Goal: Task Accomplishment & Management: Manage account settings

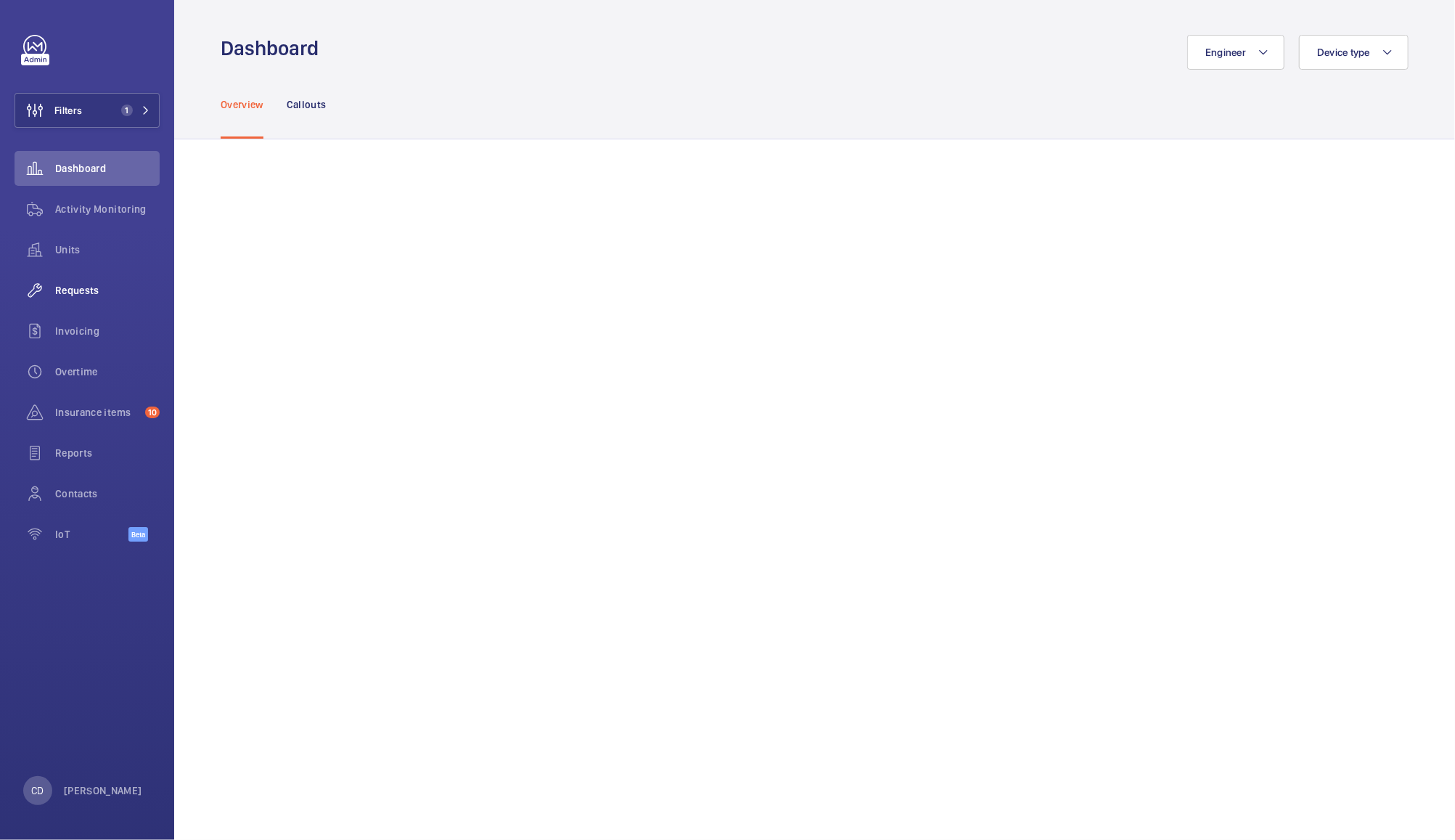
click at [69, 290] on span "Requests" at bounding box center [108, 290] width 105 height 14
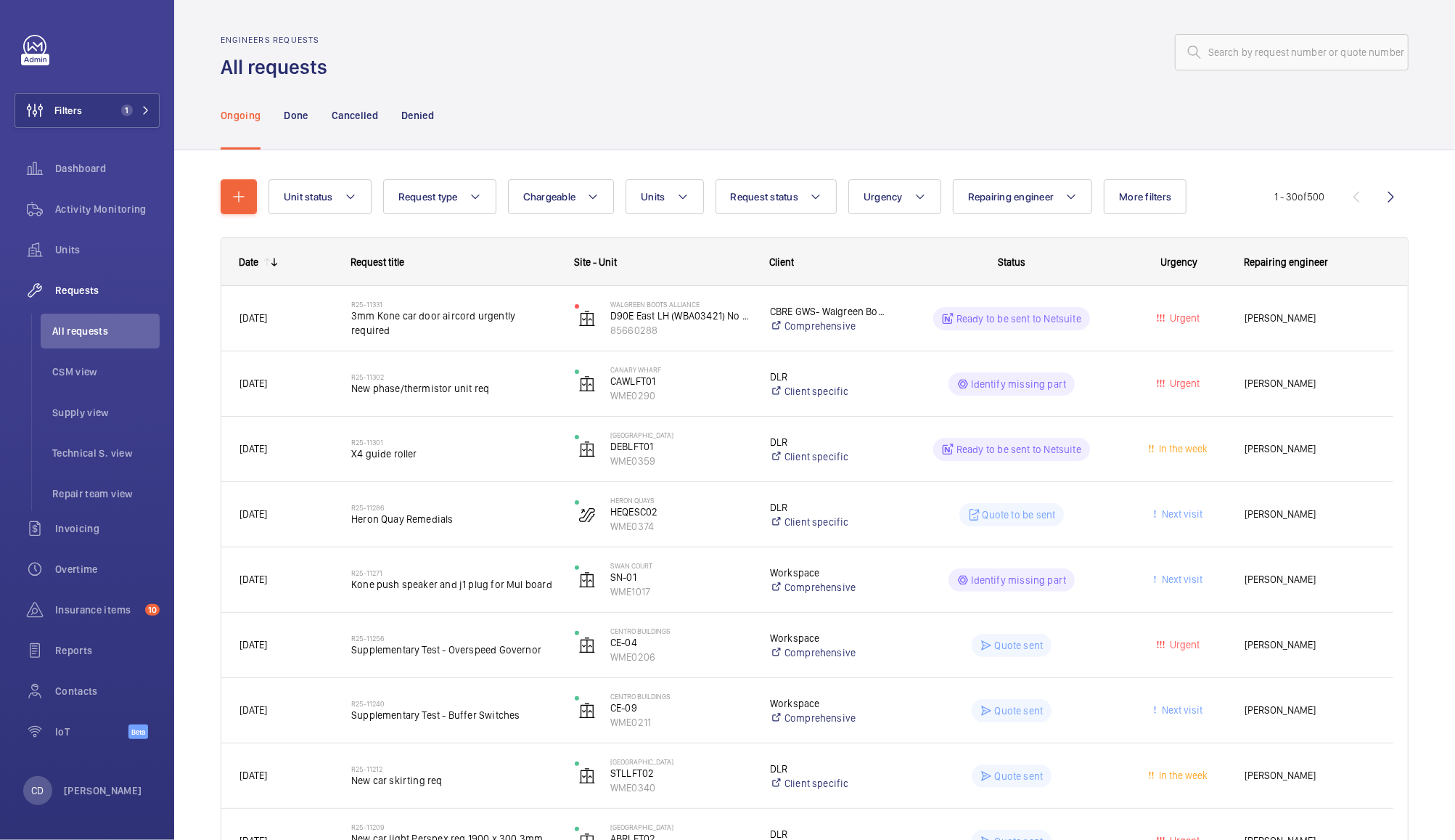
click at [1113, 317] on wm-front-pills-cell "Ready to be sent to Netsuite" at bounding box center [1012, 318] width 205 height 23
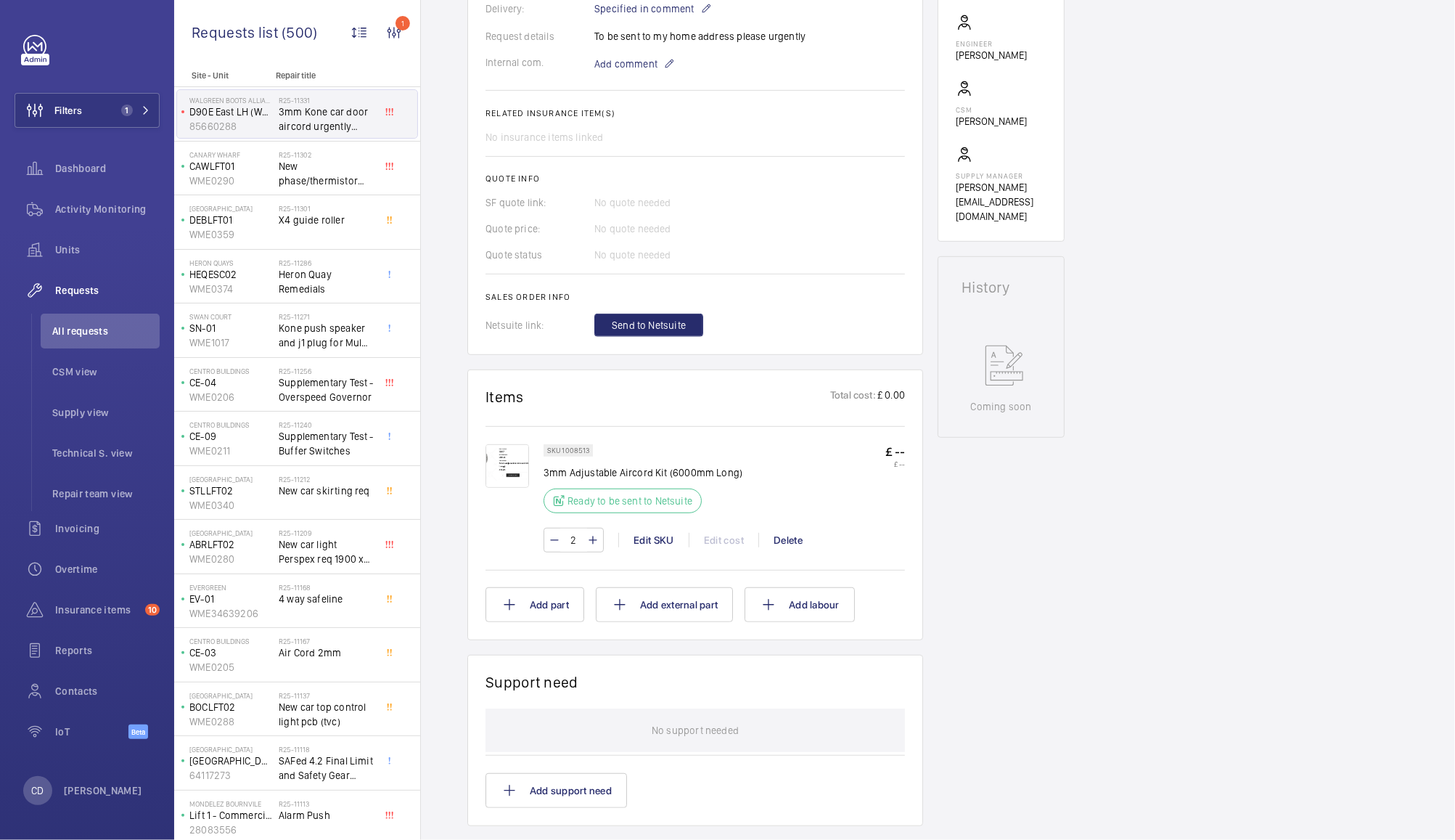
scroll to position [455, 0]
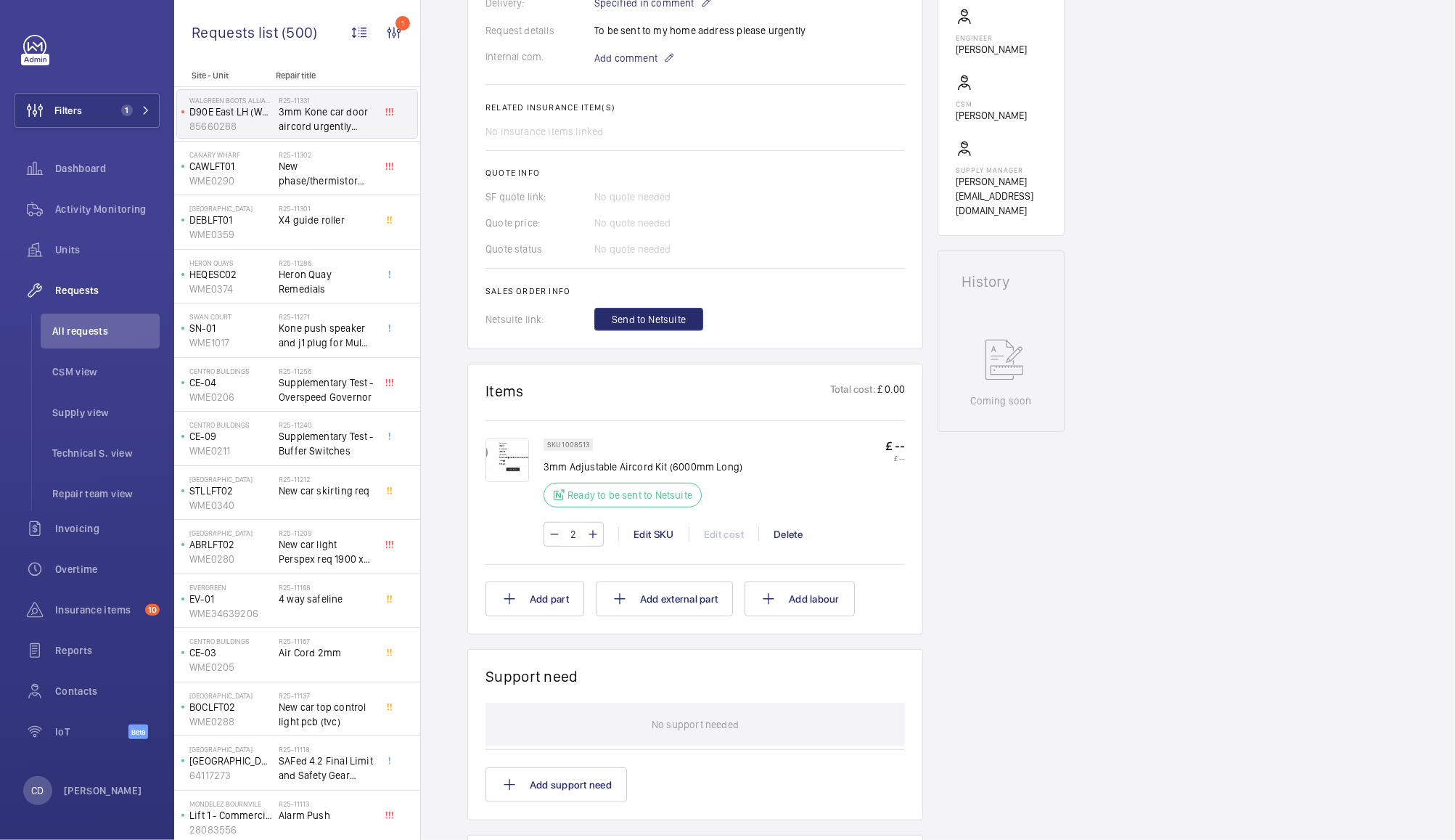
click at [519, 468] on img at bounding box center [507, 460] width 43 height 43
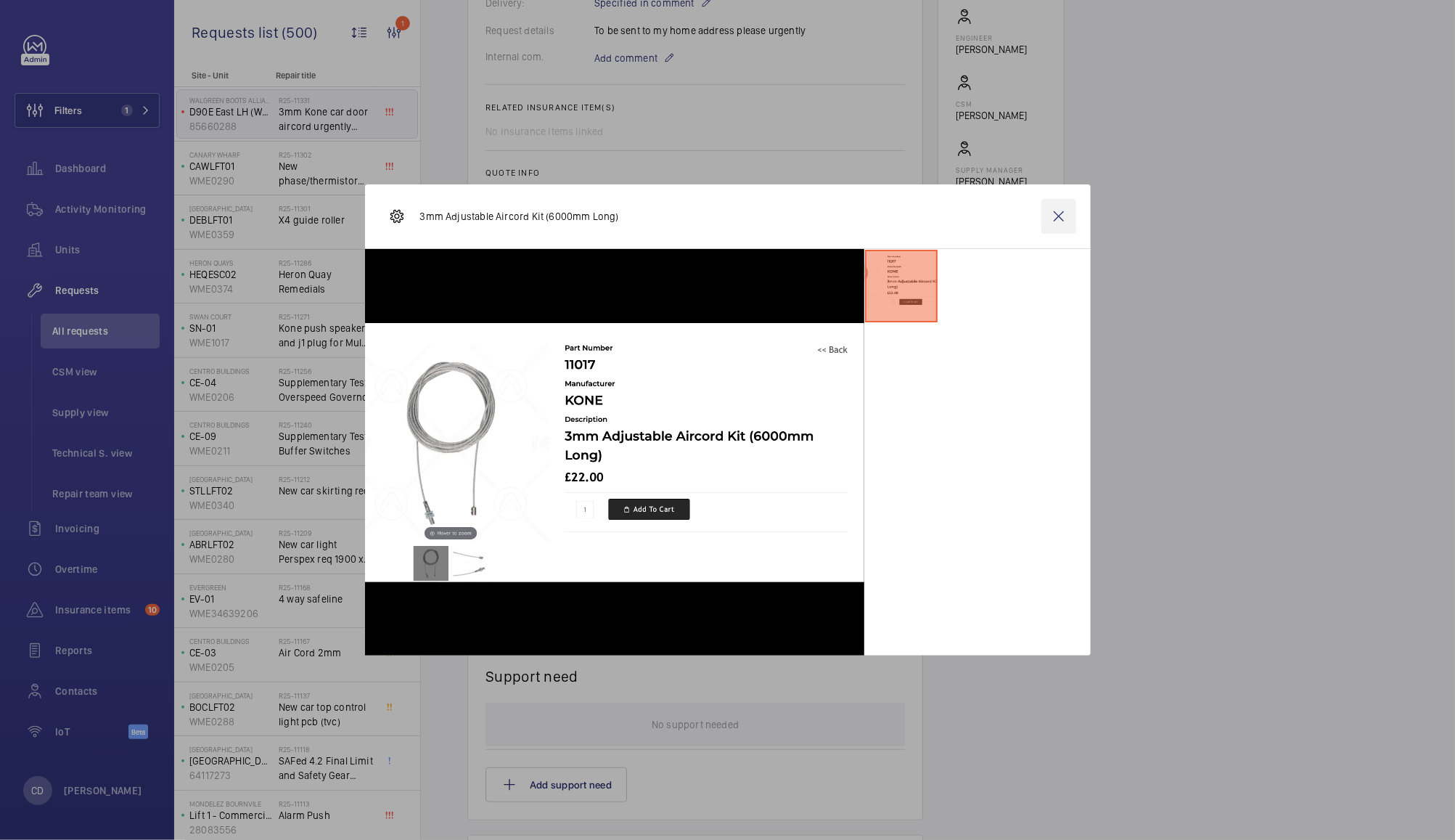
click at [1057, 215] on wm-front-icon-button at bounding box center [1059, 217] width 35 height 35
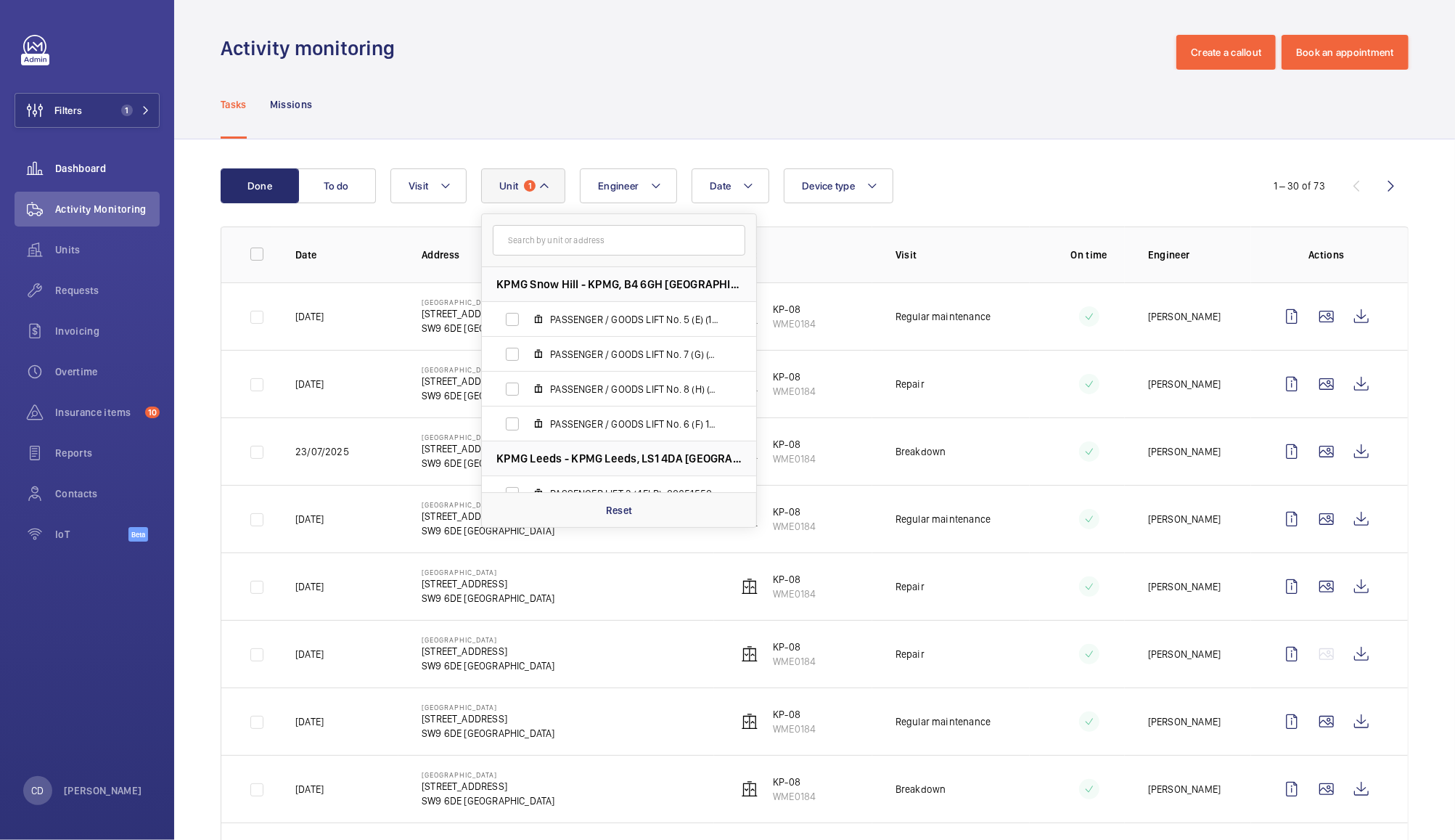
click at [86, 182] on div "Dashboard" at bounding box center [87, 168] width 145 height 35
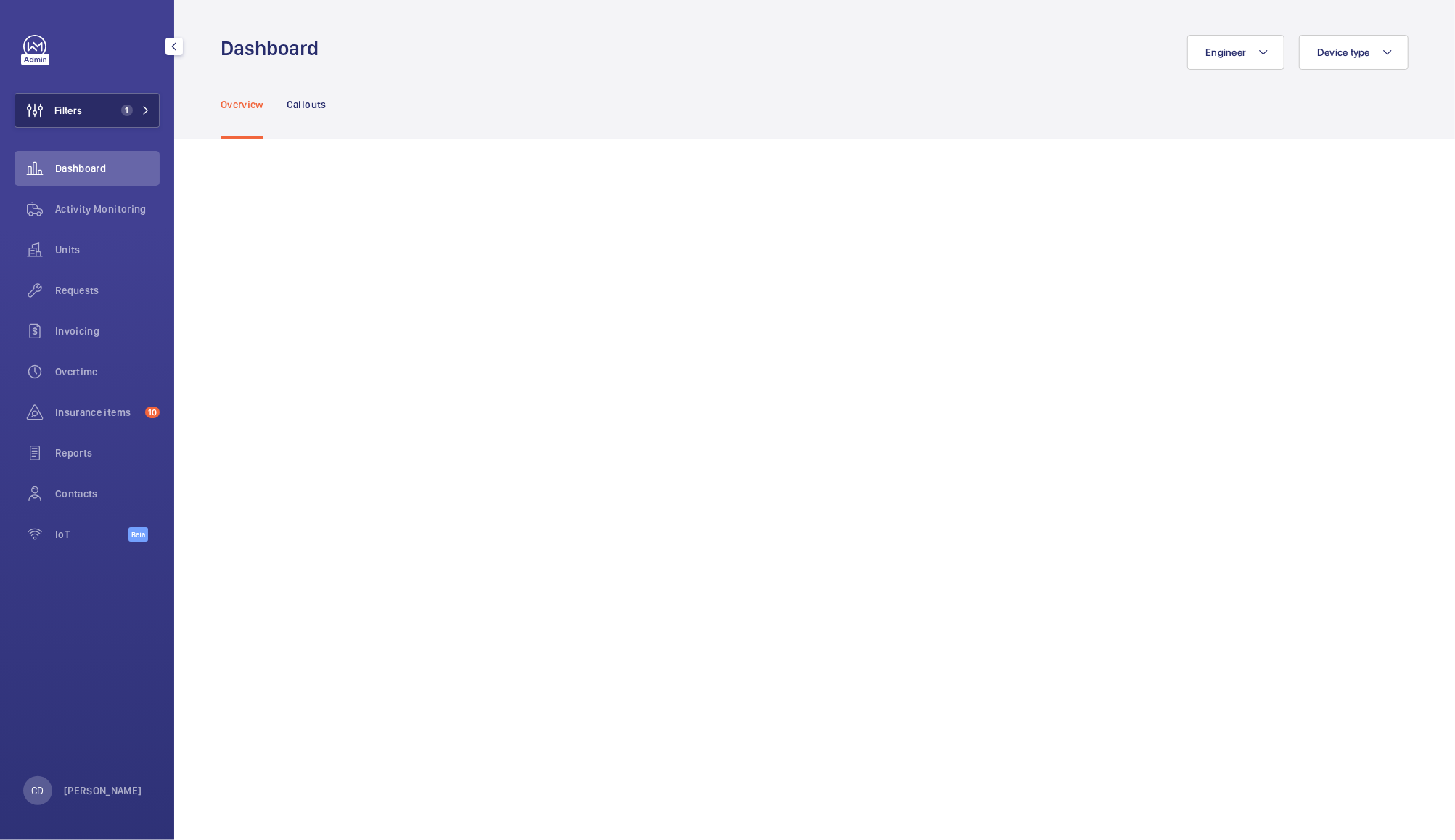
click at [95, 120] on button "Filters 1" at bounding box center [87, 111] width 145 height 35
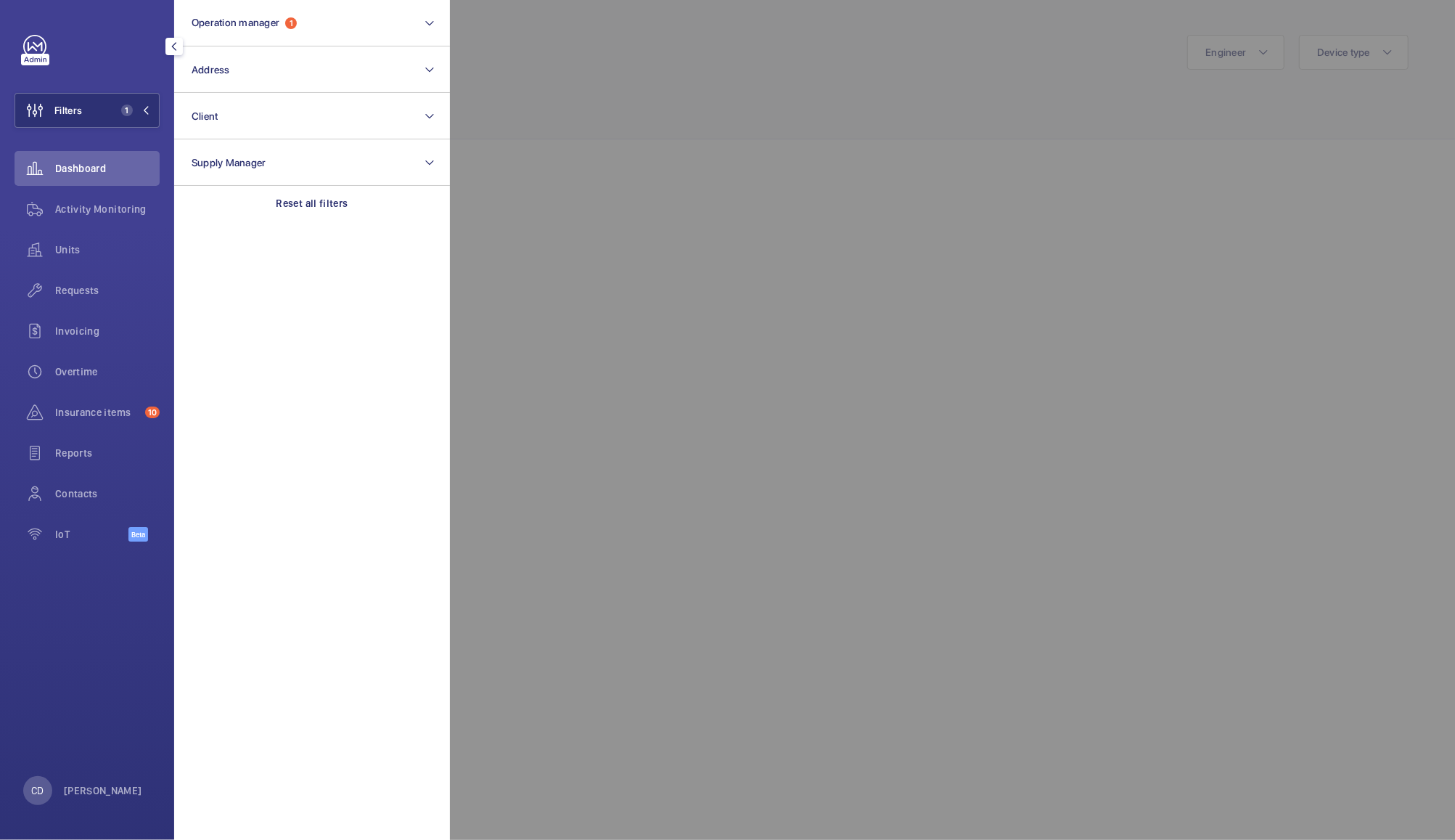
click at [621, 30] on div at bounding box center [1177, 420] width 1455 height 840
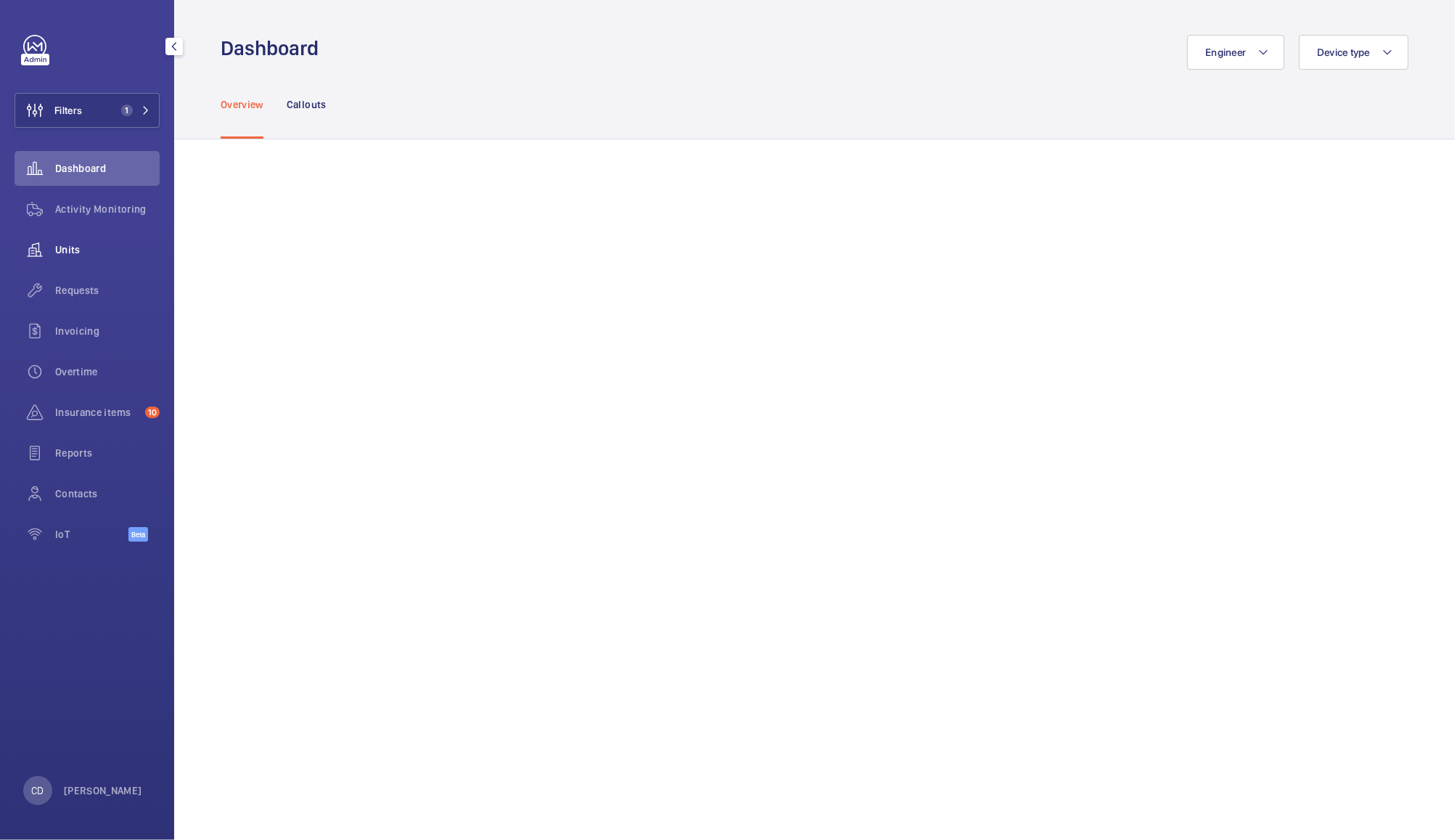
click at [70, 261] on div "Units" at bounding box center [87, 250] width 145 height 35
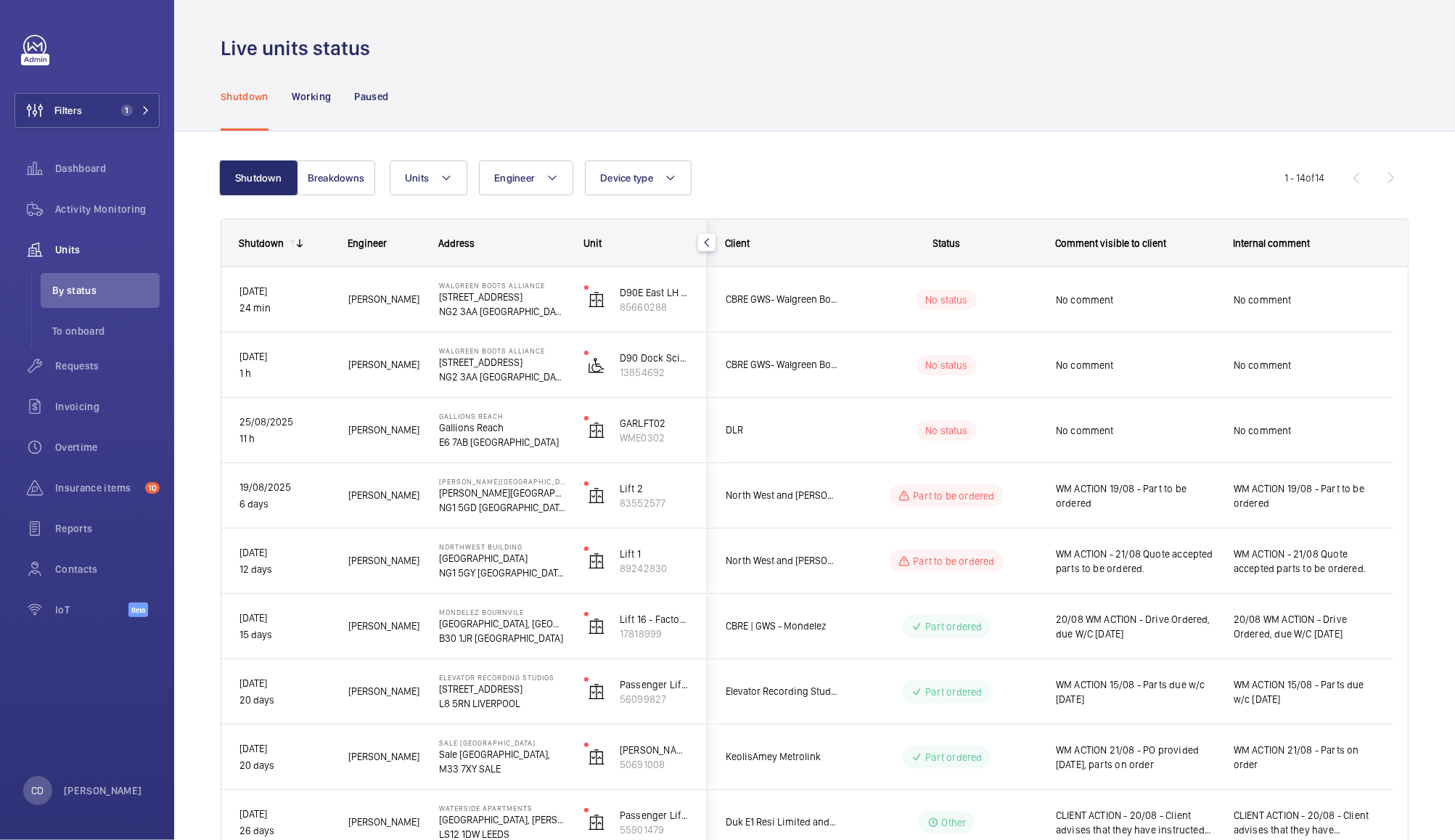
click at [1016, 358] on wm-front-pills-cell "No status" at bounding box center [947, 365] width 181 height 20
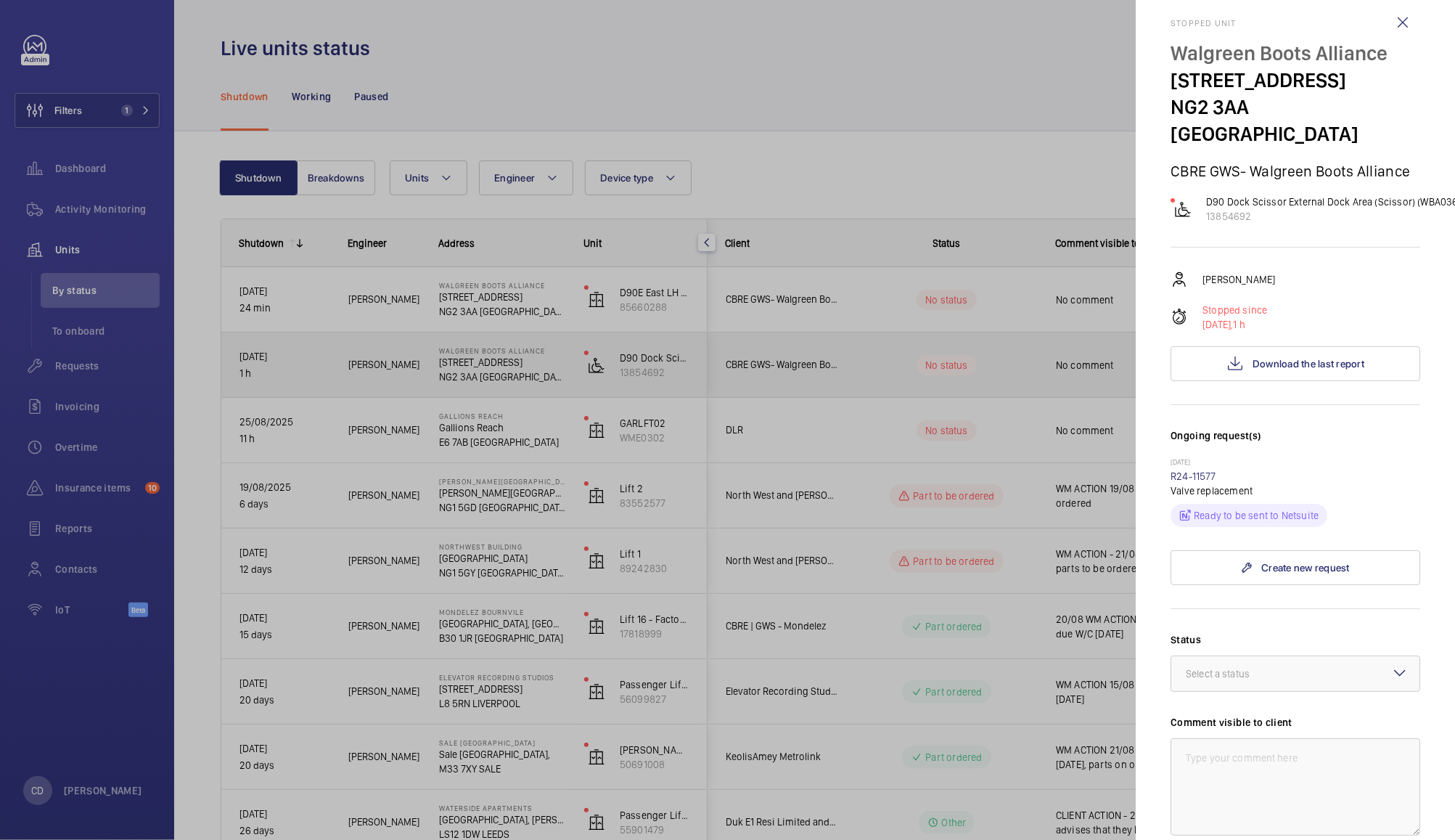
scroll to position [18, 0]
click at [1302, 357] on span "Download the last report" at bounding box center [1309, 362] width 112 height 11
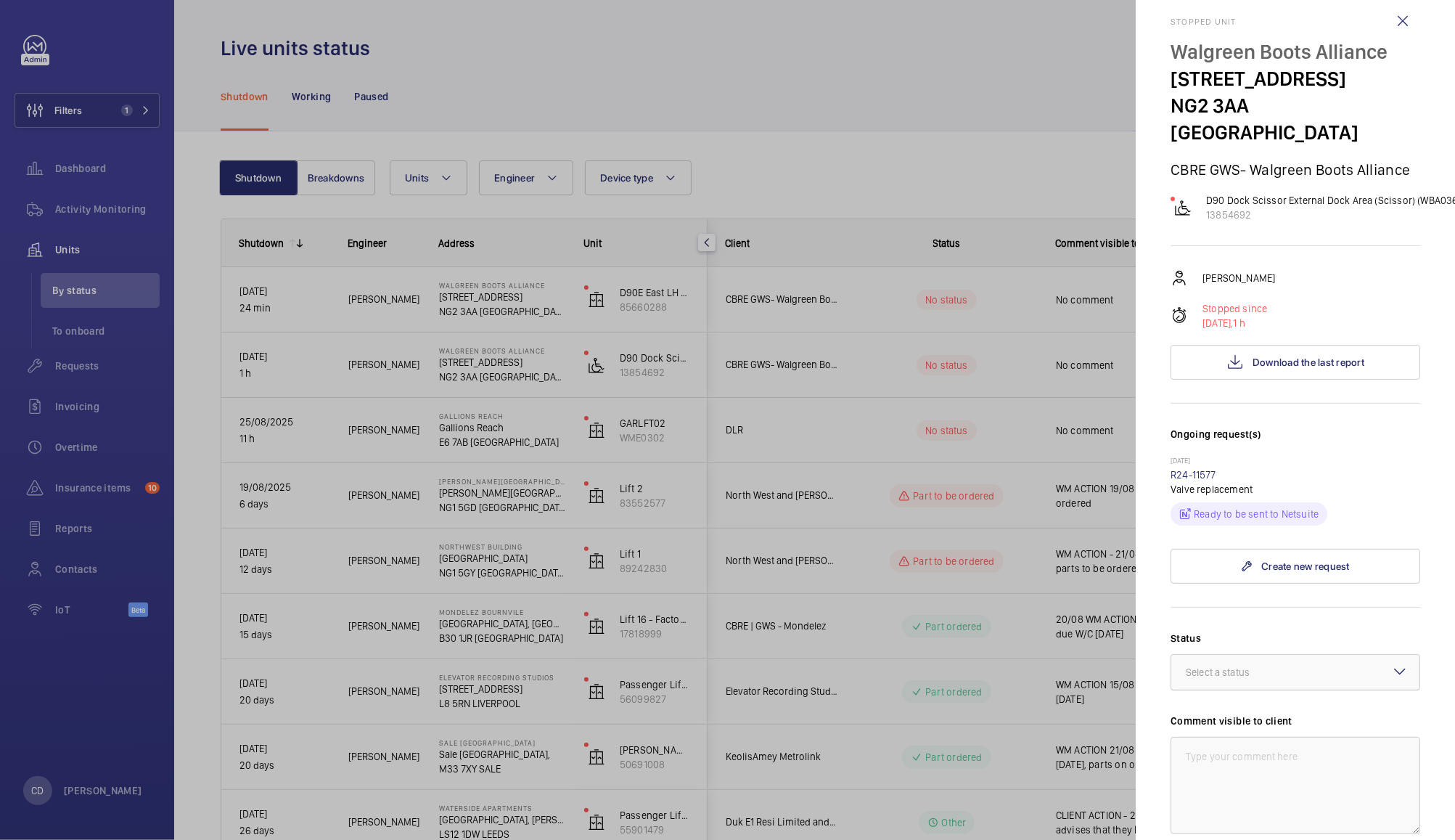
click at [1310, 655] on div at bounding box center [1296, 672] width 248 height 35
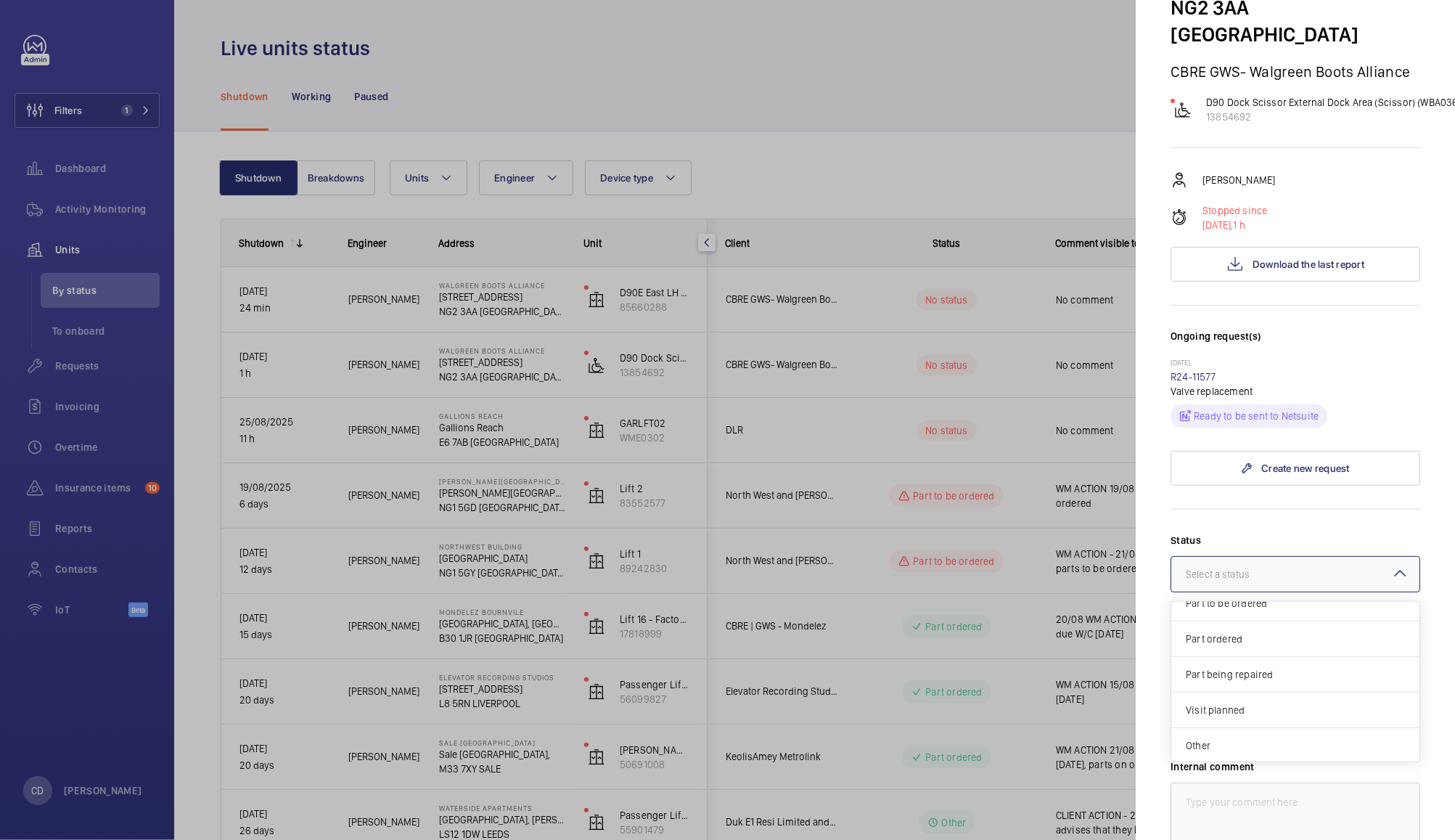
scroll to position [119, 0]
click at [1266, 700] on span "Visit planned" at bounding box center [1295, 707] width 219 height 14
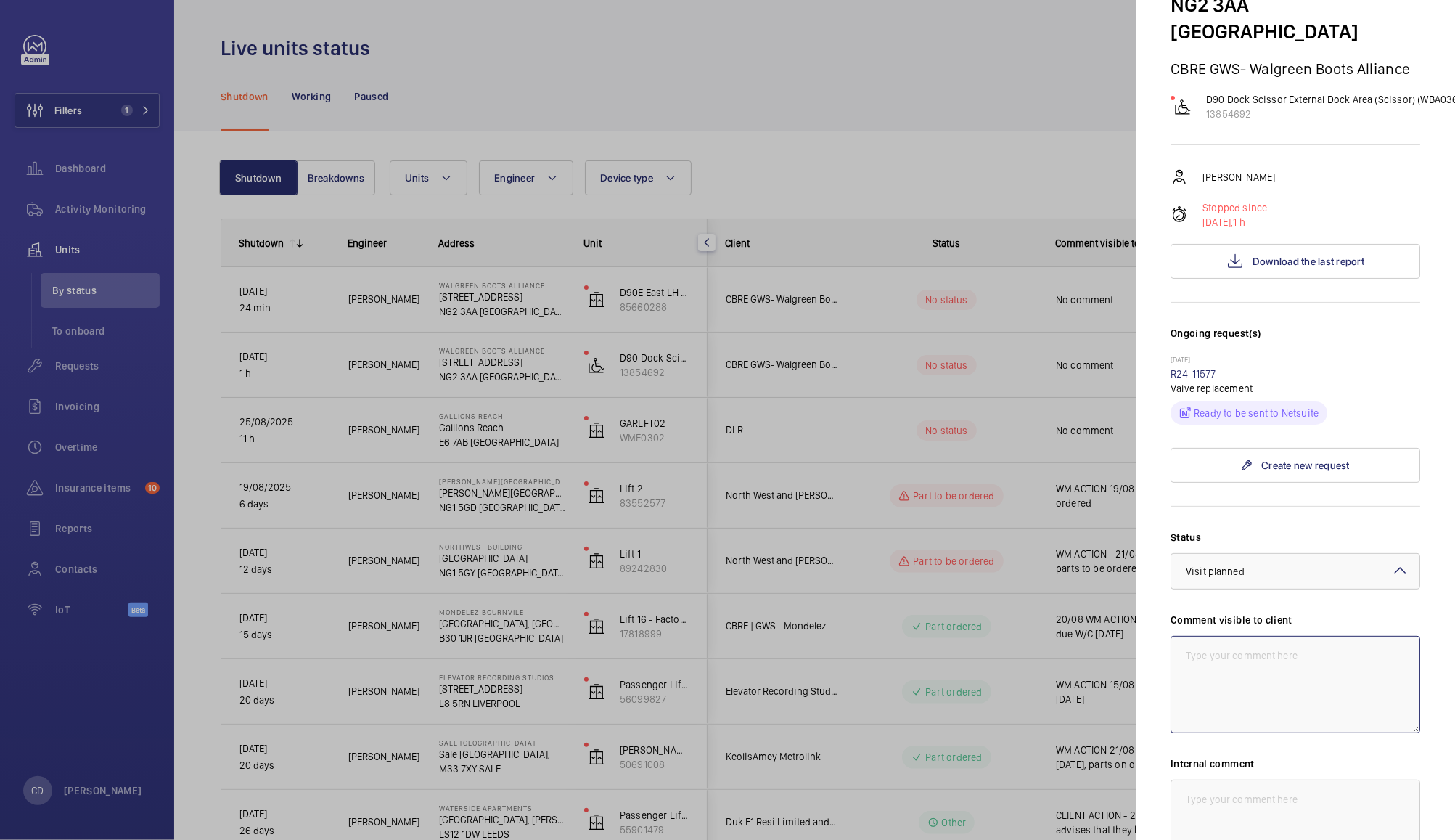
click at [1327, 678] on textarea at bounding box center [1296, 684] width 250 height 97
type textarea "2"
type textarea "WM ACTION 26/08 - Transformer Board damaged - repair of board required. To be r…"
paste textarea "WM ACTION 26/08 - Transformer Board damaged - repair of board required. To be r…"
type textarea "WM ACTION 26/08 - Transformer Board damaged - repair of board required. To be r…"
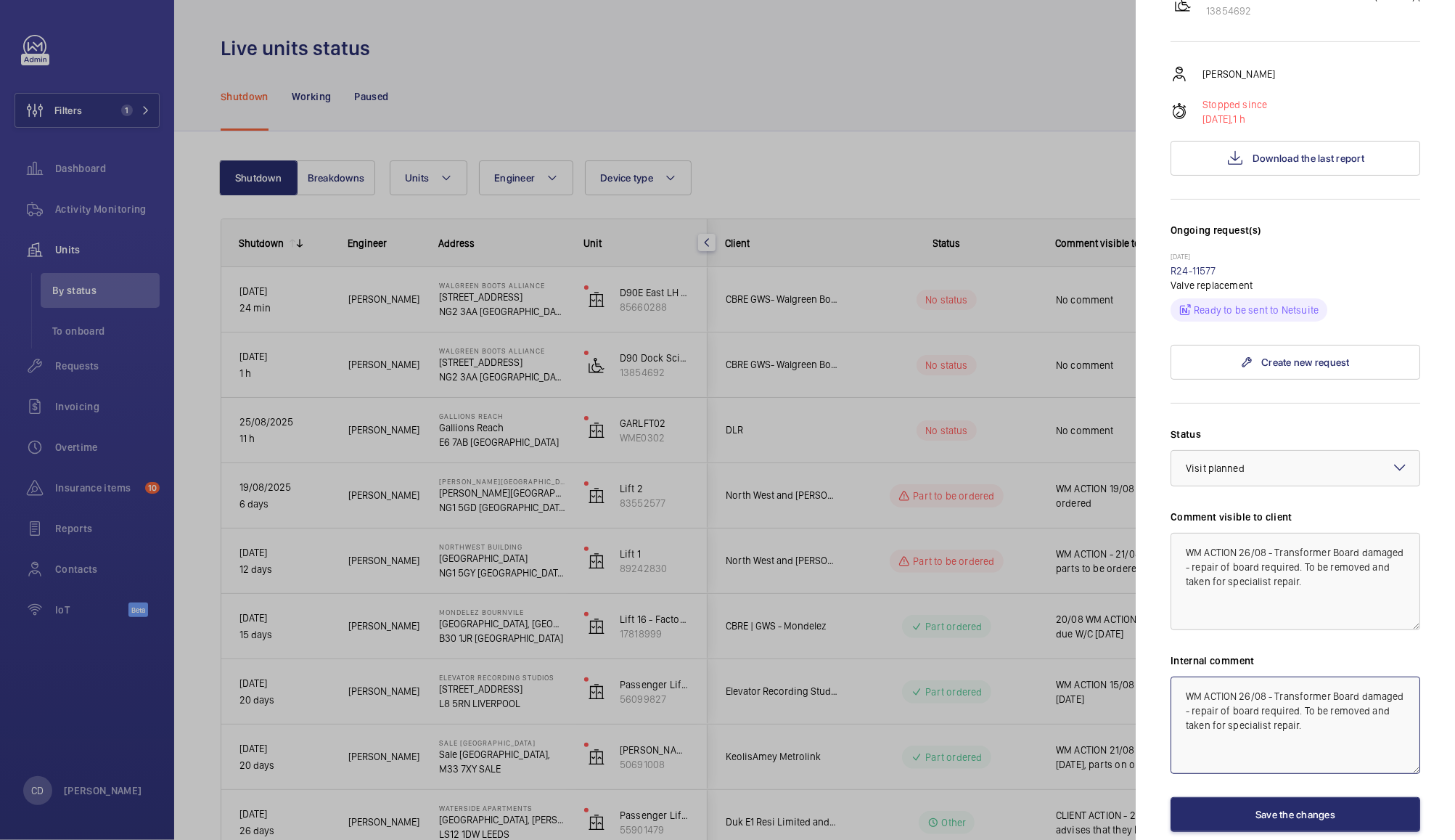
scroll to position [301, 0]
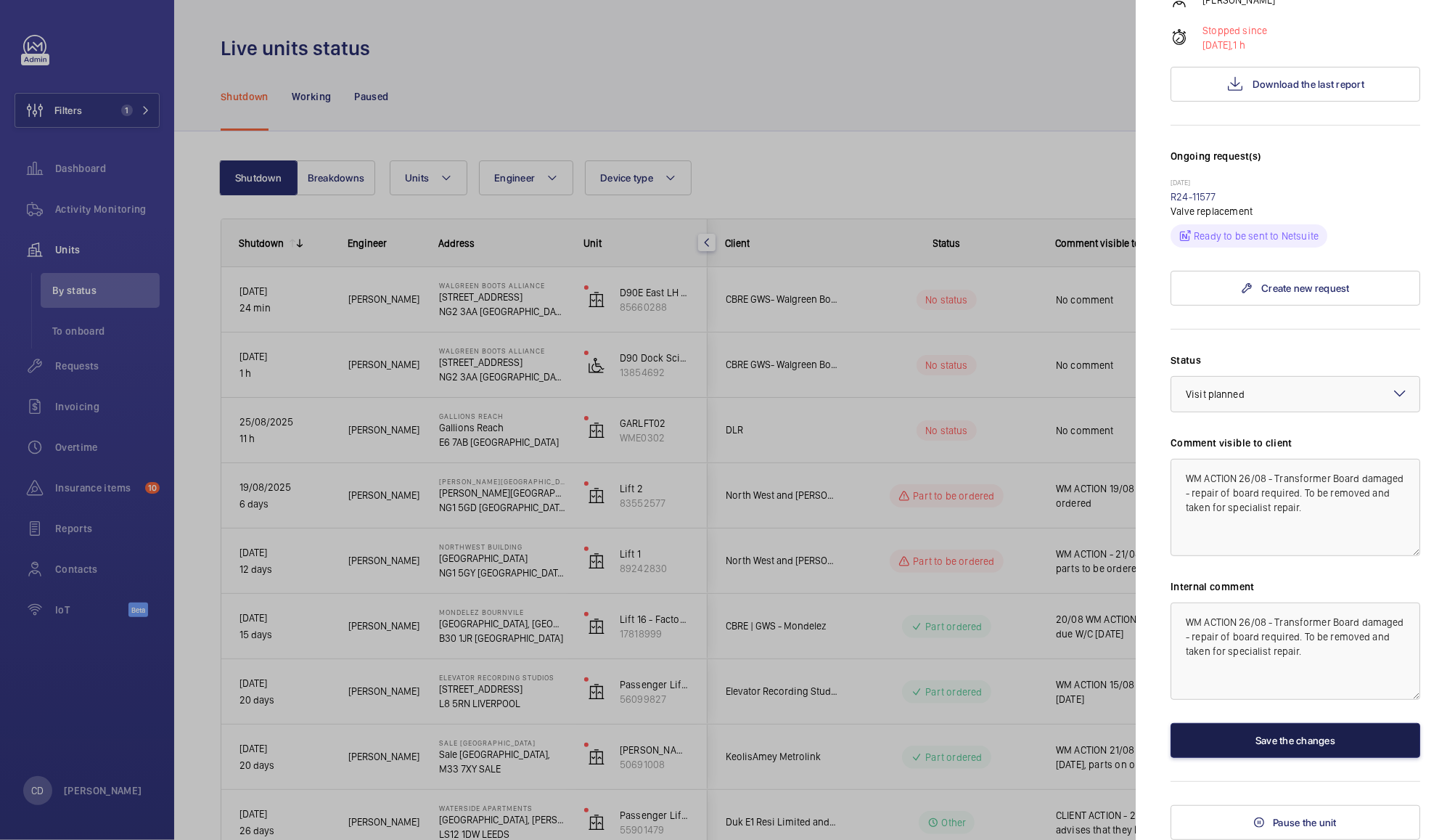
click at [1351, 723] on button "Save the changes" at bounding box center [1296, 740] width 250 height 35
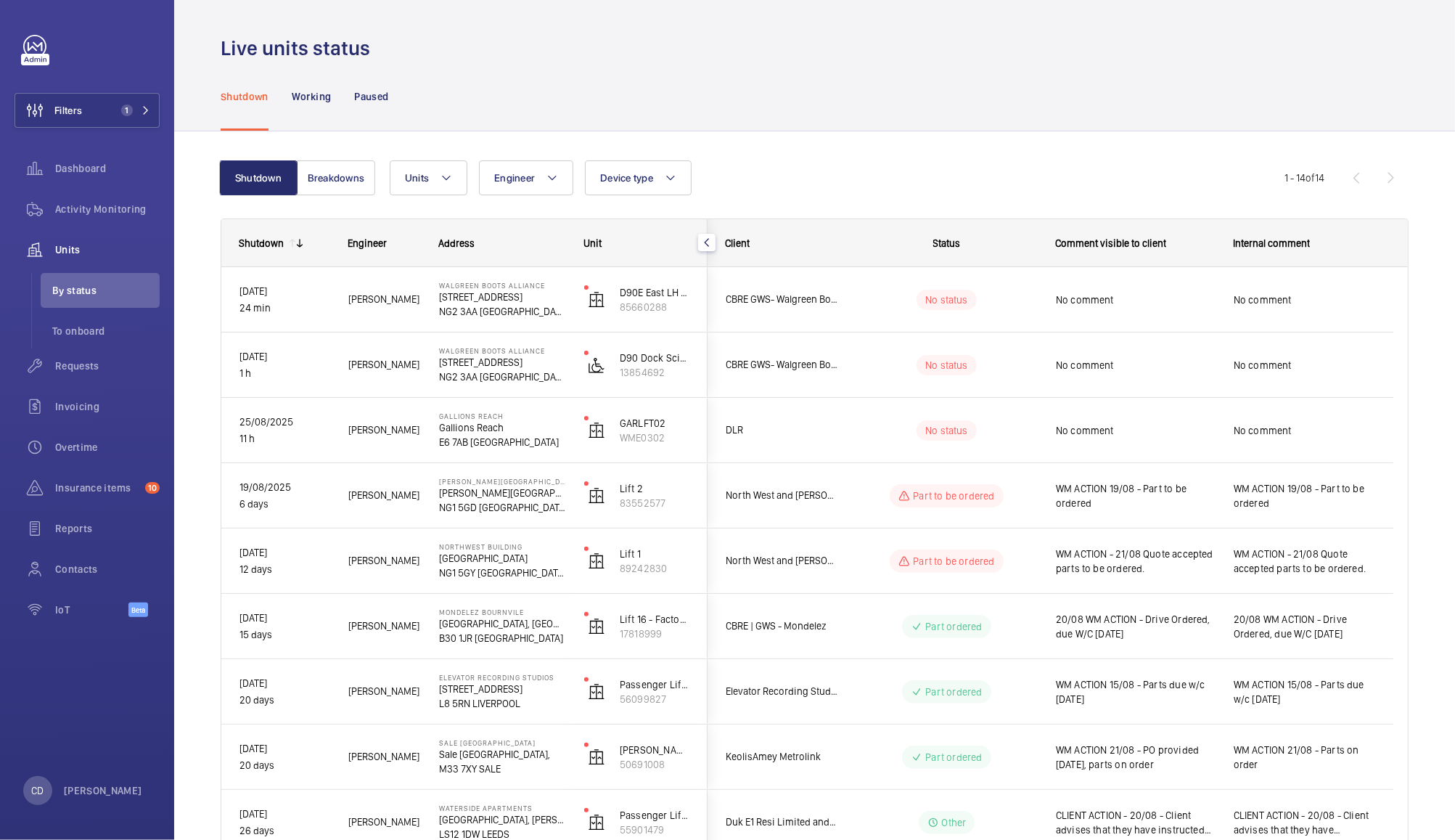
scroll to position [0, 0]
click at [1323, 294] on span "No comment" at bounding box center [1304, 299] width 142 height 14
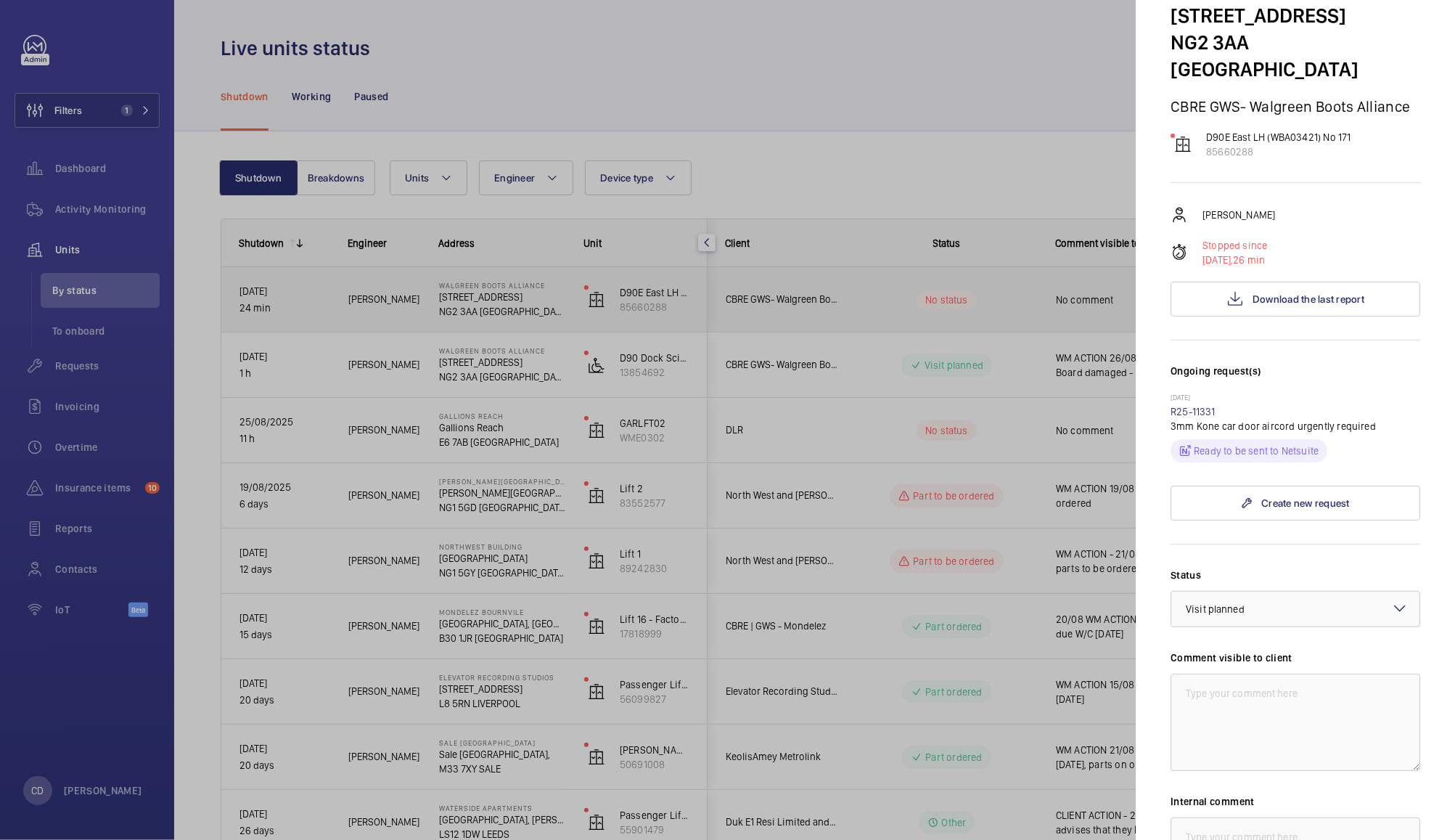
scroll to position [89, 0]
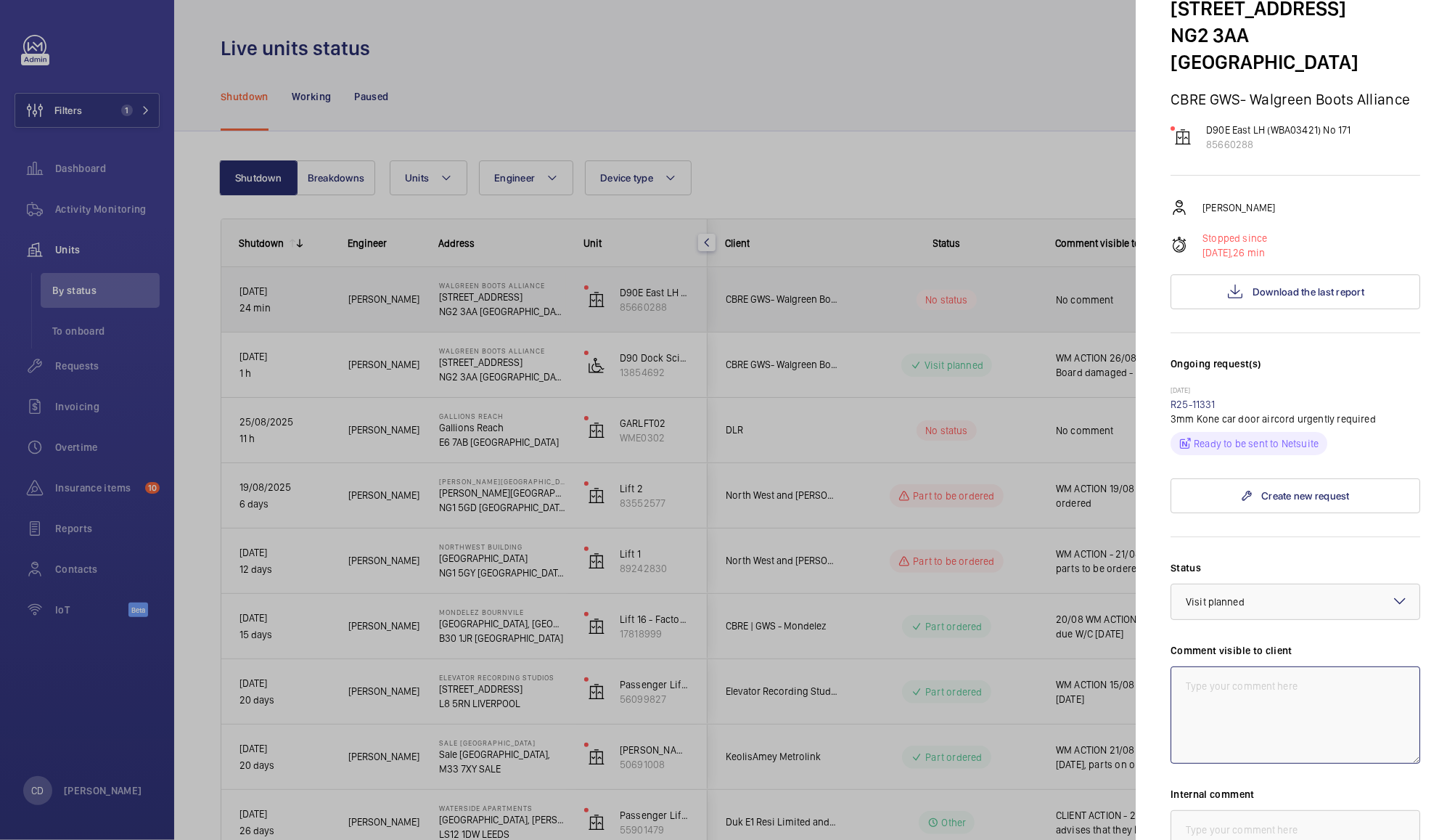
click at [1316, 681] on textarea at bounding box center [1296, 715] width 250 height 97
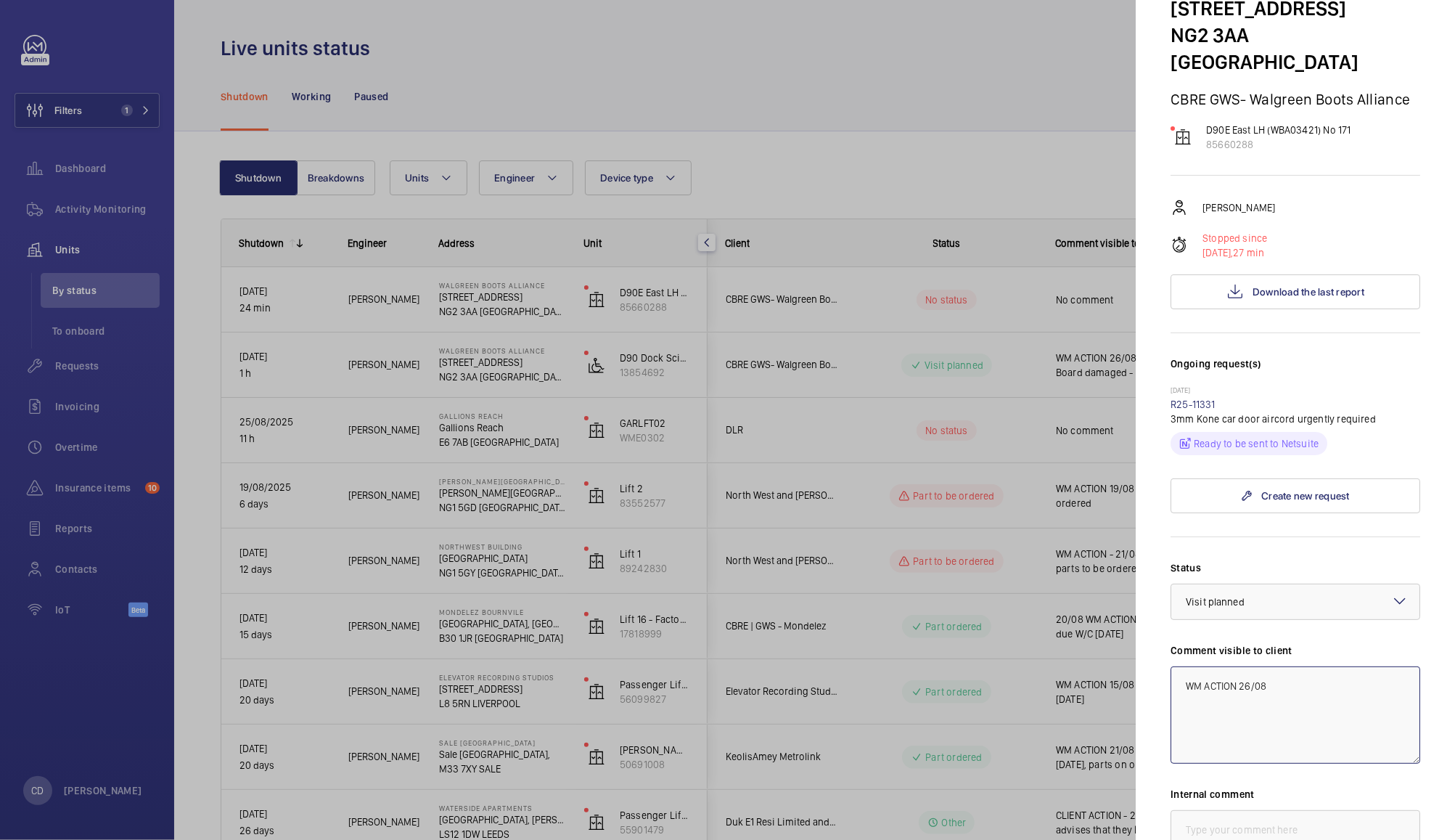
click at [1323, 679] on textarea "WM ACTION 26/08" at bounding box center [1296, 715] width 250 height 97
click at [979, 724] on div at bounding box center [727, 420] width 1455 height 840
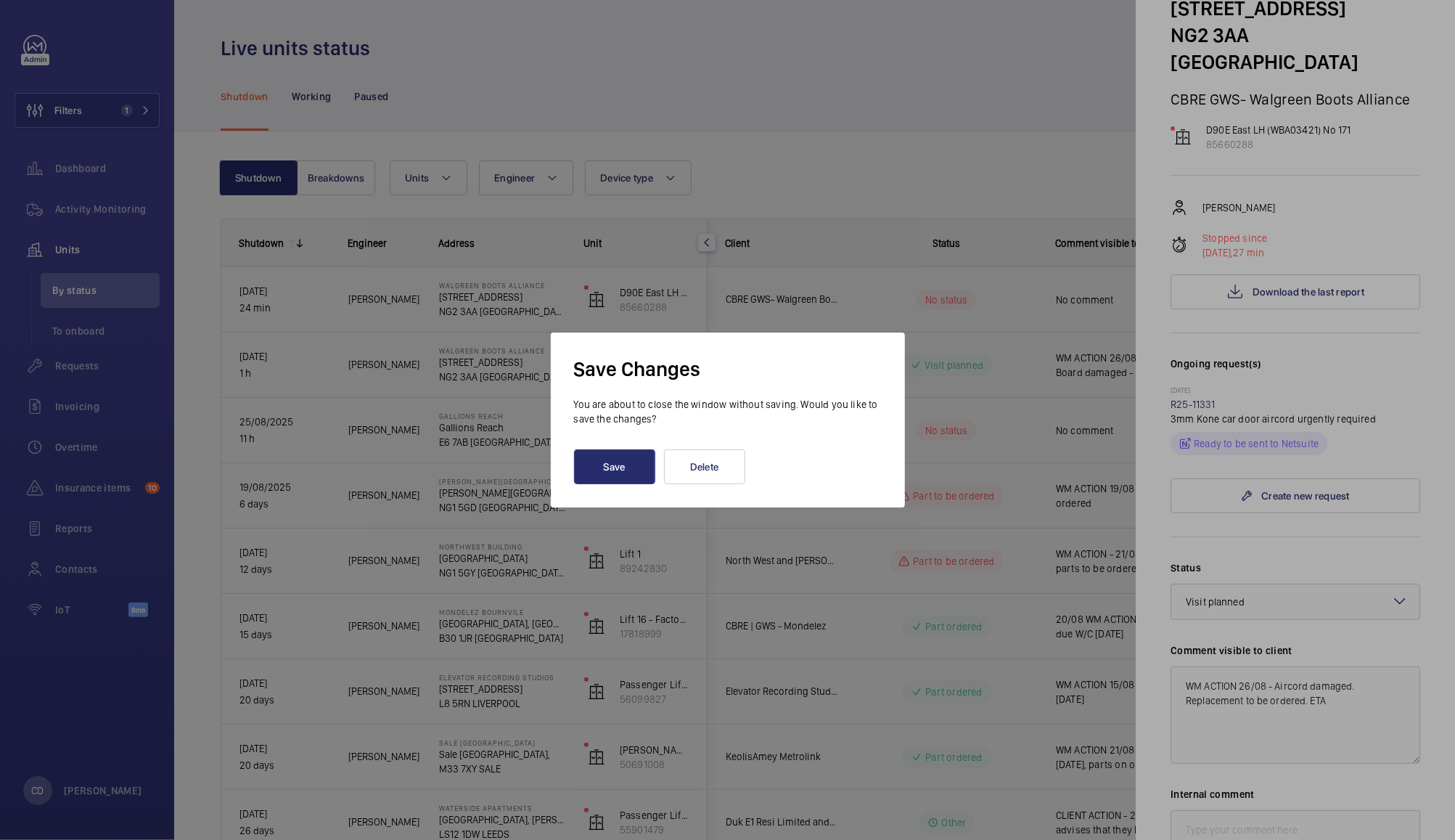
click at [1354, 571] on div at bounding box center [727, 420] width 1455 height 840
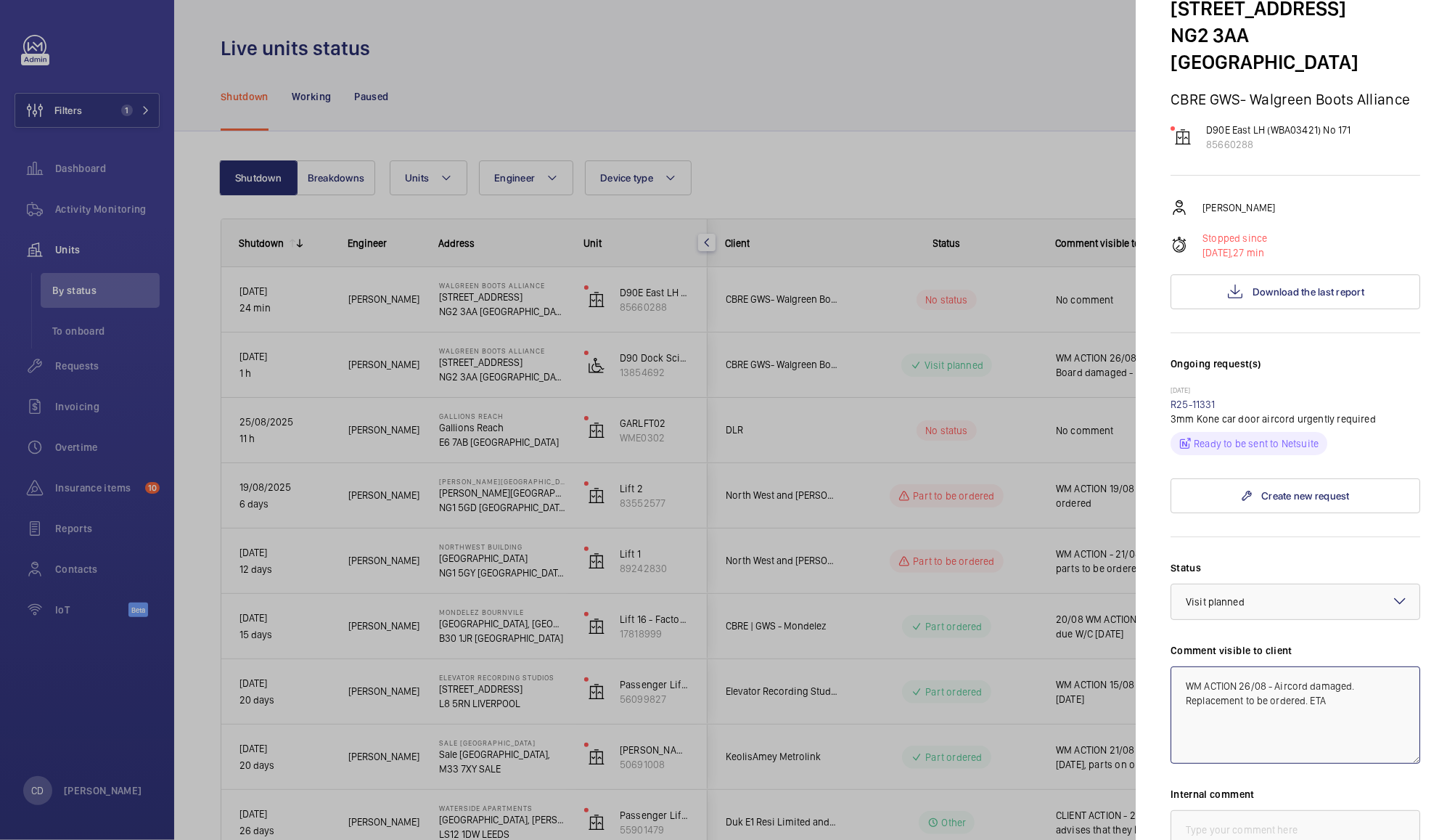
click at [1365, 695] on textarea "WM ACTION 26/08 - Aircord damaged. Replacement to be ordered. ETA" at bounding box center [1296, 715] width 250 height 97
type textarea "WM ACTION 26/08 - Aircord damaged. Replacement to be ordered. ETA 29/08"
paste textarea "WM ACTION 26/08 - Aircord damaged. Replacement to be ordered. ETA 29/08"
type textarea "WM ACTION 26/08 - Aircord damaged. Replacement to be ordered. ETA 29/08"
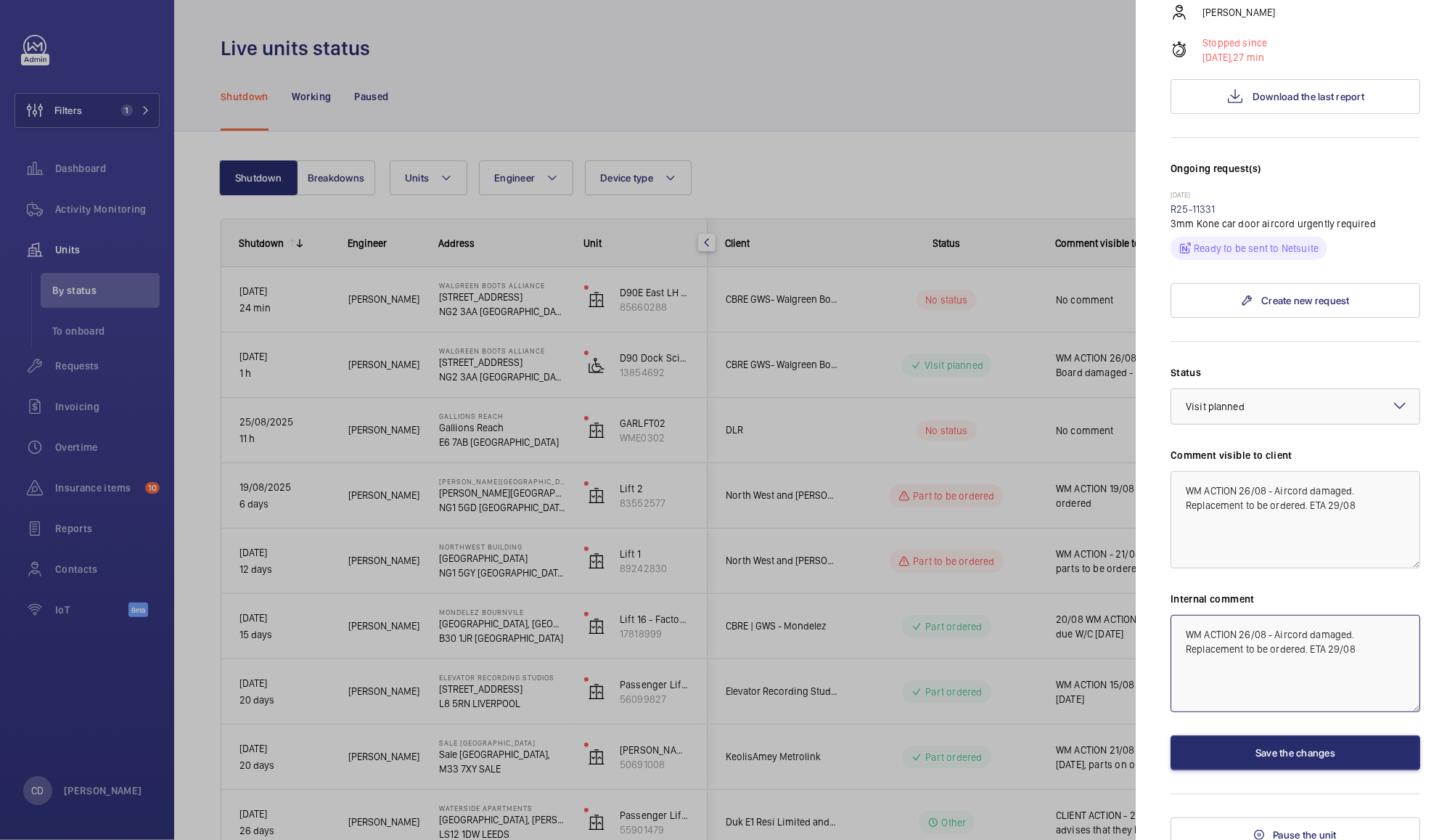
scroll to position [286, 0]
click at [1367, 733] on button "Save the changes" at bounding box center [1296, 751] width 250 height 35
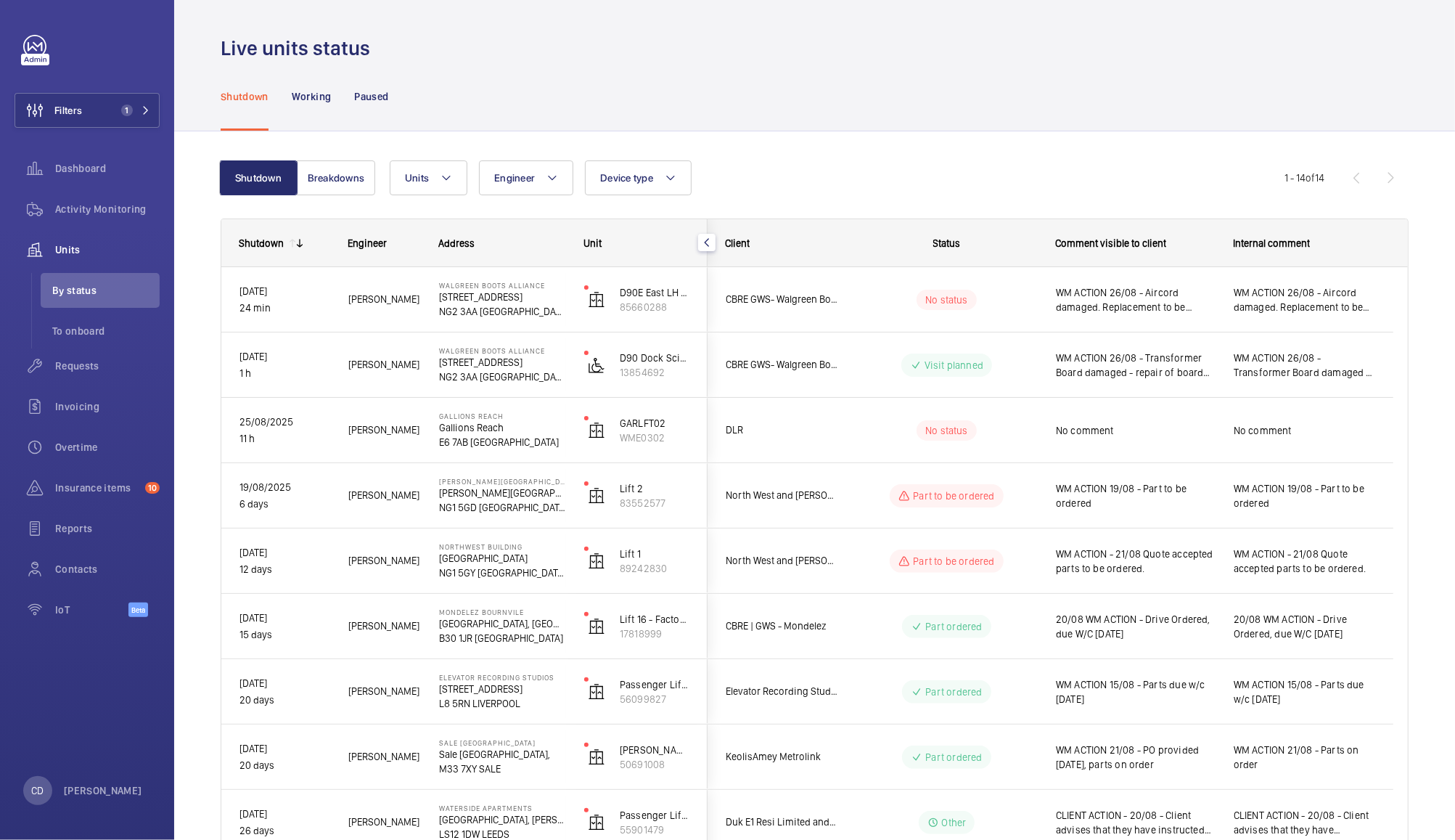
click at [1186, 310] on span "WM ACTION 26/08 - Aircord damaged. Replacement to be ordered. ETA 29/08" at bounding box center [1135, 300] width 159 height 29
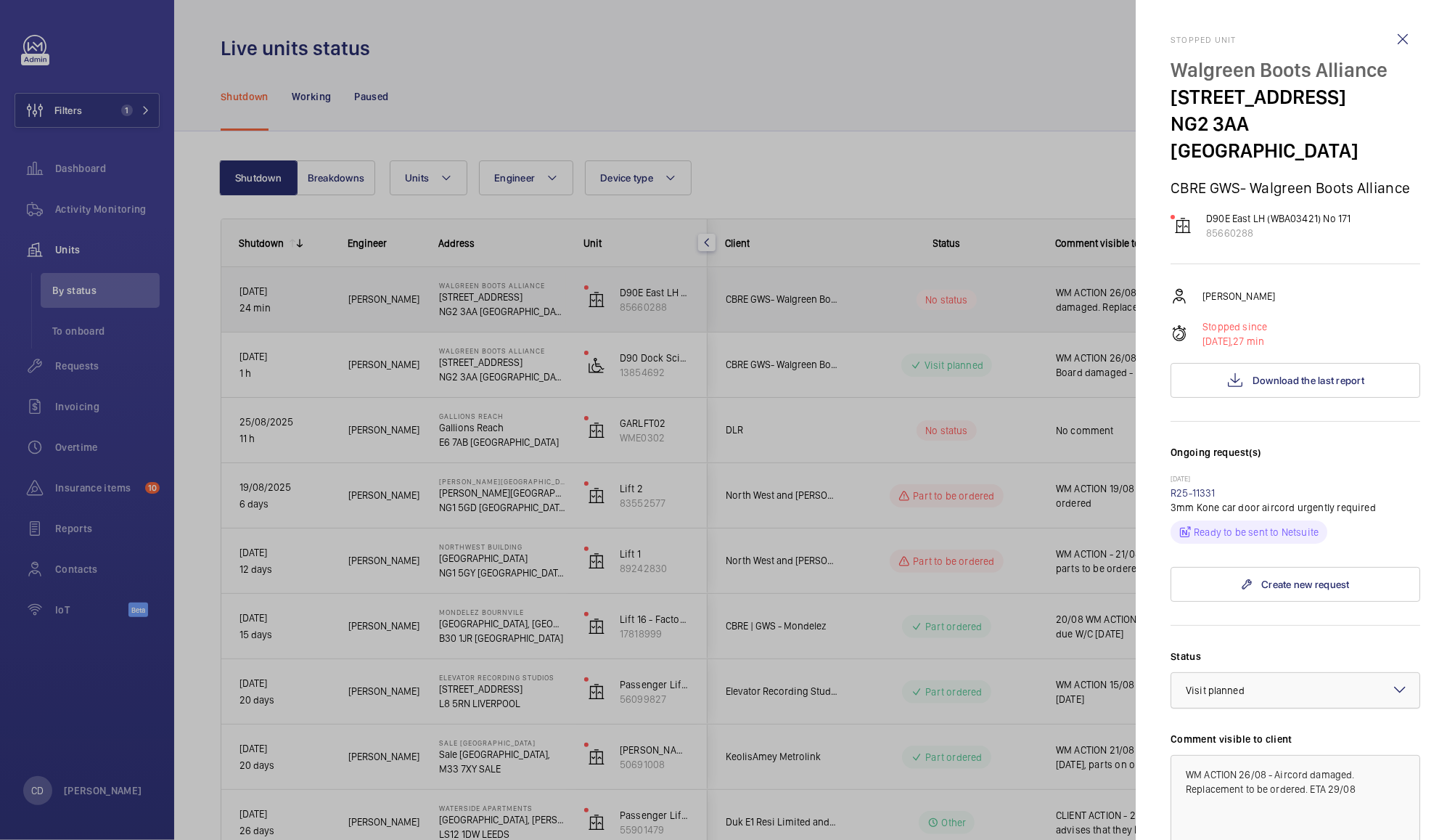
click at [1331, 681] on div at bounding box center [1296, 690] width 248 height 35
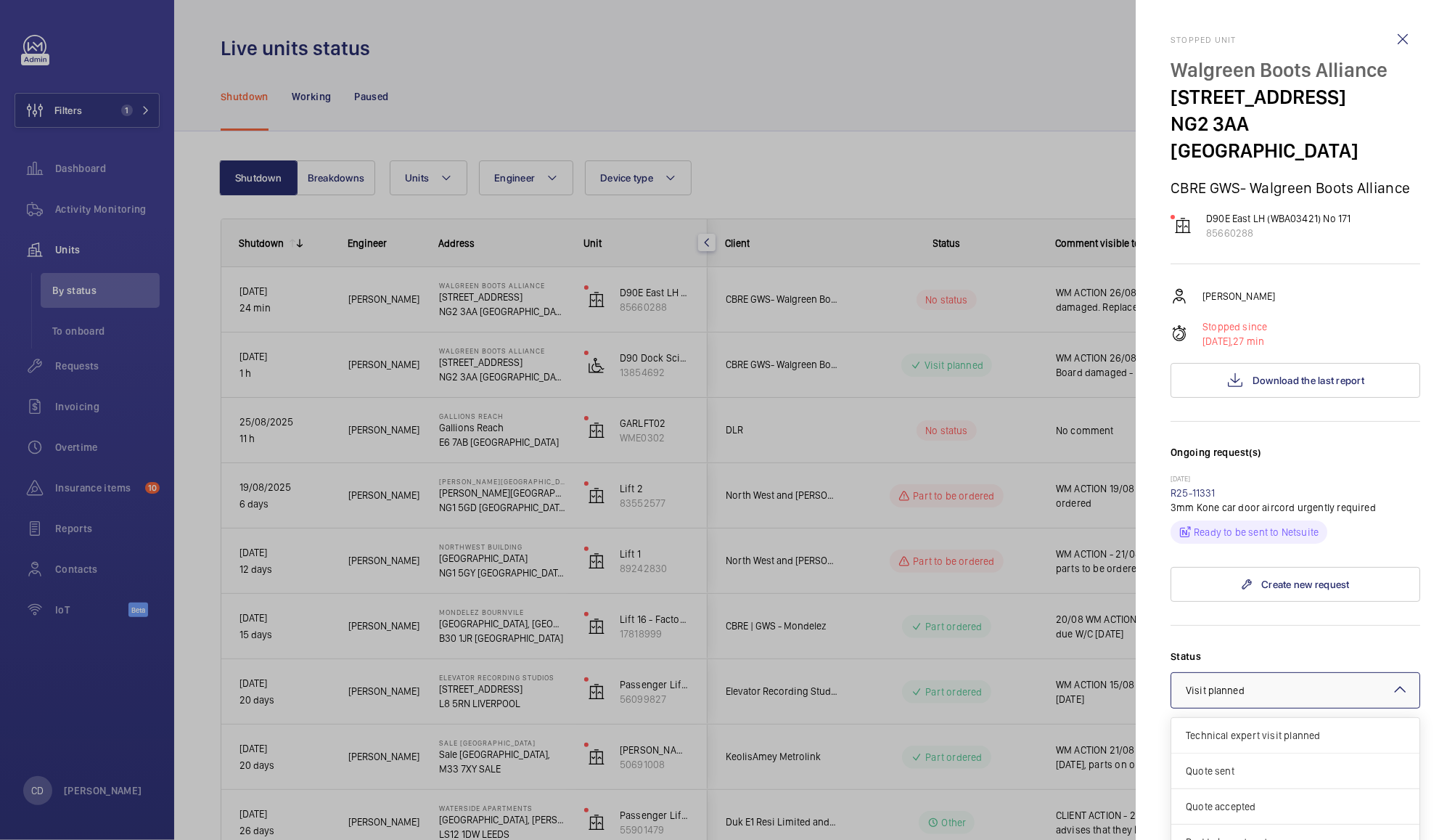
scroll to position [123, 0]
click at [1331, 679] on div at bounding box center [1296, 690] width 248 height 35
click at [1340, 679] on div at bounding box center [1296, 690] width 248 height 35
click at [1318, 732] on span "Part to be ordered" at bounding box center [1295, 739] width 219 height 14
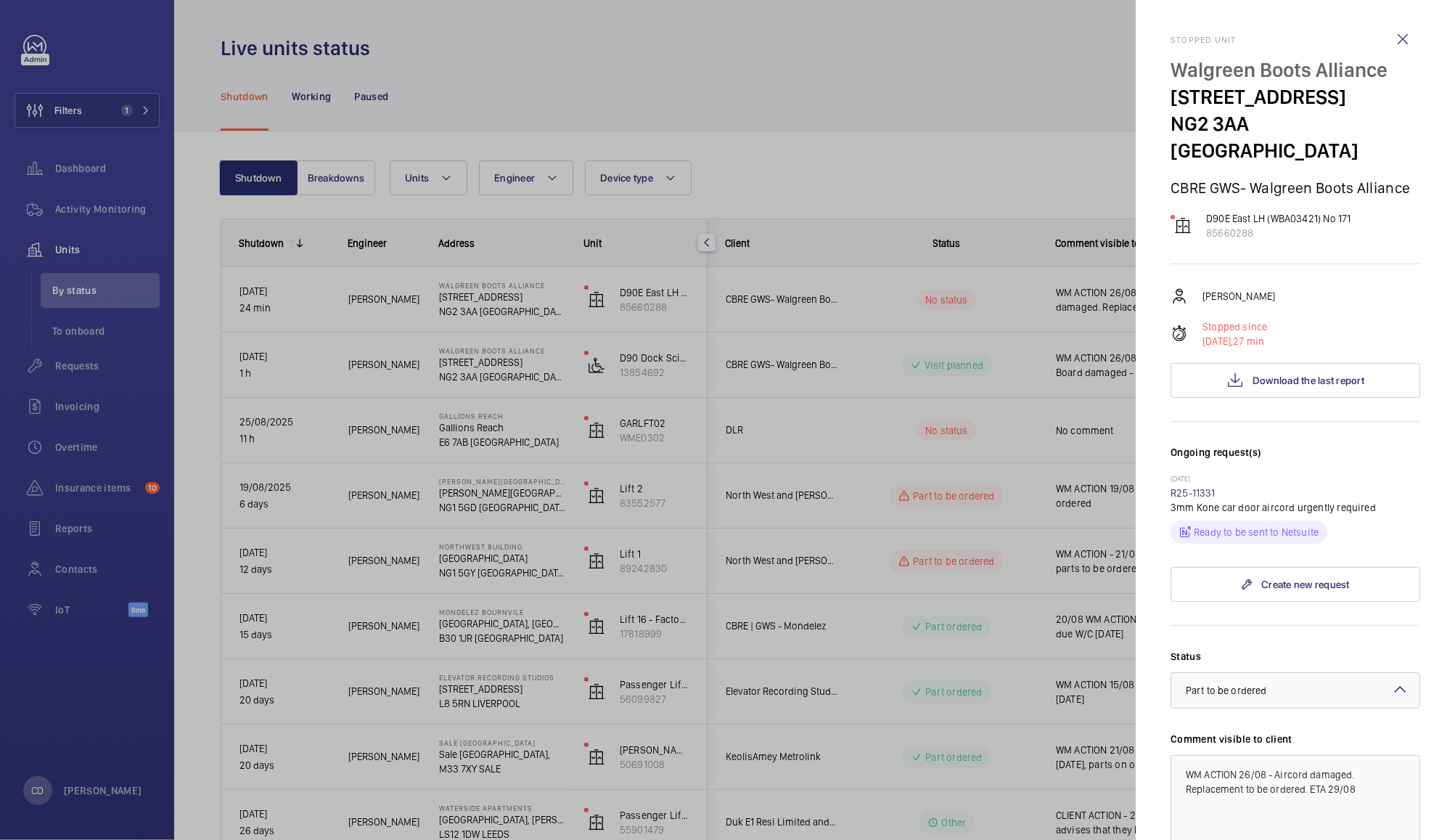
click at [1391, 614] on div "Stopped unit Walgreen Boots Alliance 1 Thane Road West NG2 3AA NOTTINGHAM CBRE …" at bounding box center [1296, 586] width 250 height 1101
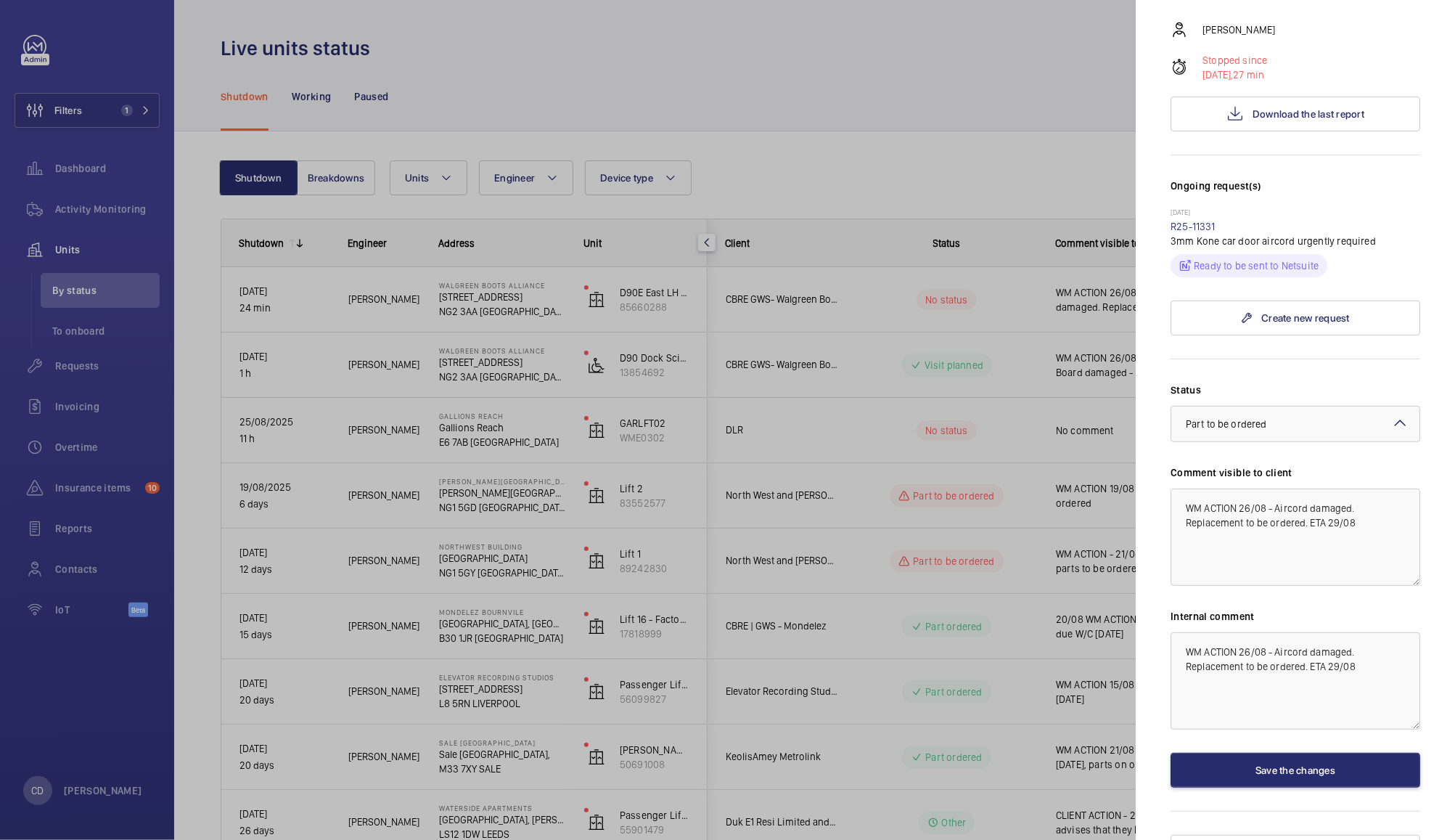
scroll to position [286, 0]
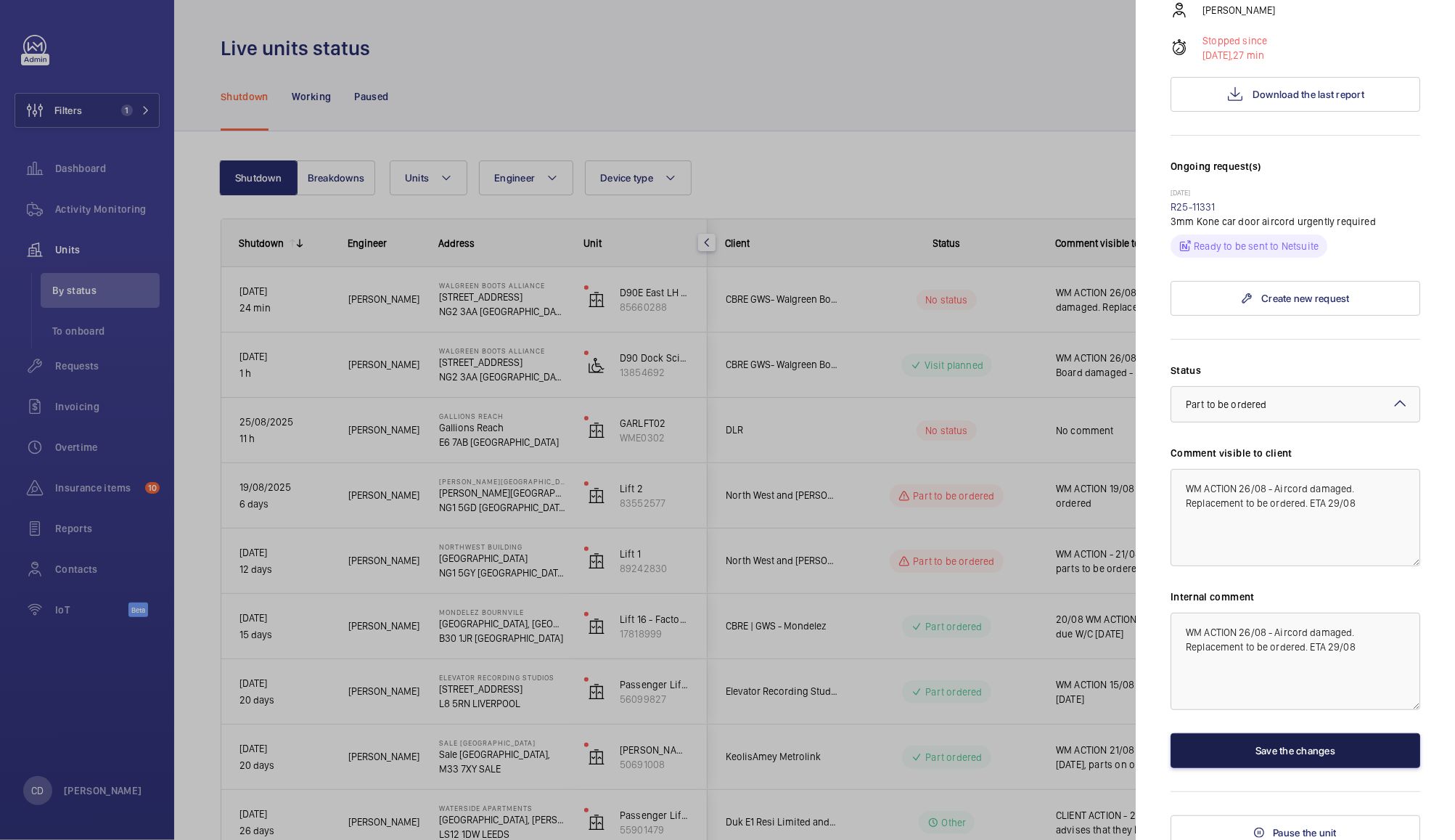
click at [1350, 747] on button "Save the changes" at bounding box center [1296, 751] width 250 height 35
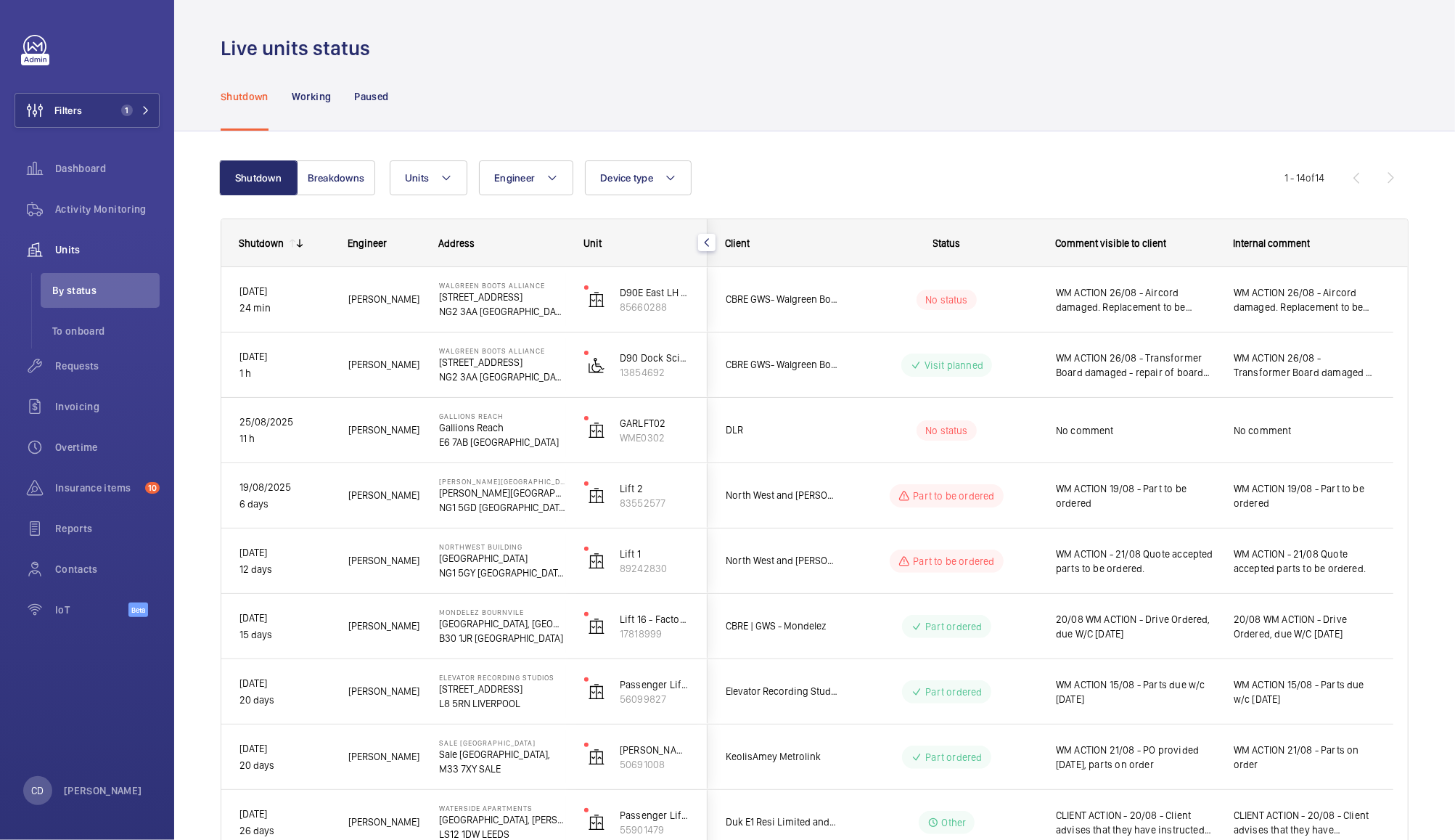
scroll to position [0, 0]
click at [1179, 367] on span "WM ACTION 26/08 - Transformer Board damaged - repair of board required. To be r…" at bounding box center [1135, 365] width 159 height 29
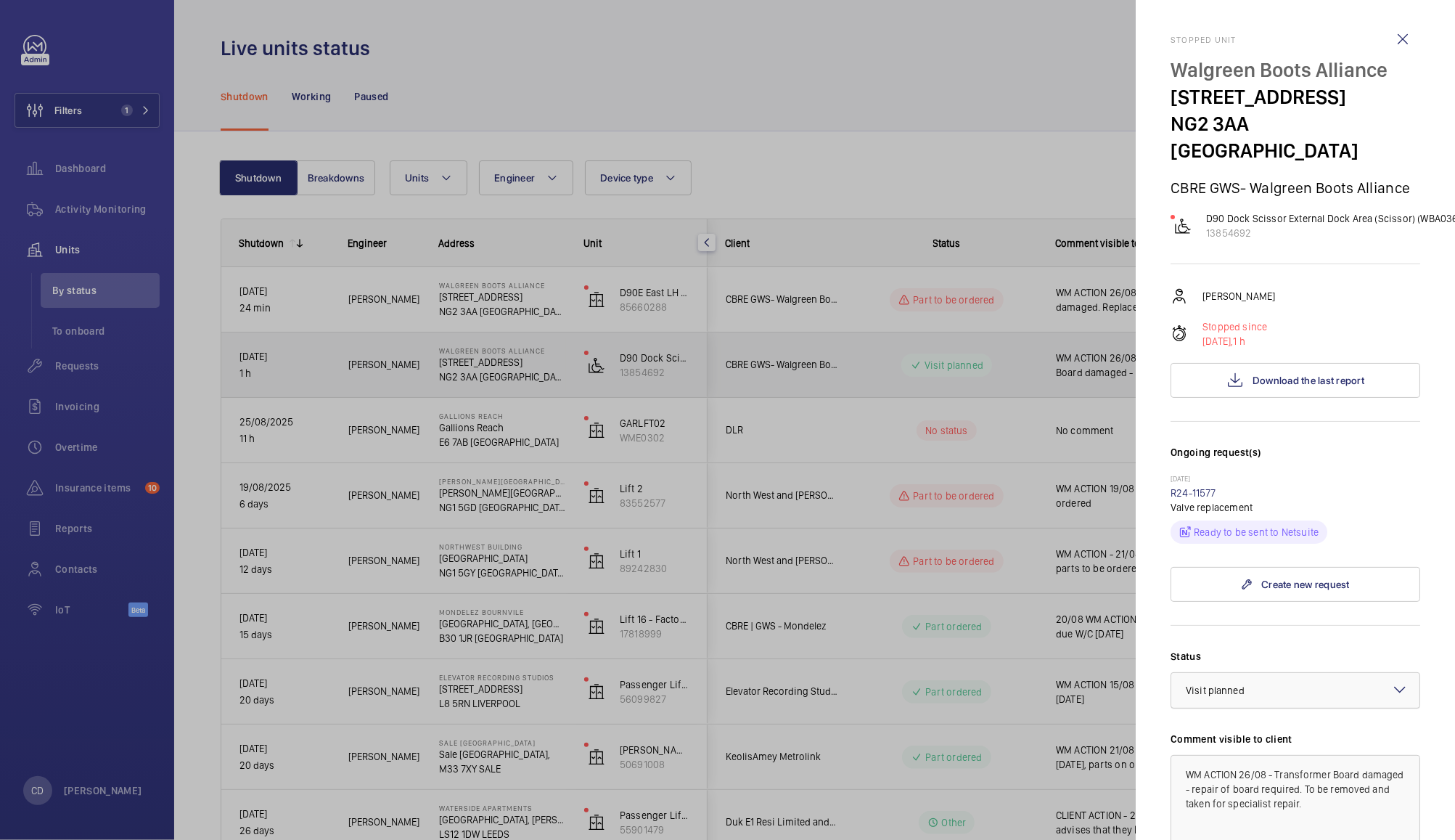
click at [1320, 688] on div at bounding box center [1296, 690] width 248 height 35
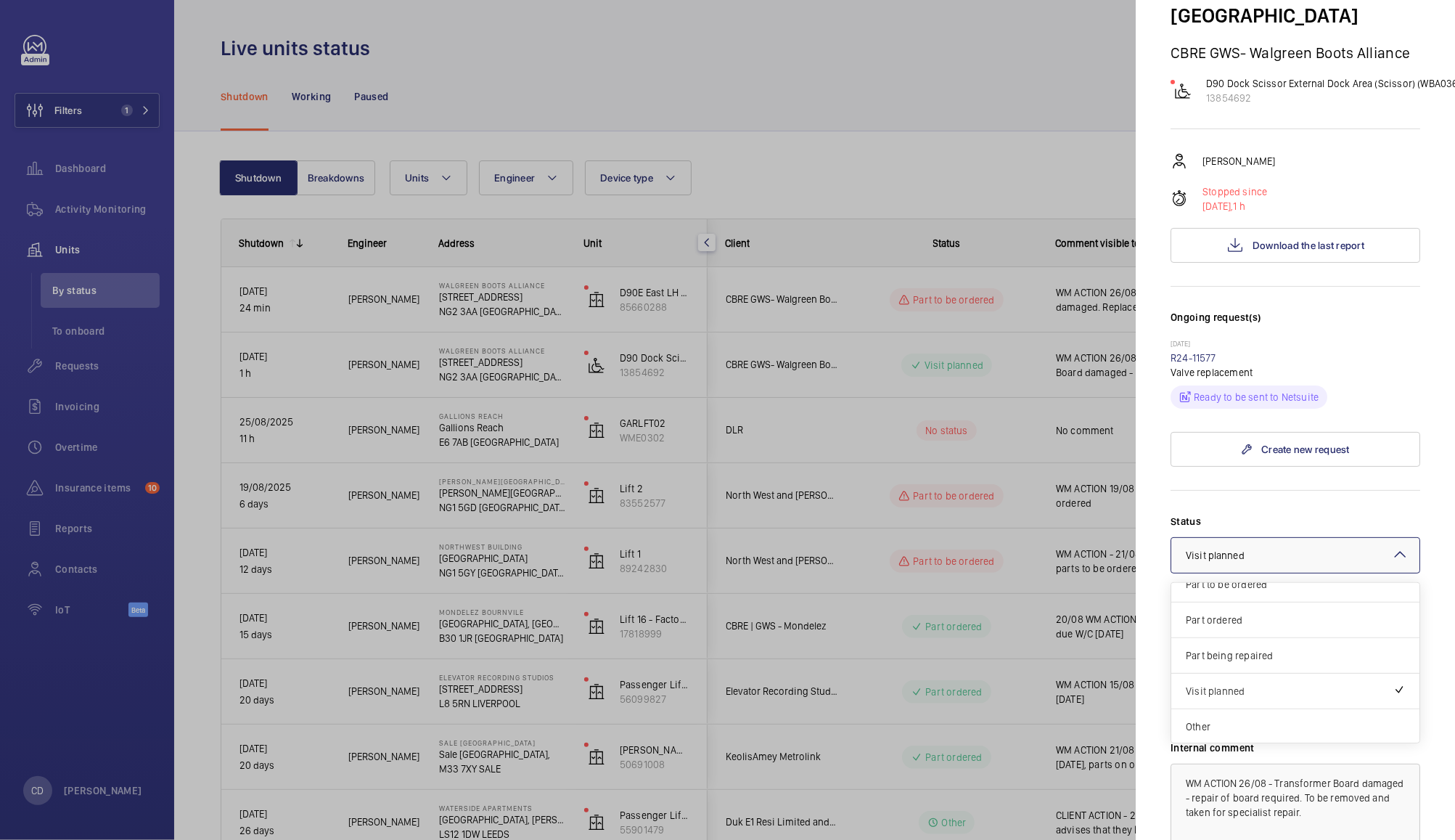
scroll to position [139, 0]
click at [1197, 716] on span "Other" at bounding box center [1295, 723] width 219 height 14
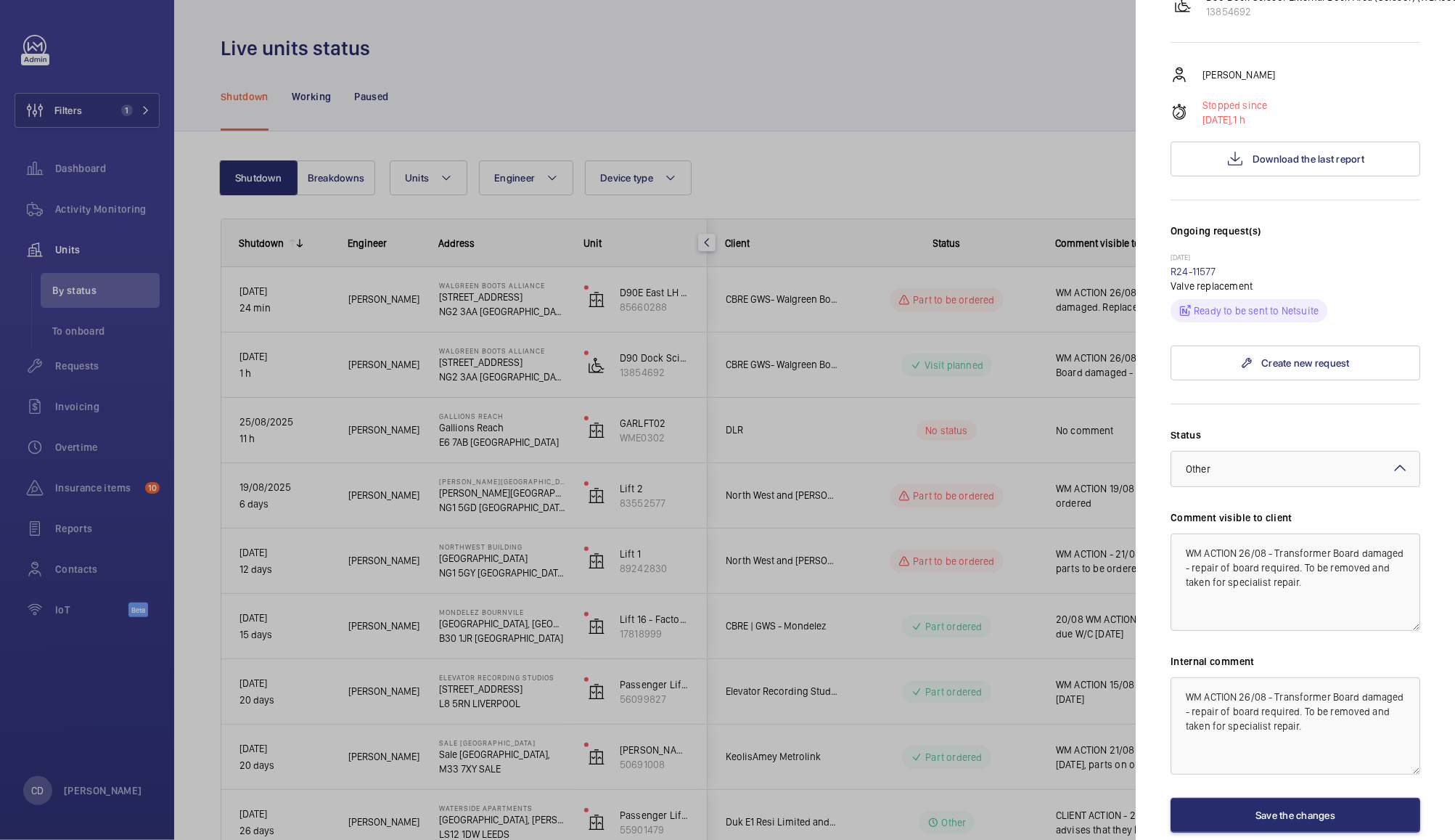
scroll to position [237, 0]
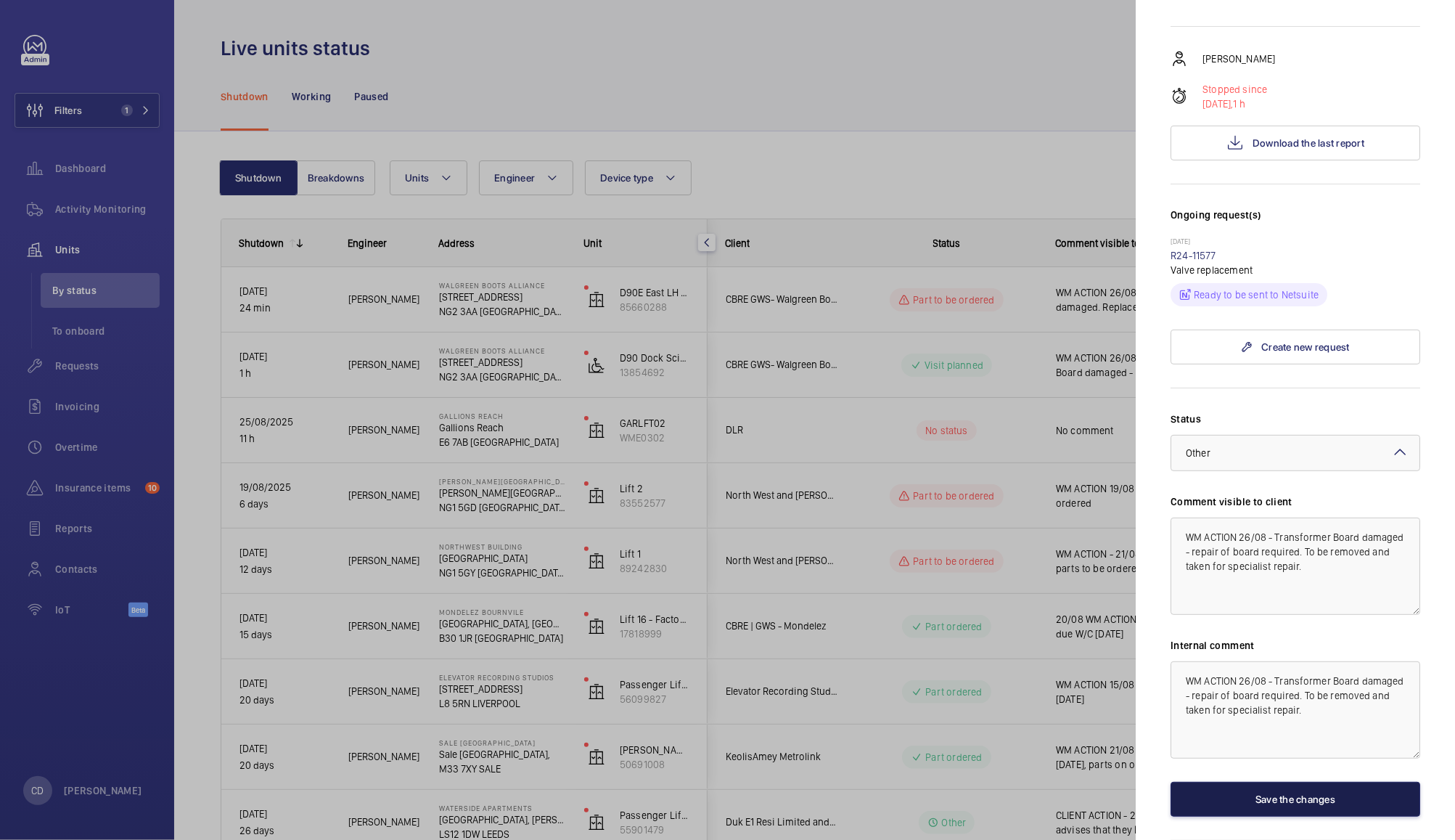
click at [1341, 782] on button "Save the changes" at bounding box center [1296, 799] width 250 height 35
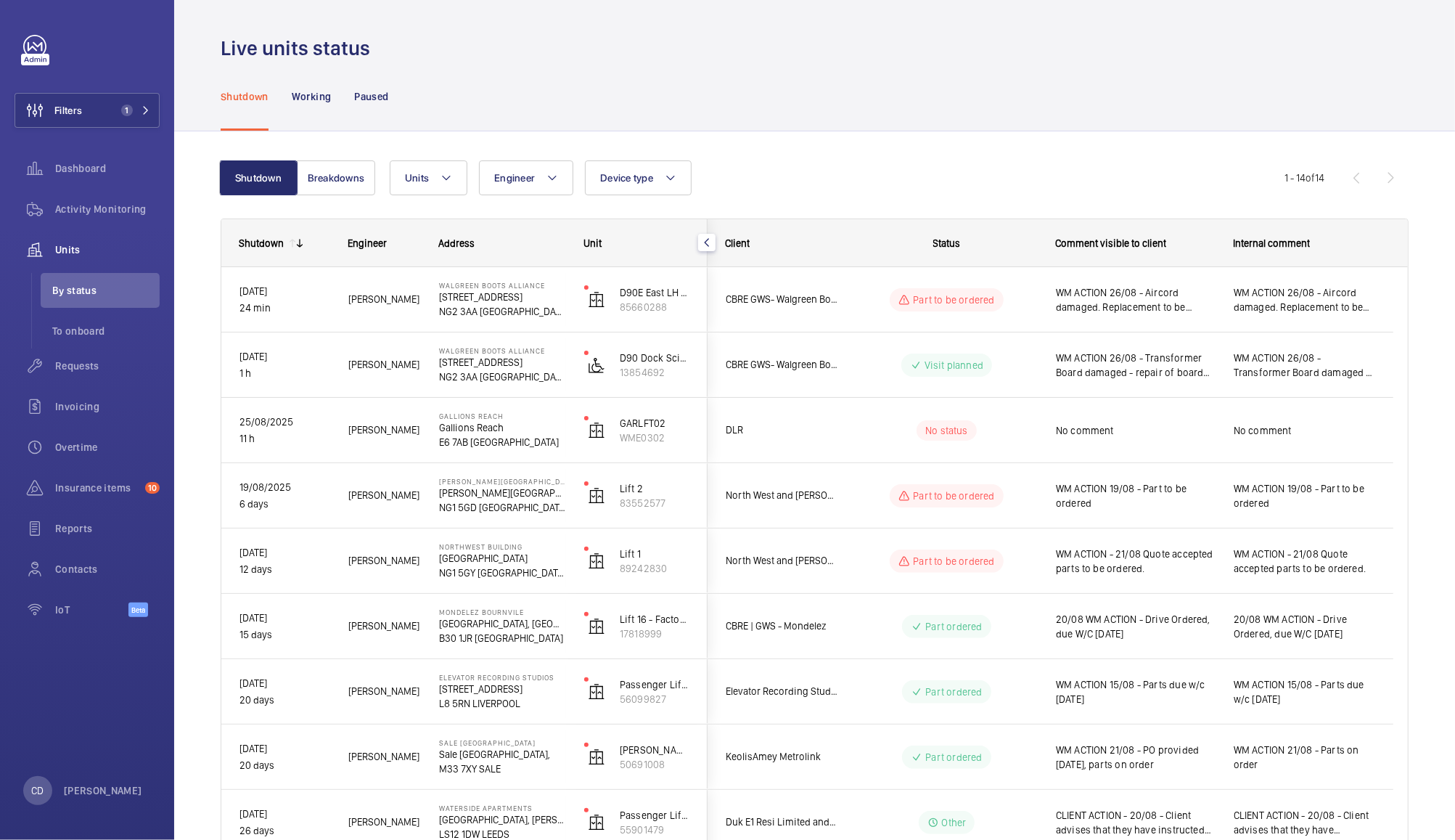
scroll to position [0, 0]
click at [1314, 561] on span "WM ACTION - 21/08 Quote accepted parts to be ordered." at bounding box center [1304, 561] width 142 height 29
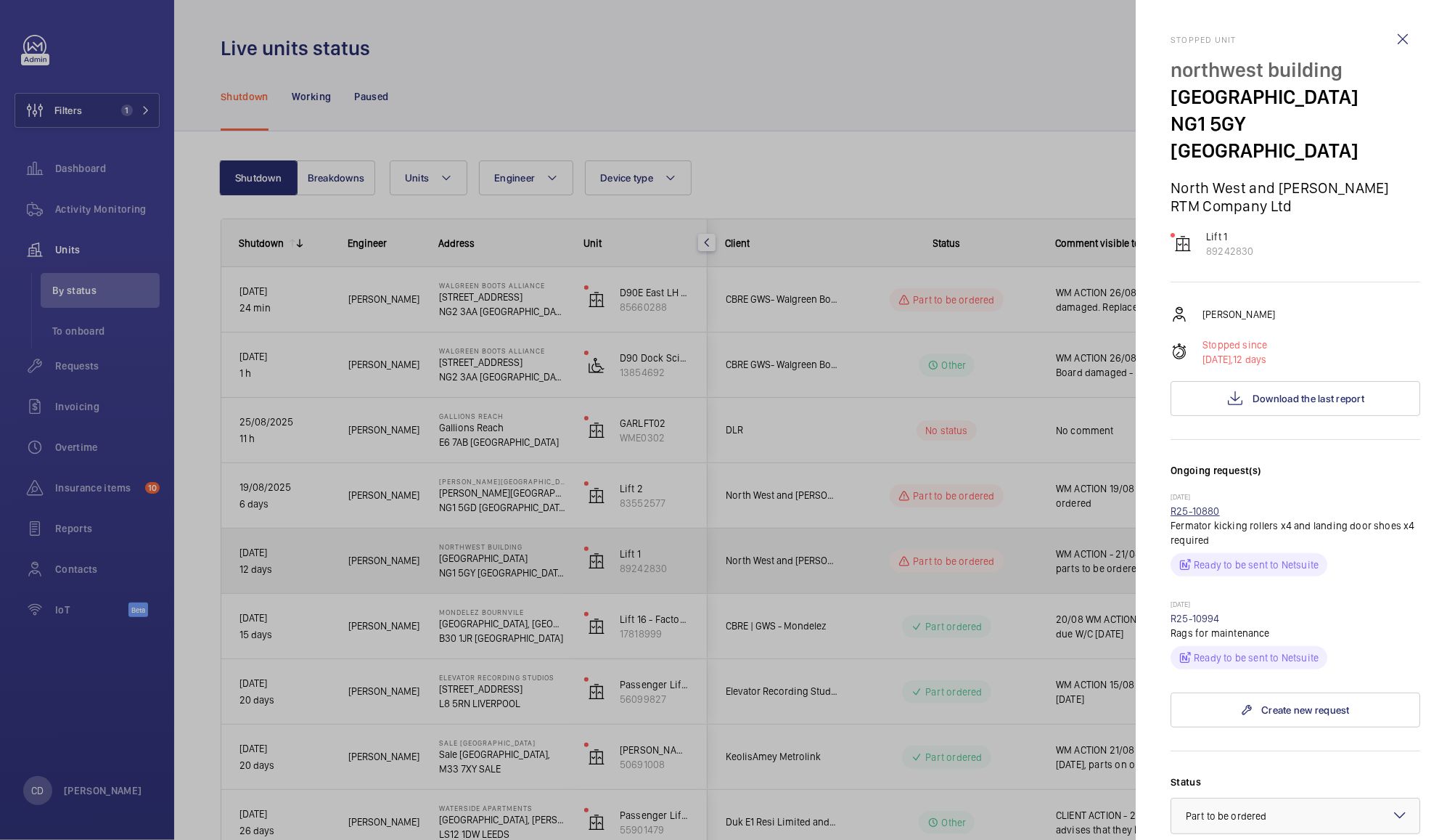
click at [1210, 505] on link "R25-10880" at bounding box center [1195, 511] width 49 height 11
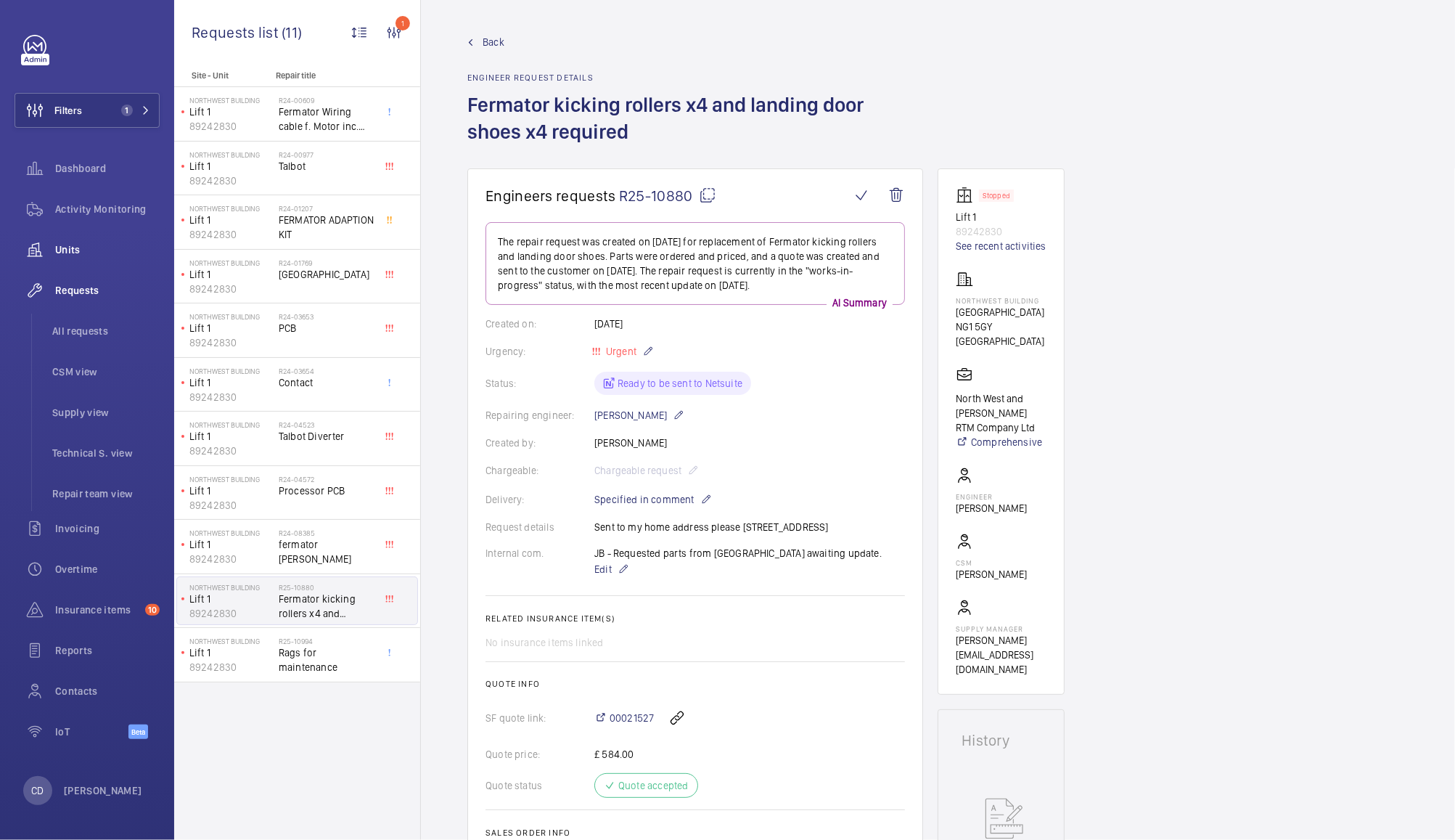
click at [55, 248] on wm-front-icon-button at bounding box center [35, 250] width 41 height 35
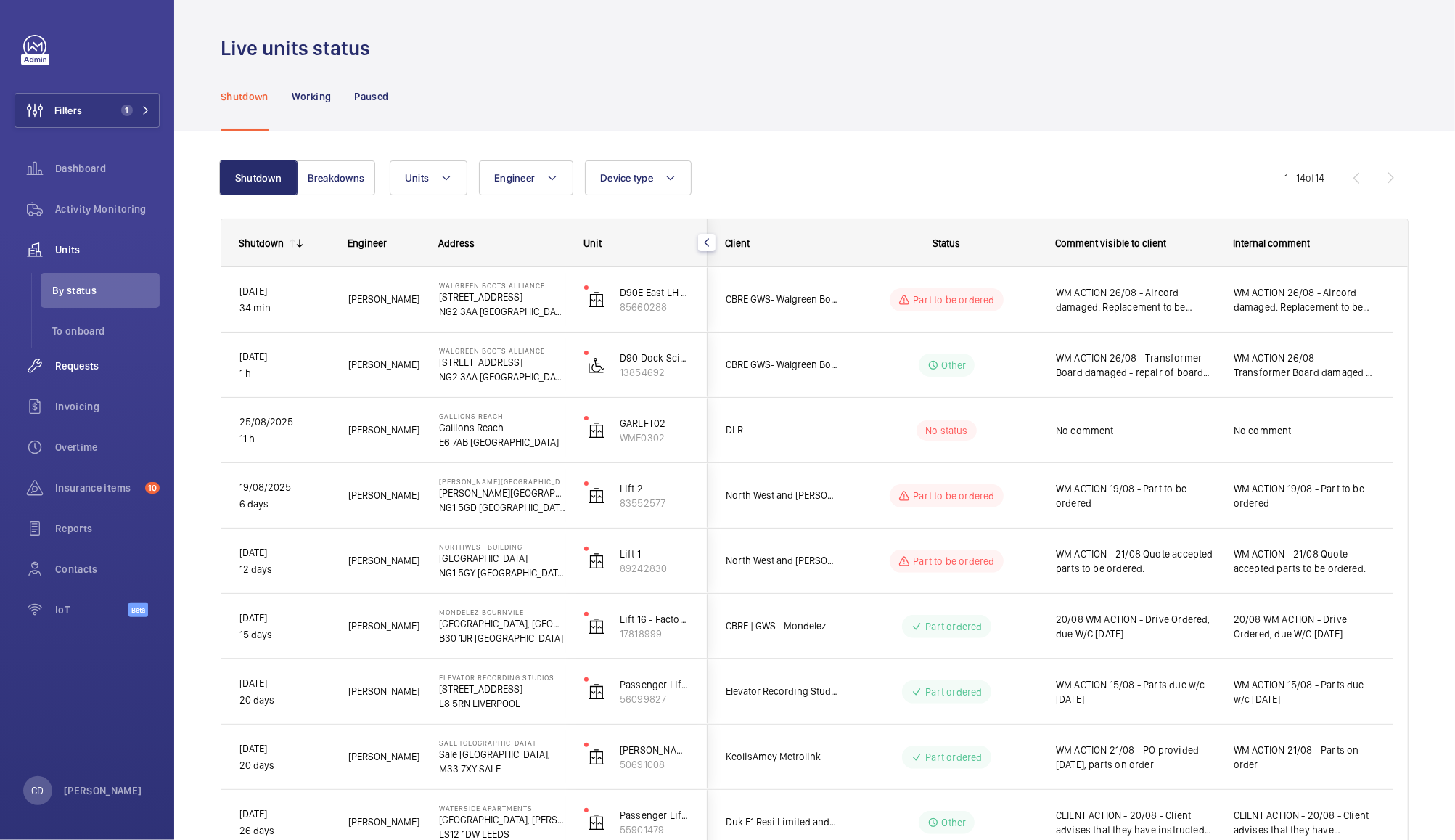
click at [70, 367] on span "Requests" at bounding box center [108, 365] width 105 height 14
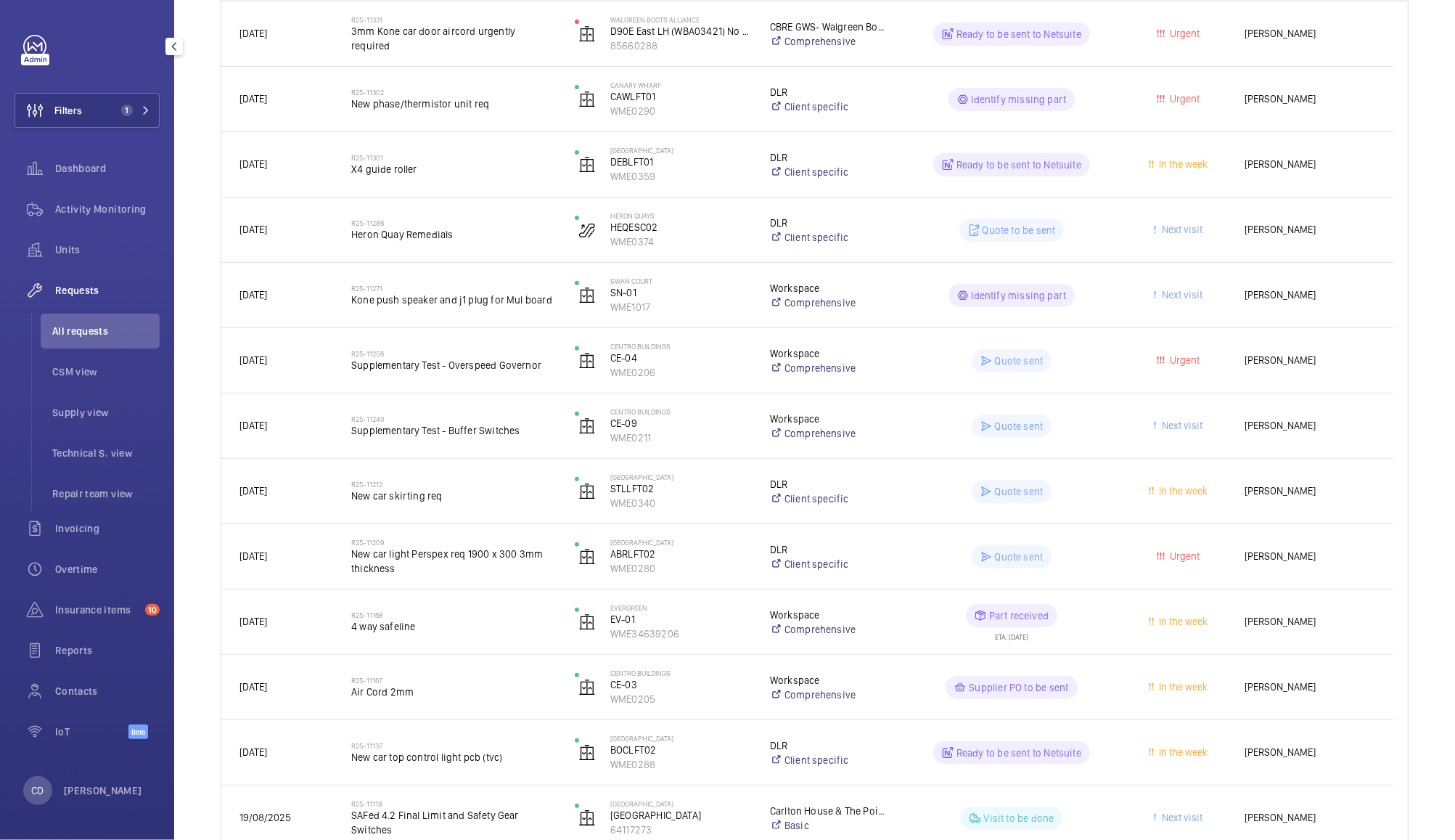
scroll to position [281, 0]
click at [52, 244] on wm-front-icon-button at bounding box center [35, 250] width 41 height 35
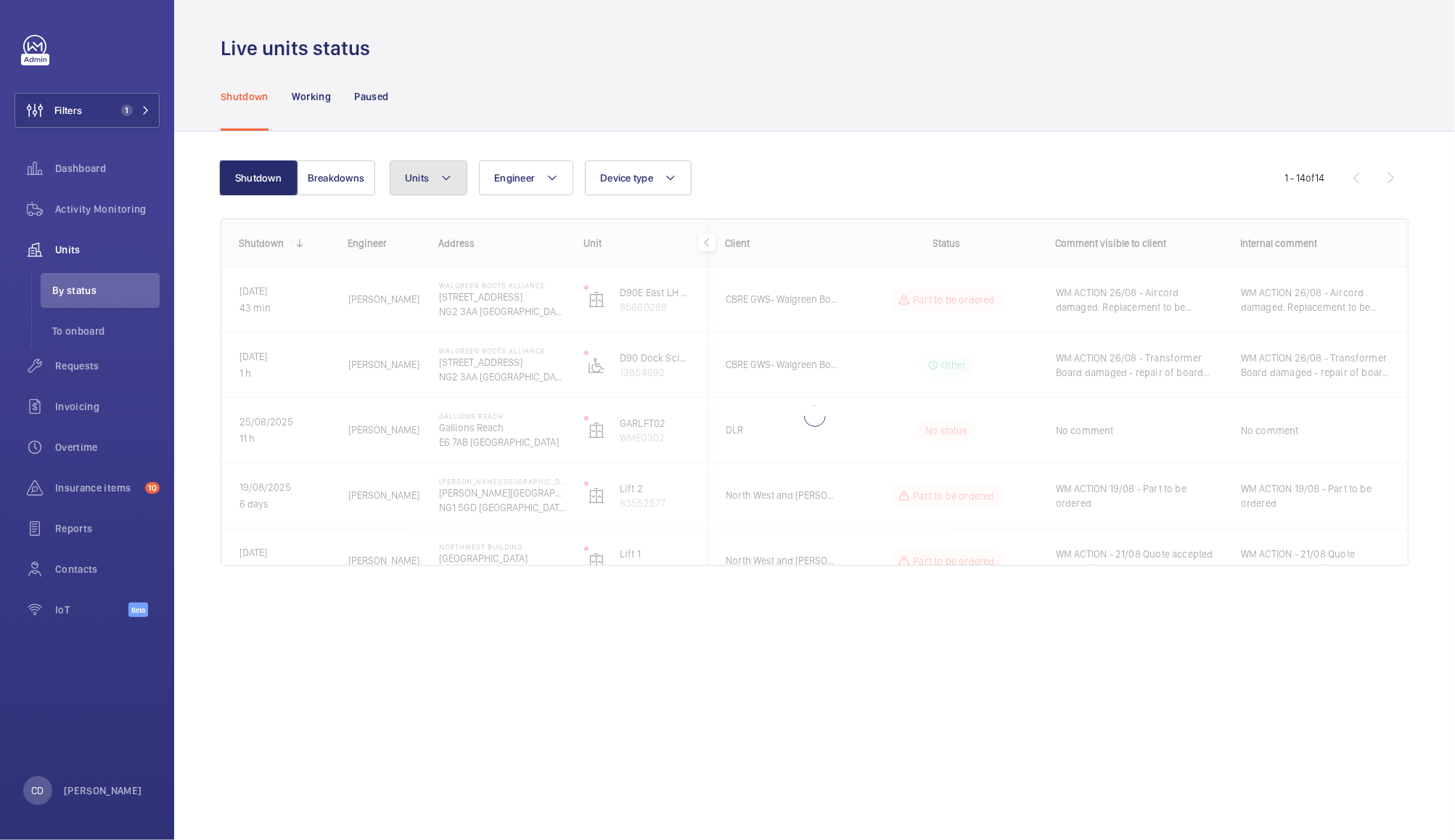
click at [441, 180] on mat-icon at bounding box center [446, 177] width 11 height 17
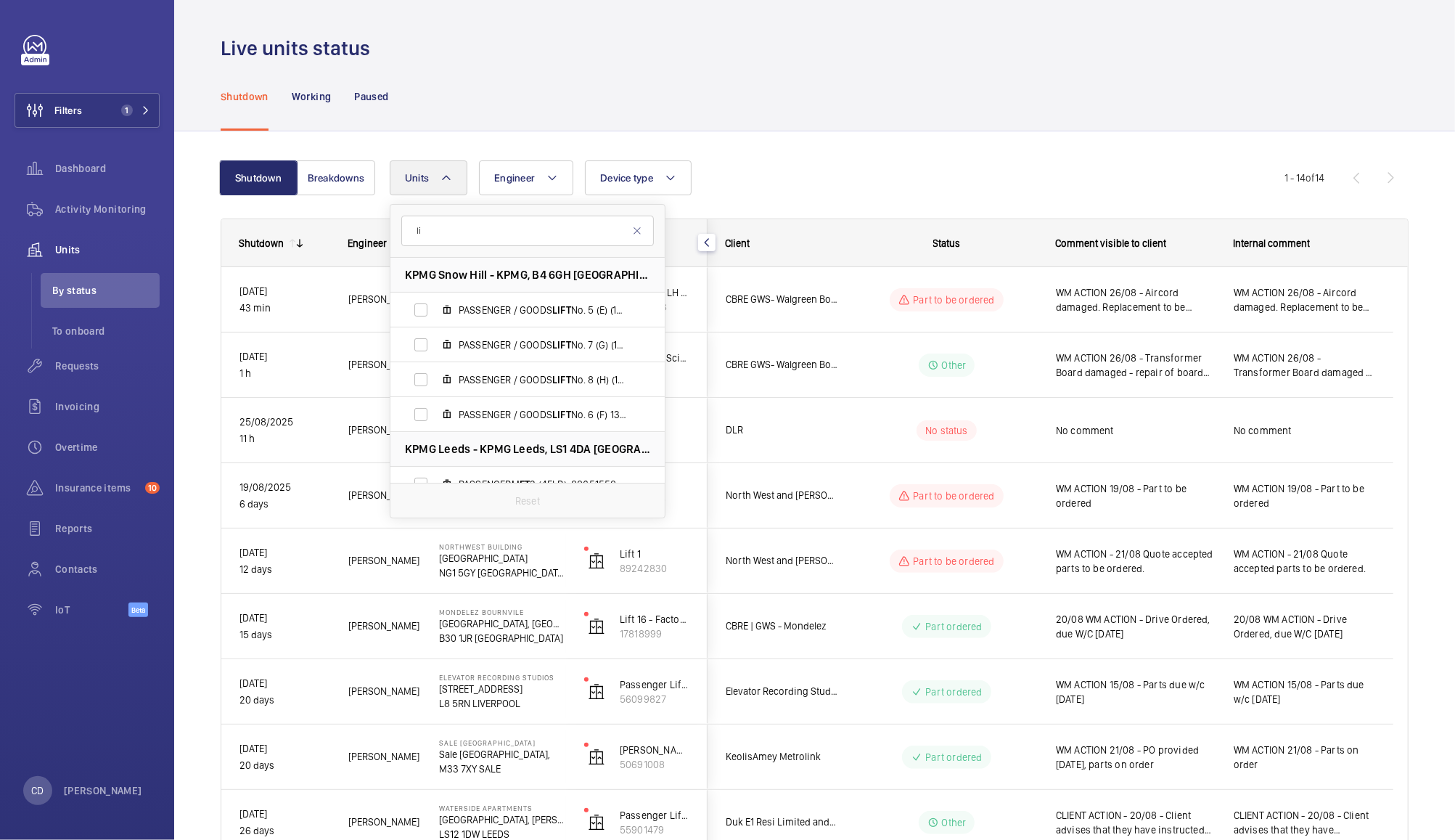
type input "l"
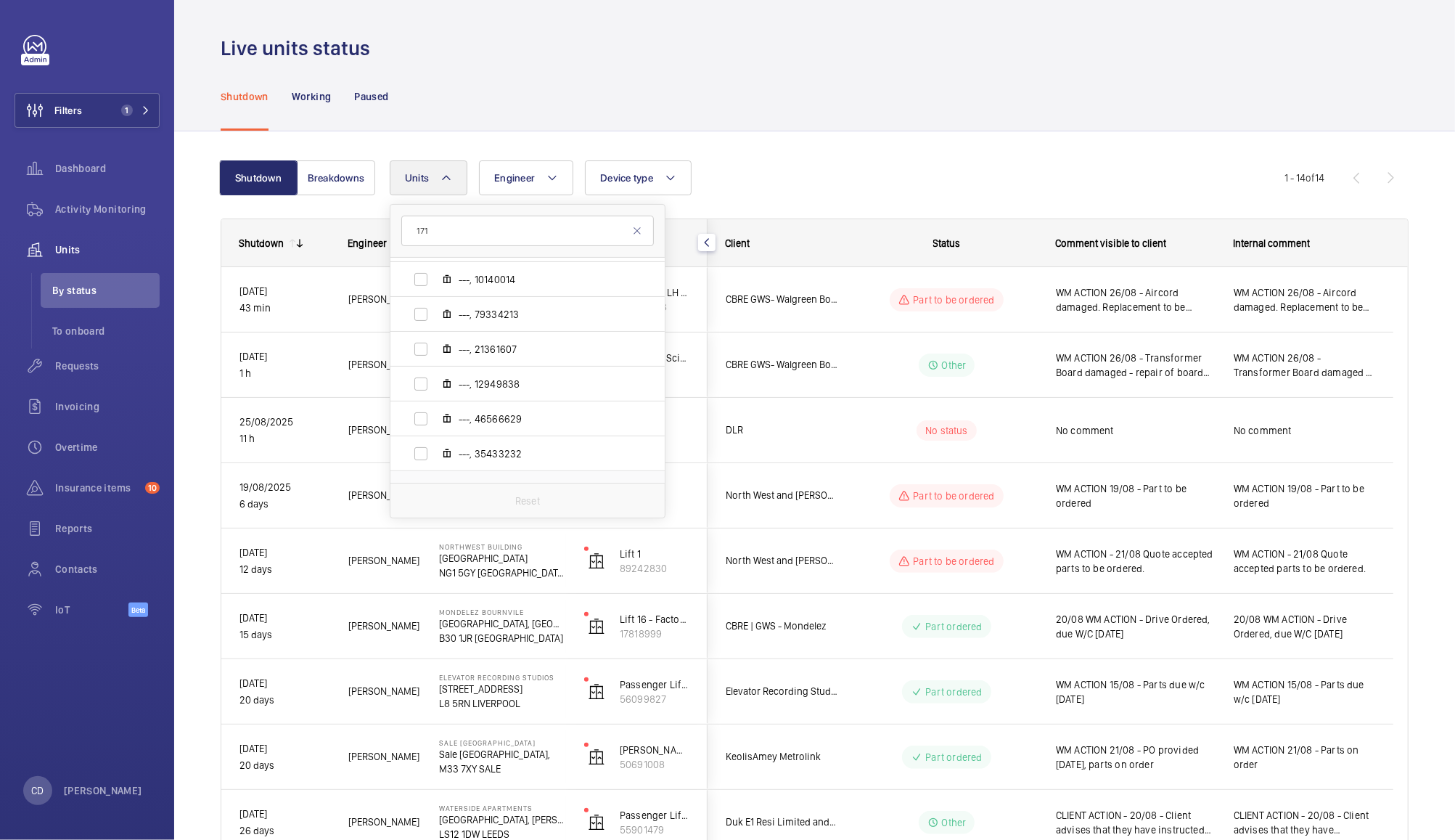
scroll to position [192, 0]
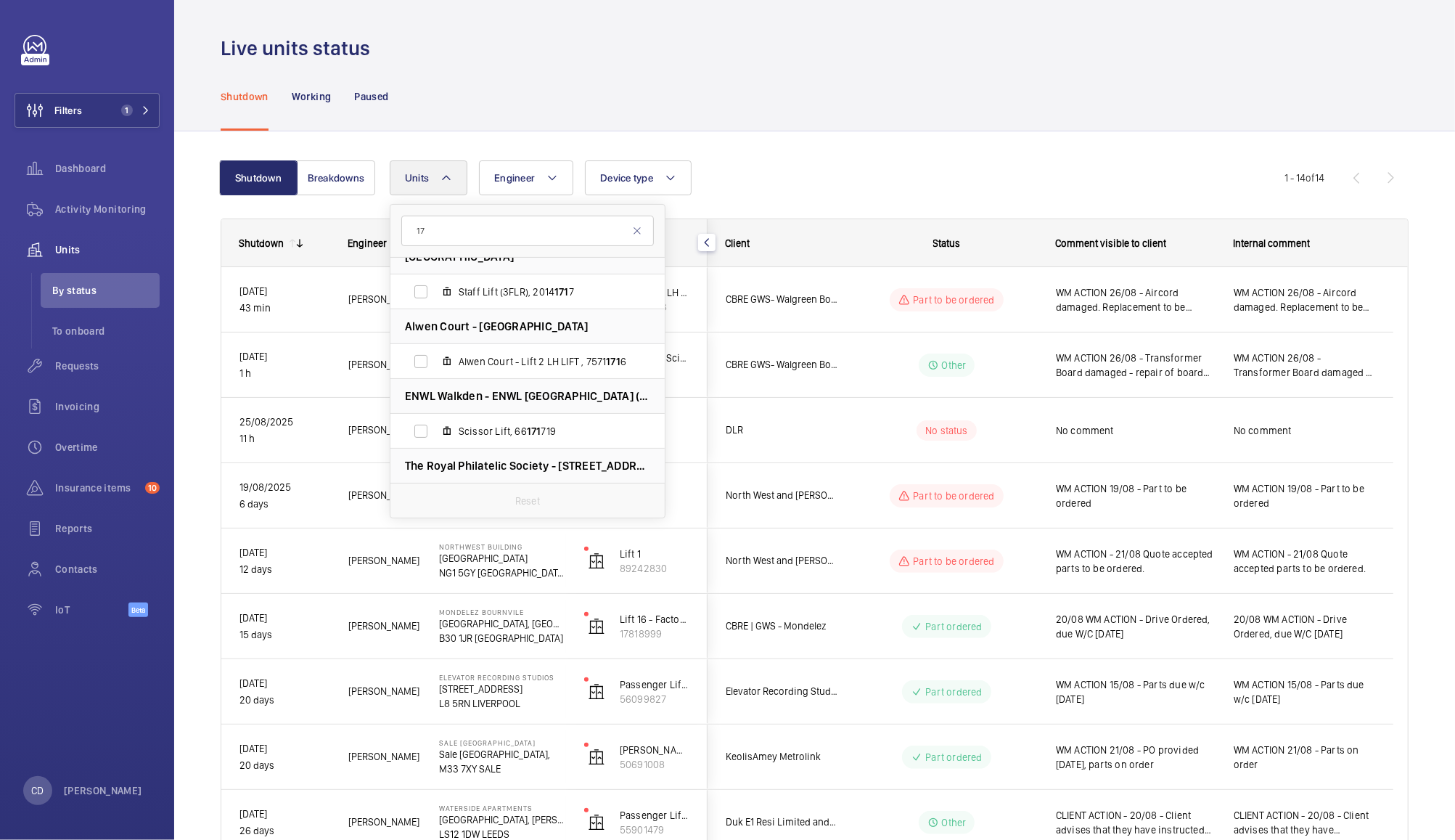
type input "1"
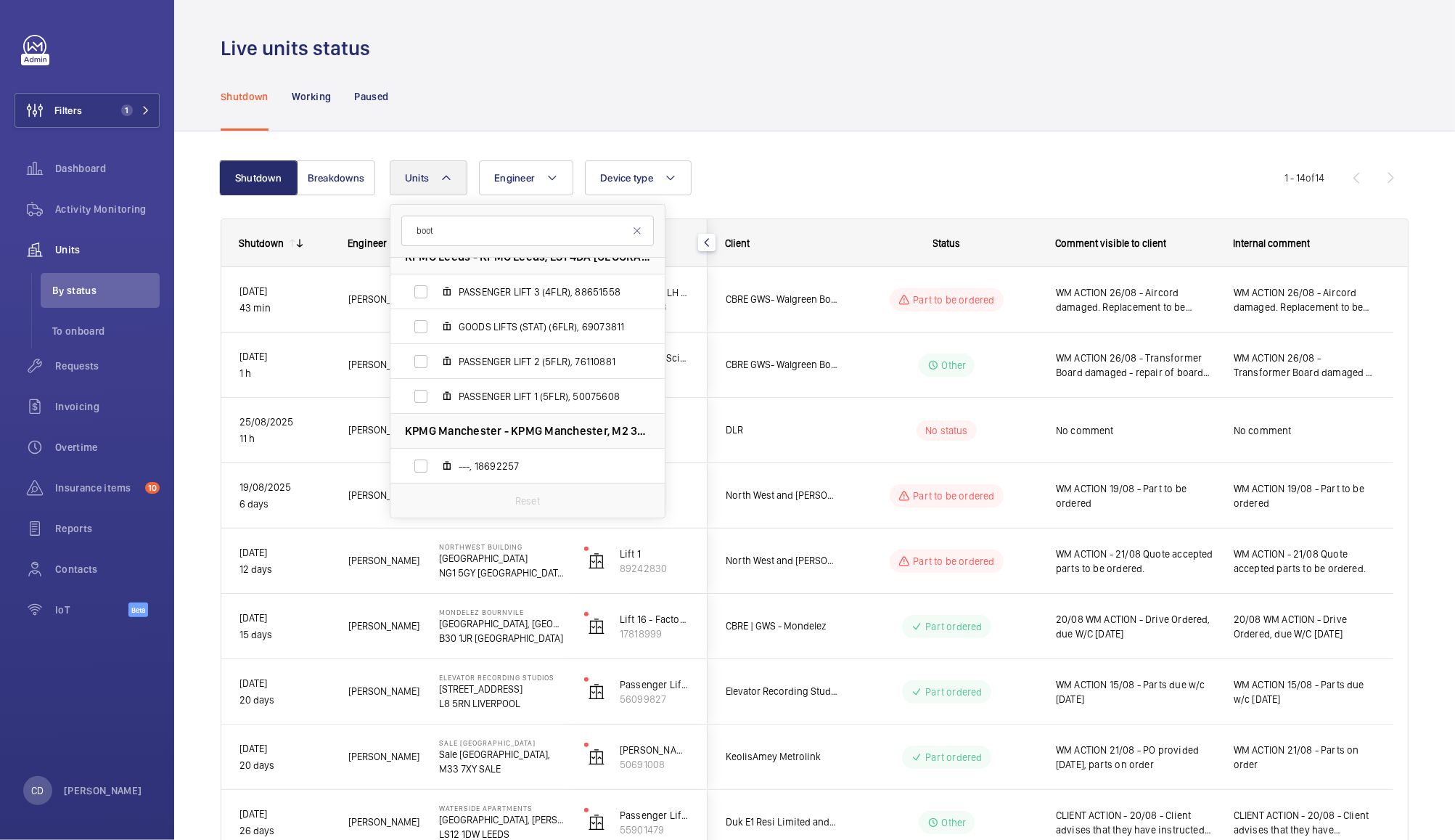
type input "boots"
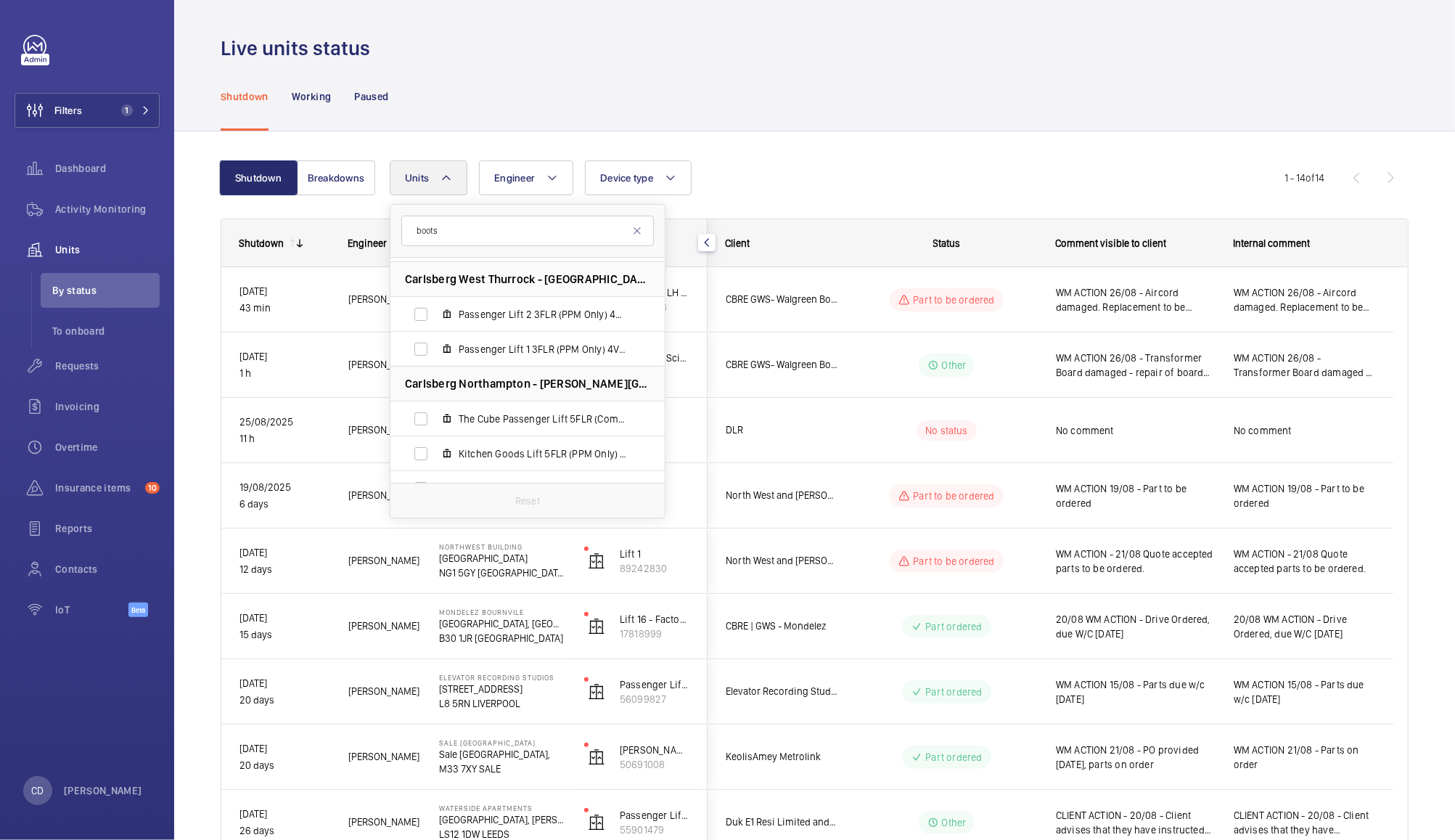
scroll to position [903, 0]
click at [78, 96] on span "Filters" at bounding box center [48, 111] width 67 height 35
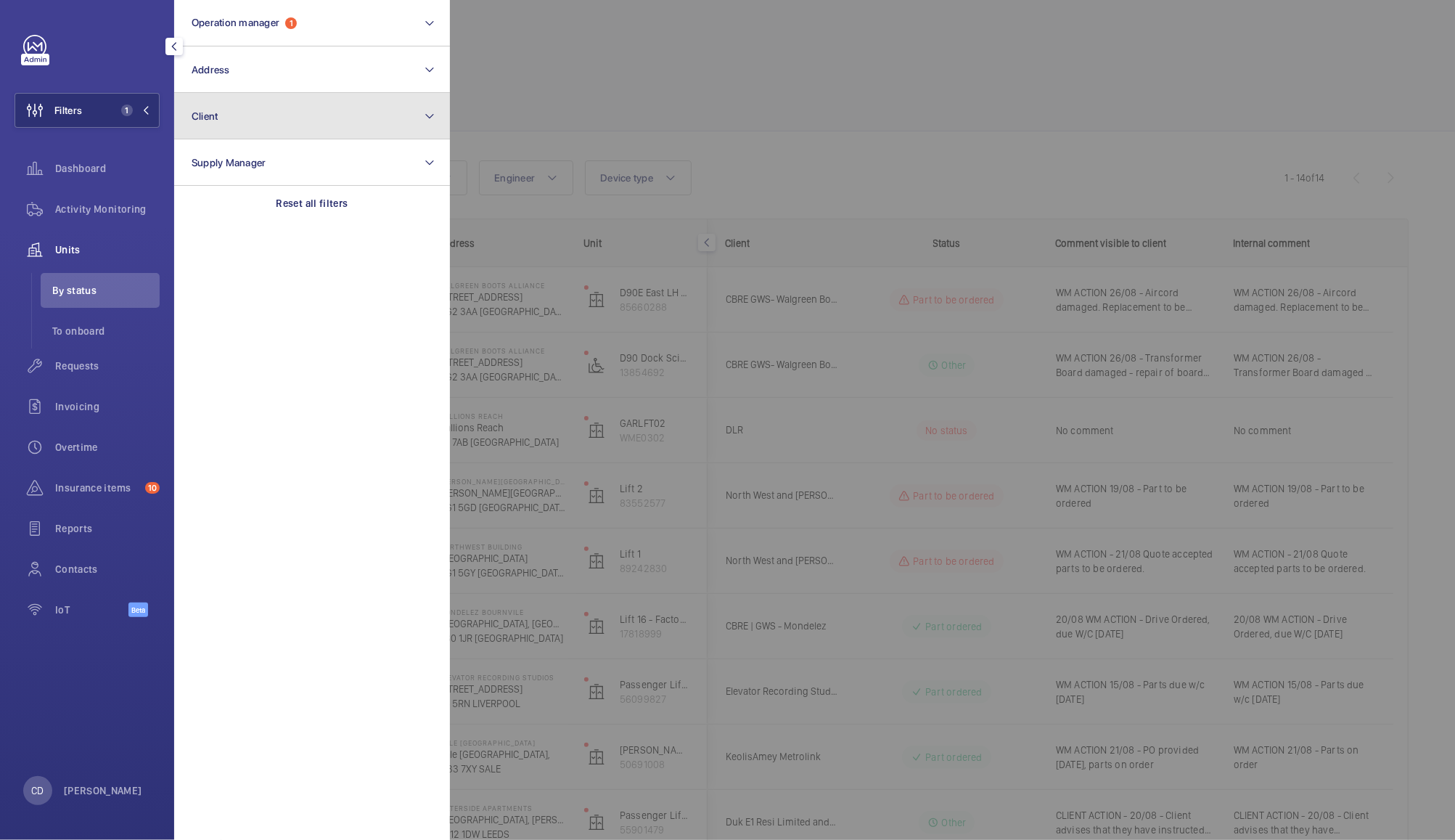
click at [293, 129] on button "Client" at bounding box center [312, 116] width 276 height 46
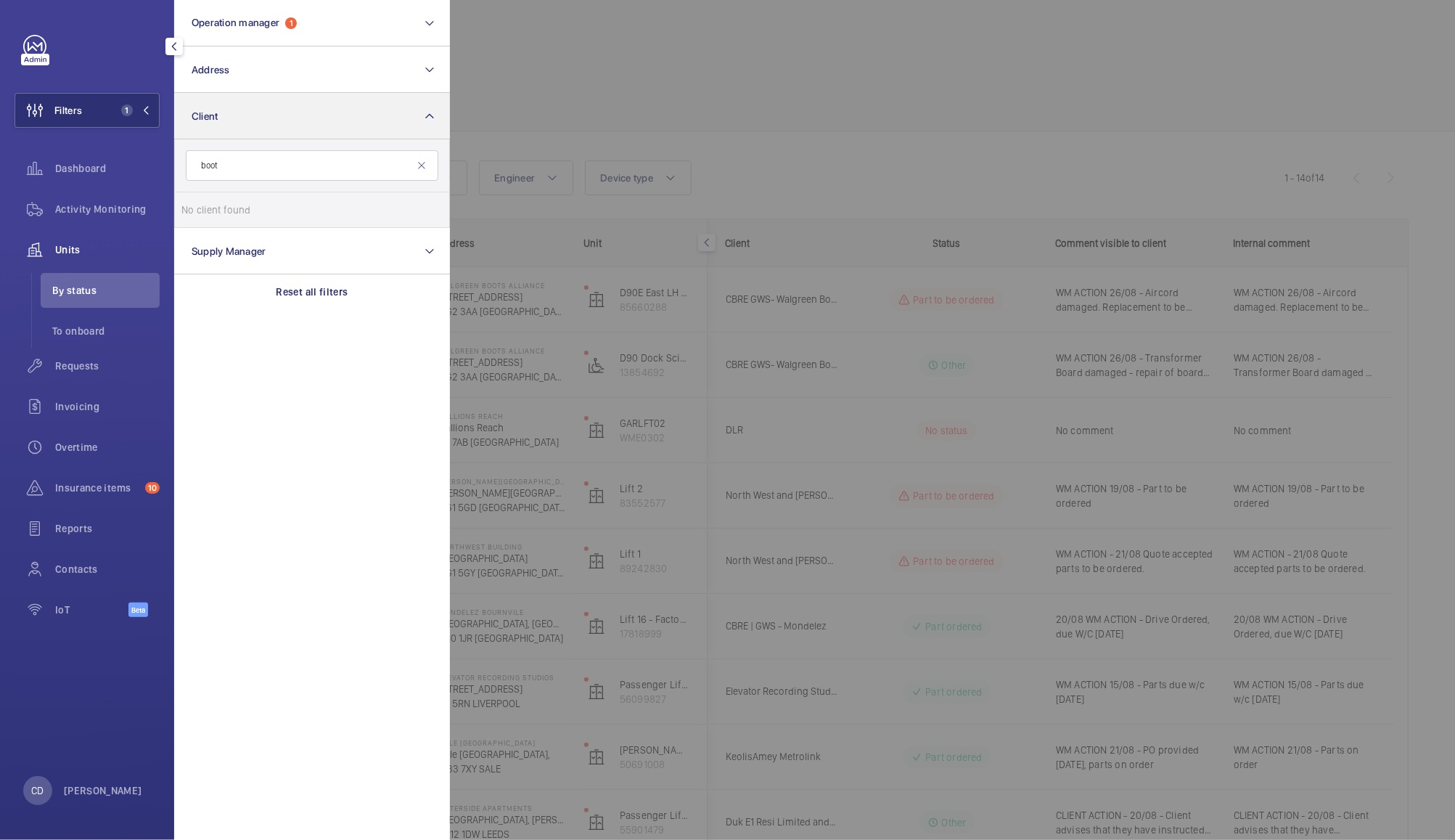
type input "boots"
click at [815, 49] on div at bounding box center [1177, 420] width 1455 height 840
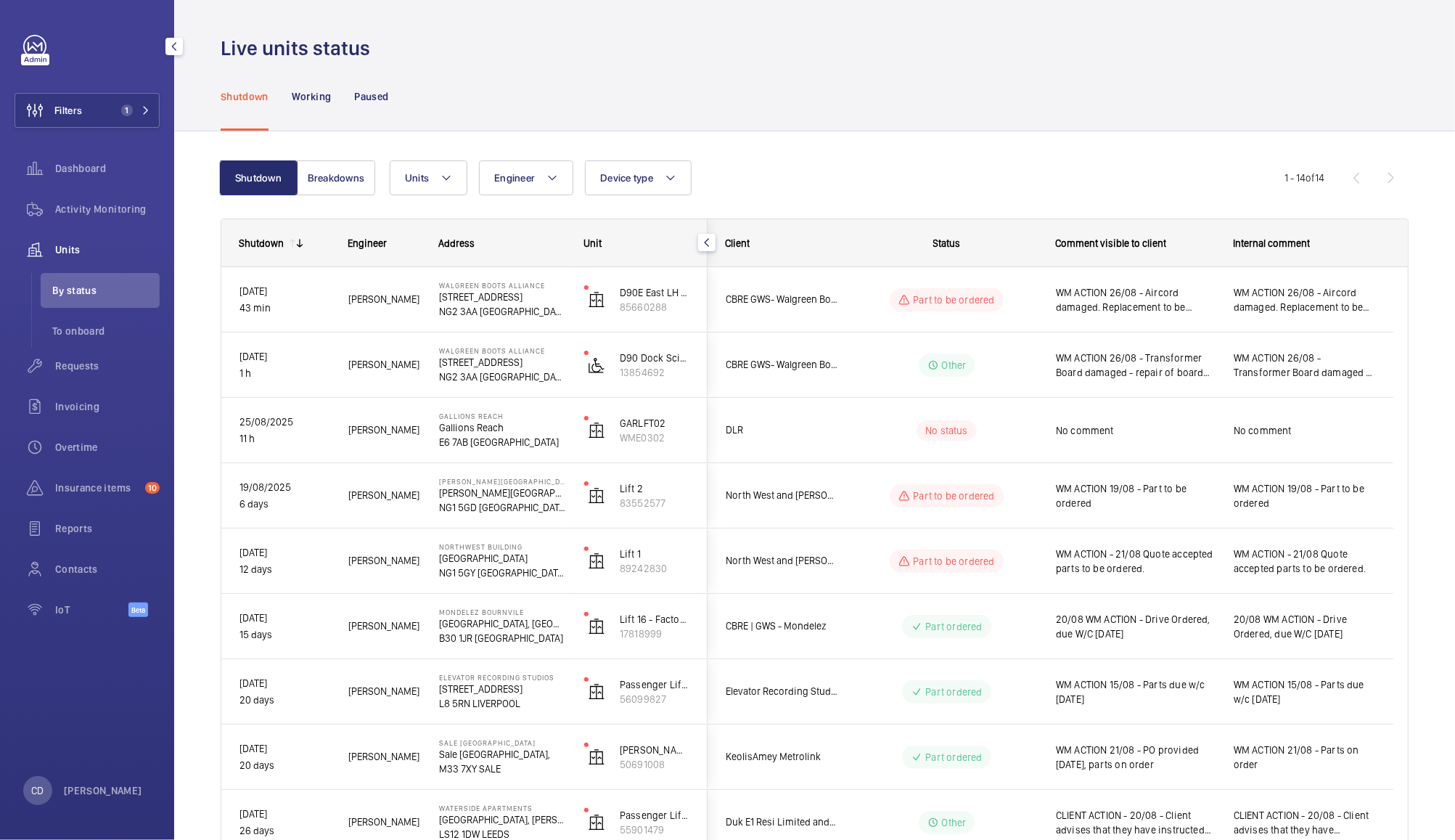
click at [1321, 298] on span "WM ACTION 26/08 - Aircord damaged. Replacement to be ordered. ETA 29/08" at bounding box center [1304, 300] width 142 height 29
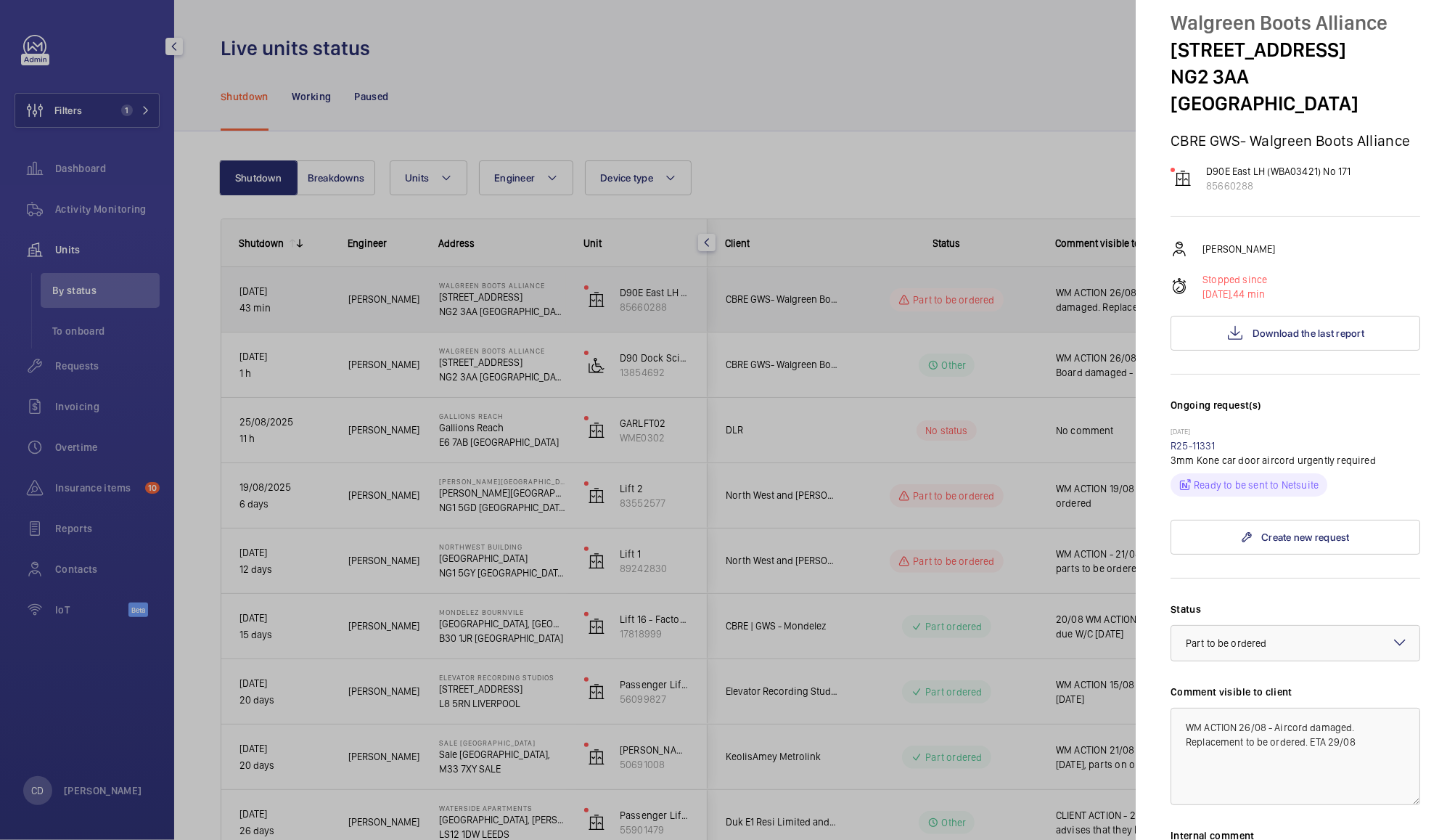
scroll to position [50, 0]
click at [1272, 161] on p "D90E East LH (WBA03421) No 171" at bounding box center [1279, 168] width 145 height 14
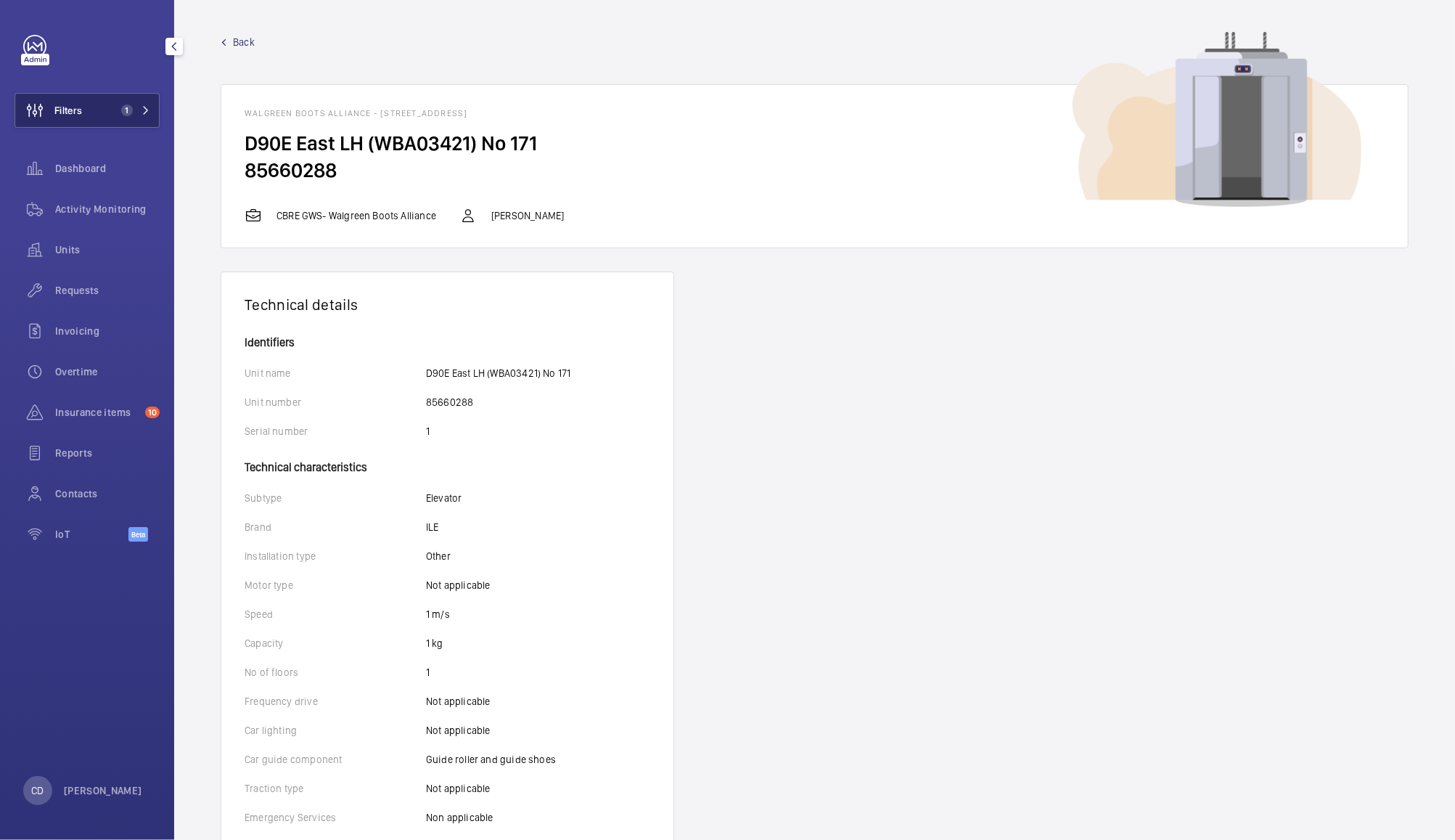
click at [88, 113] on button "Filters 1" at bounding box center [87, 111] width 145 height 35
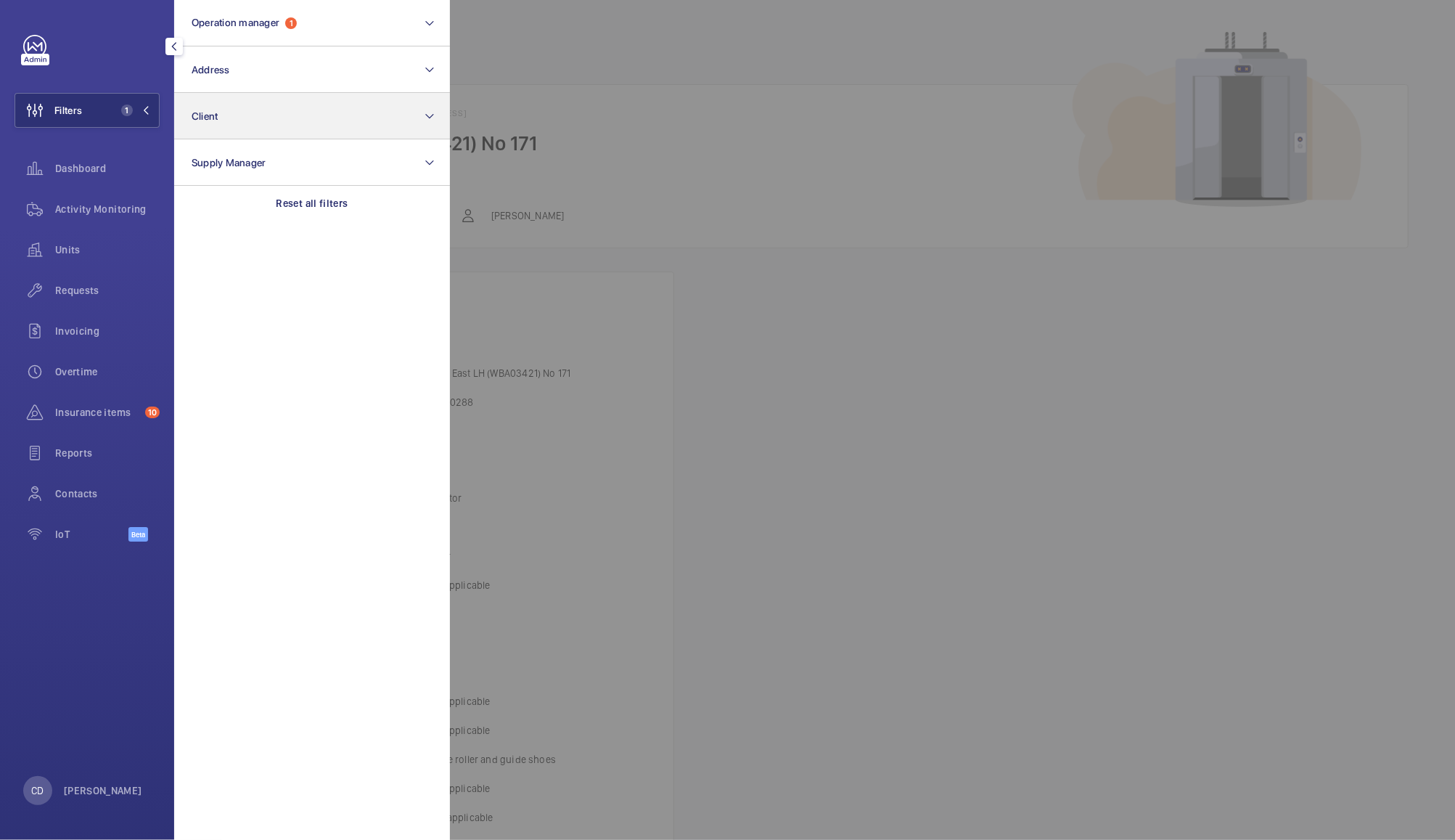
click at [271, 120] on button "Client" at bounding box center [312, 116] width 276 height 46
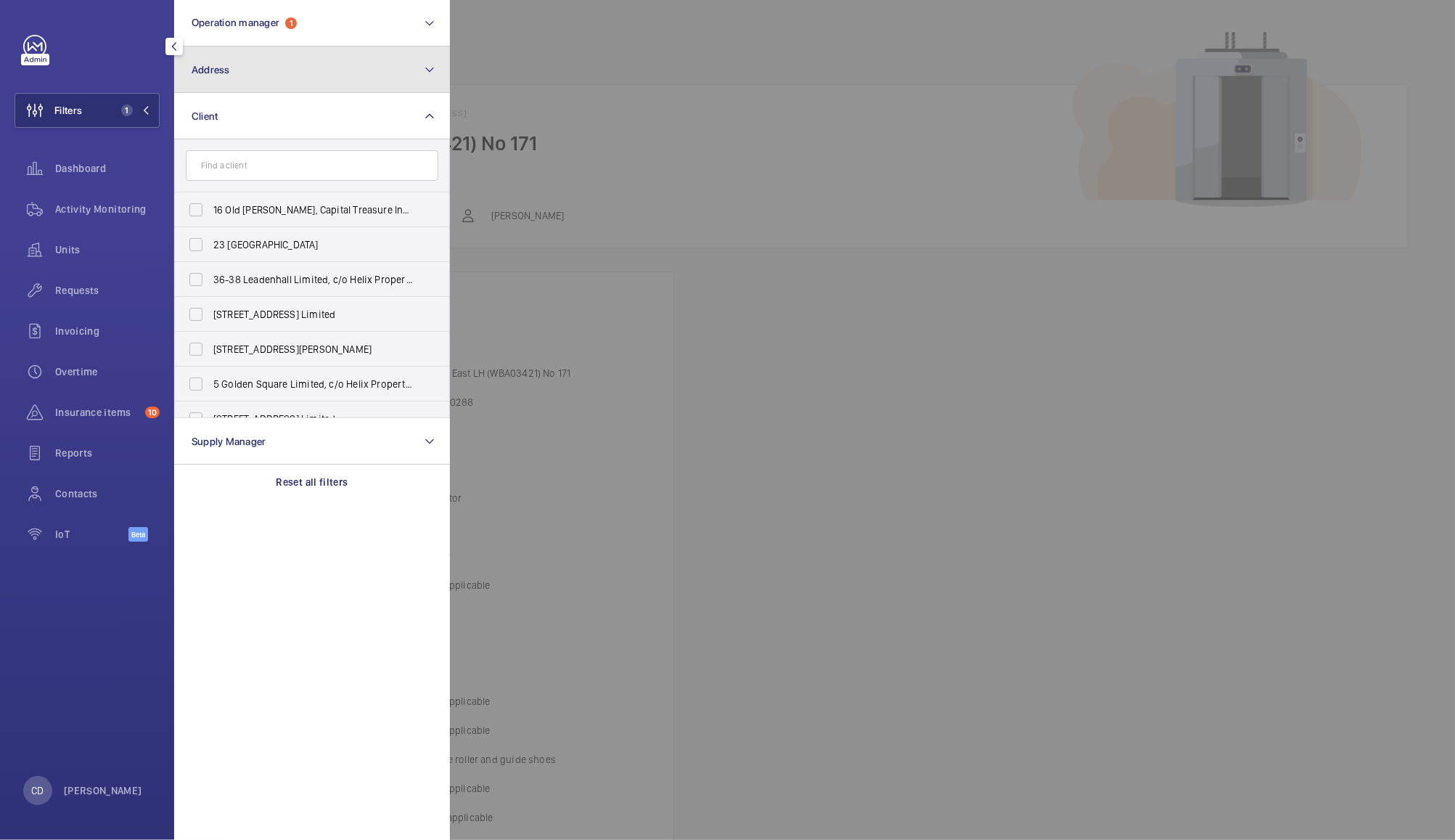
click at [311, 70] on button "Address" at bounding box center [312, 69] width 276 height 46
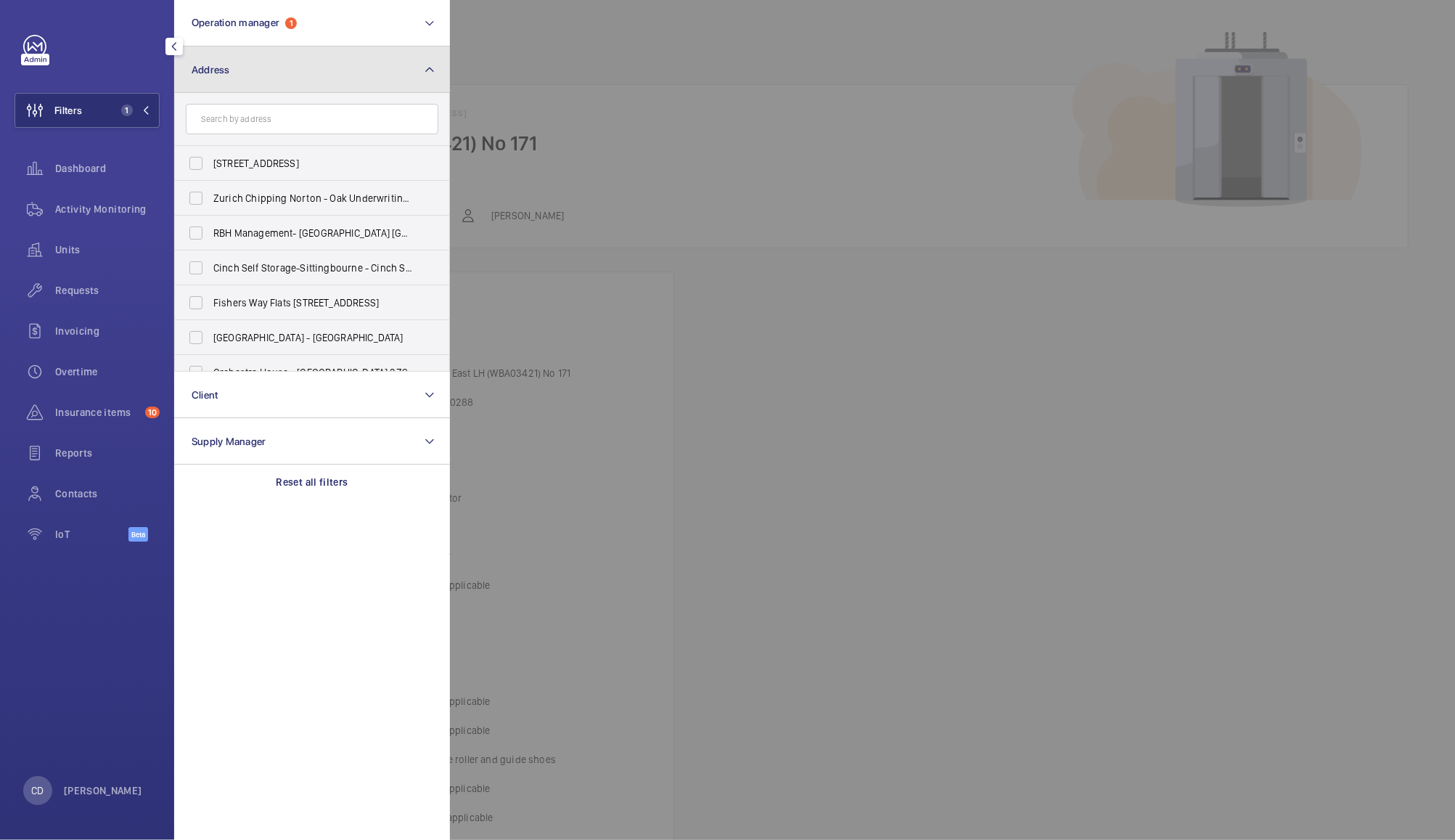
click at [401, 70] on button "Address" at bounding box center [312, 69] width 276 height 46
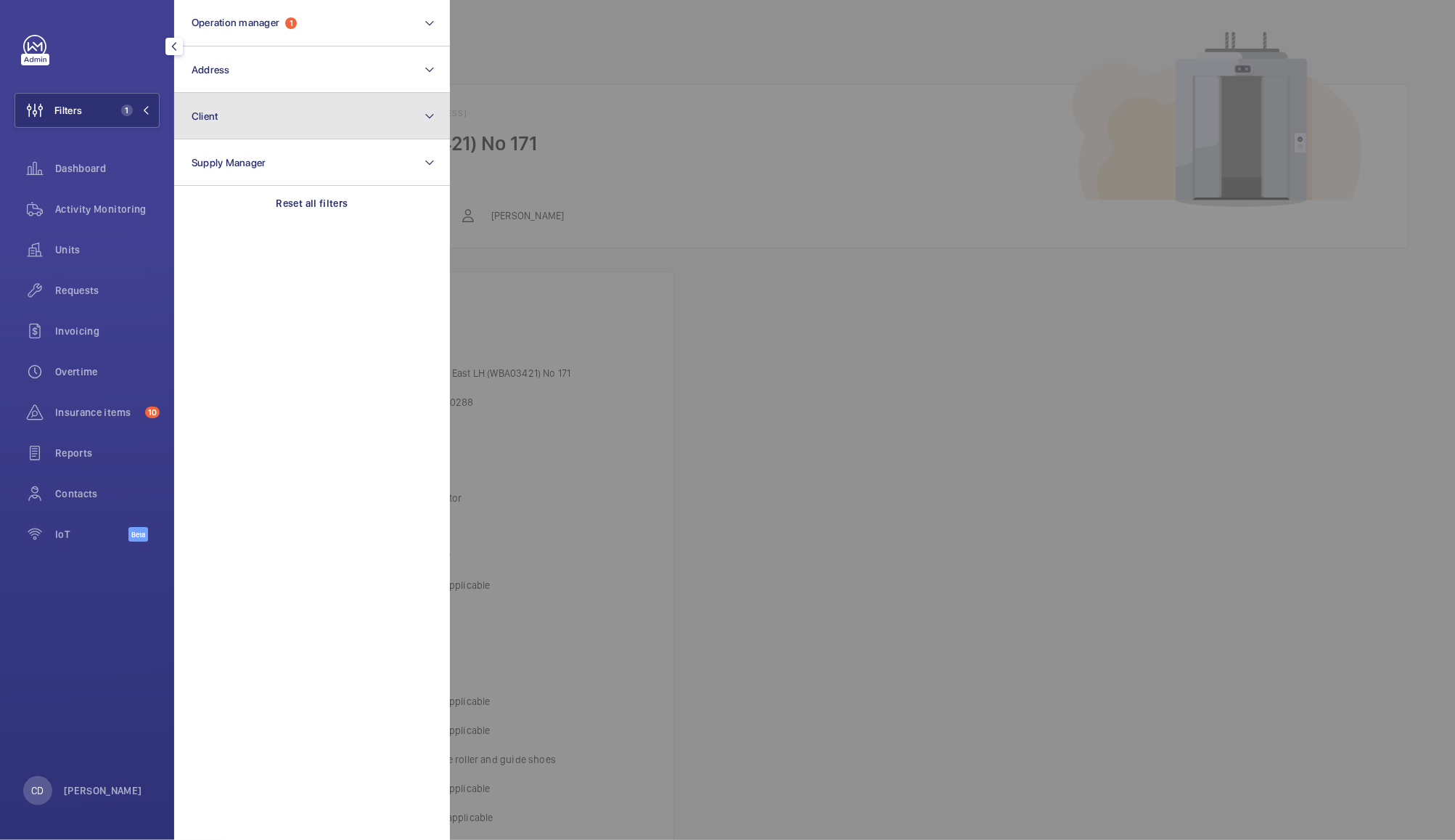
click at [357, 117] on button "Client" at bounding box center [312, 116] width 276 height 46
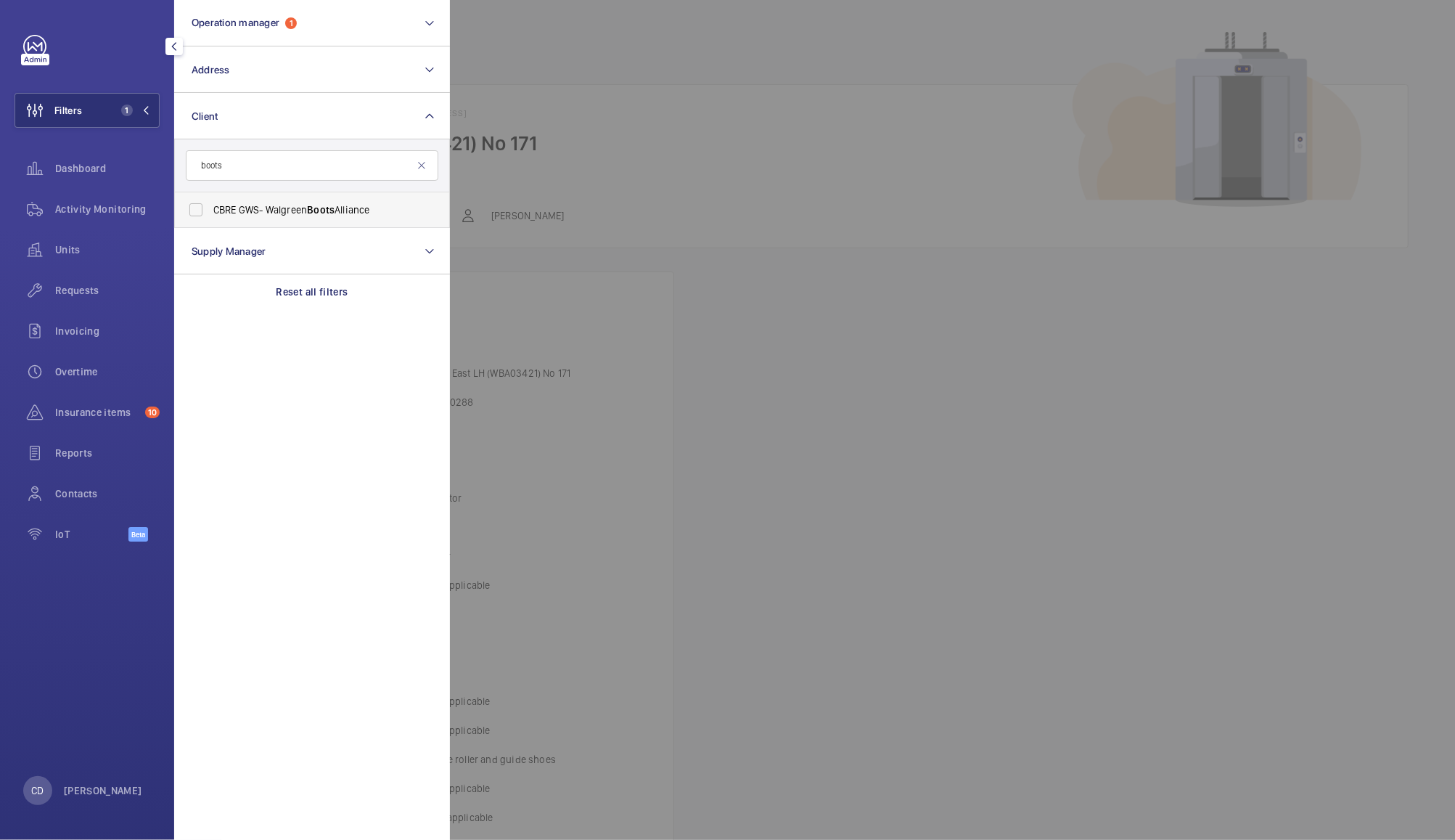
type input "boots"
click at [297, 217] on span "CBRE GWS- Walgreen Boots Alliance" at bounding box center [314, 209] width 200 height 14
click at [211, 217] on input "CBRE GWS- Walgreen Boots Alliance" at bounding box center [196, 210] width 29 height 29
checkbox input "true"
click at [629, 16] on div at bounding box center [1177, 420] width 1455 height 840
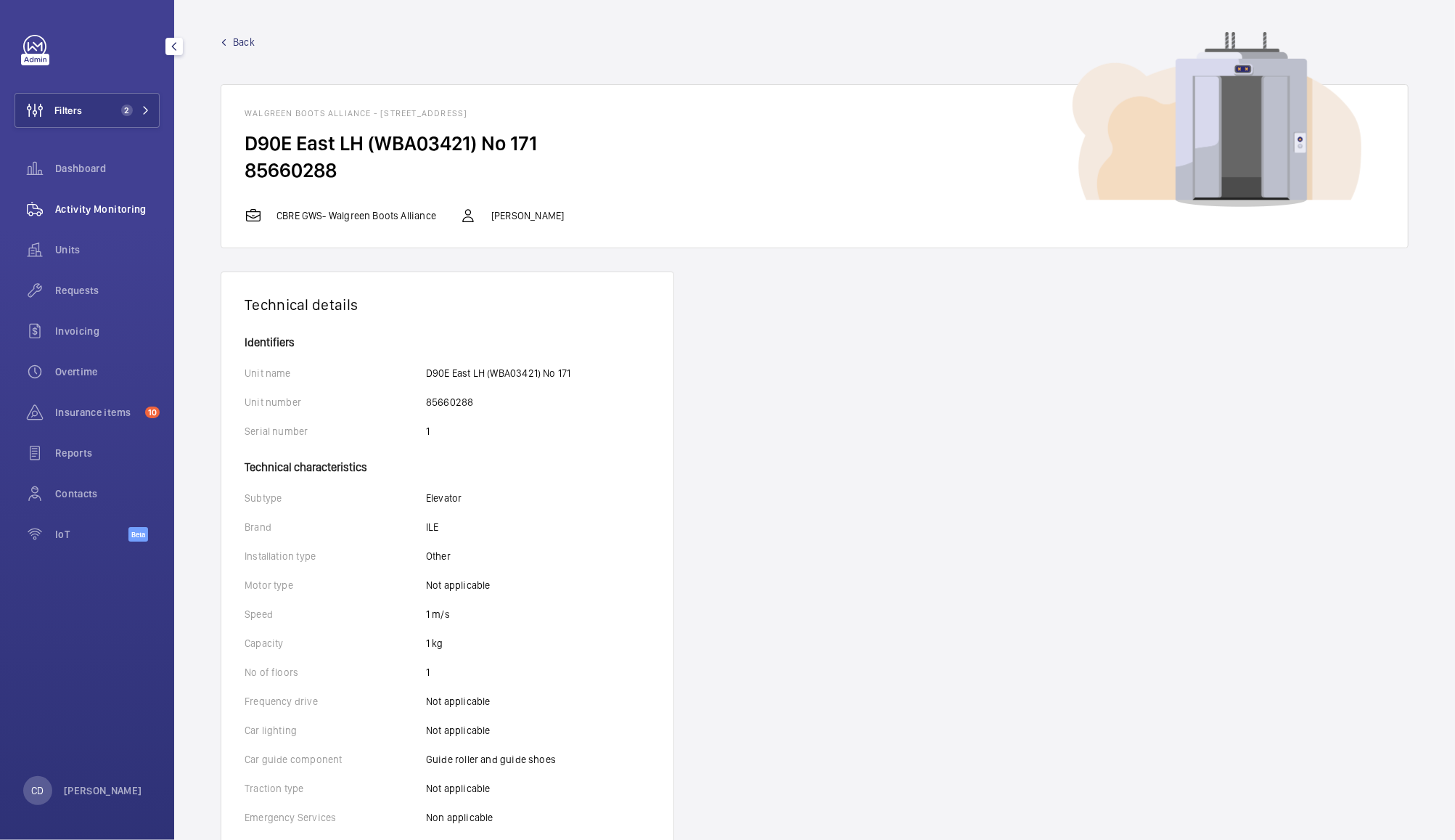
click at [94, 211] on span "Activity Monitoring" at bounding box center [108, 208] width 105 height 14
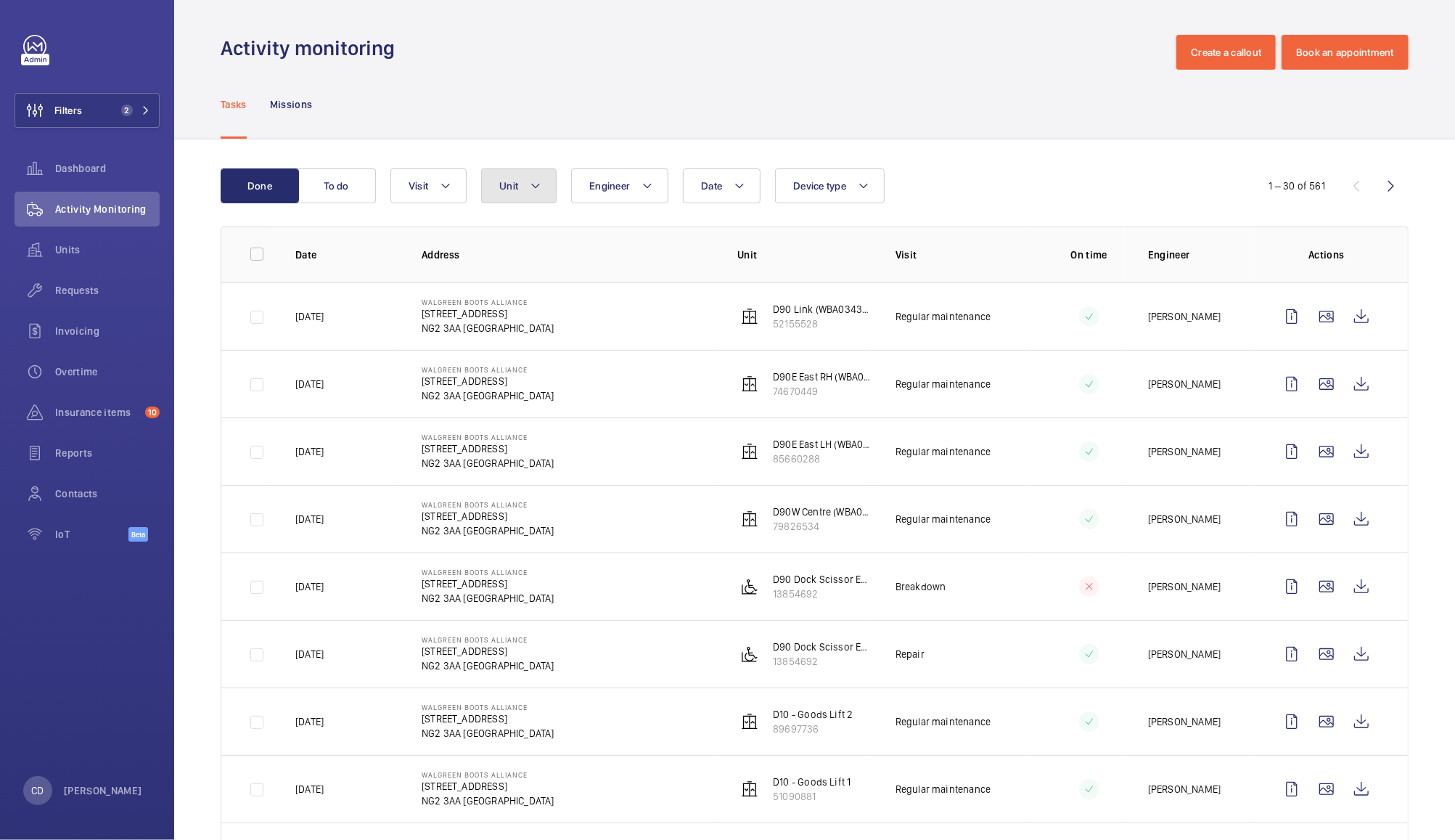
click at [513, 177] on button "Unit" at bounding box center [519, 186] width 76 height 35
type input "l171"
click at [632, 322] on span "D90E East LH Passenger L171 , 35290796" at bounding box center [634, 319] width 168 height 14
click at [527, 322] on input "D90E East LH Passenger L171 , 35290796" at bounding box center [512, 319] width 29 height 29
checkbox input "true"
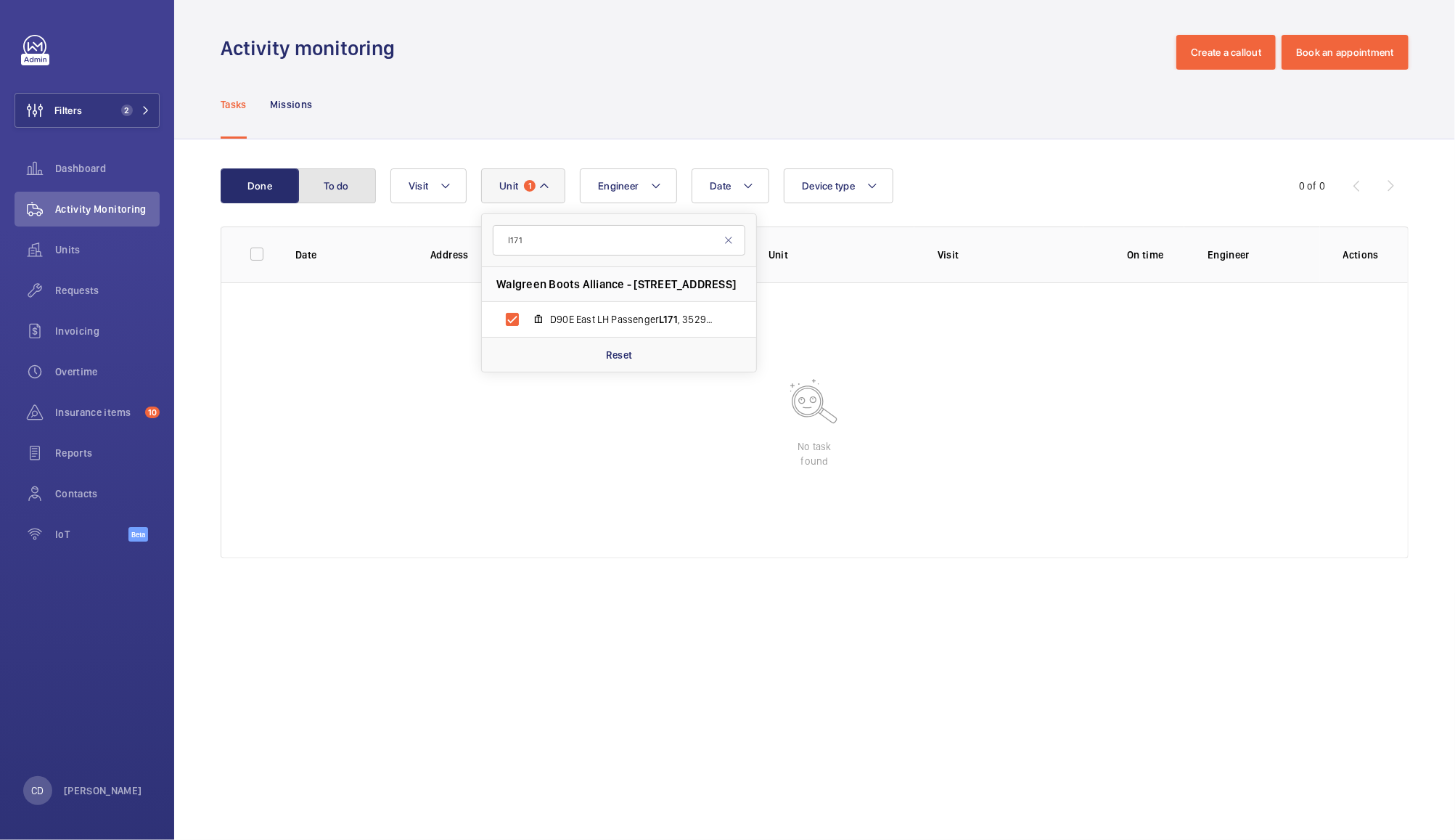
click at [331, 183] on button "To do" at bounding box center [336, 186] width 78 height 35
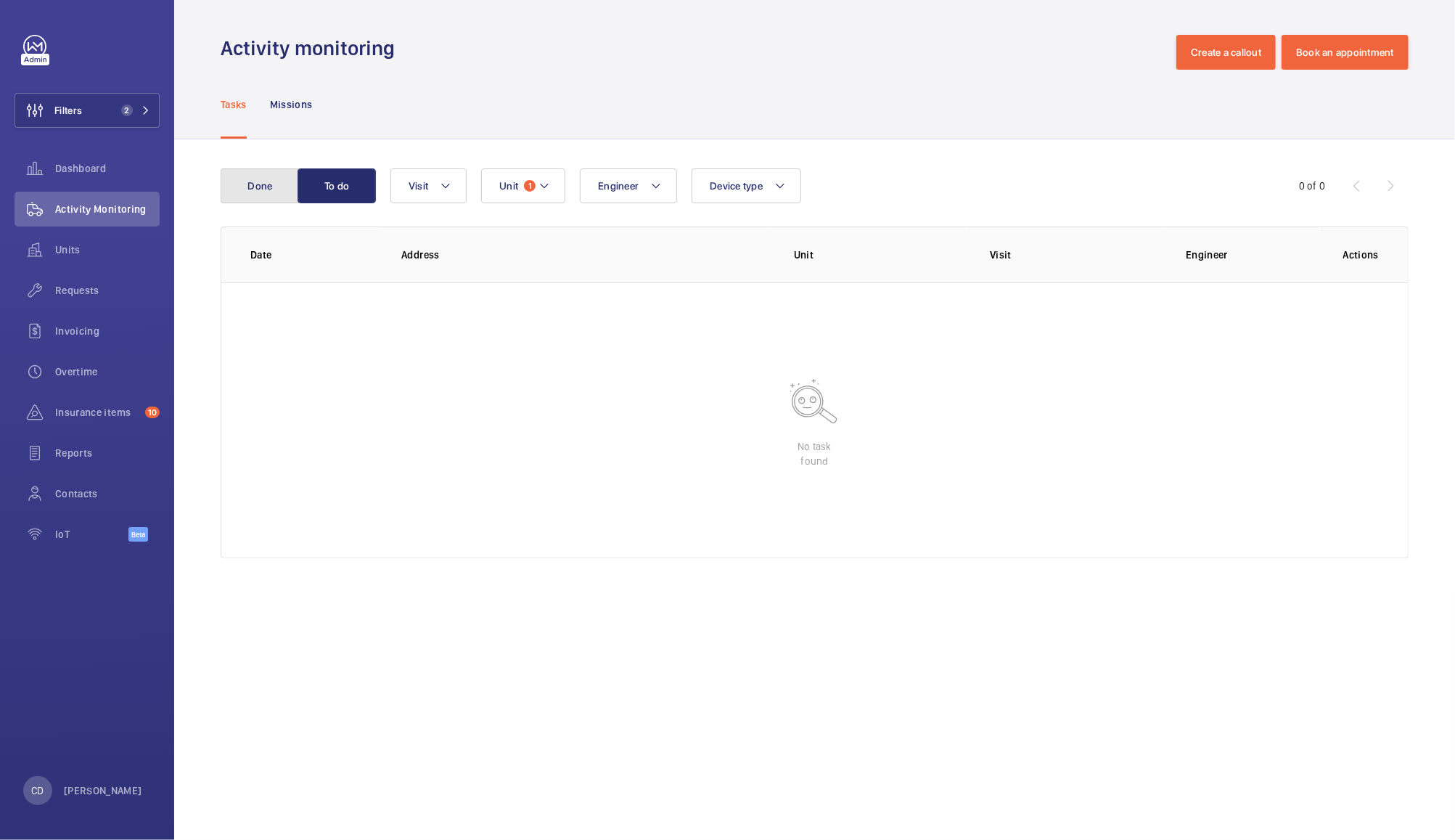
click at [270, 183] on button "Done" at bounding box center [259, 186] width 78 height 35
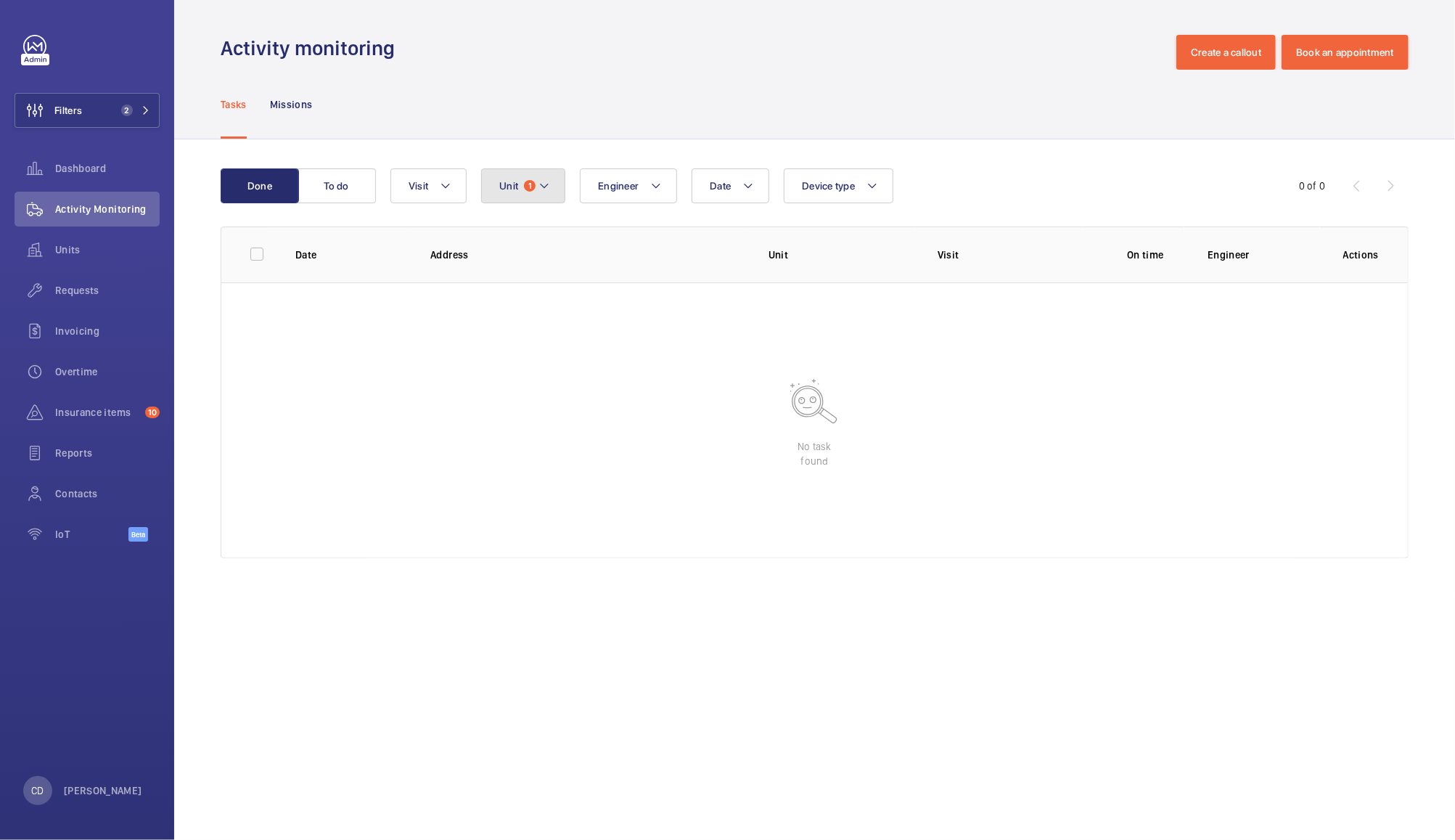
click at [548, 175] on button "Unit 1" at bounding box center [523, 186] width 84 height 35
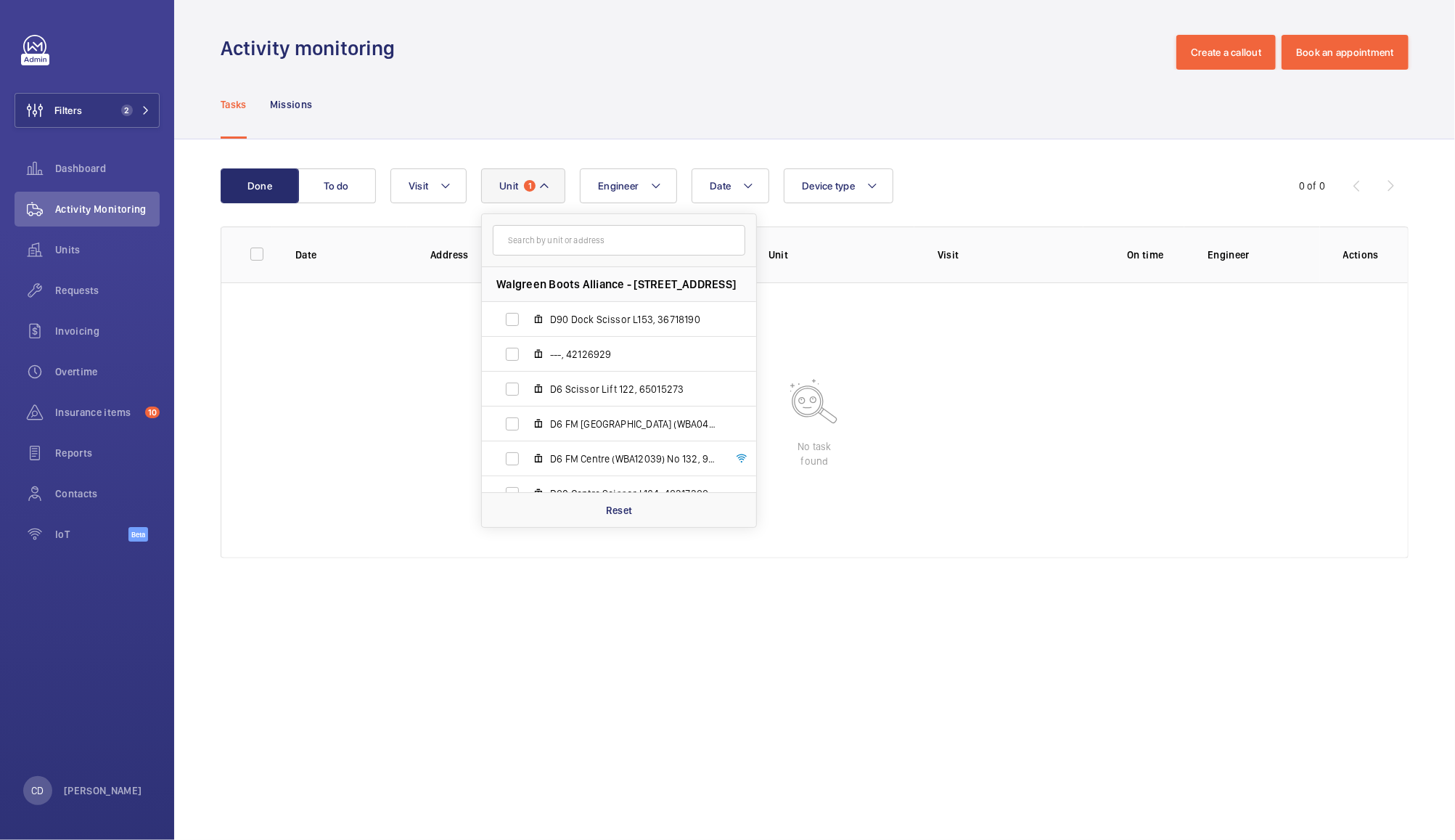
click at [529, 189] on span "1" at bounding box center [529, 186] width 11 height 11
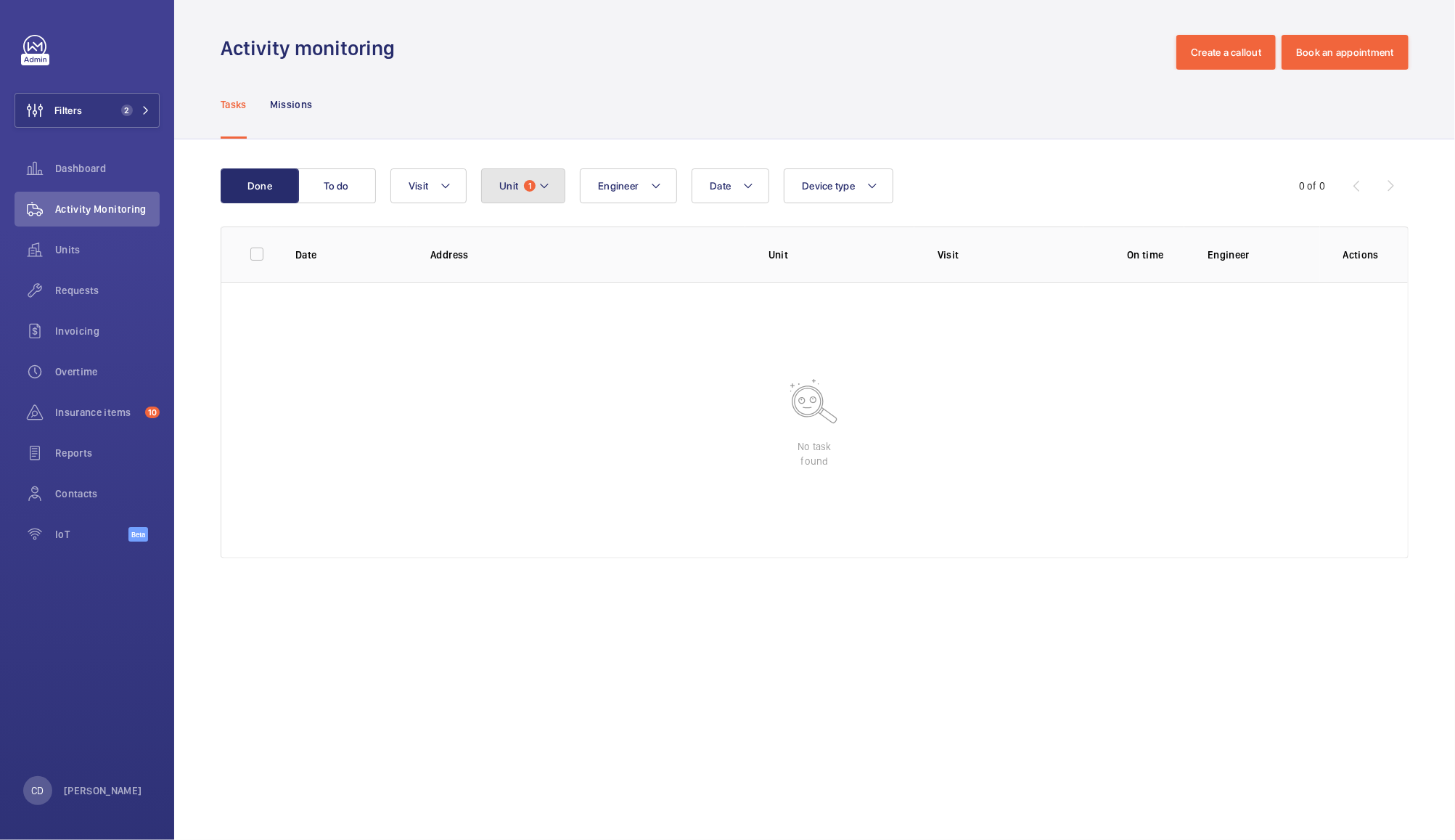
click at [531, 186] on span "1" at bounding box center [529, 186] width 11 height 11
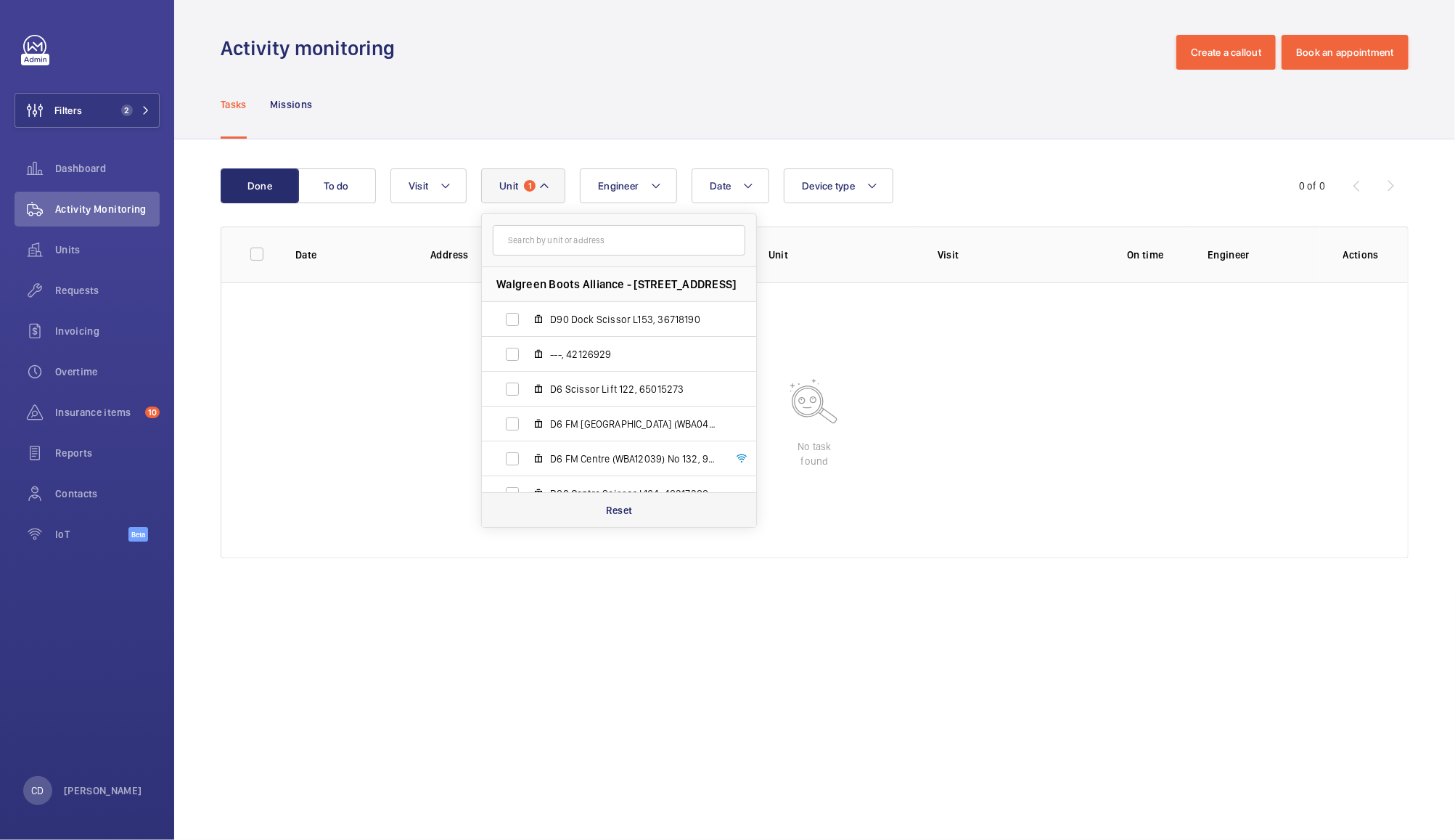
click at [622, 521] on div "Reset" at bounding box center [619, 510] width 274 height 35
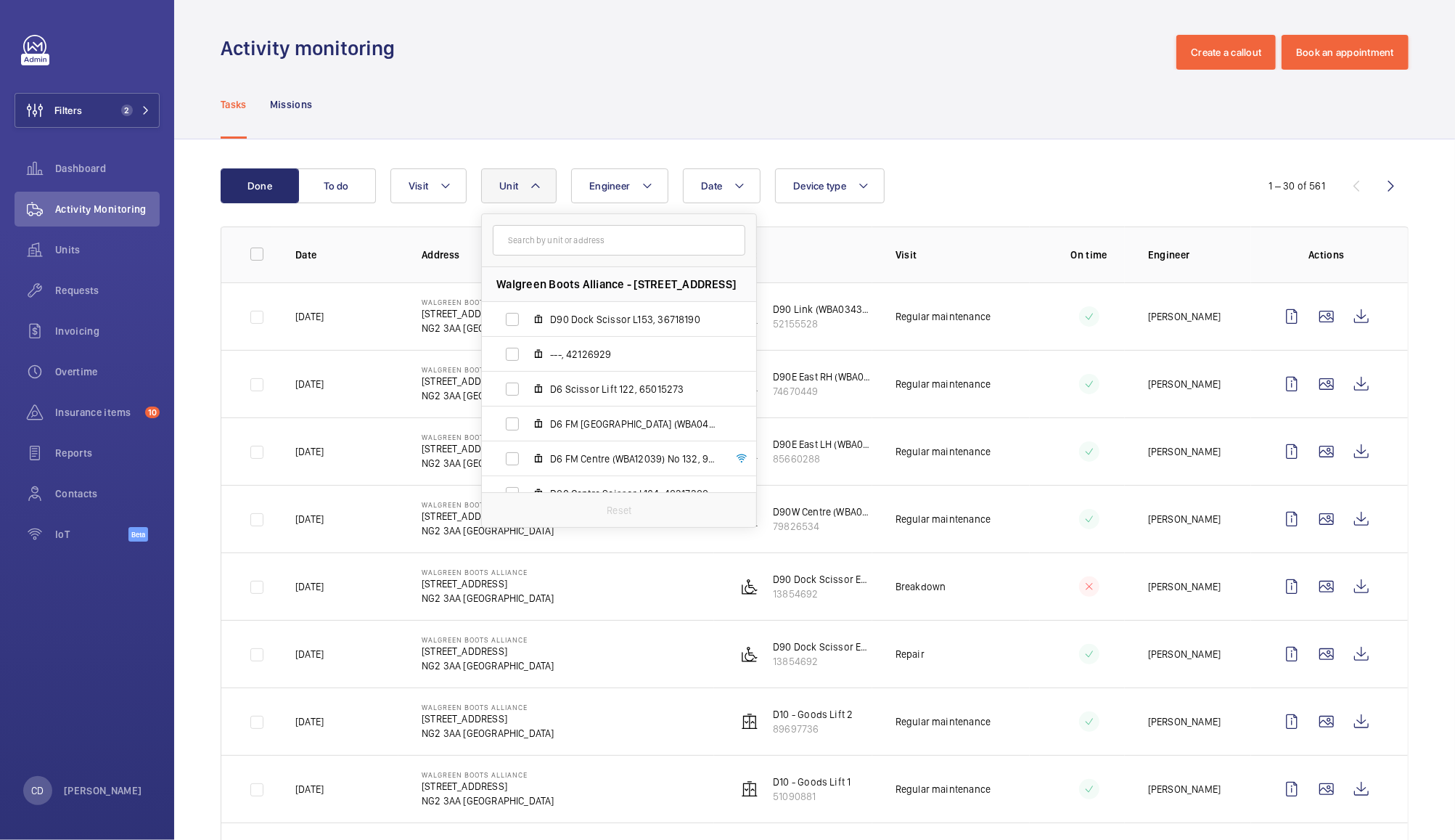
click at [903, 52] on div "Activity monitoring Create a callout Book an appointment" at bounding box center [814, 52] width 1188 height 35
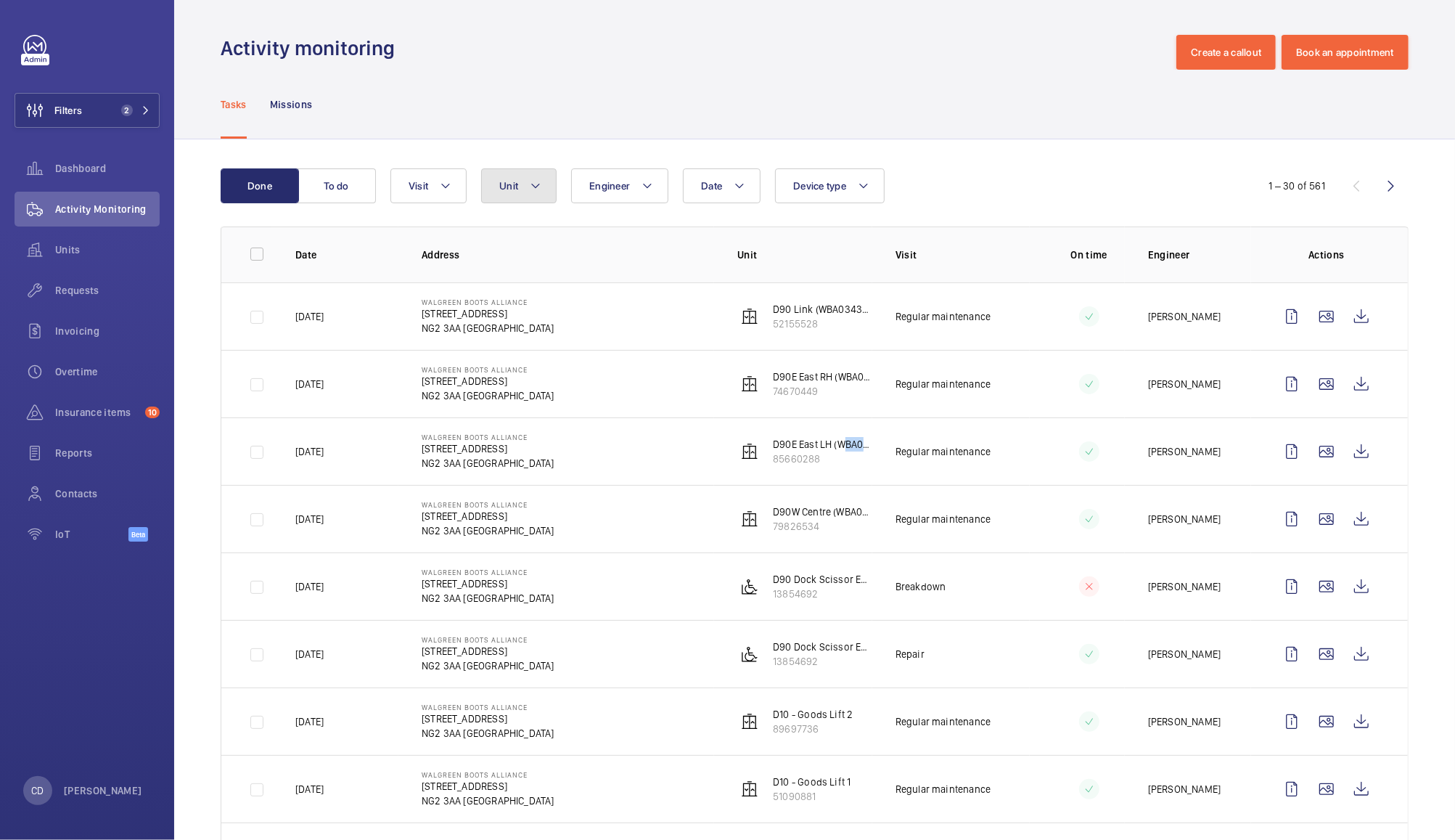
click at [510, 185] on span "Unit" at bounding box center [508, 186] width 19 height 11
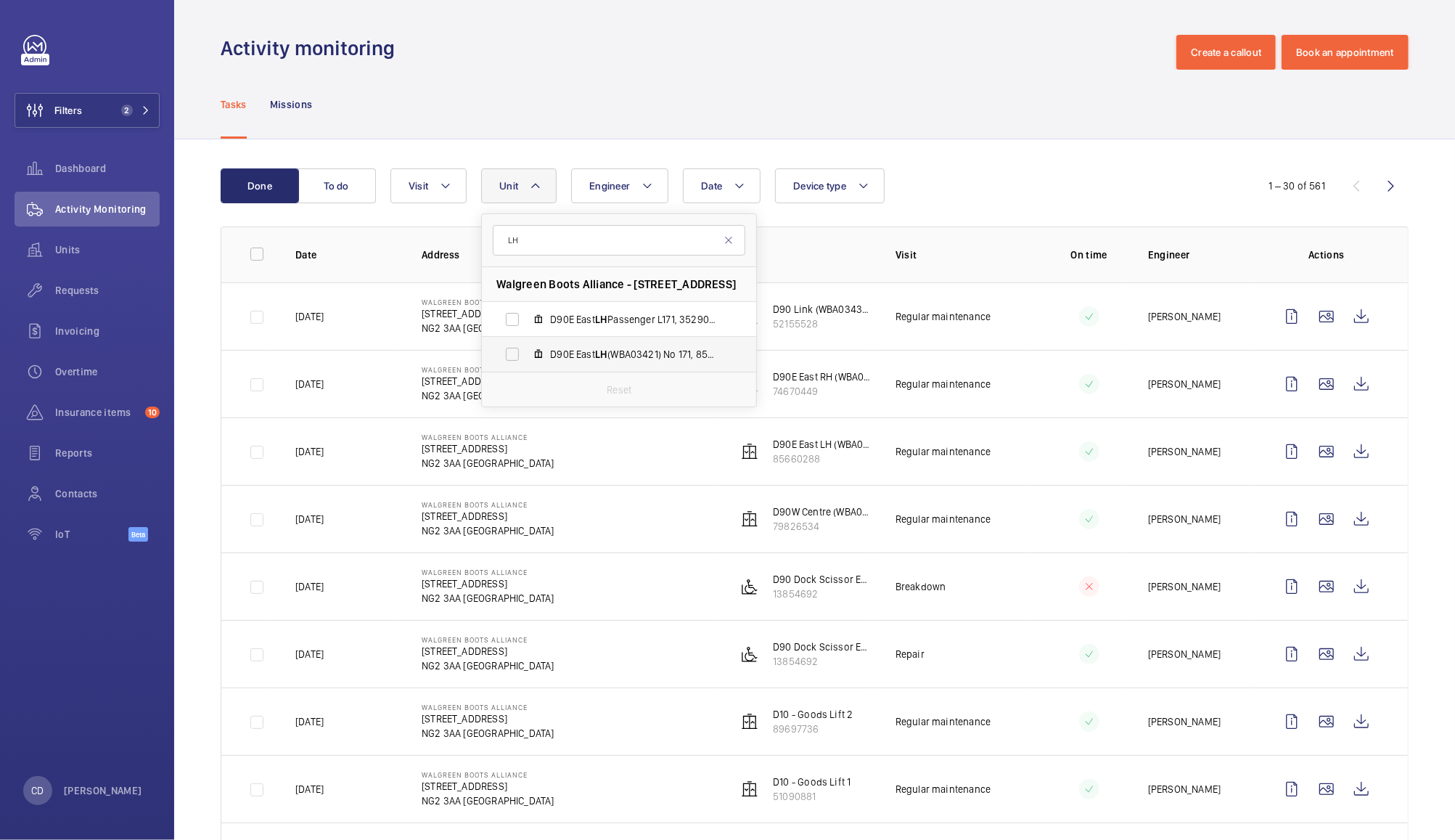
type input "LH"
click at [513, 358] on label "D90E East LH (WBA03421) No 171, 85660288" at bounding box center [607, 354] width 251 height 35
click at [513, 358] on input "D90E East LH (WBA03421) No 171, 85660288" at bounding box center [512, 354] width 29 height 29
checkbox input "true"
click at [1010, 93] on div "Tasks Missions" at bounding box center [814, 104] width 1188 height 69
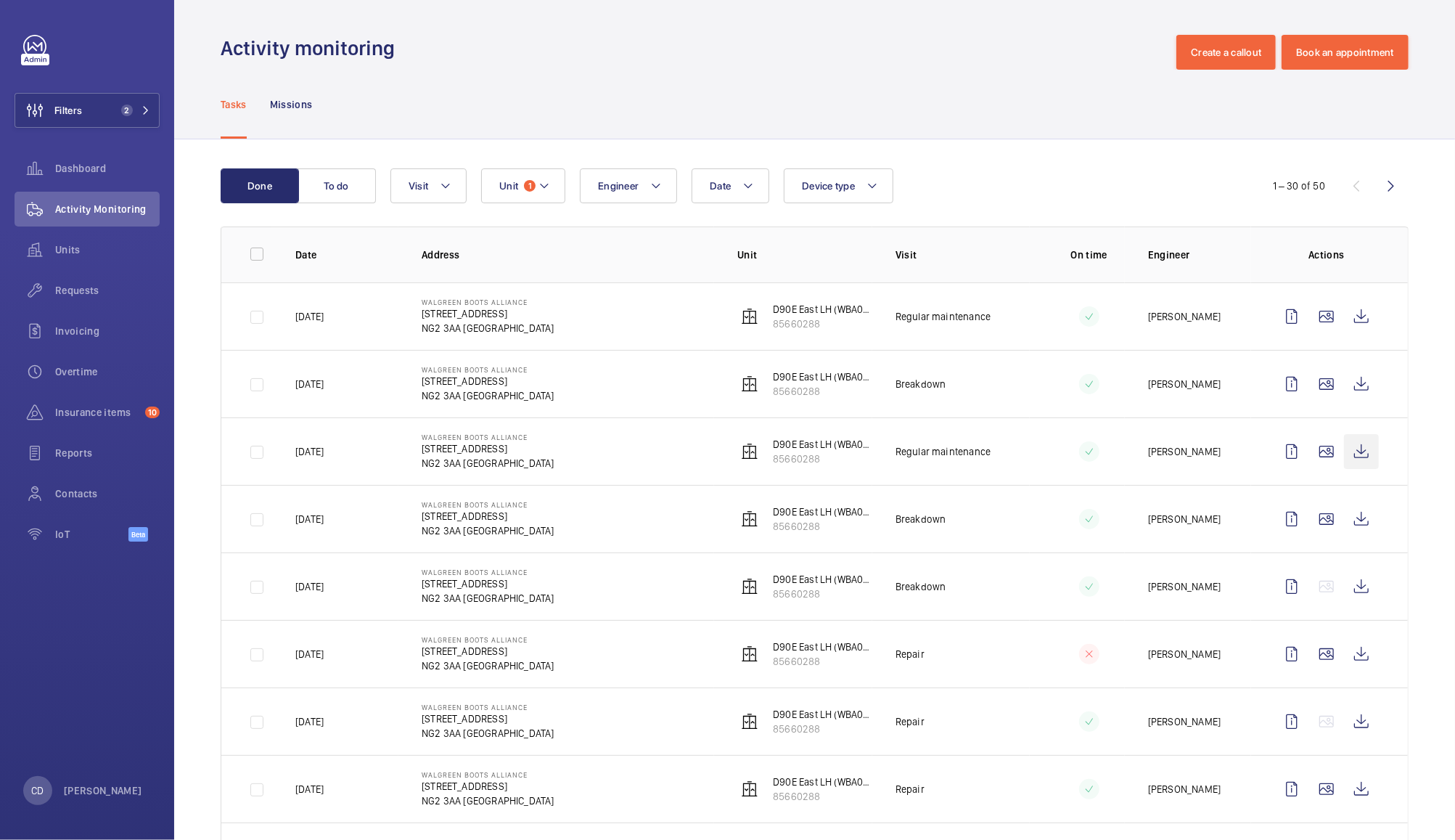
click at [1346, 457] on wm-front-icon-button at bounding box center [1362, 451] width 35 height 35
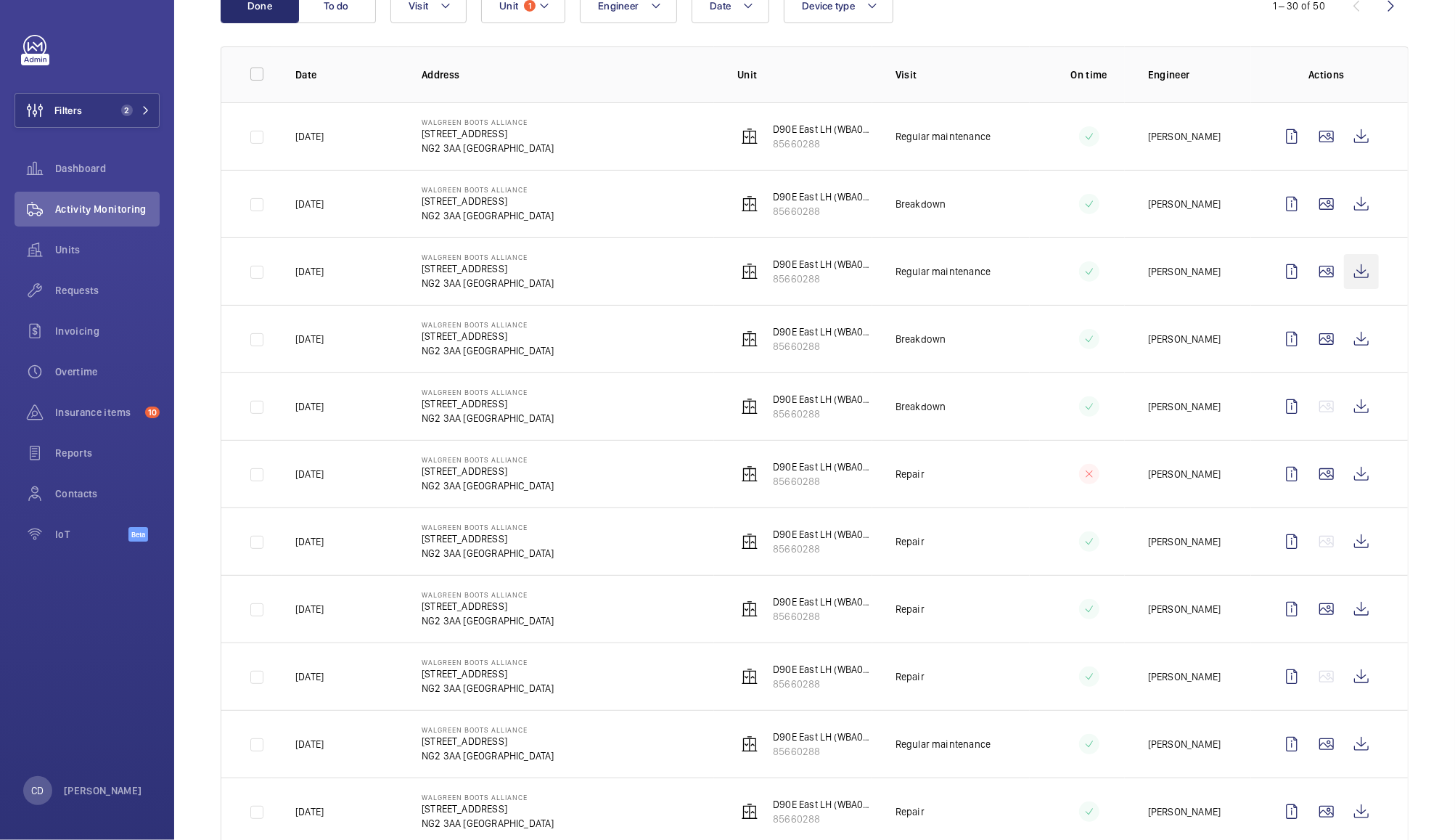
scroll to position [189, 0]
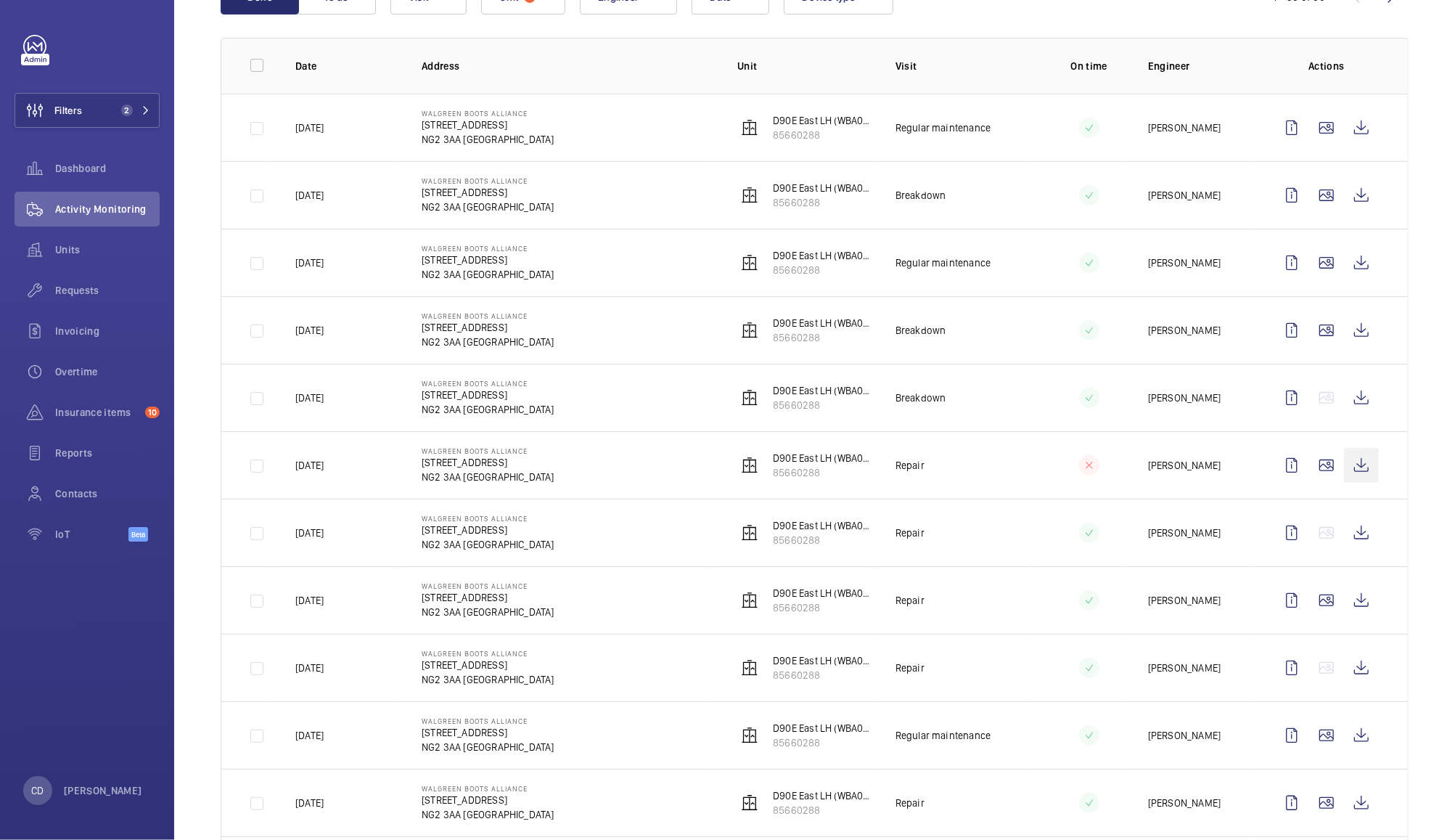
click at [1344, 470] on wm-front-icon-button at bounding box center [1362, 465] width 35 height 35
click at [65, 447] on span "Reports" at bounding box center [108, 452] width 105 height 14
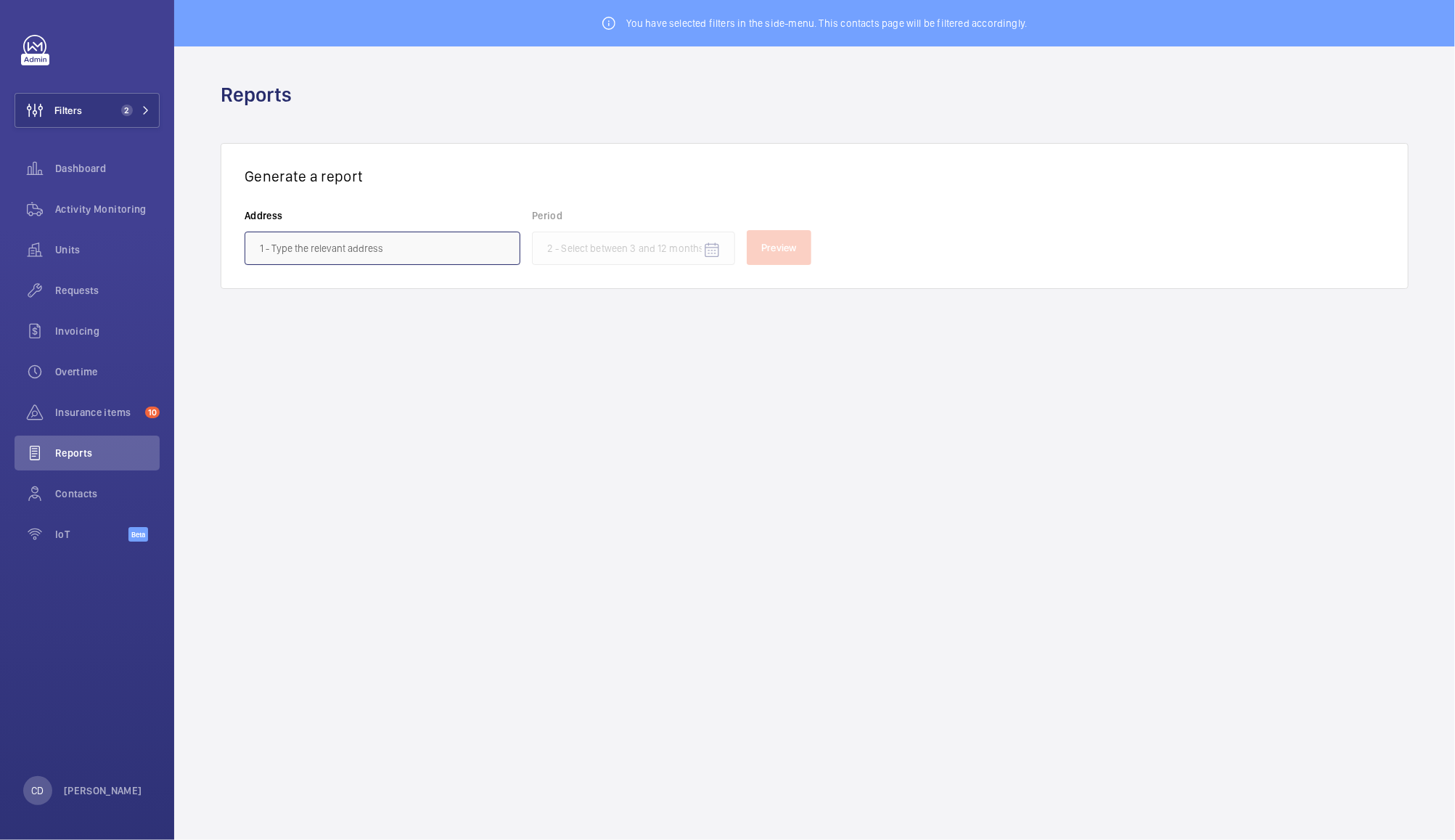
click at [396, 245] on input "text" at bounding box center [382, 248] width 276 height 33
type input "m"
click at [95, 104] on button "Filters 2" at bounding box center [87, 111] width 145 height 35
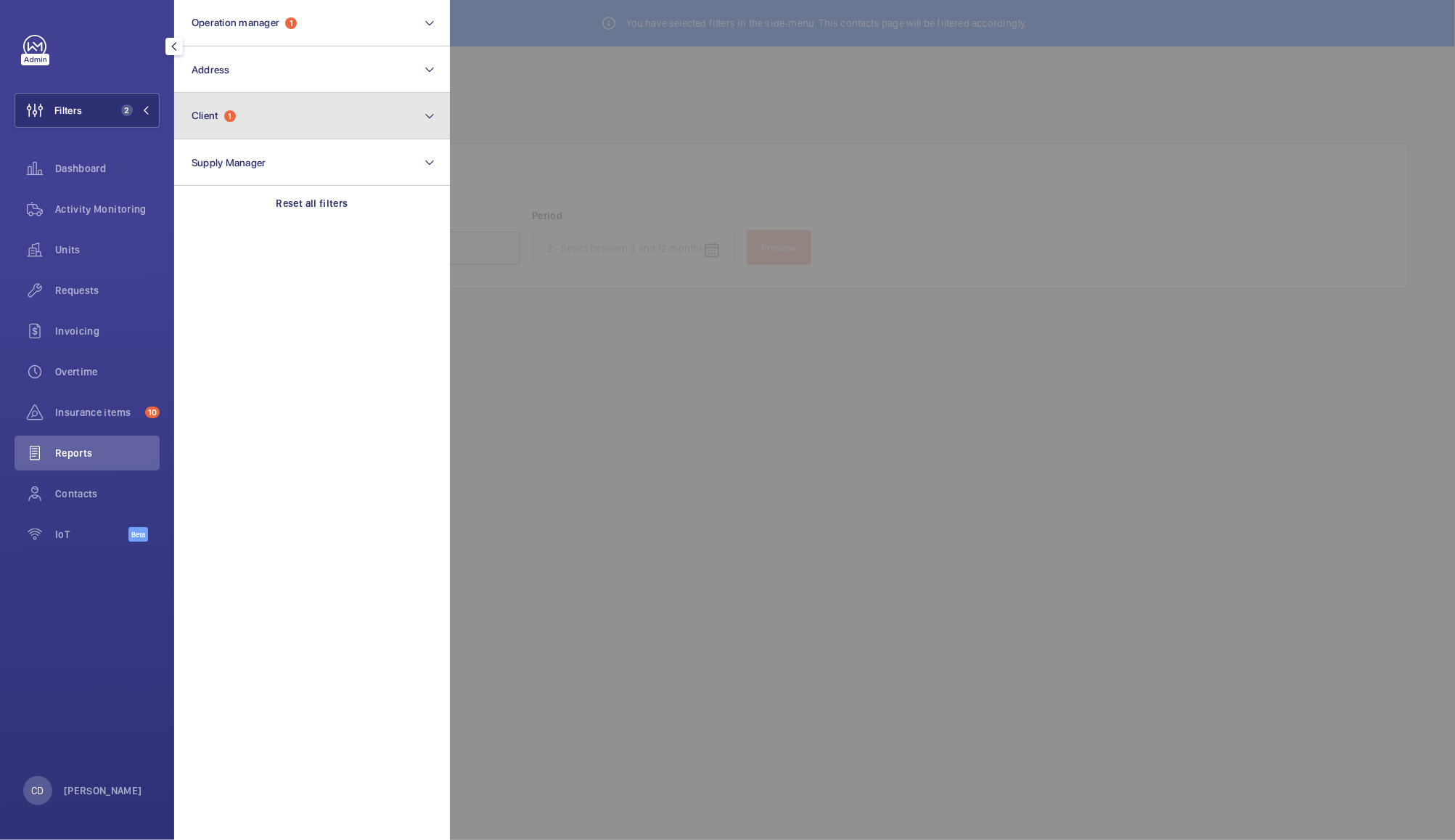
click at [285, 111] on button "Client 1" at bounding box center [312, 116] width 276 height 46
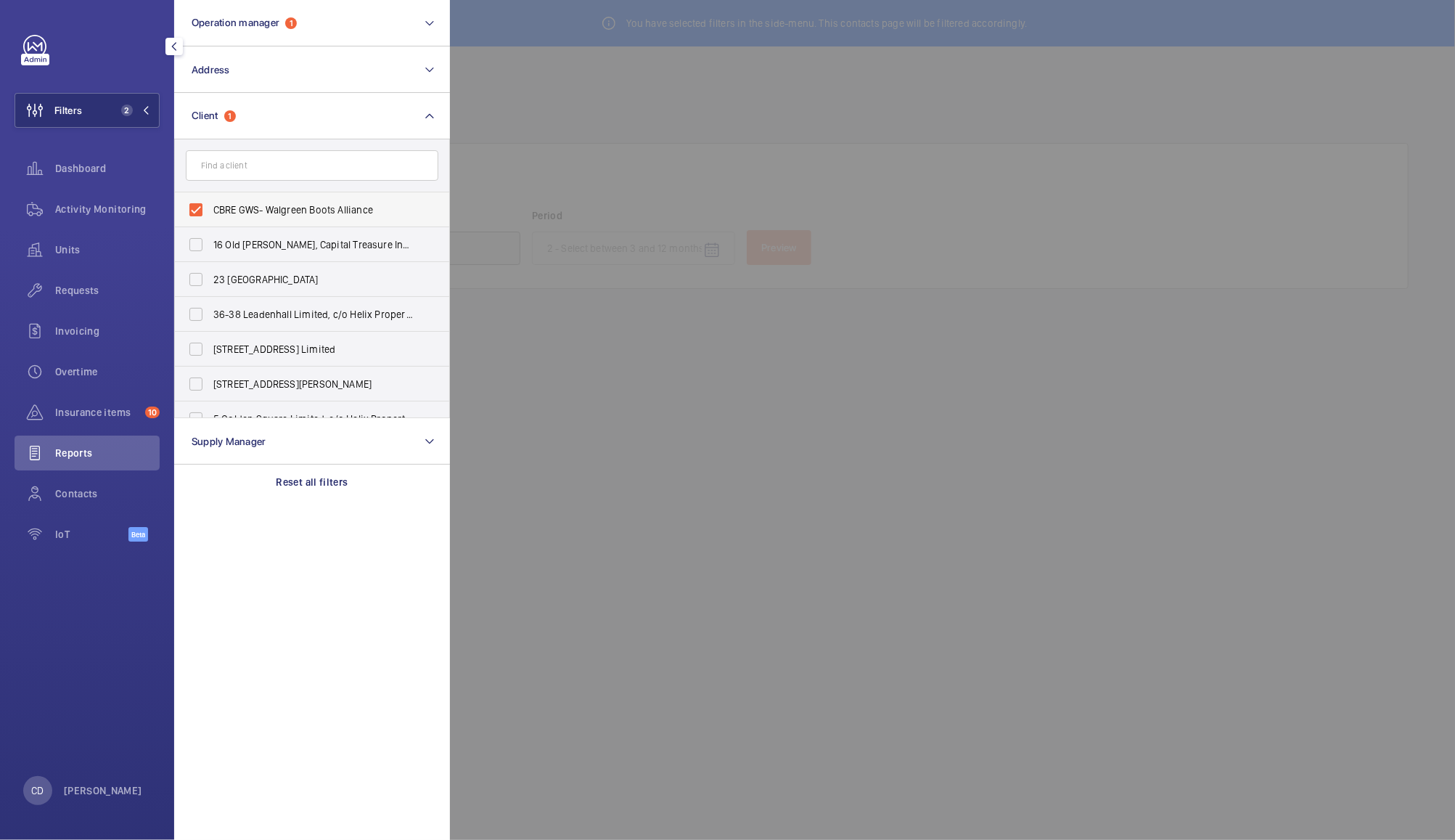
click at [245, 214] on span "CBRE GWS- Walgreen Boots Alliance" at bounding box center [314, 209] width 200 height 14
click at [211, 214] on input "CBRE GWS- Walgreen Boots Alliance" at bounding box center [196, 210] width 29 height 29
checkbox input "false"
click at [299, 165] on input "text" at bounding box center [311, 165] width 252 height 30
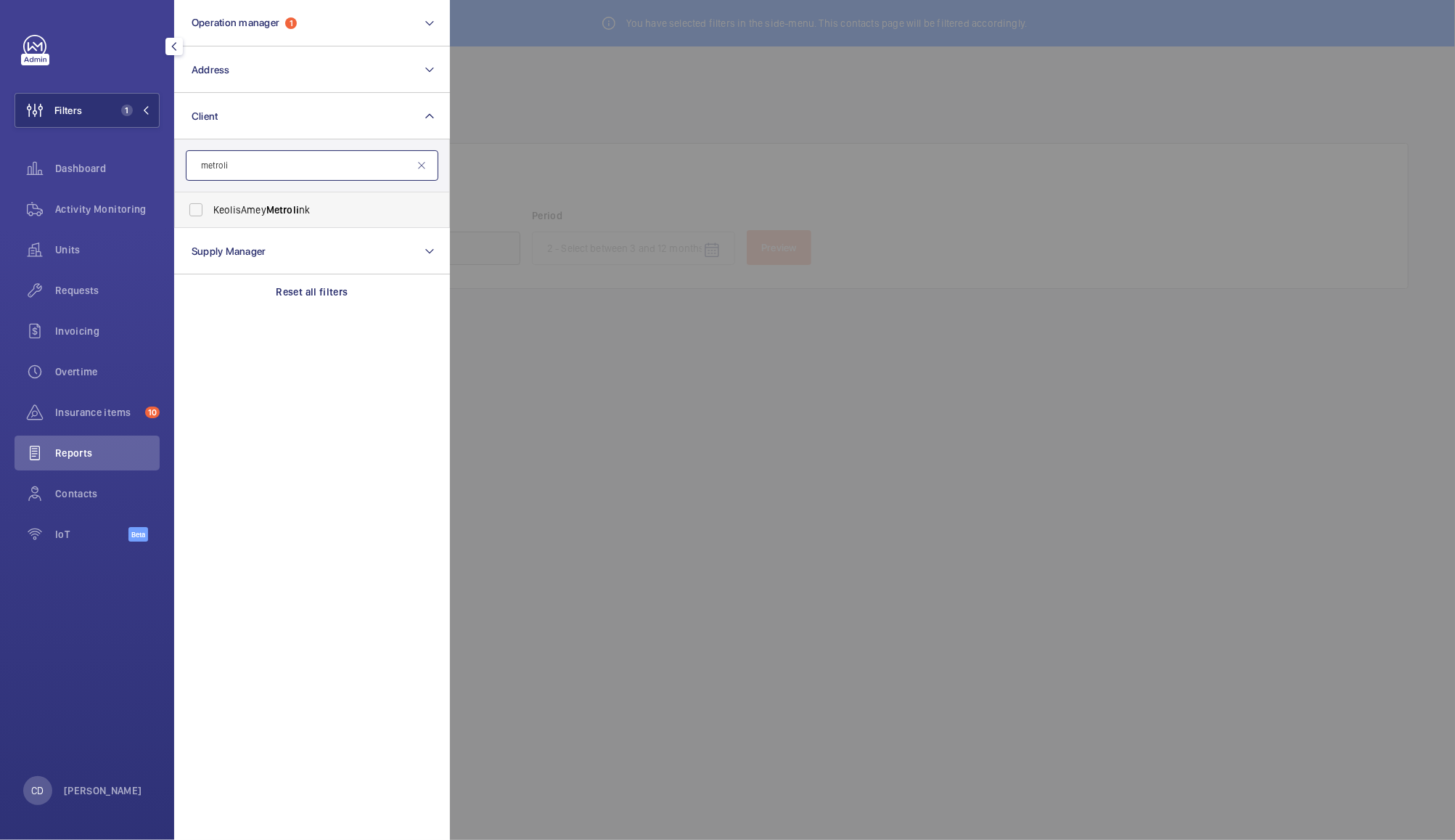
type input "metroli"
click at [198, 200] on label "KeolisAmey Metroli nk" at bounding box center [301, 210] width 252 height 35
click at [198, 200] on input "KeolisAmey Metroli nk" at bounding box center [196, 210] width 29 height 29
checkbox input "true"
click at [565, 96] on div at bounding box center [1177, 420] width 1455 height 840
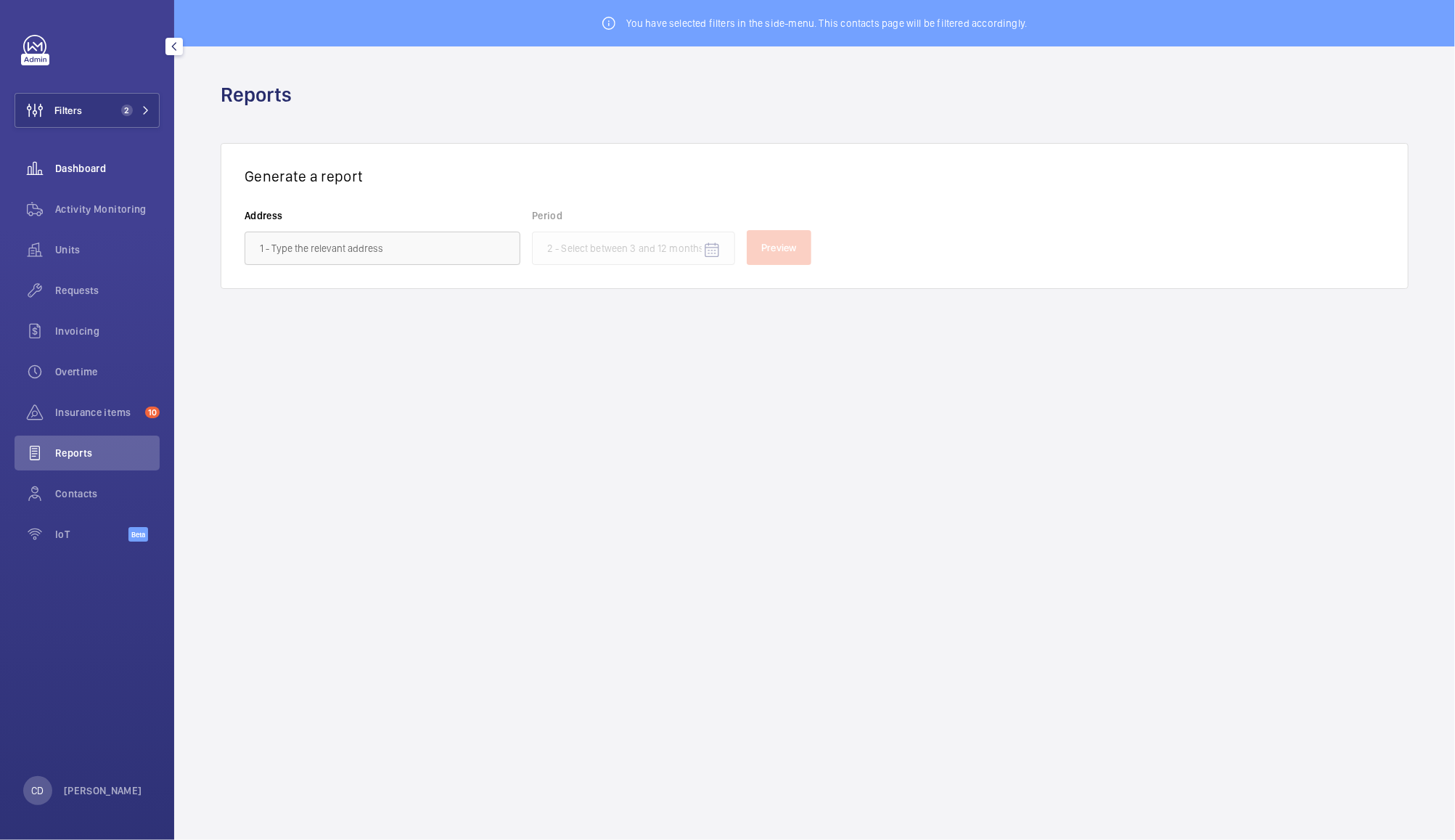
click at [95, 174] on span "Dashboard" at bounding box center [108, 168] width 105 height 14
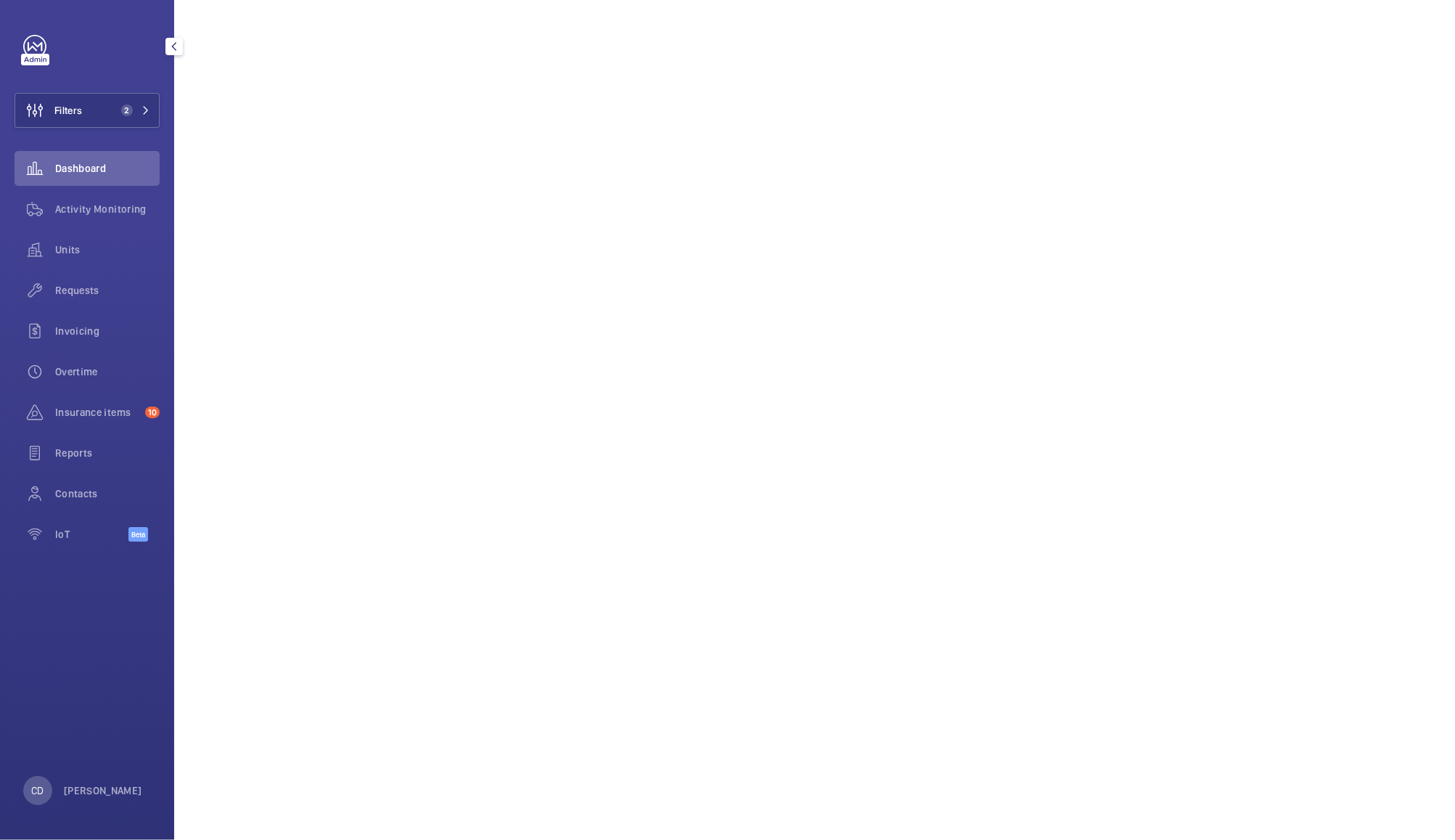
scroll to position [524, 0]
click at [83, 207] on span "Activity Monitoring" at bounding box center [108, 208] width 105 height 14
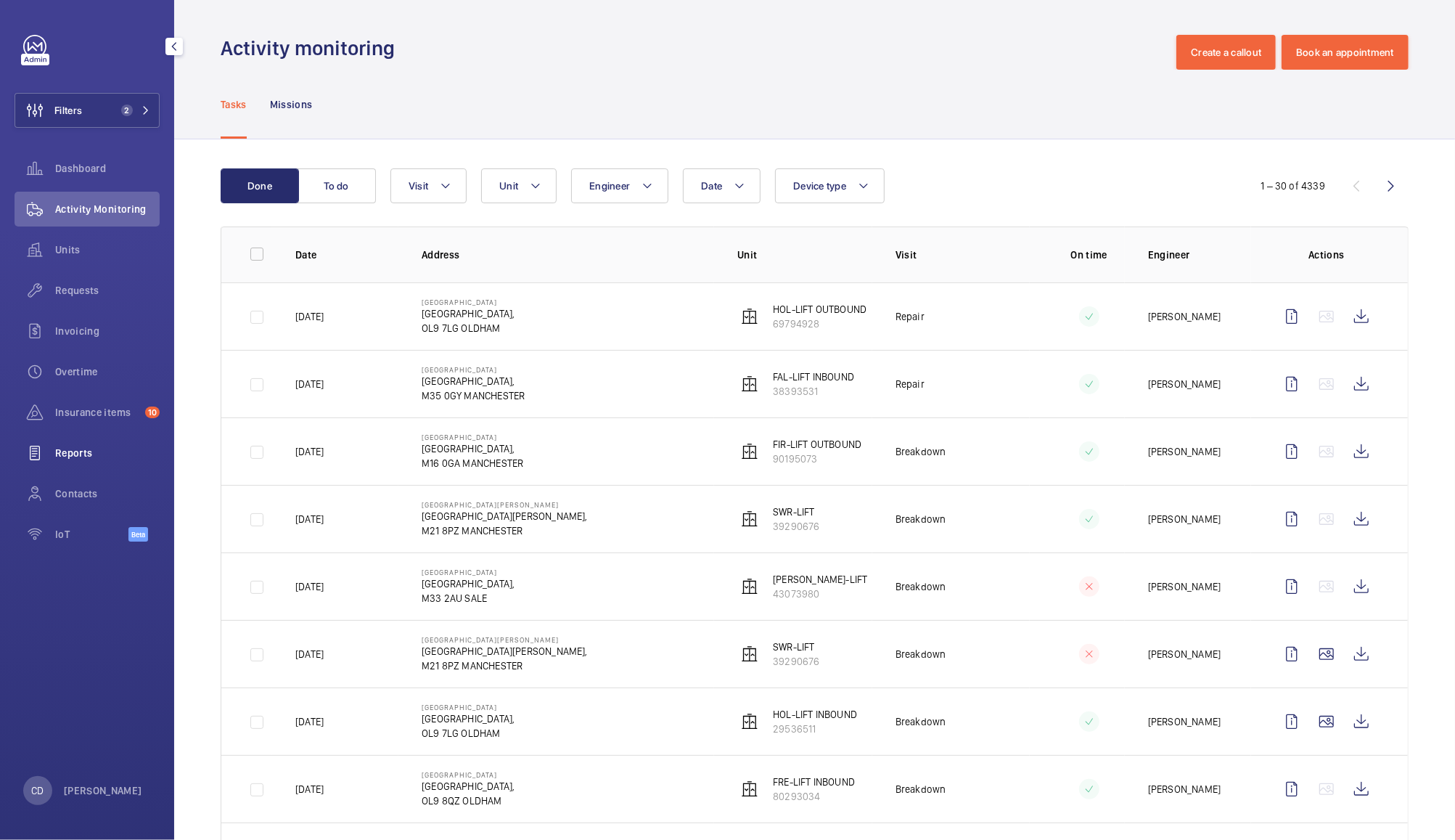
click at [81, 444] on div "Reports" at bounding box center [87, 453] width 145 height 35
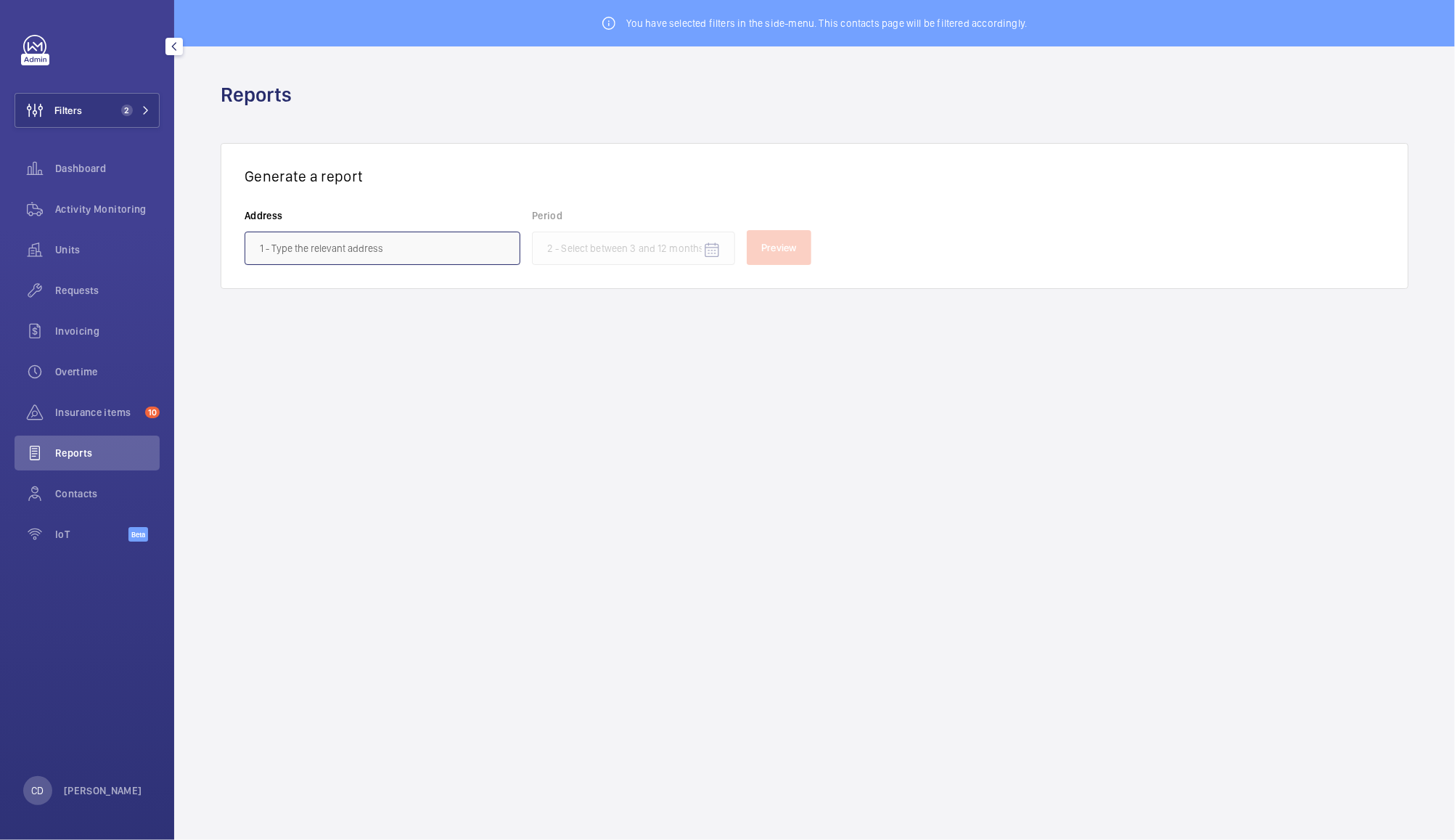
click at [321, 247] on input "text" at bounding box center [382, 248] width 276 height 33
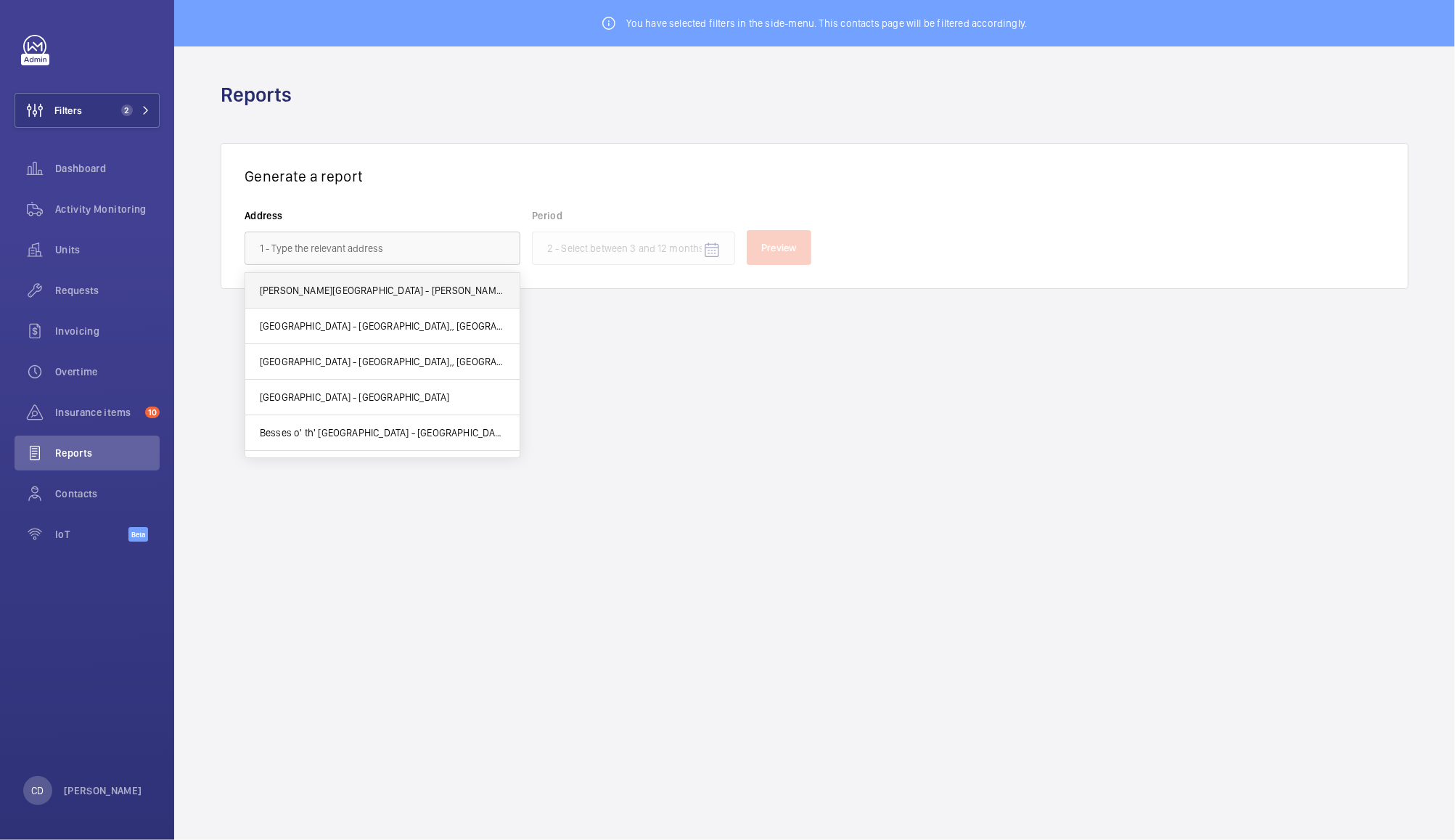
click at [398, 283] on span "Heaton Park Railway Station - Heaton Park Railway Station, MANCHESTER M25 1JN" at bounding box center [382, 290] width 245 height 14
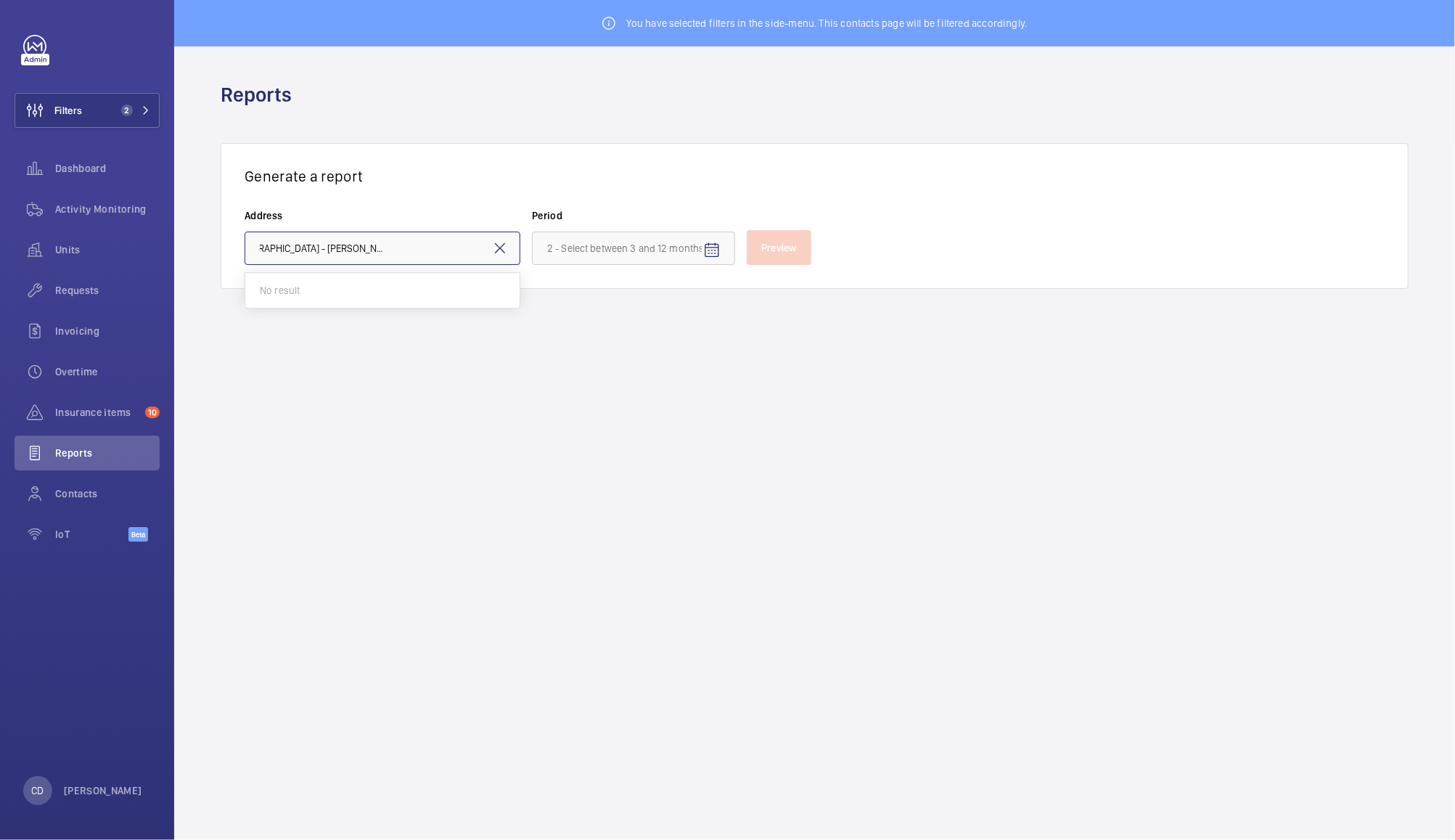
scroll to position [0, 120]
type input "Heaton Park Railway Station - Heaton Park Railway Station, MANCHESTER M25 1J"
click at [498, 247] on mat-icon at bounding box center [500, 248] width 17 height 17
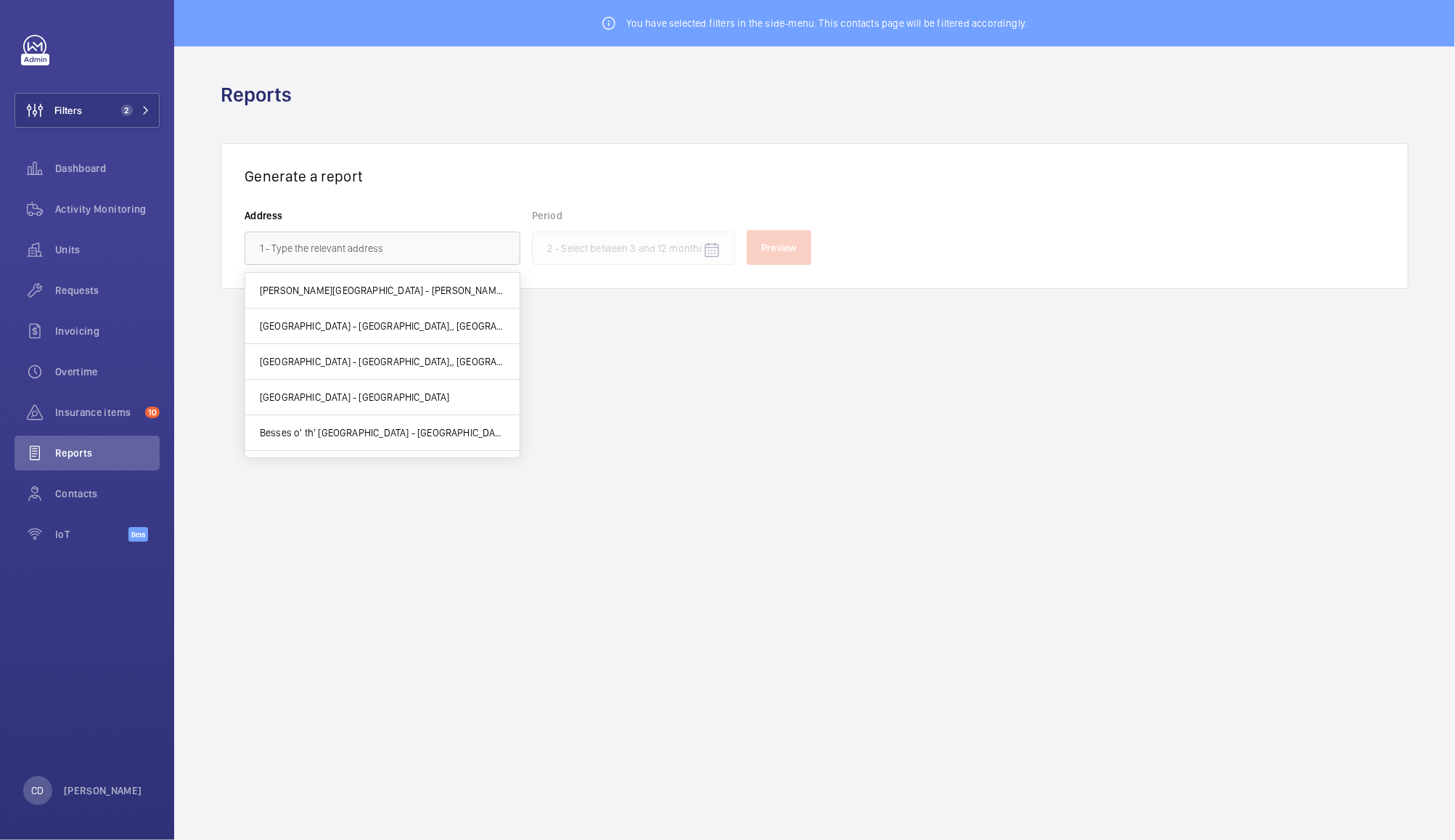
click at [905, 132] on wm-front-admin-header "Reports" at bounding box center [814, 94] width 1281 height 96
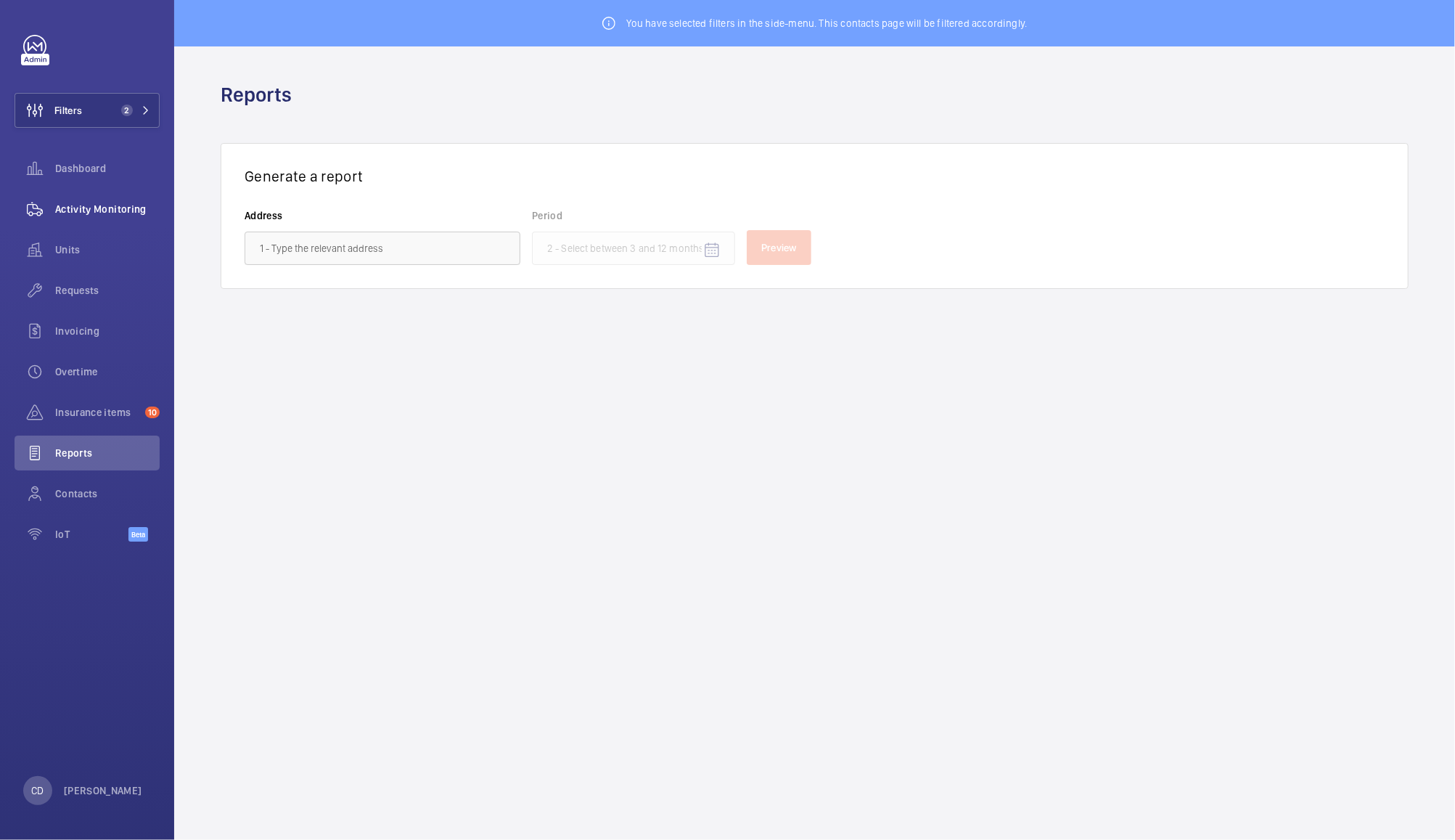
click at [80, 208] on span "Activity Monitoring" at bounding box center [108, 208] width 105 height 14
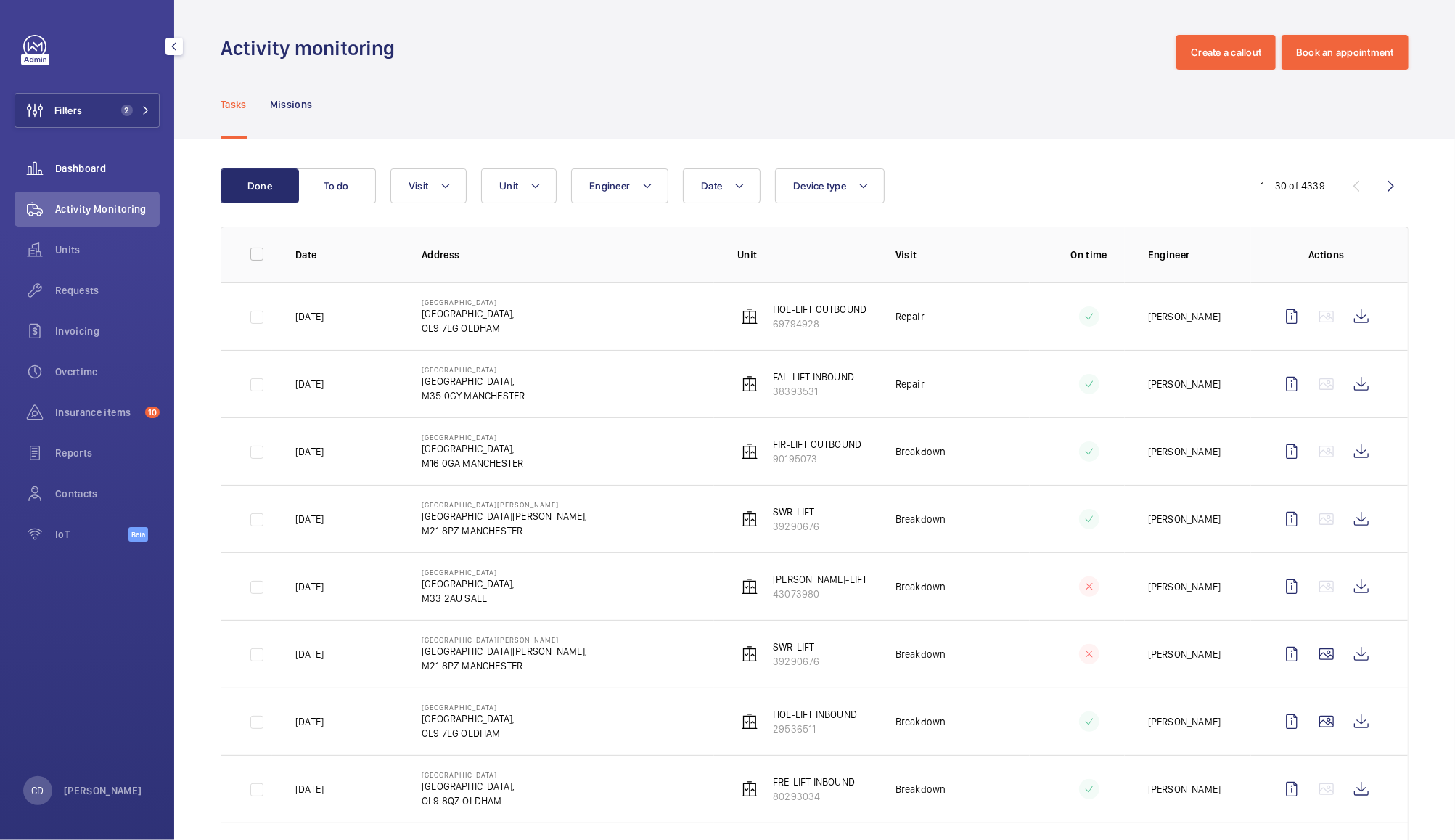
click at [88, 167] on span "Dashboard" at bounding box center [108, 168] width 105 height 14
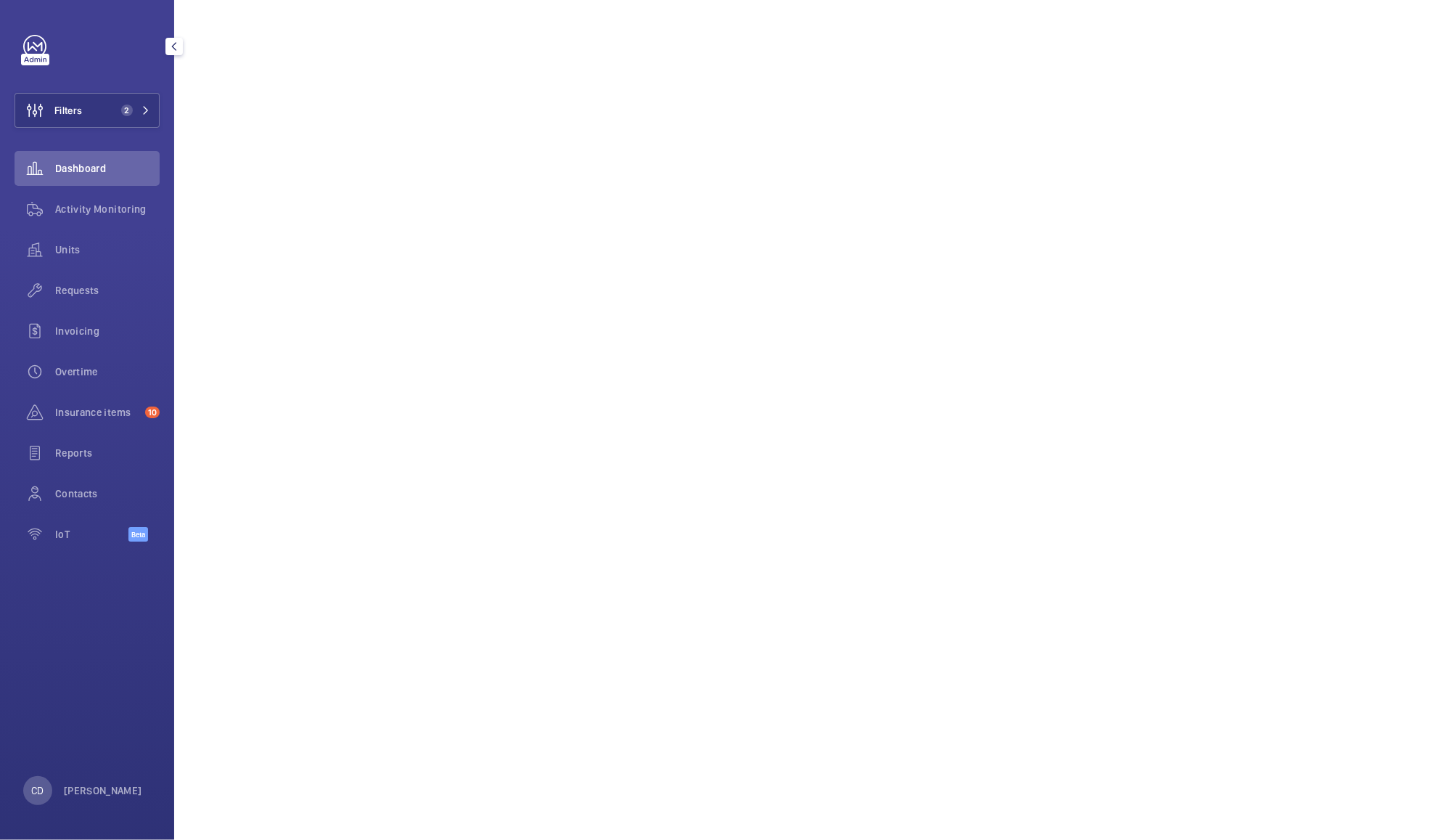
scroll to position [876, 0]
click at [76, 419] on span "Insurance items" at bounding box center [97, 412] width 84 height 14
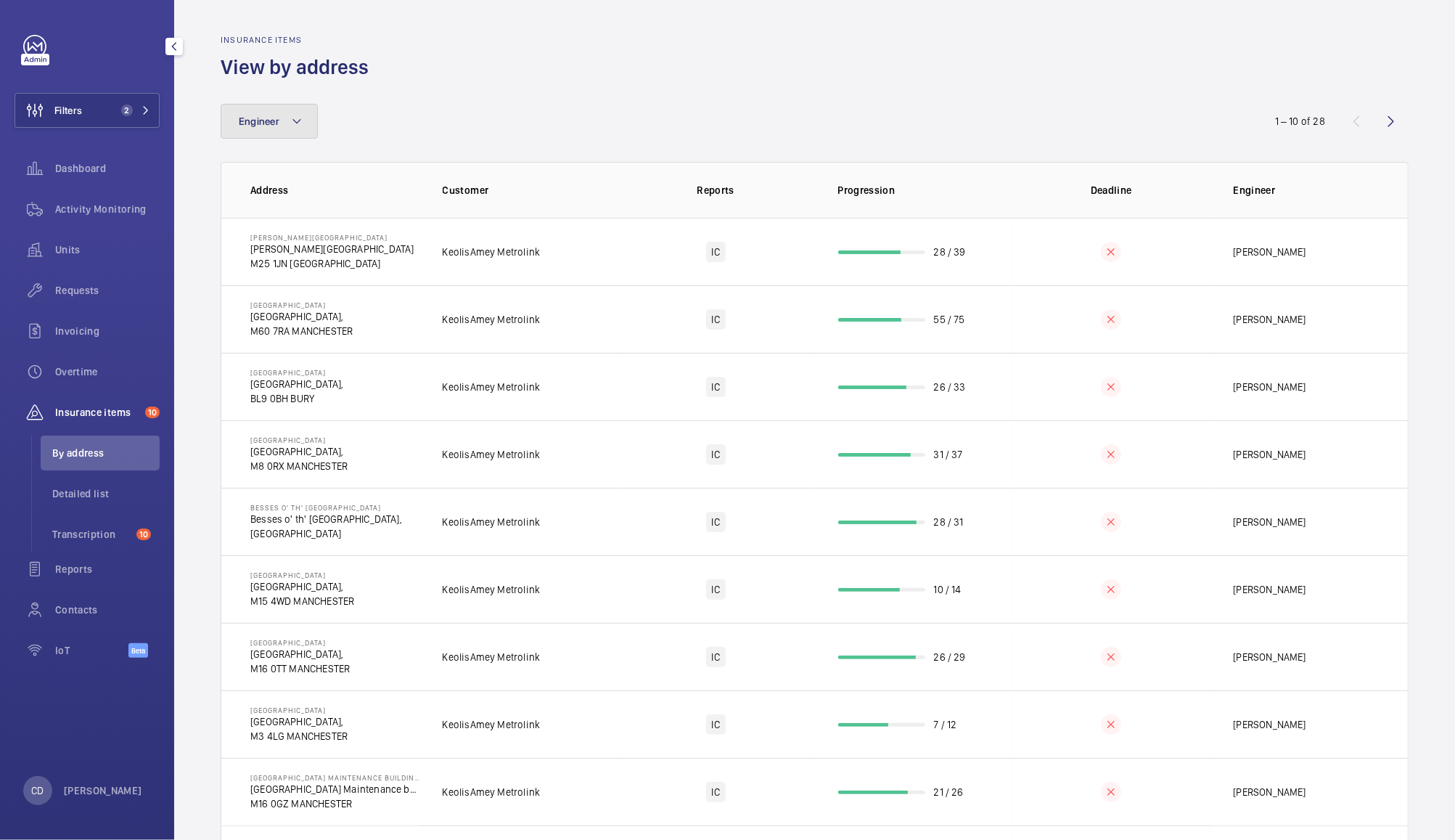
click at [258, 125] on span "Engineer" at bounding box center [259, 120] width 41 height 11
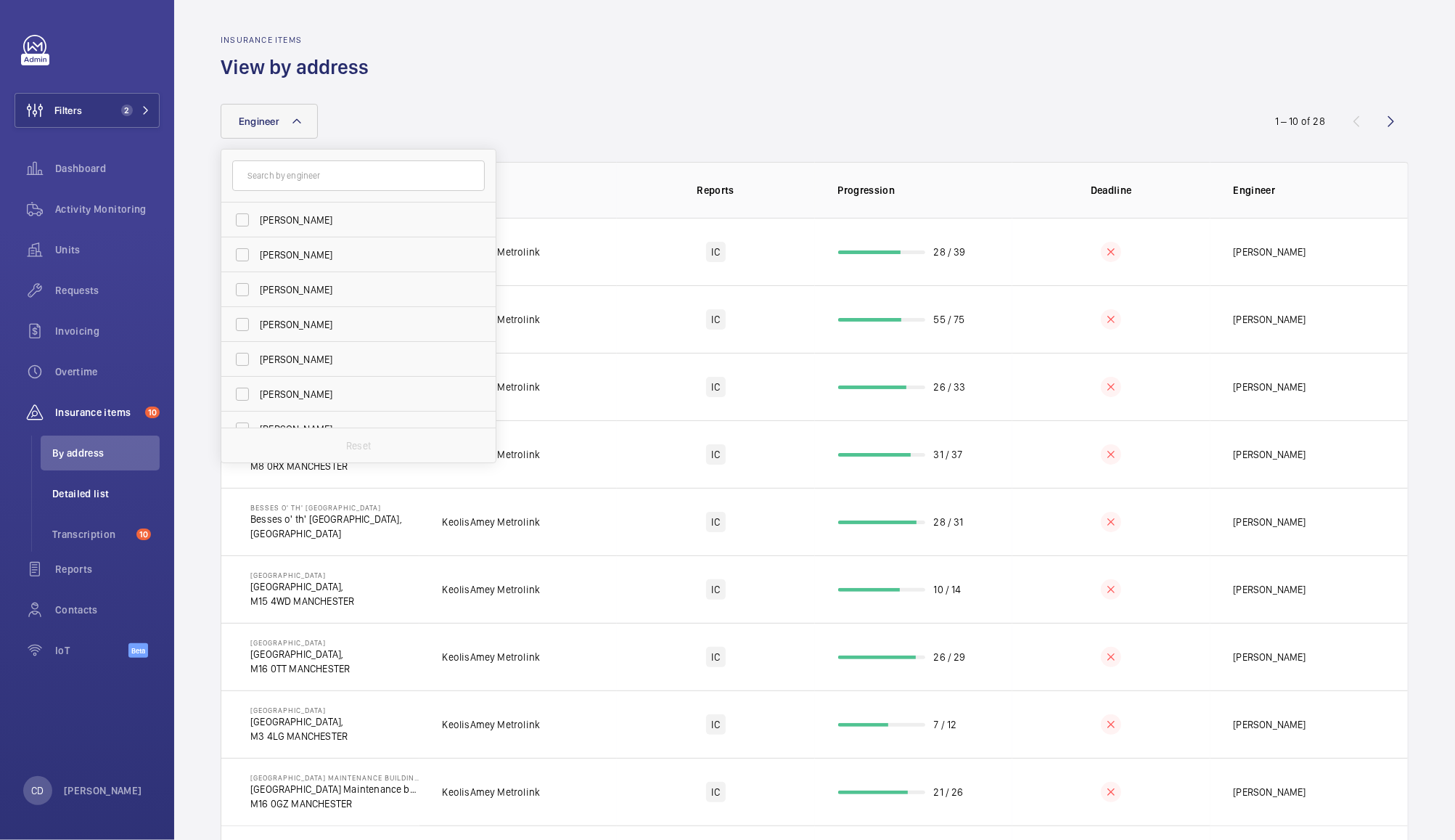
click at [93, 488] on span "Detailed list" at bounding box center [106, 493] width 108 height 14
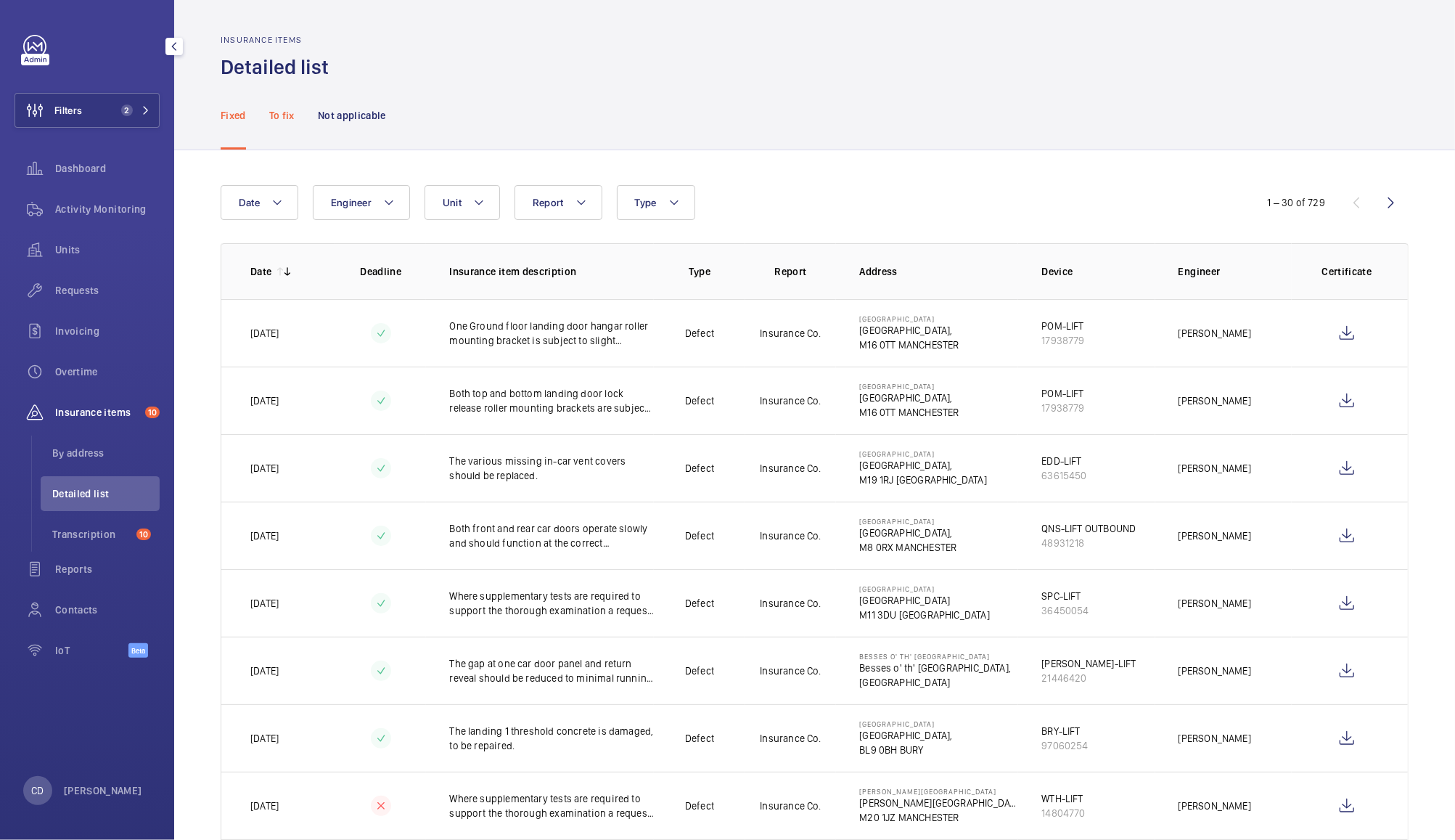
click at [282, 114] on p "To fix" at bounding box center [283, 115] width 26 height 14
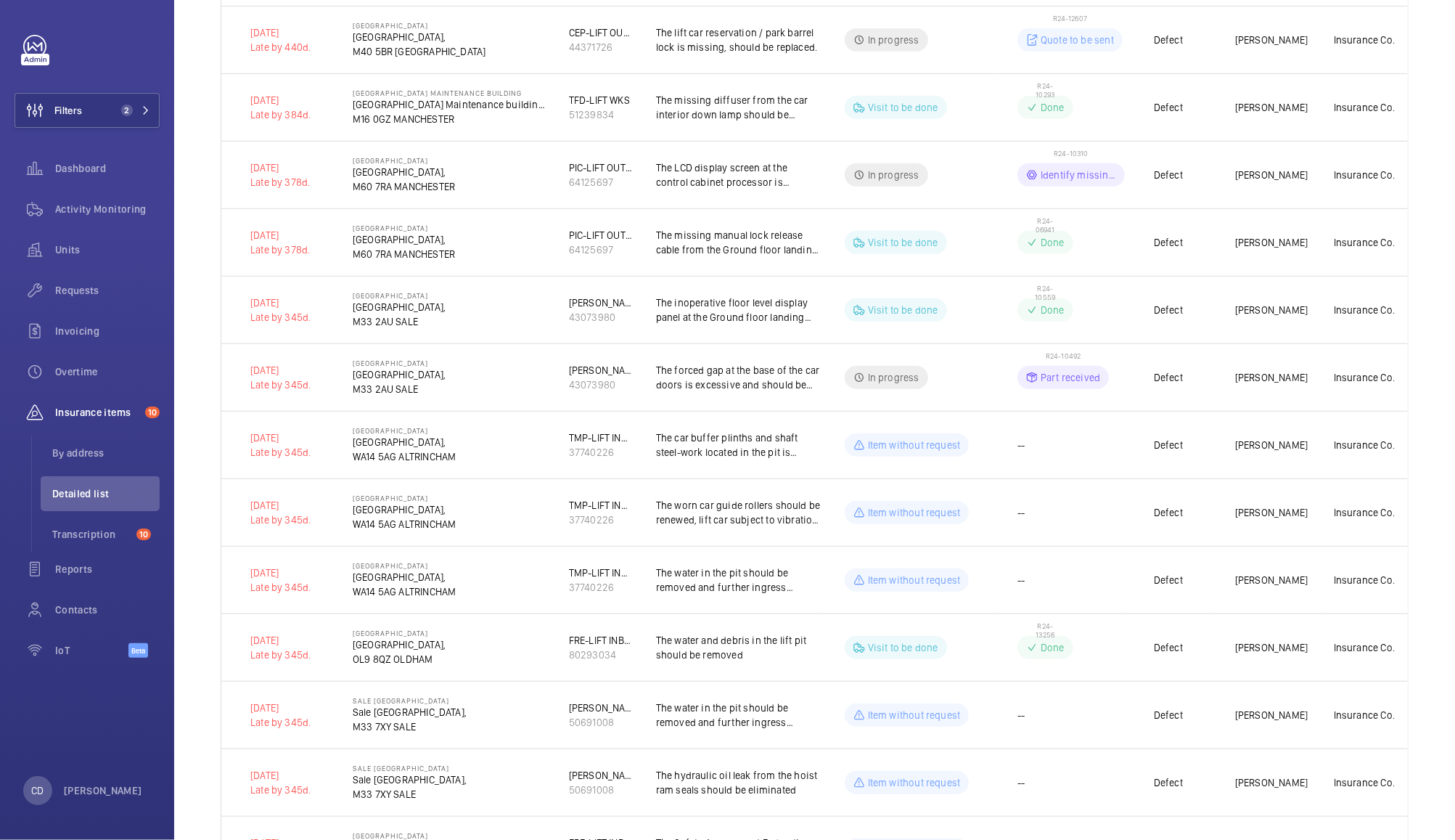
scroll to position [494, 0]
click at [1057, 449] on td "--" at bounding box center [1060, 446] width 130 height 67
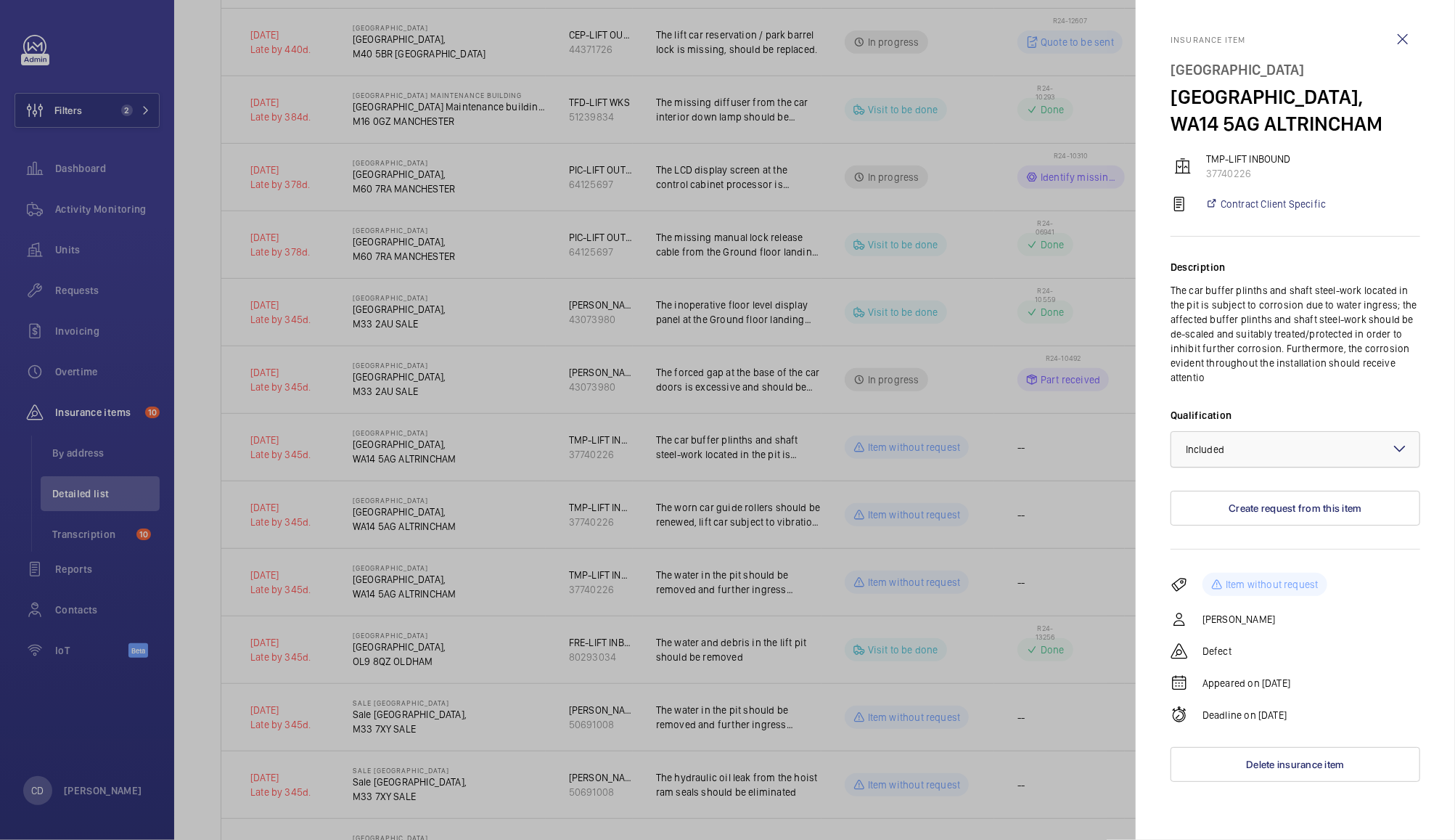
click at [1283, 447] on div at bounding box center [1296, 449] width 248 height 35
click at [1226, 570] on span "Not applicable" at bounding box center [1295, 564] width 219 height 14
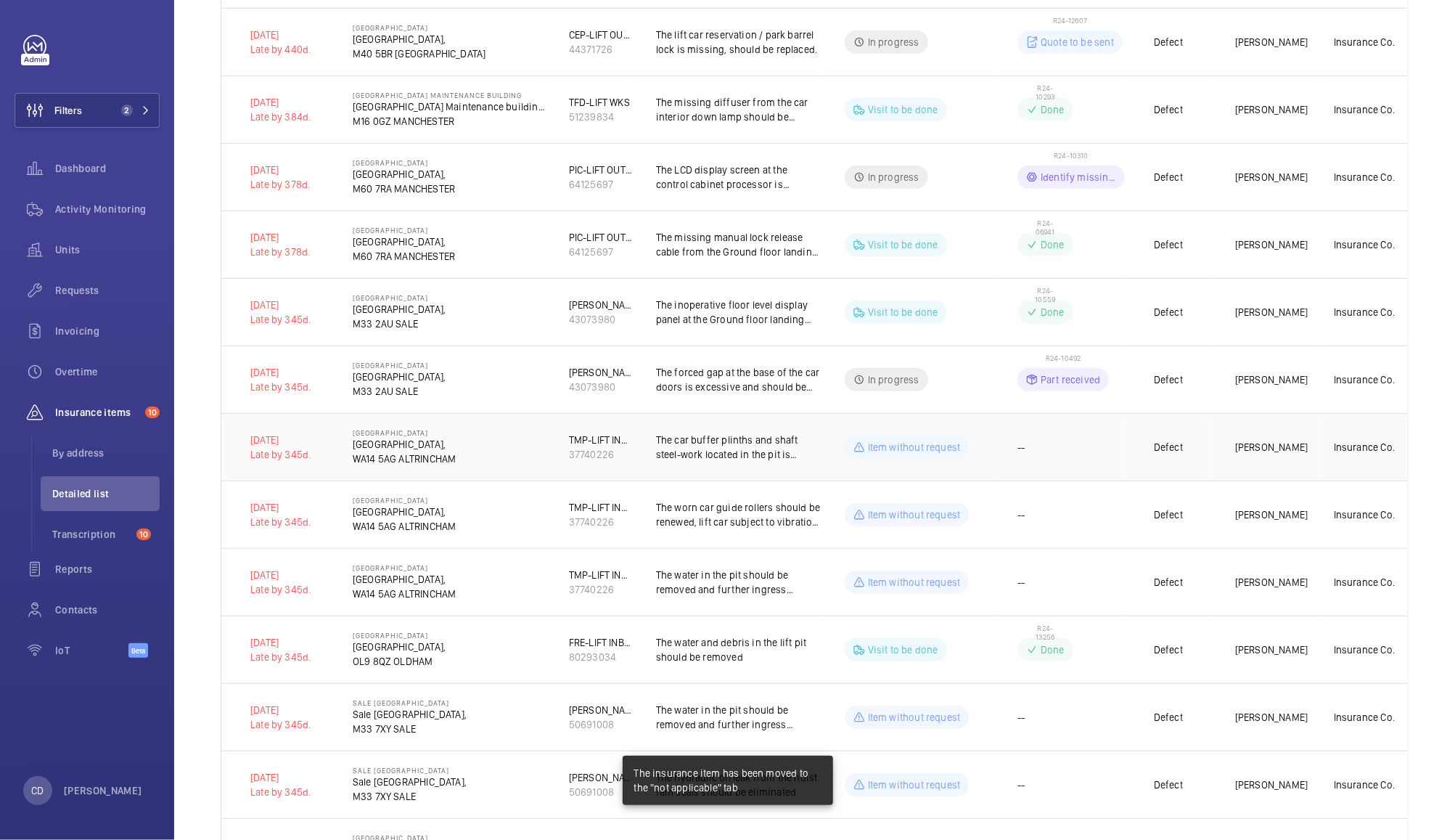
click at [1077, 453] on td "--" at bounding box center [1060, 446] width 130 height 67
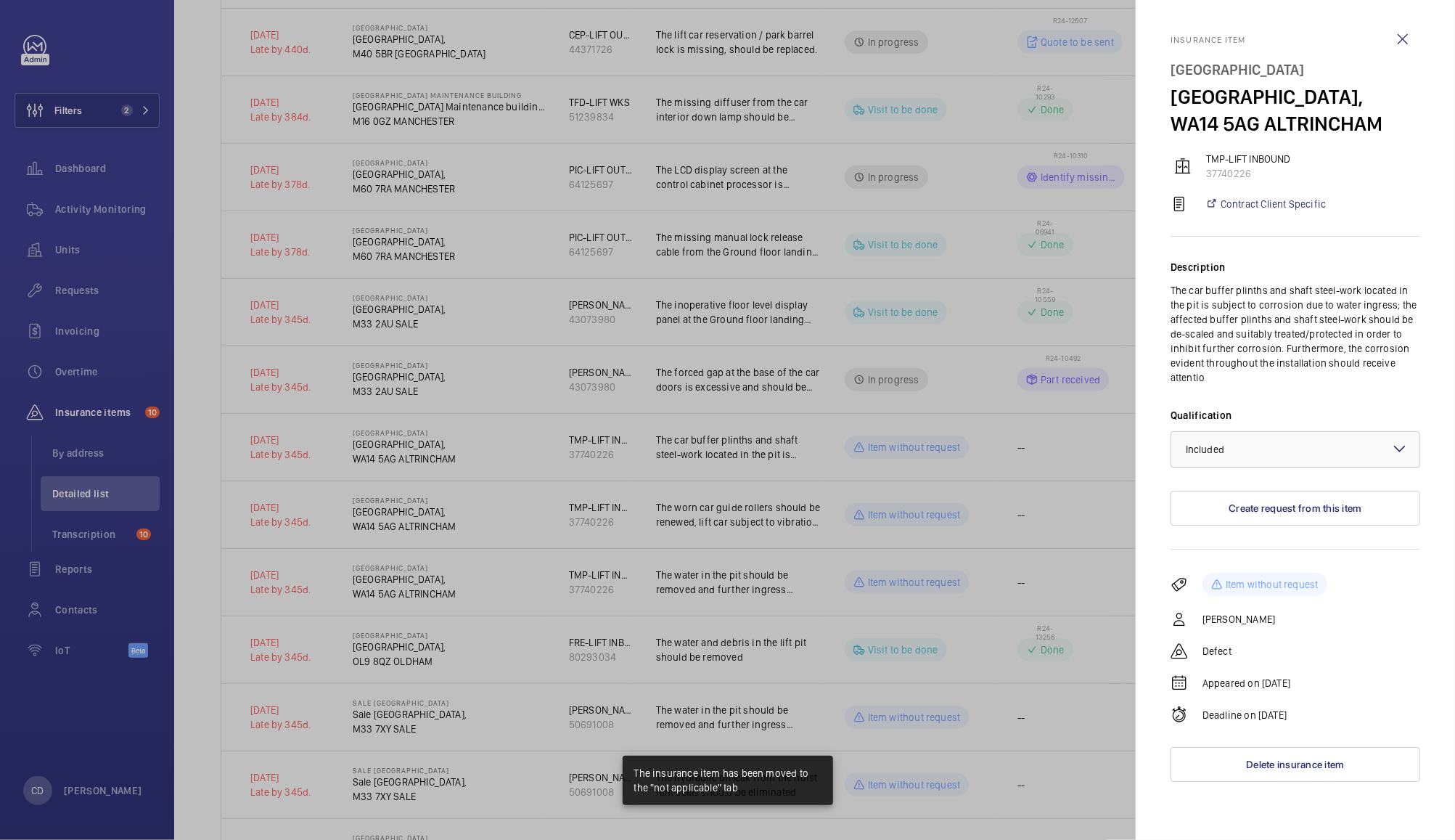
click at [1235, 450] on div "× Included" at bounding box center [1223, 449] width 75 height 14
click at [1238, 564] on span "Not applicable" at bounding box center [1295, 564] width 219 height 14
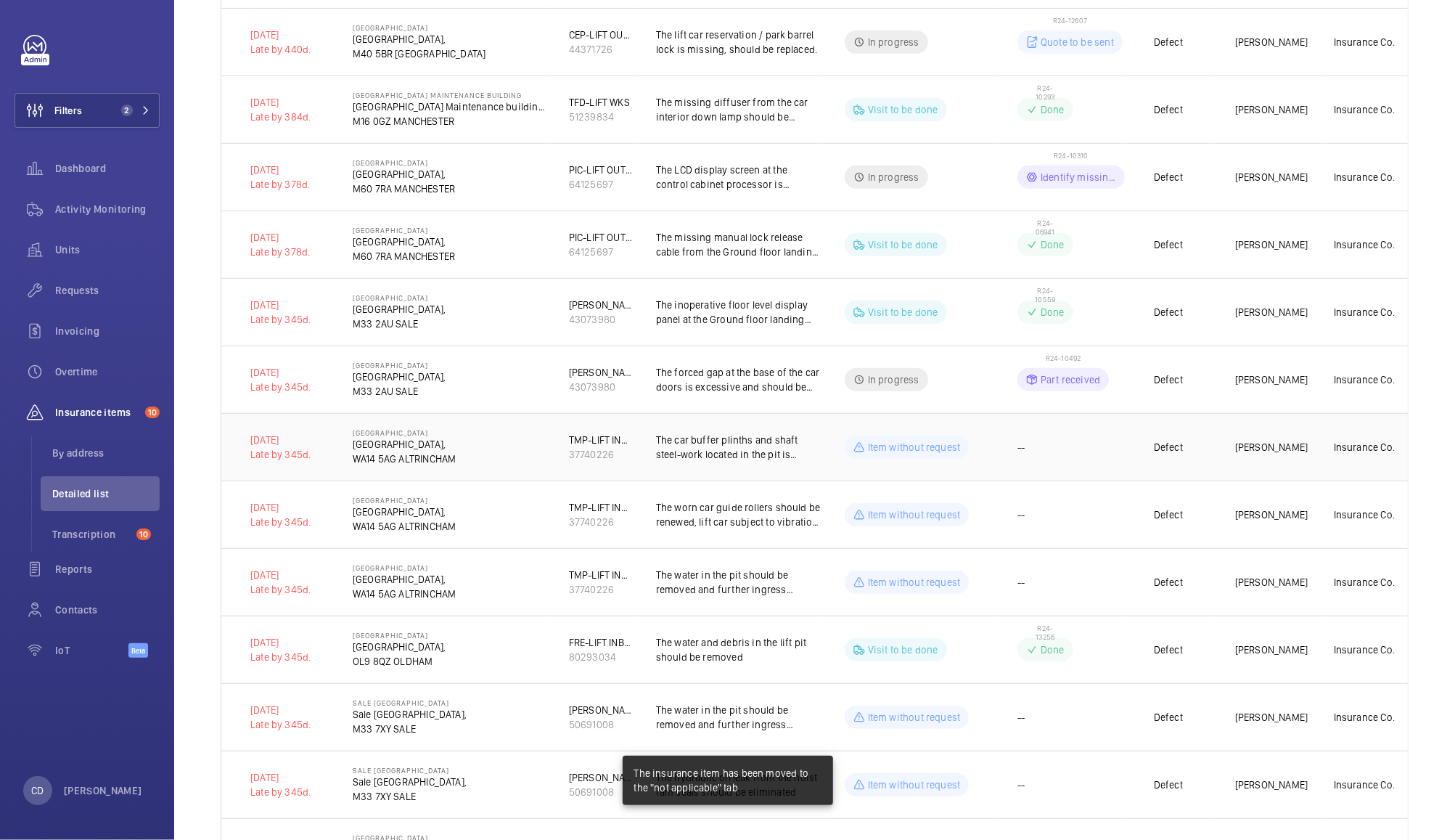
click at [1085, 448] on td "--" at bounding box center [1060, 446] width 130 height 67
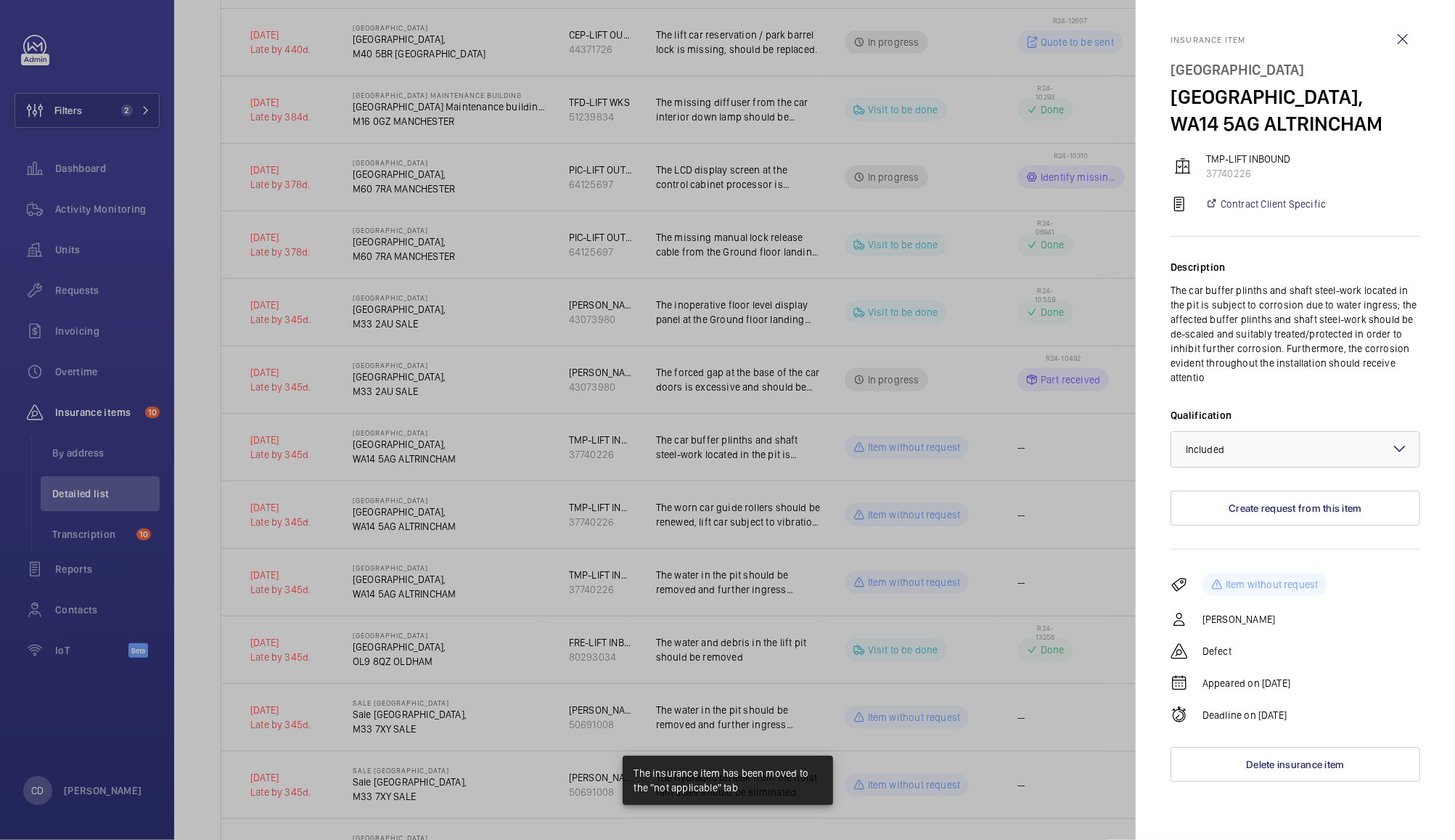
click at [1016, 606] on div at bounding box center [727, 420] width 1455 height 840
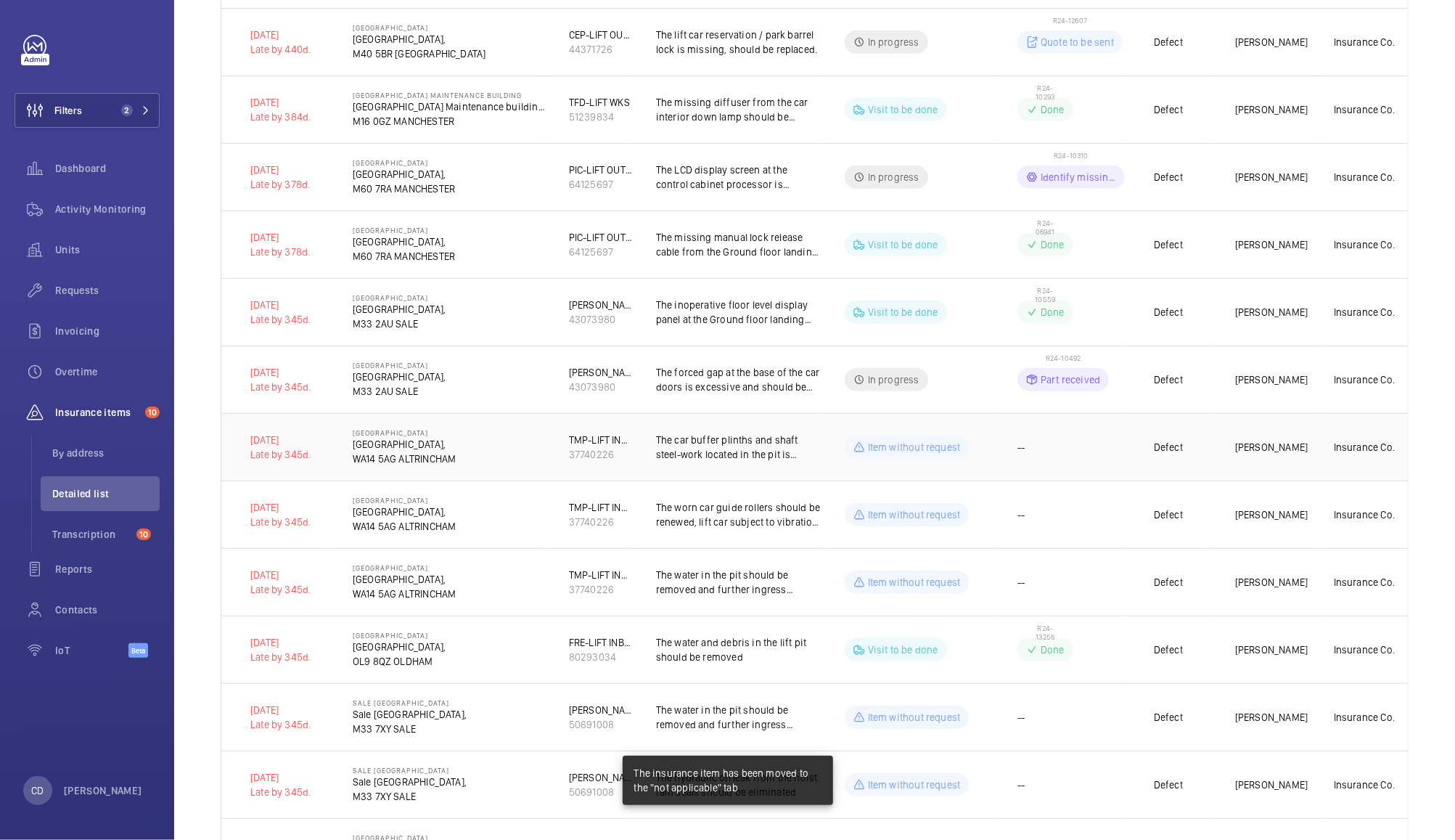
click at [1077, 450] on td "--" at bounding box center [1060, 446] width 130 height 67
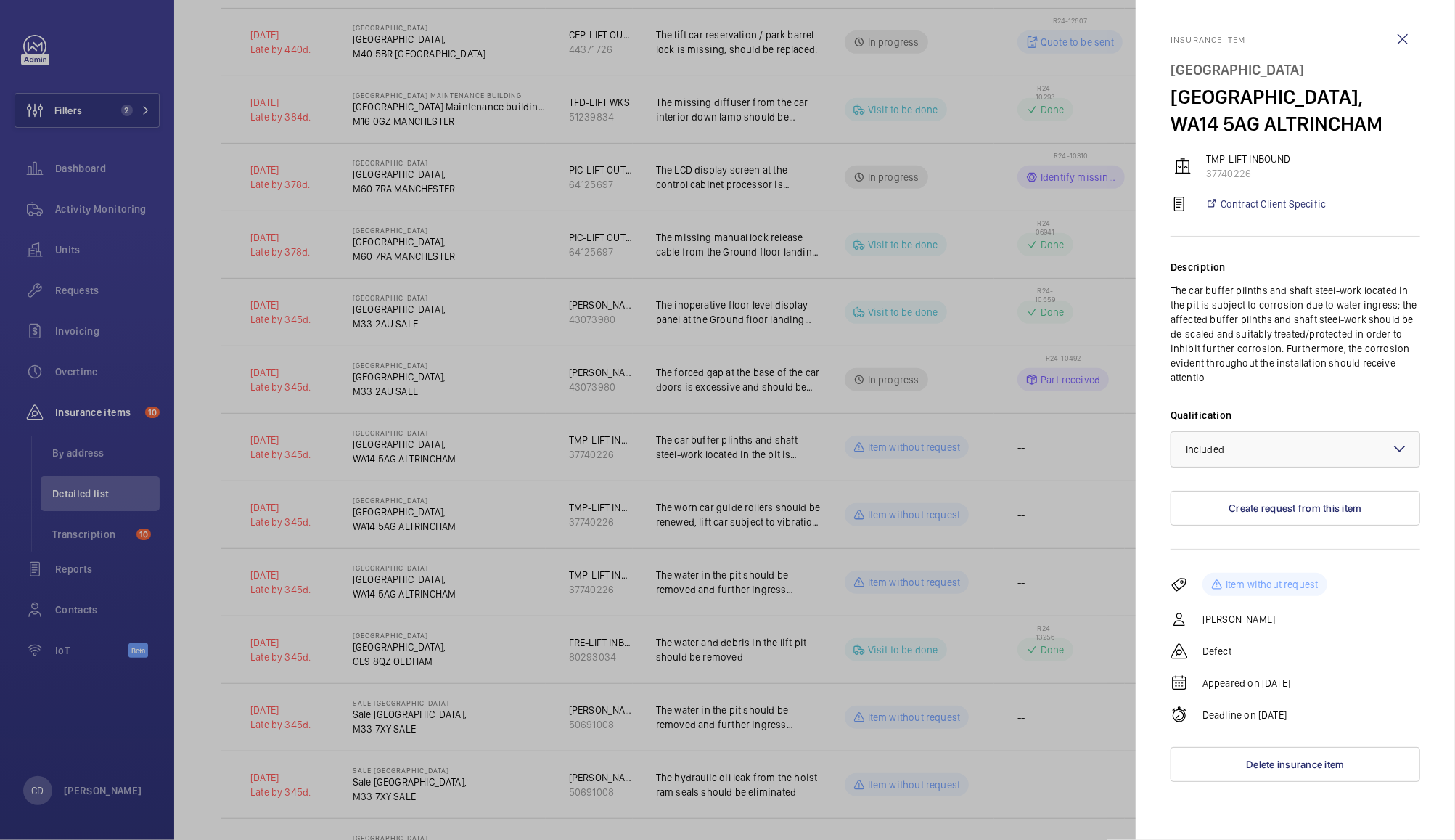
click at [1254, 454] on div "× Included" at bounding box center [1223, 449] width 75 height 14
click at [1247, 553] on div "Not applicable" at bounding box center [1296, 565] width 248 height 35
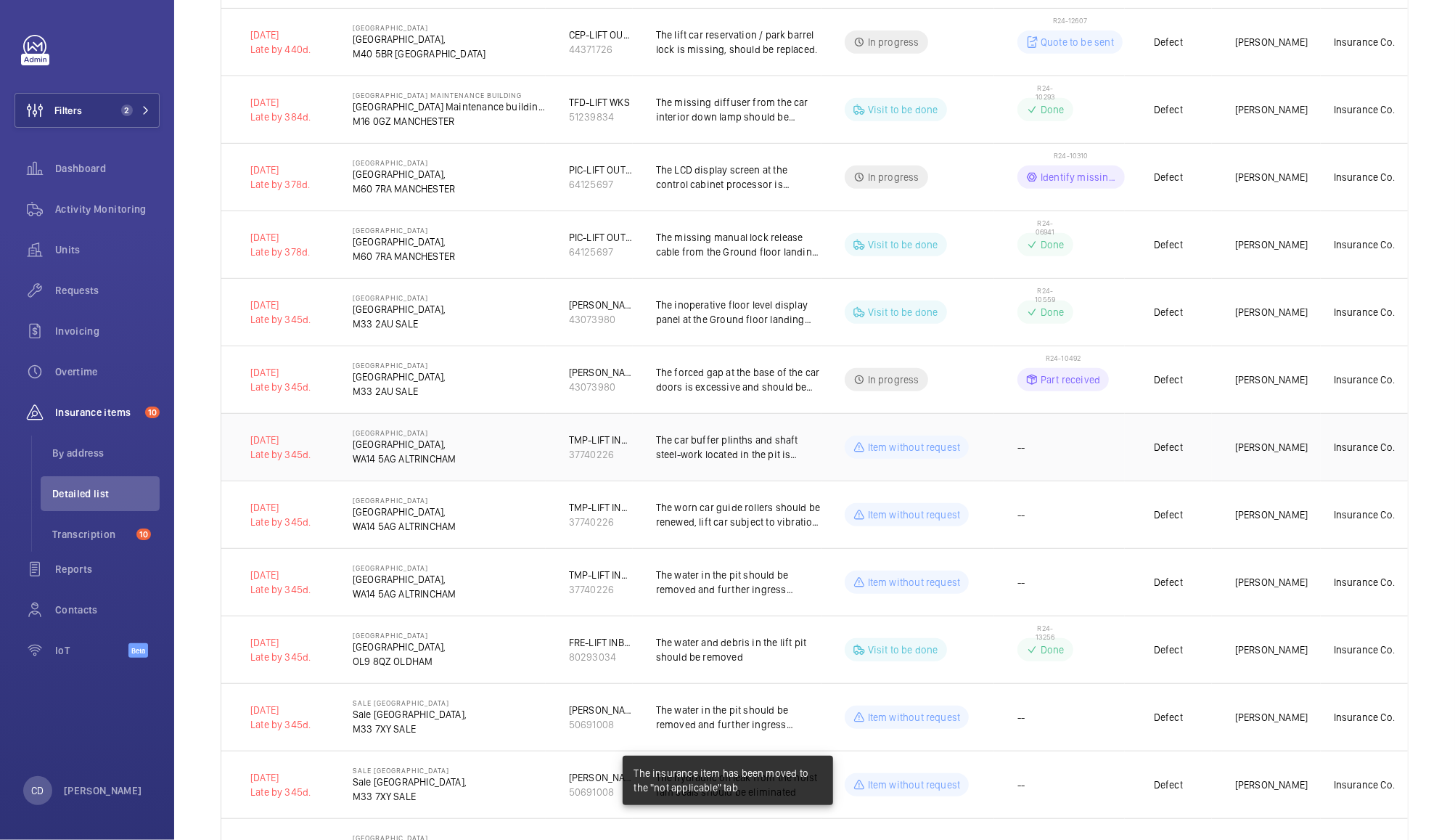
click at [1064, 442] on td "--" at bounding box center [1060, 446] width 130 height 67
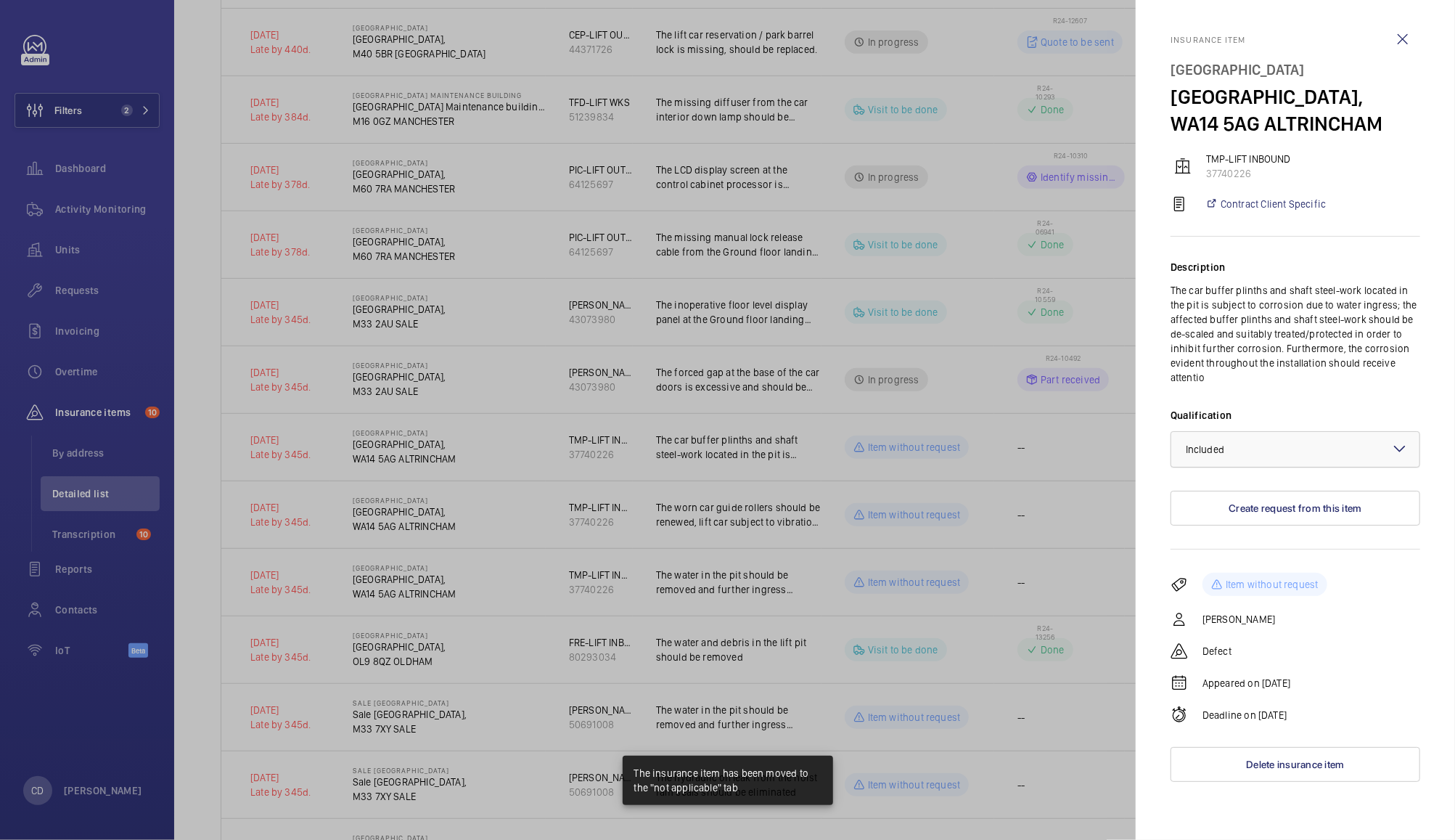
click at [1250, 449] on div "× Included" at bounding box center [1223, 449] width 75 height 14
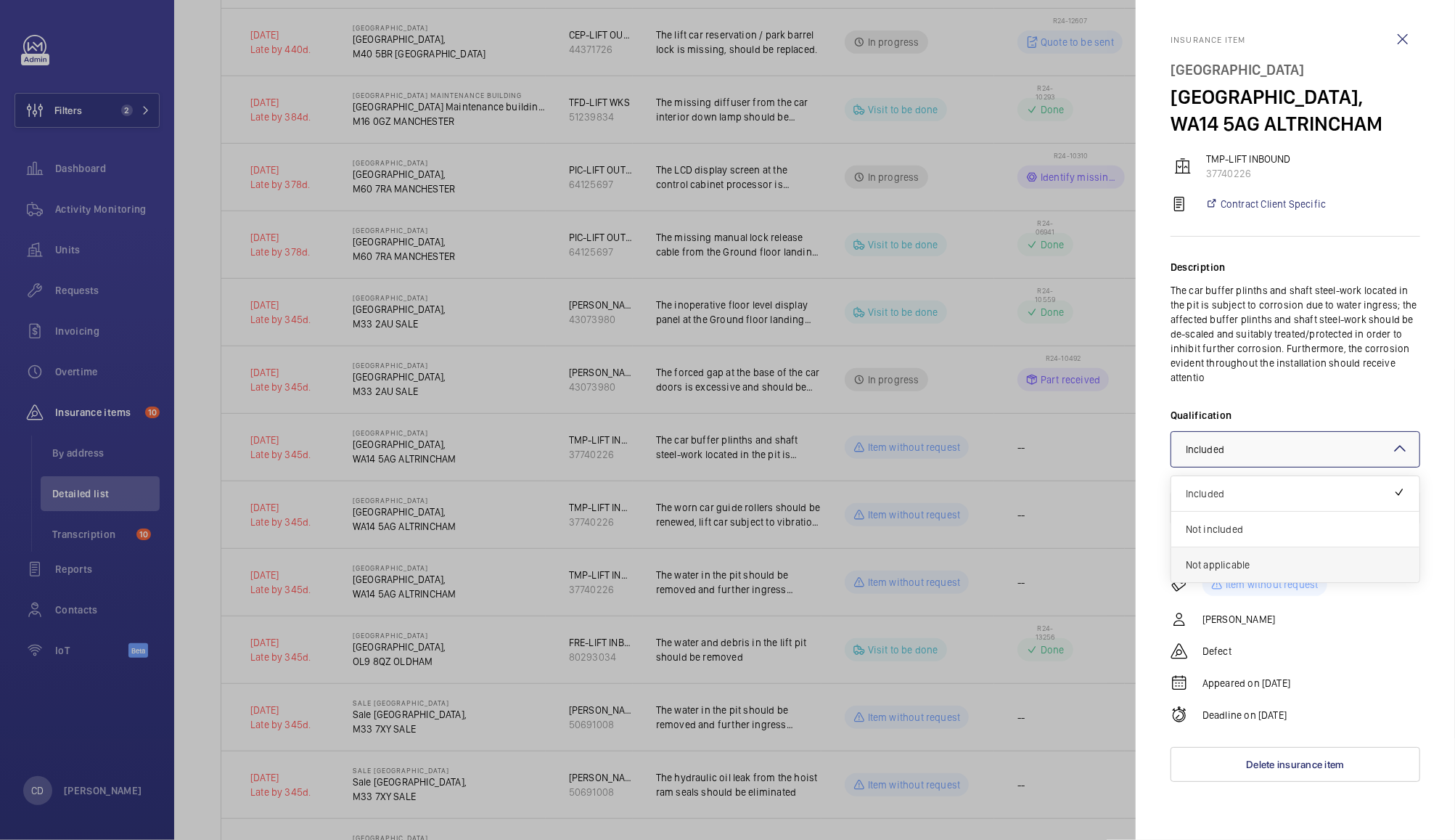
click at [1243, 564] on span "Not applicable" at bounding box center [1295, 564] width 219 height 14
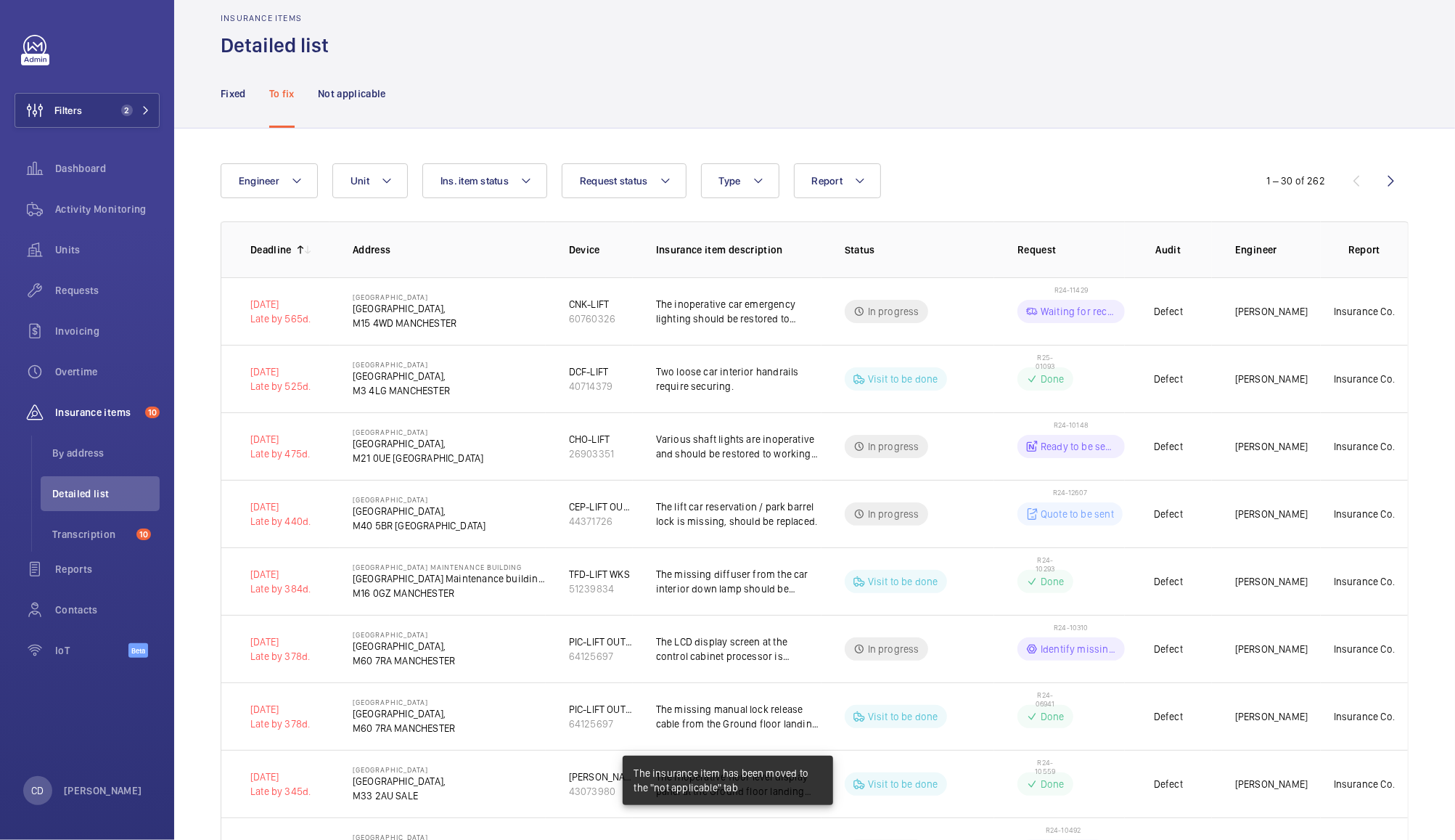
scroll to position [0, 0]
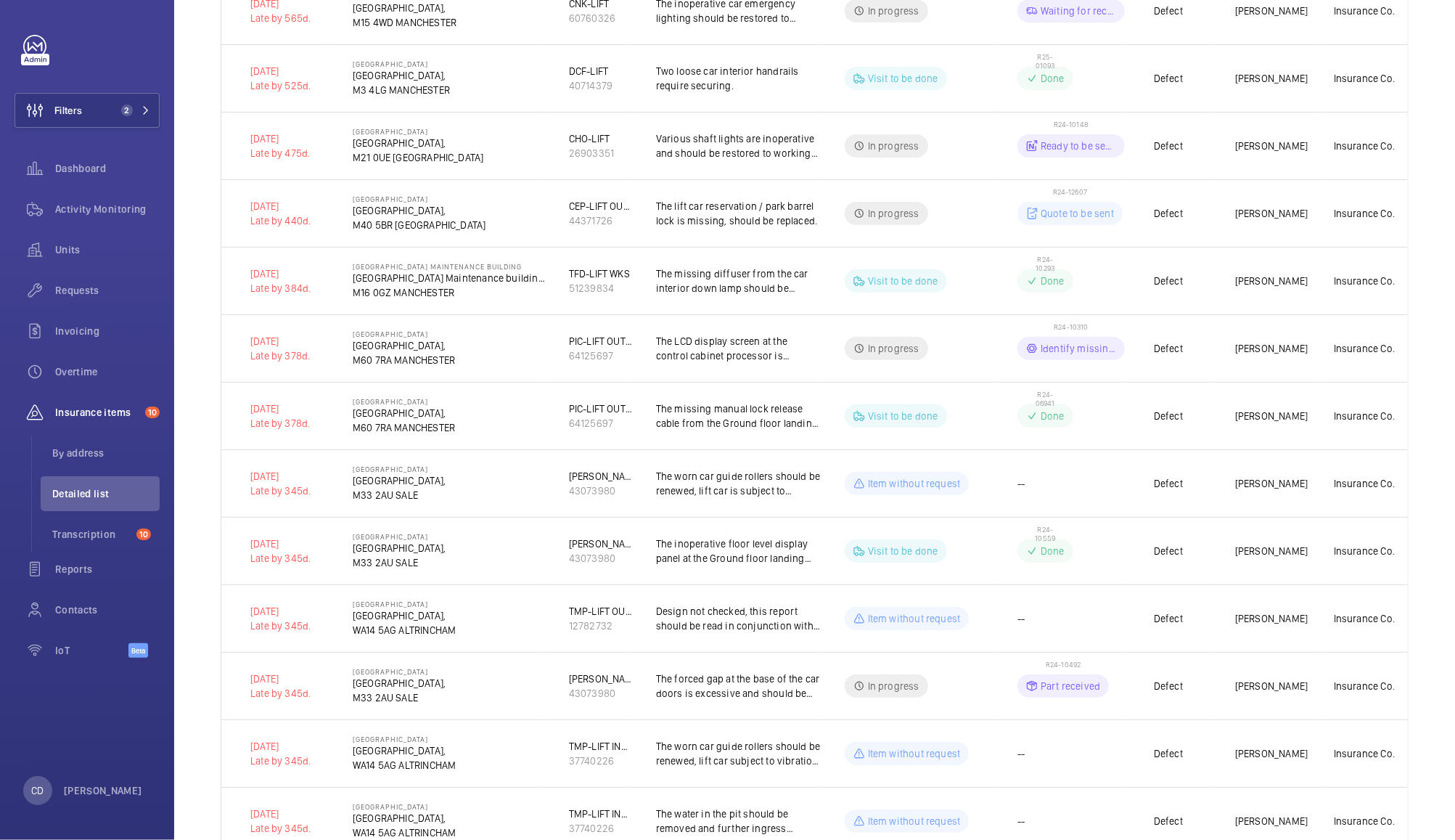
scroll to position [348, 0]
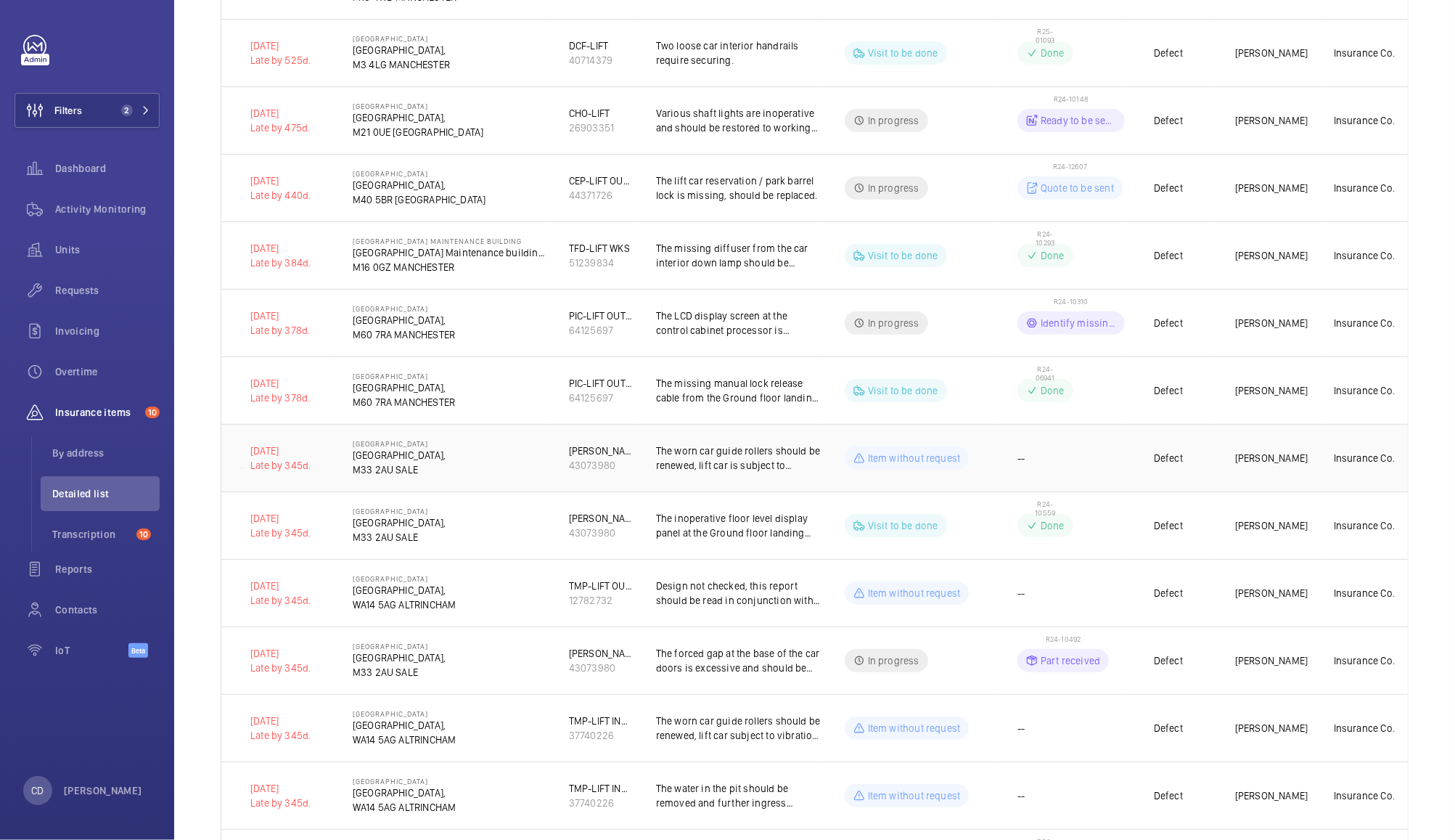
click at [1039, 481] on td "--" at bounding box center [1060, 457] width 130 height 67
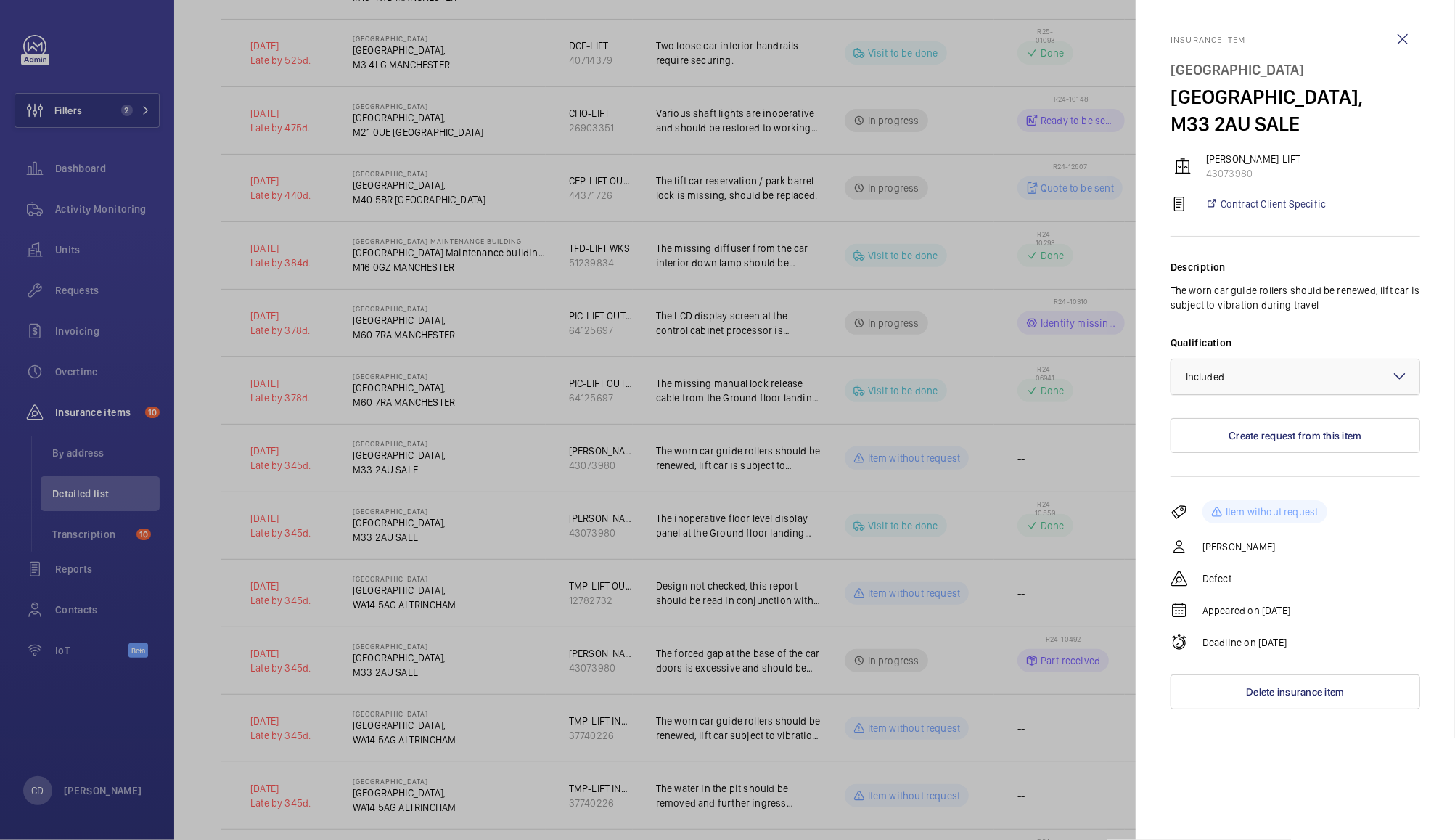
click at [1269, 383] on div at bounding box center [1296, 376] width 248 height 35
click at [1246, 488] on span "Not applicable" at bounding box center [1295, 492] width 219 height 14
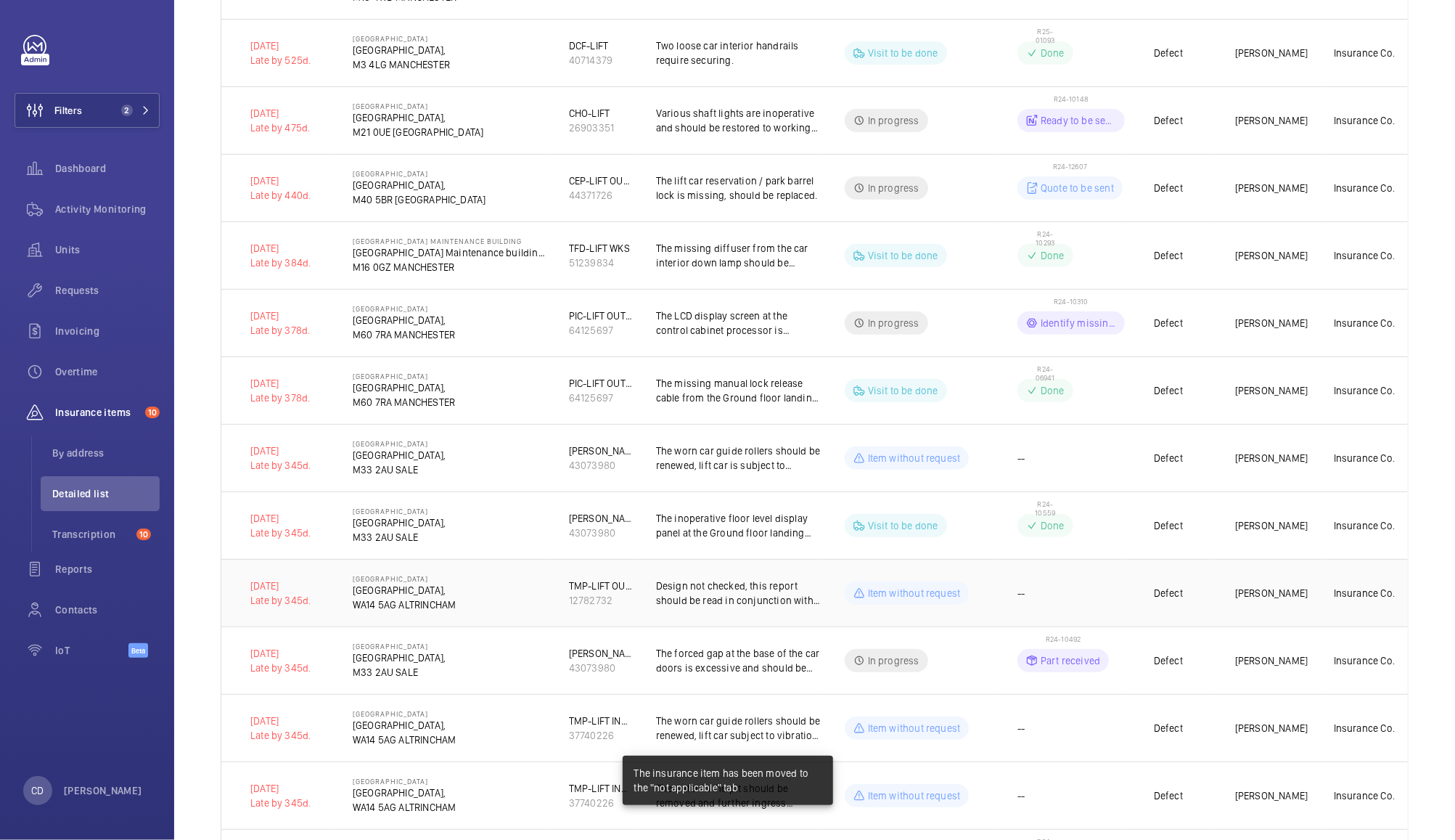
click at [1080, 600] on td "--" at bounding box center [1060, 592] width 130 height 67
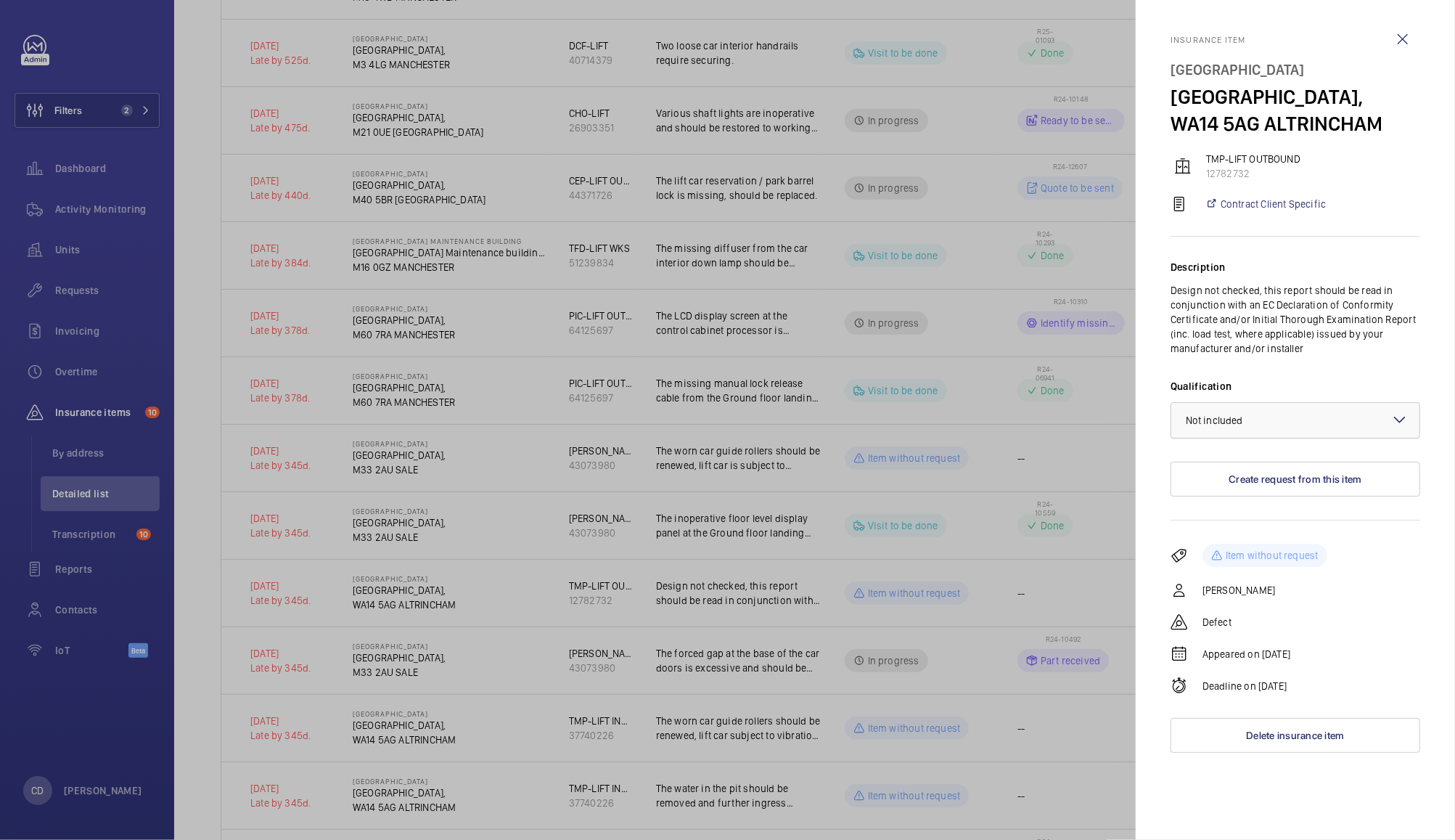
click at [1266, 417] on div "× Not included" at bounding box center [1233, 420] width 94 height 14
click at [1254, 542] on span "Not applicable" at bounding box center [1295, 536] width 219 height 14
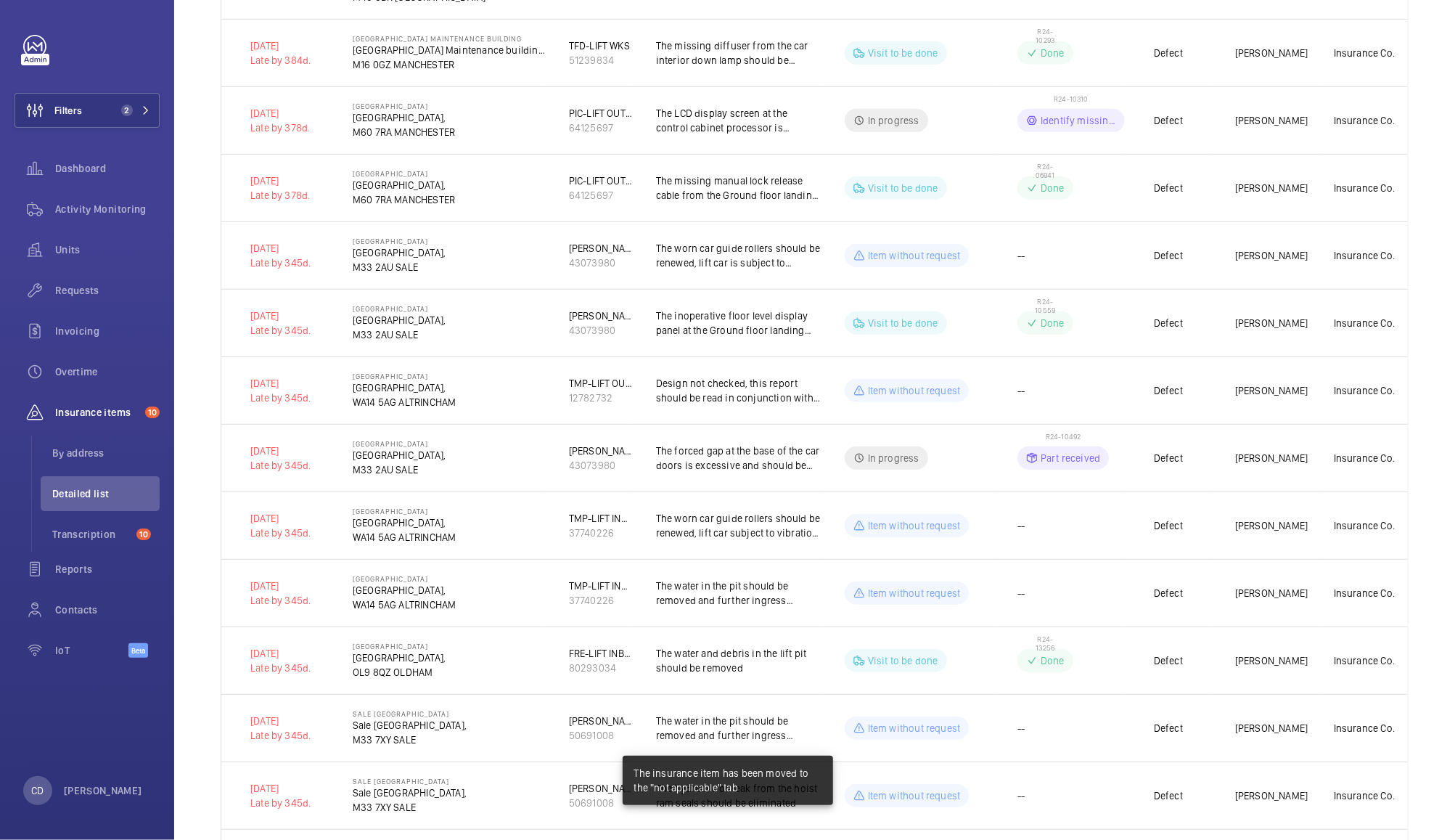
scroll to position [546, 0]
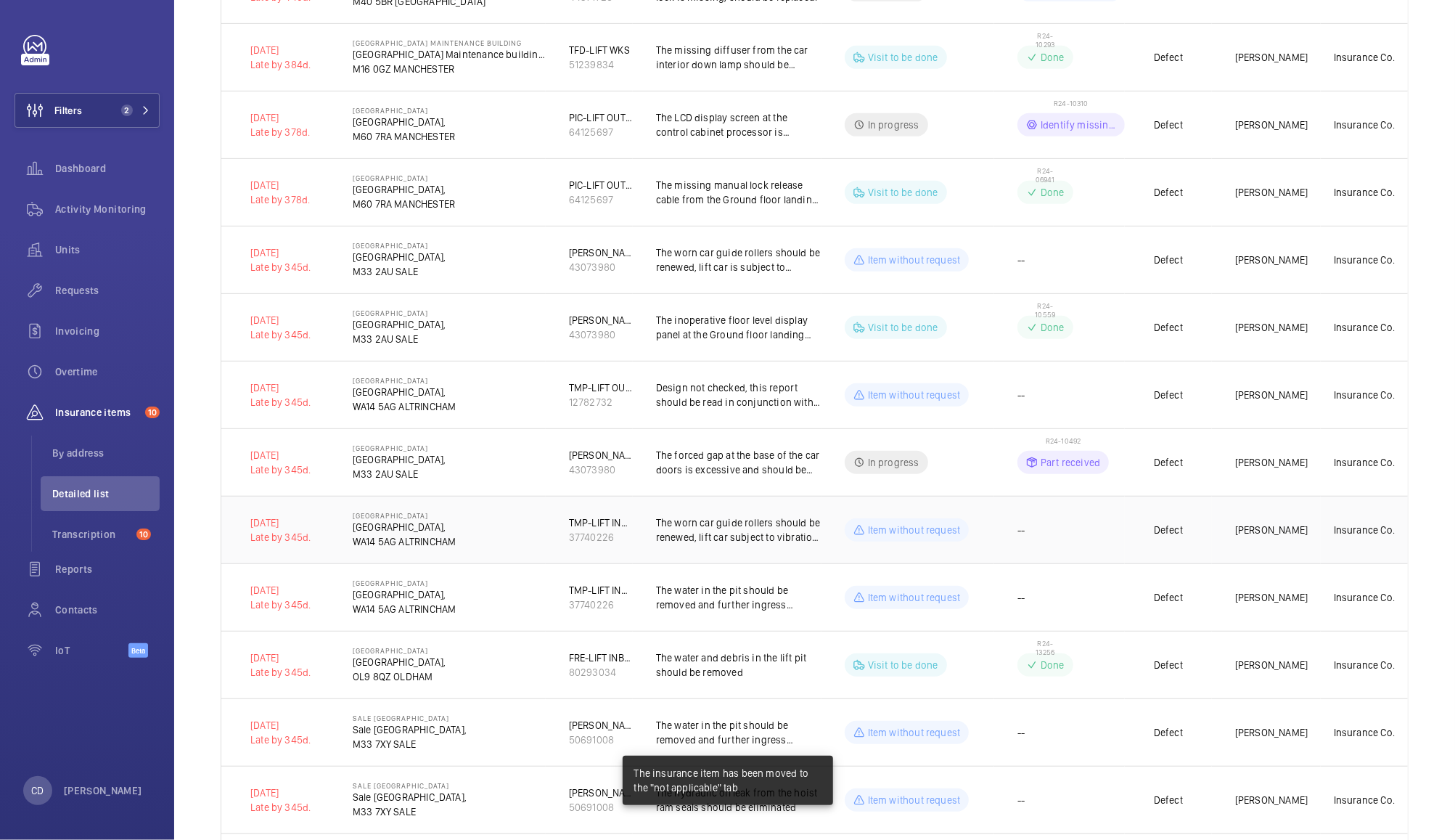
click at [1074, 548] on td "--" at bounding box center [1060, 529] width 130 height 67
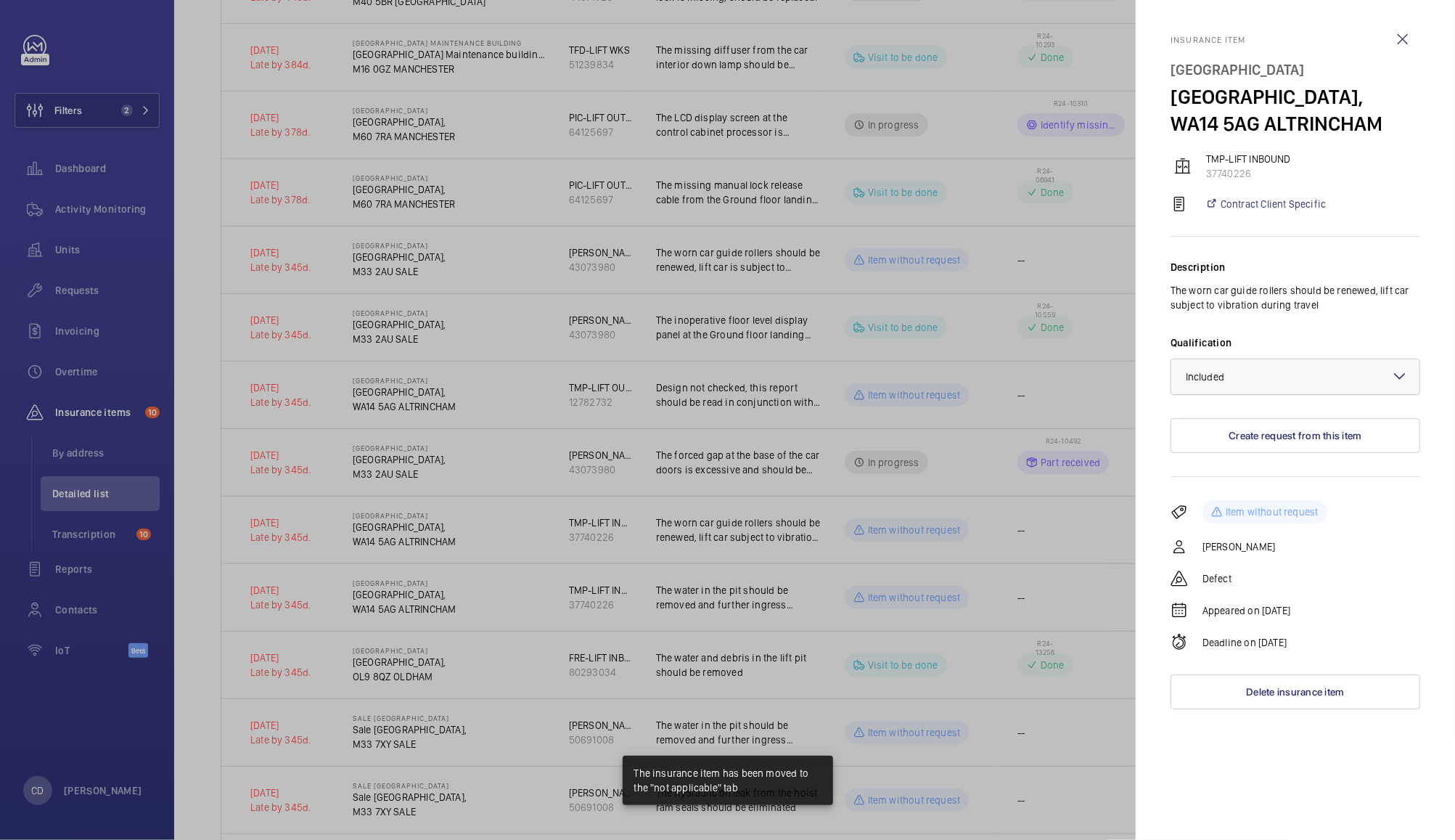
click at [1279, 372] on div at bounding box center [1296, 376] width 248 height 35
click at [1235, 492] on span "Not applicable" at bounding box center [1295, 492] width 219 height 14
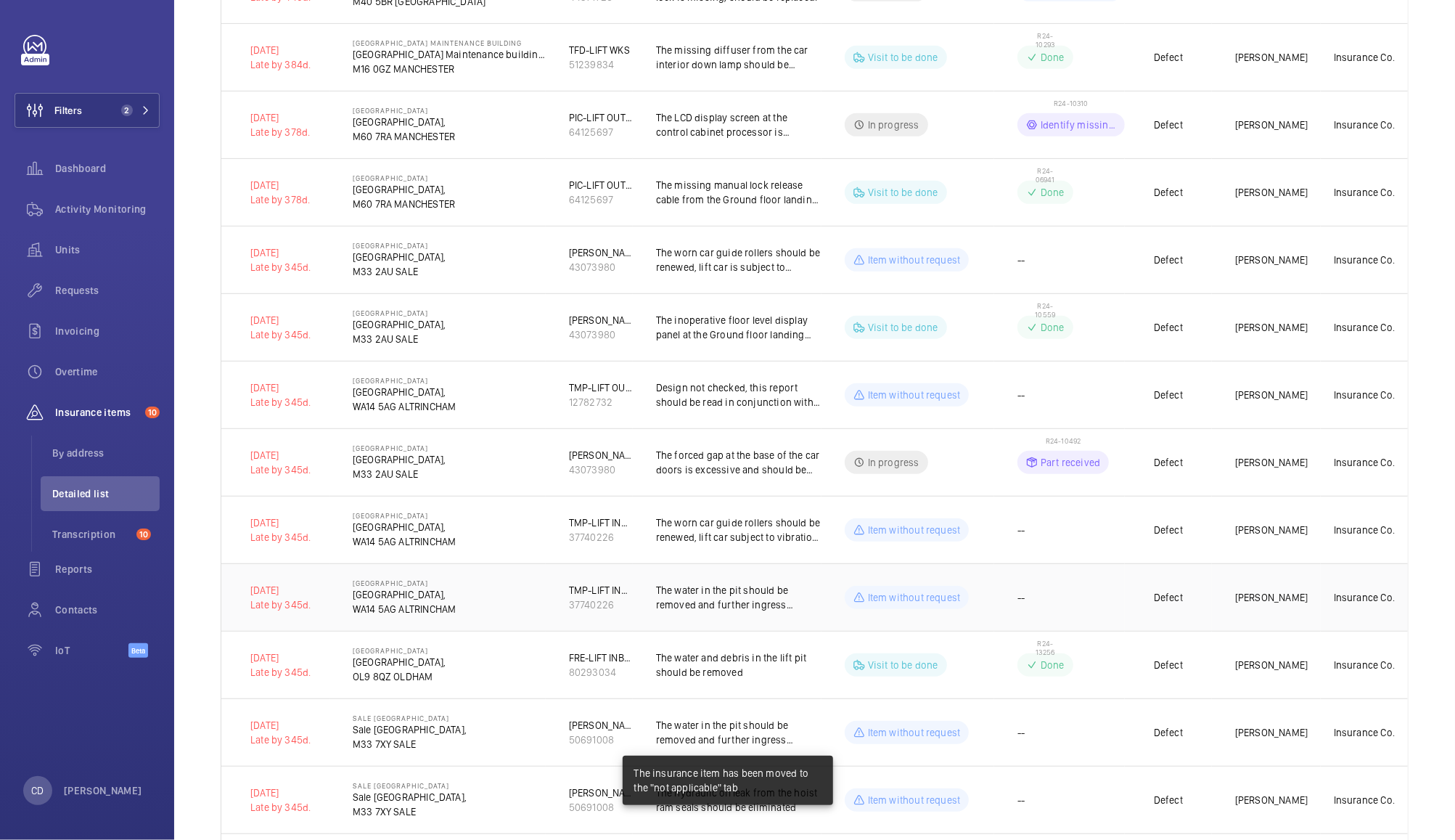
click at [1093, 622] on td "--" at bounding box center [1060, 597] width 130 height 67
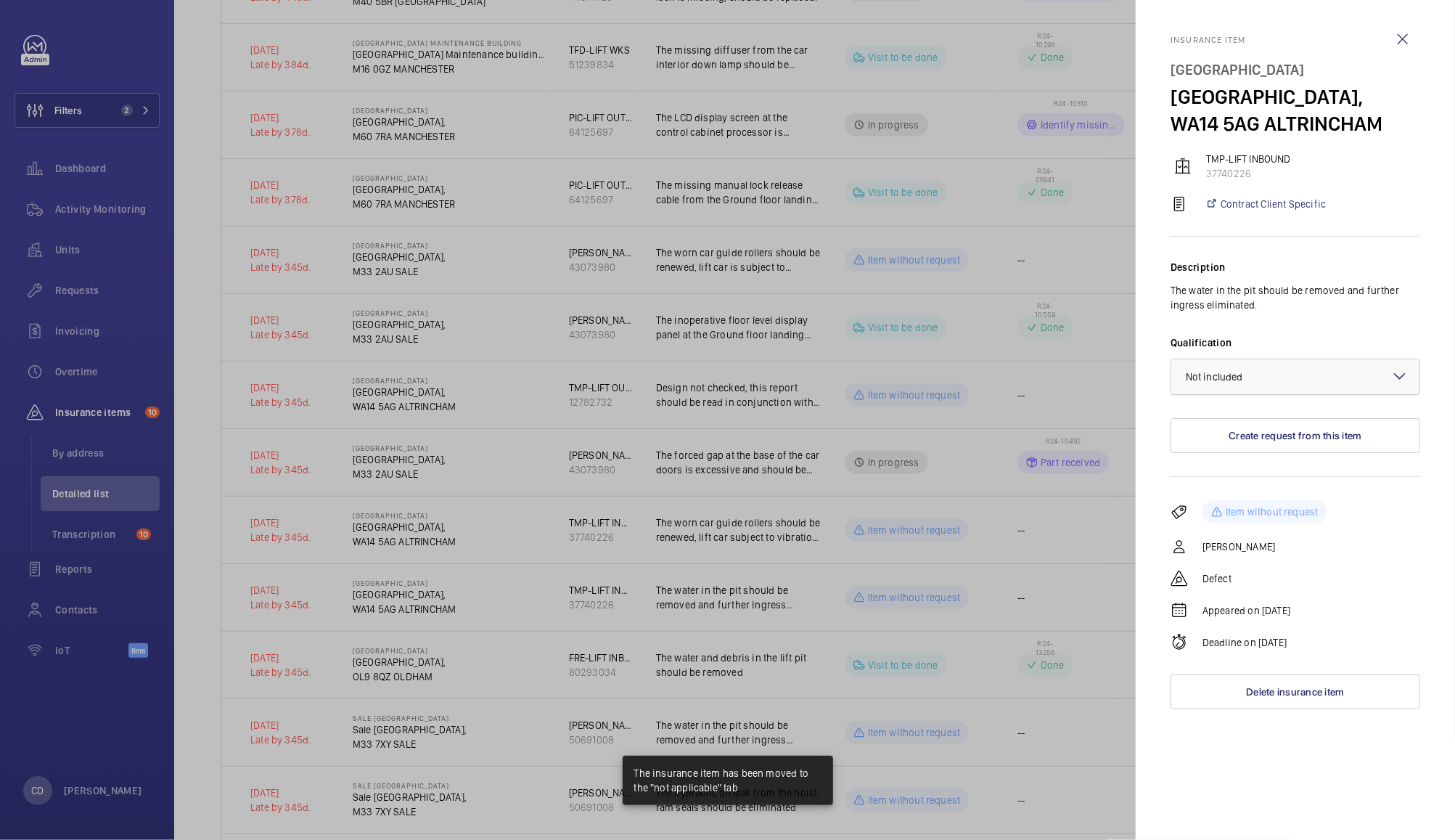
click at [1295, 367] on div at bounding box center [1296, 376] width 248 height 35
click at [1239, 489] on span "Not applicable" at bounding box center [1295, 492] width 219 height 14
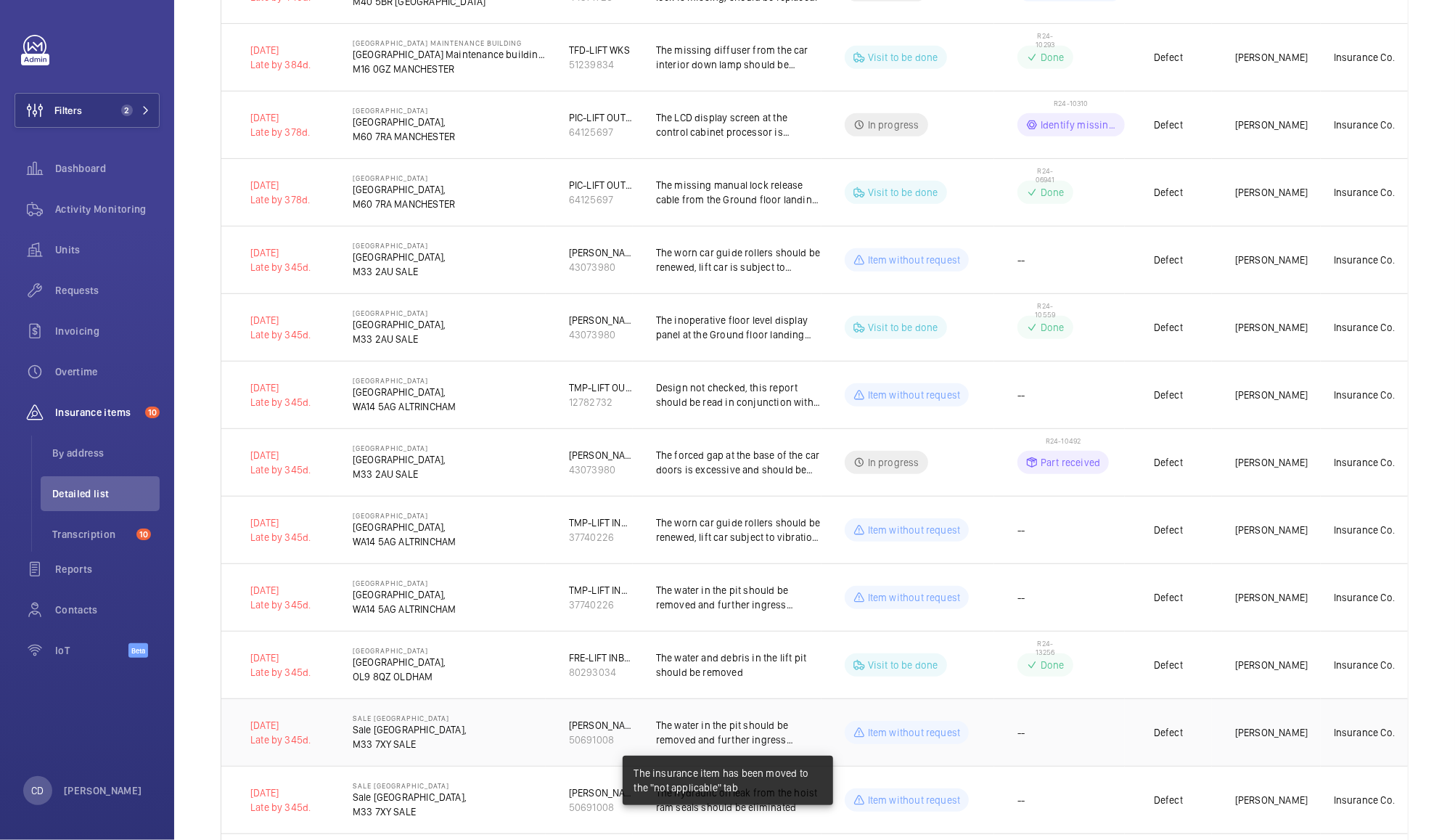
click at [1063, 723] on td "--" at bounding box center [1060, 732] width 130 height 67
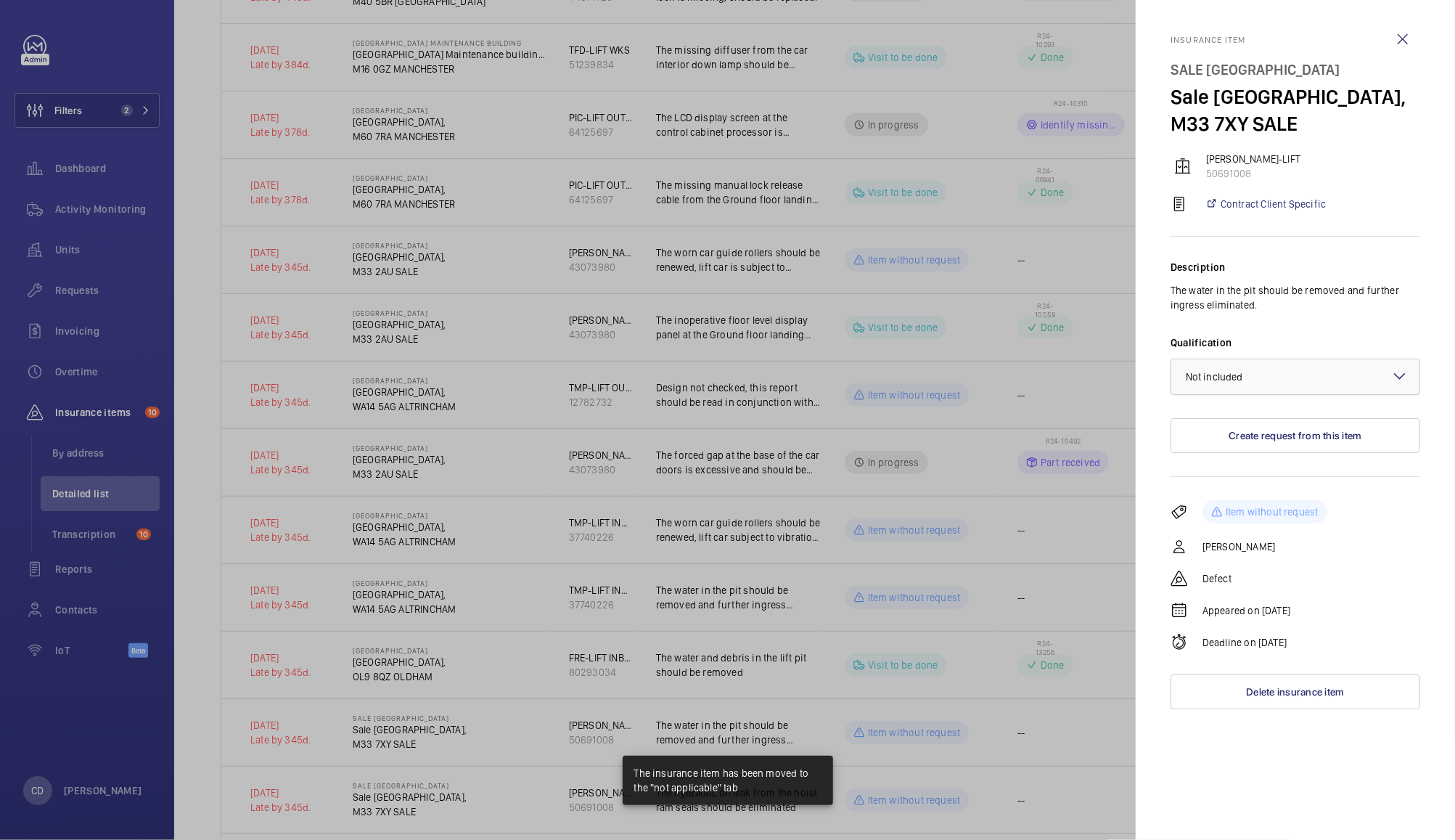
click at [1288, 370] on div at bounding box center [1296, 376] width 248 height 35
click at [1247, 496] on span "Not applicable" at bounding box center [1295, 492] width 219 height 14
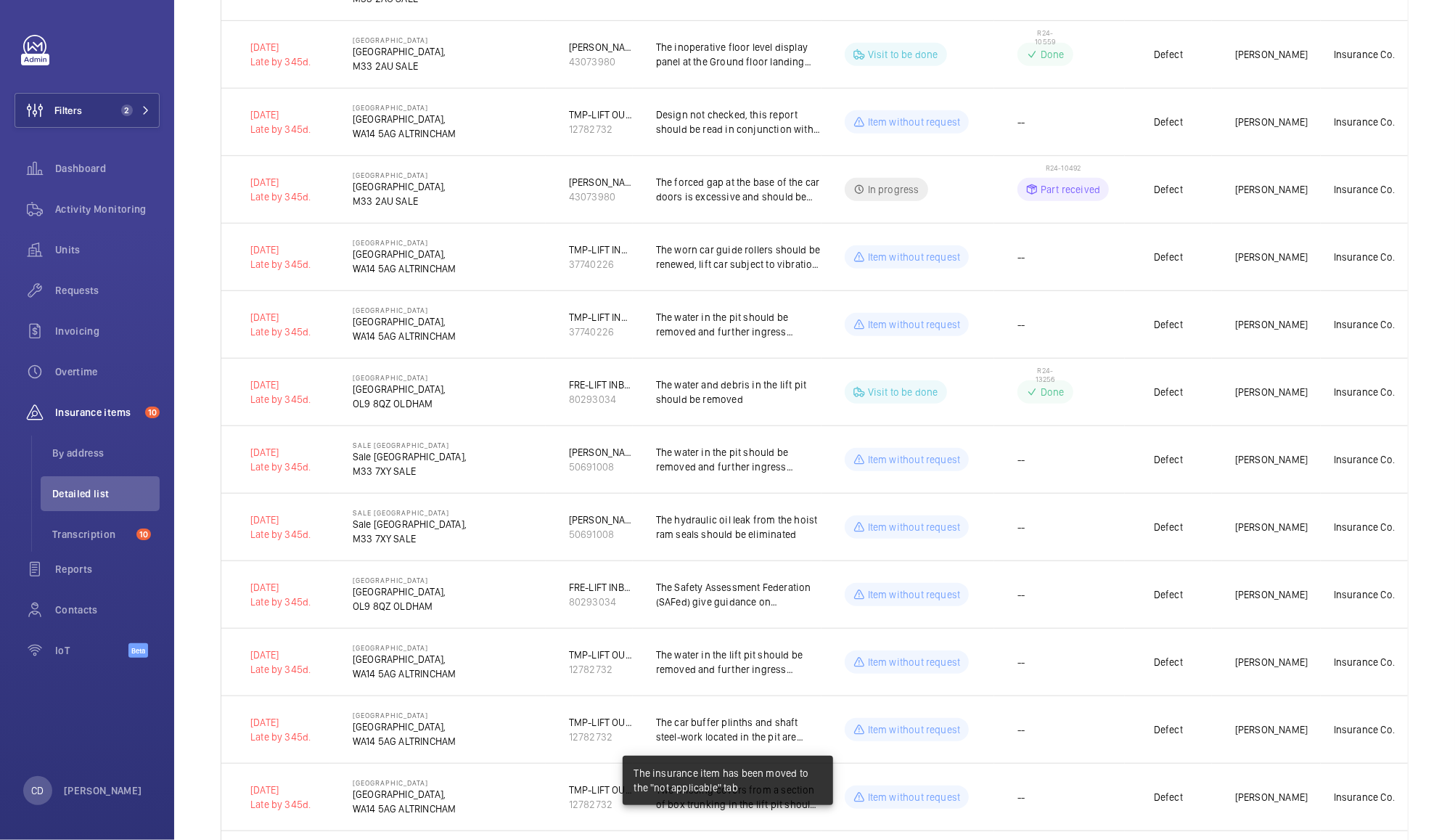
scroll to position [824, 0]
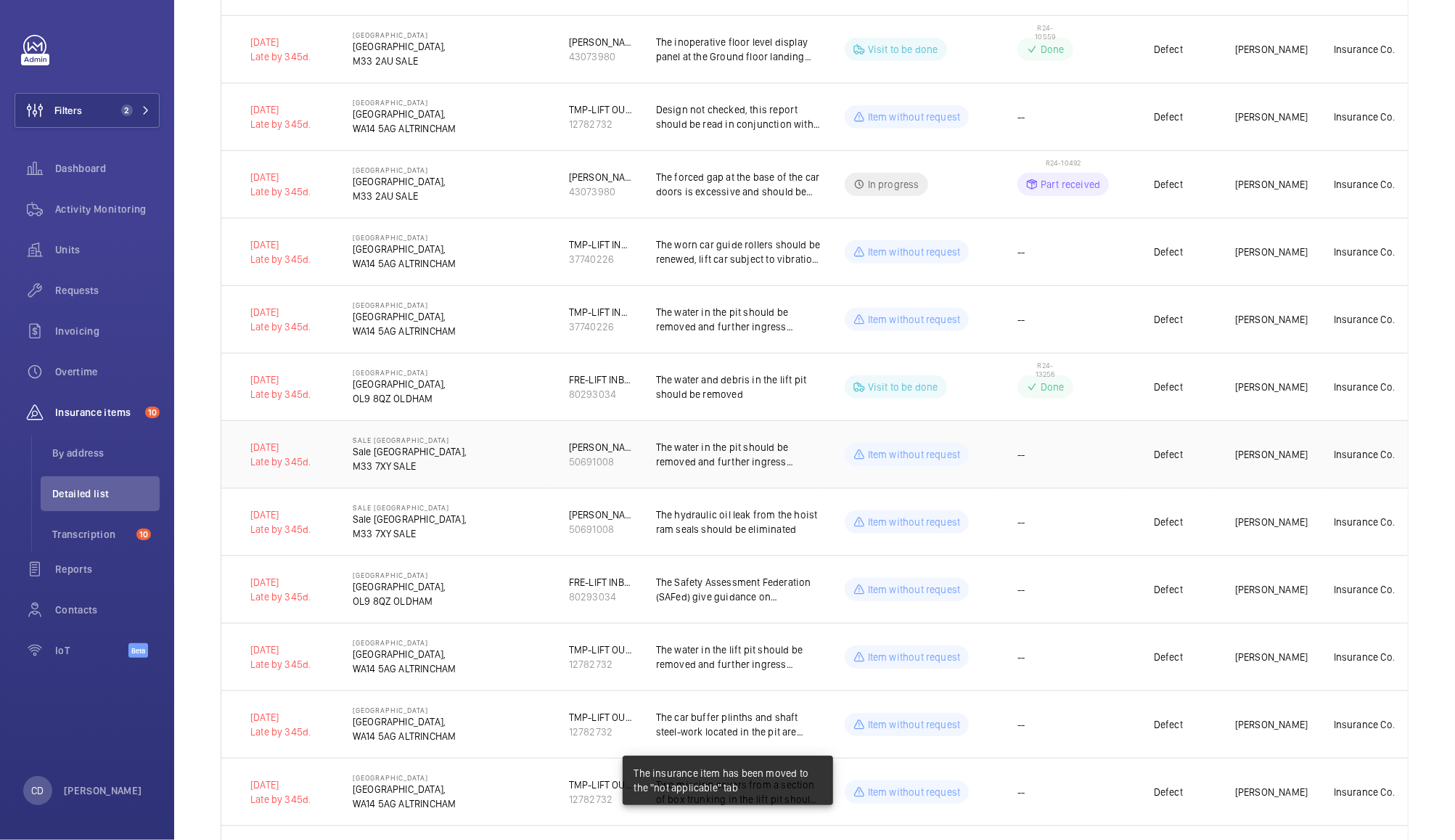
click at [1088, 459] on td "--" at bounding box center [1060, 454] width 130 height 67
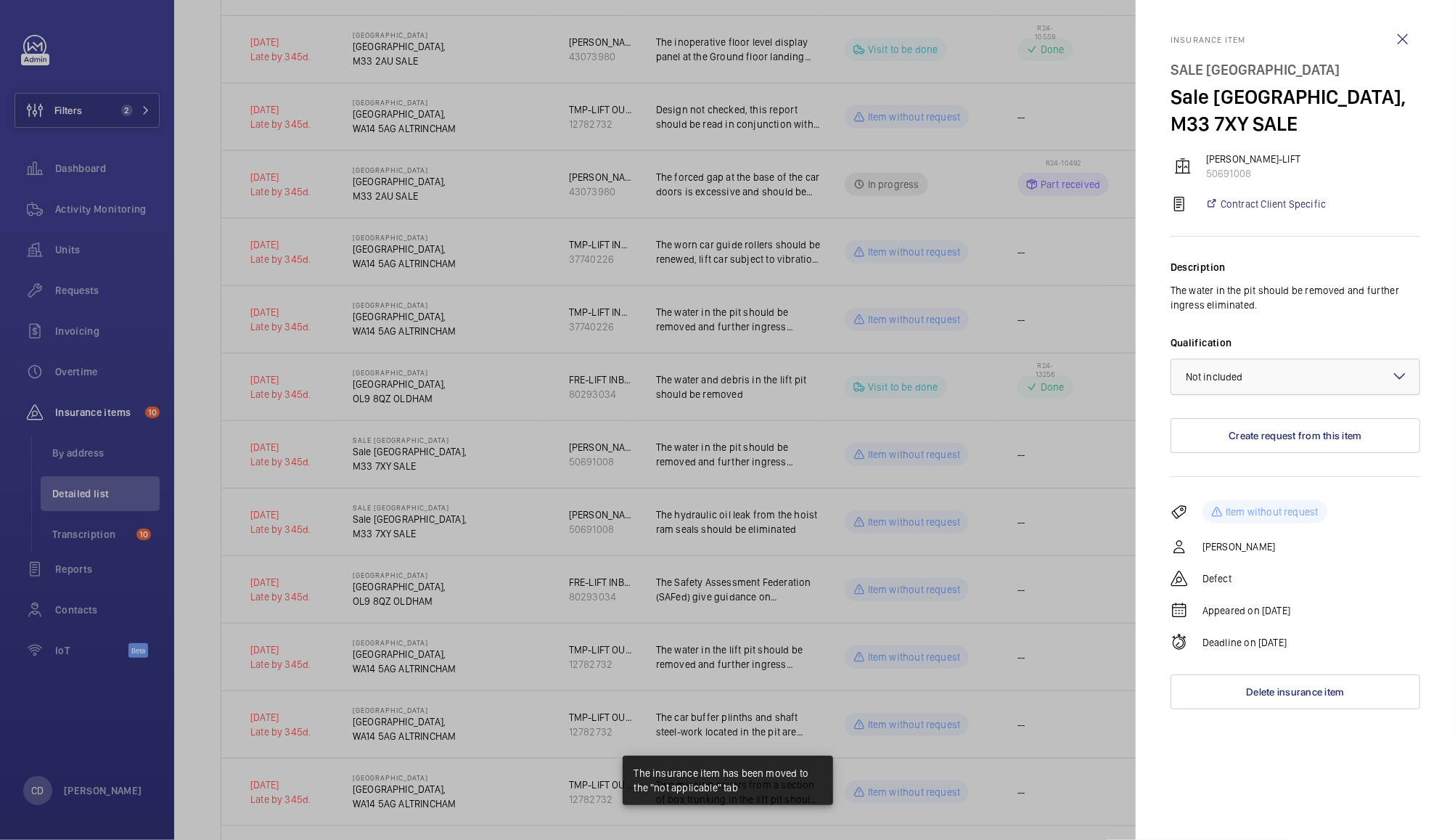
click at [1272, 372] on div "× Not included" at bounding box center [1233, 376] width 94 height 14
click at [1241, 495] on span "Not applicable" at bounding box center [1295, 492] width 219 height 14
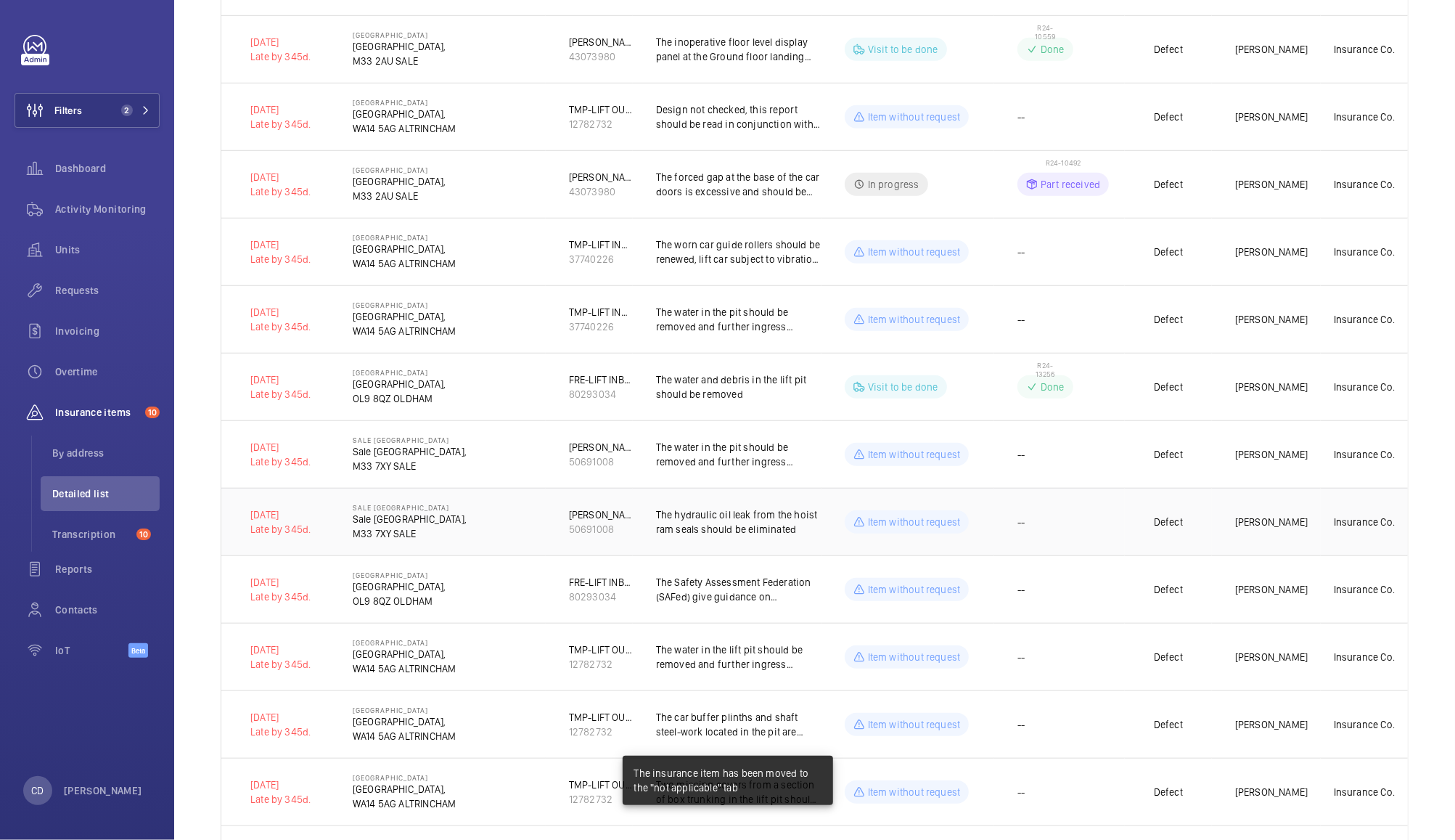
click at [1080, 522] on td "--" at bounding box center [1060, 521] width 130 height 67
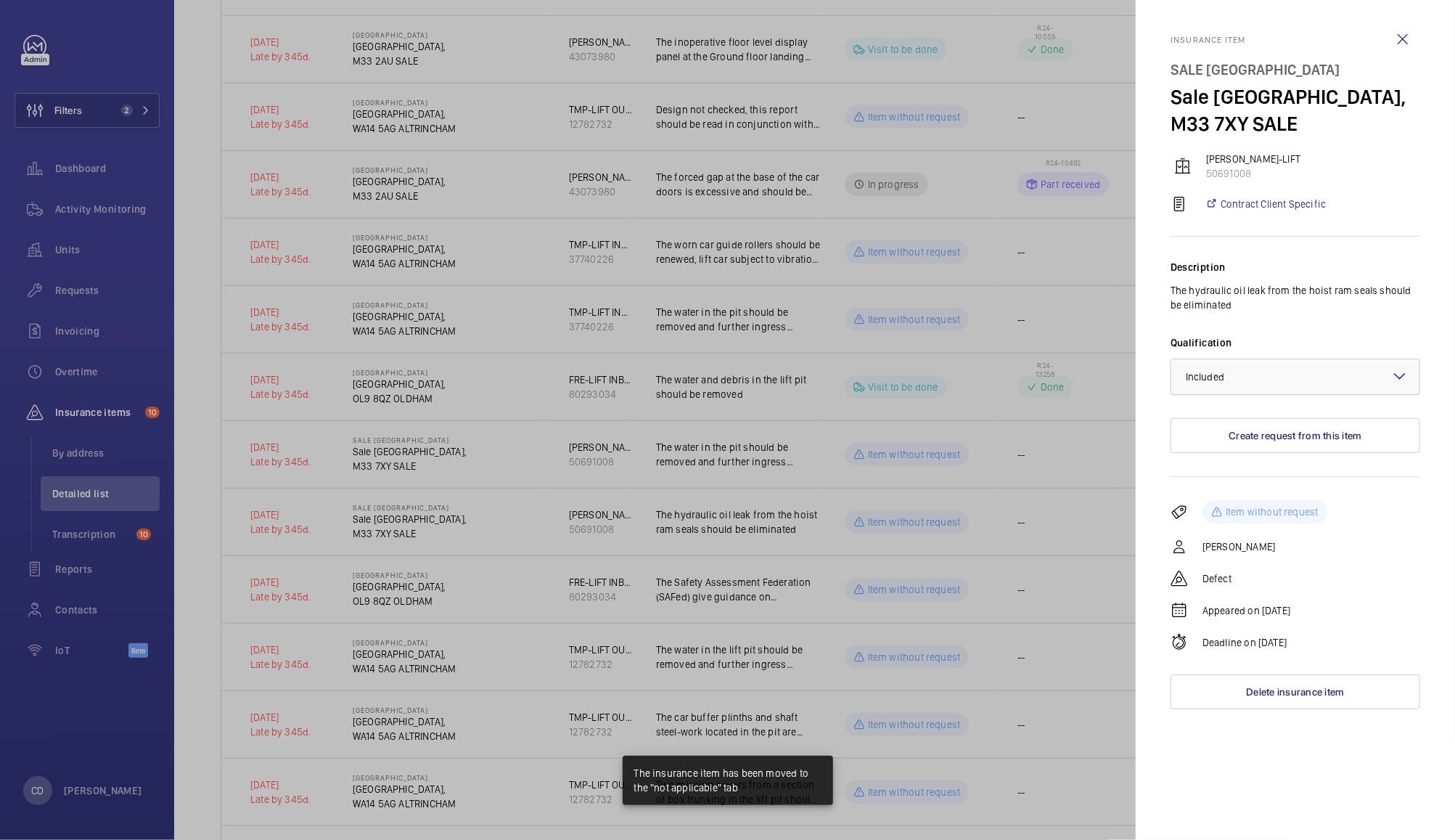
click at [1287, 372] on div at bounding box center [1296, 376] width 248 height 35
click at [1239, 493] on span "Not applicable" at bounding box center [1295, 492] width 219 height 14
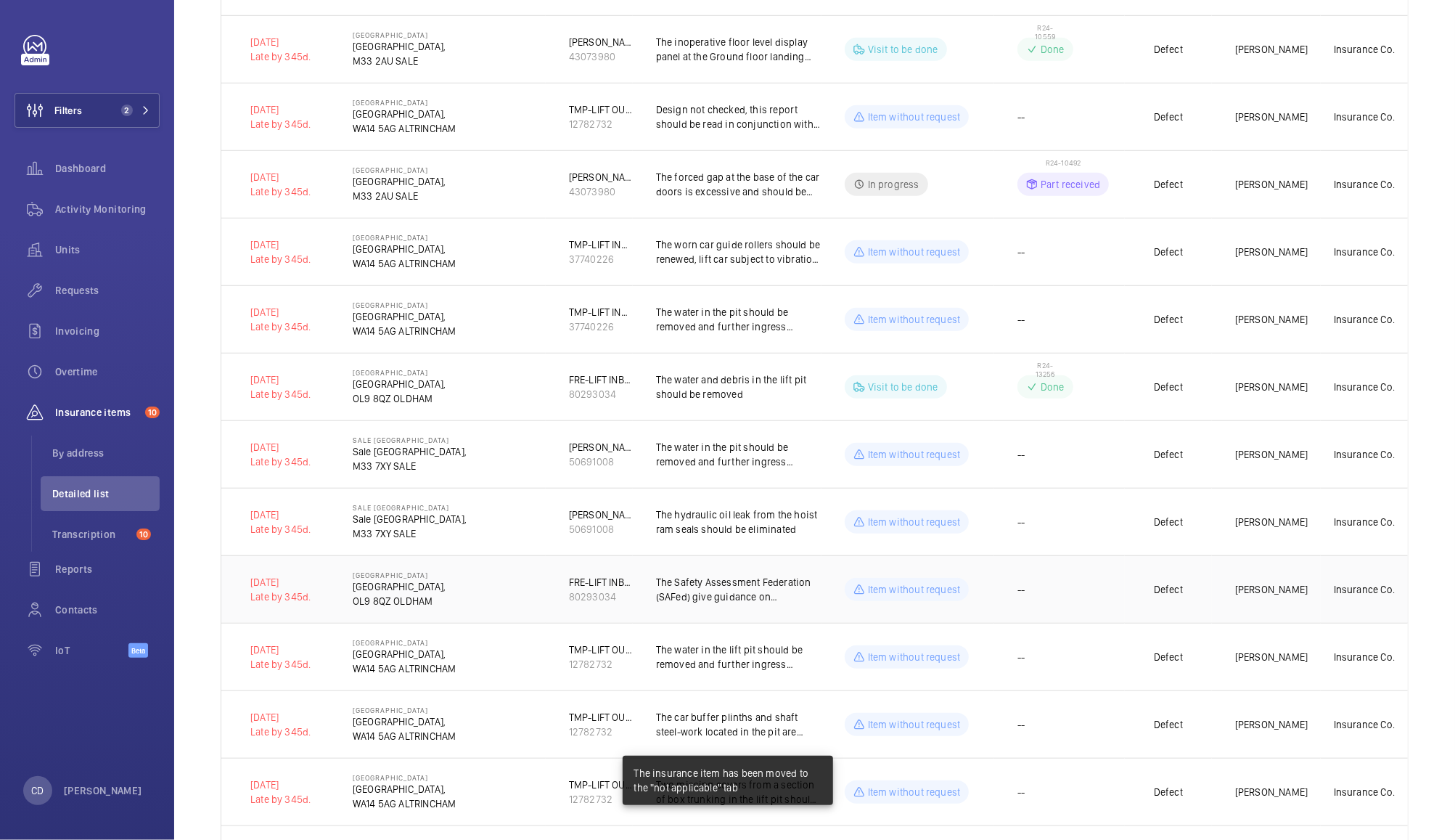
click at [1092, 609] on td "--" at bounding box center [1060, 589] width 130 height 67
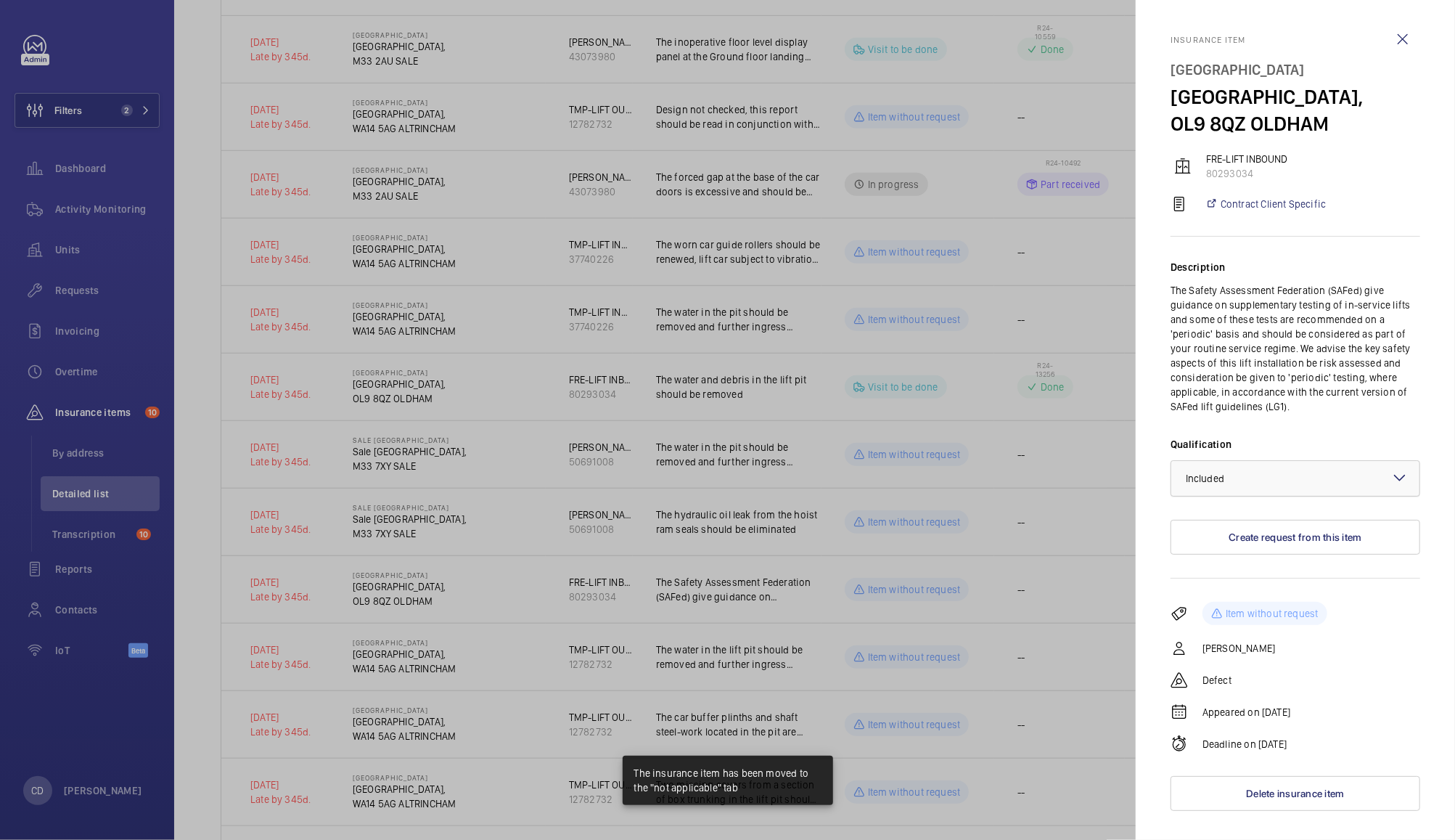
click at [1265, 476] on div at bounding box center [1296, 479] width 248 height 35
click at [1238, 592] on span "Not applicable" at bounding box center [1295, 593] width 219 height 14
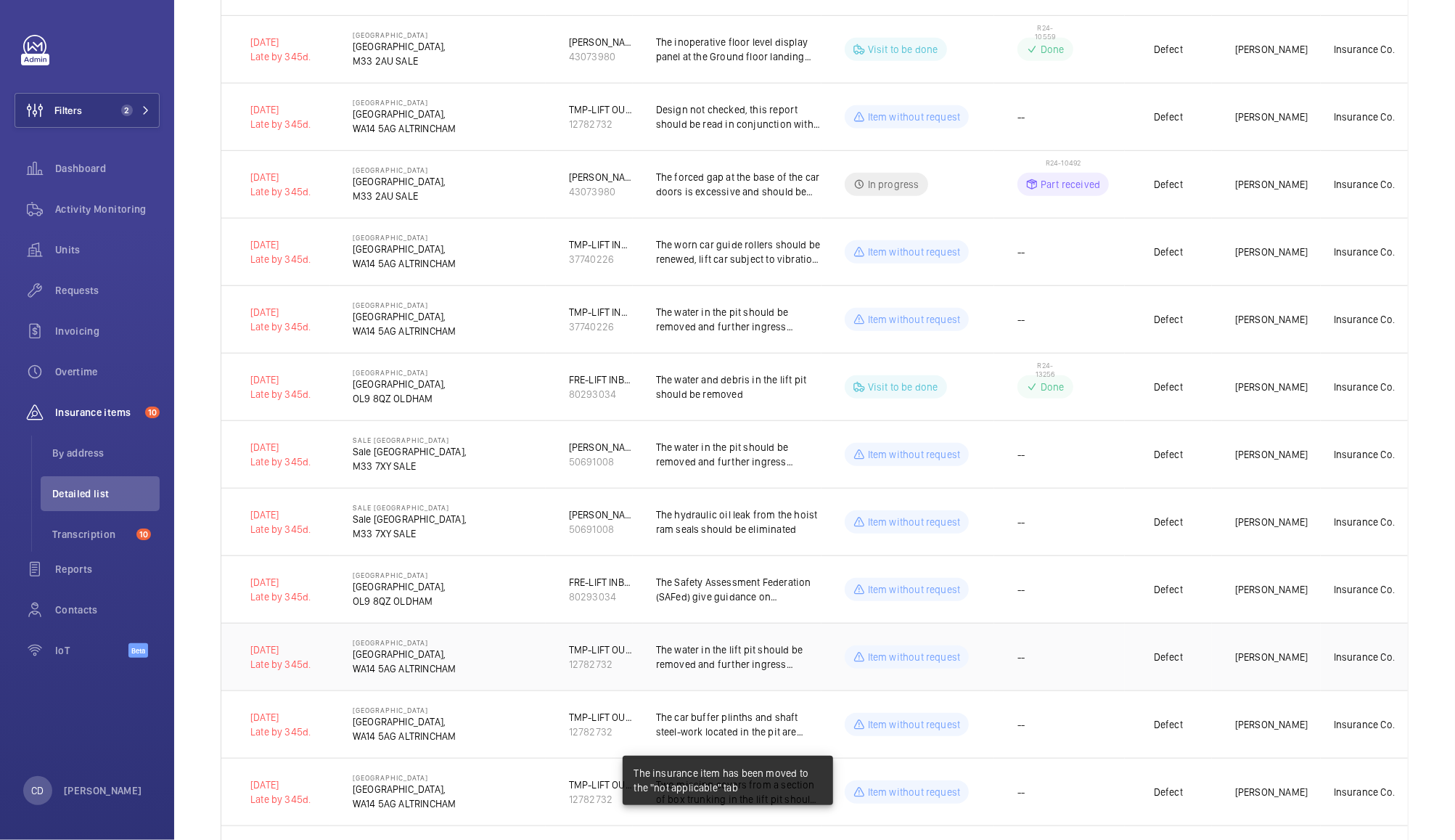
click at [1077, 670] on td "--" at bounding box center [1060, 656] width 130 height 67
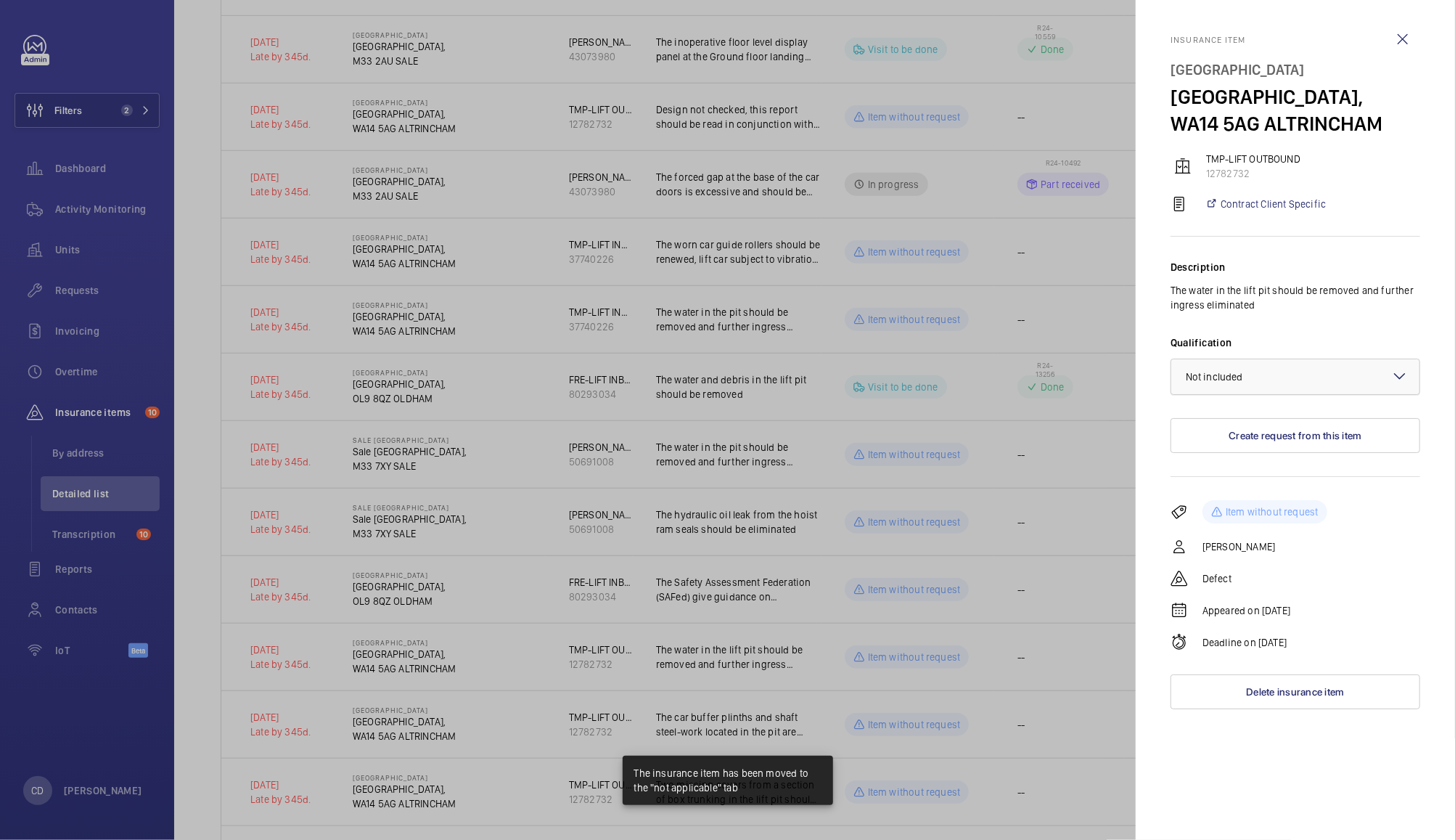
click at [1279, 371] on div "× Not included" at bounding box center [1233, 376] width 94 height 14
click at [1264, 492] on span "Not applicable" at bounding box center [1295, 492] width 219 height 14
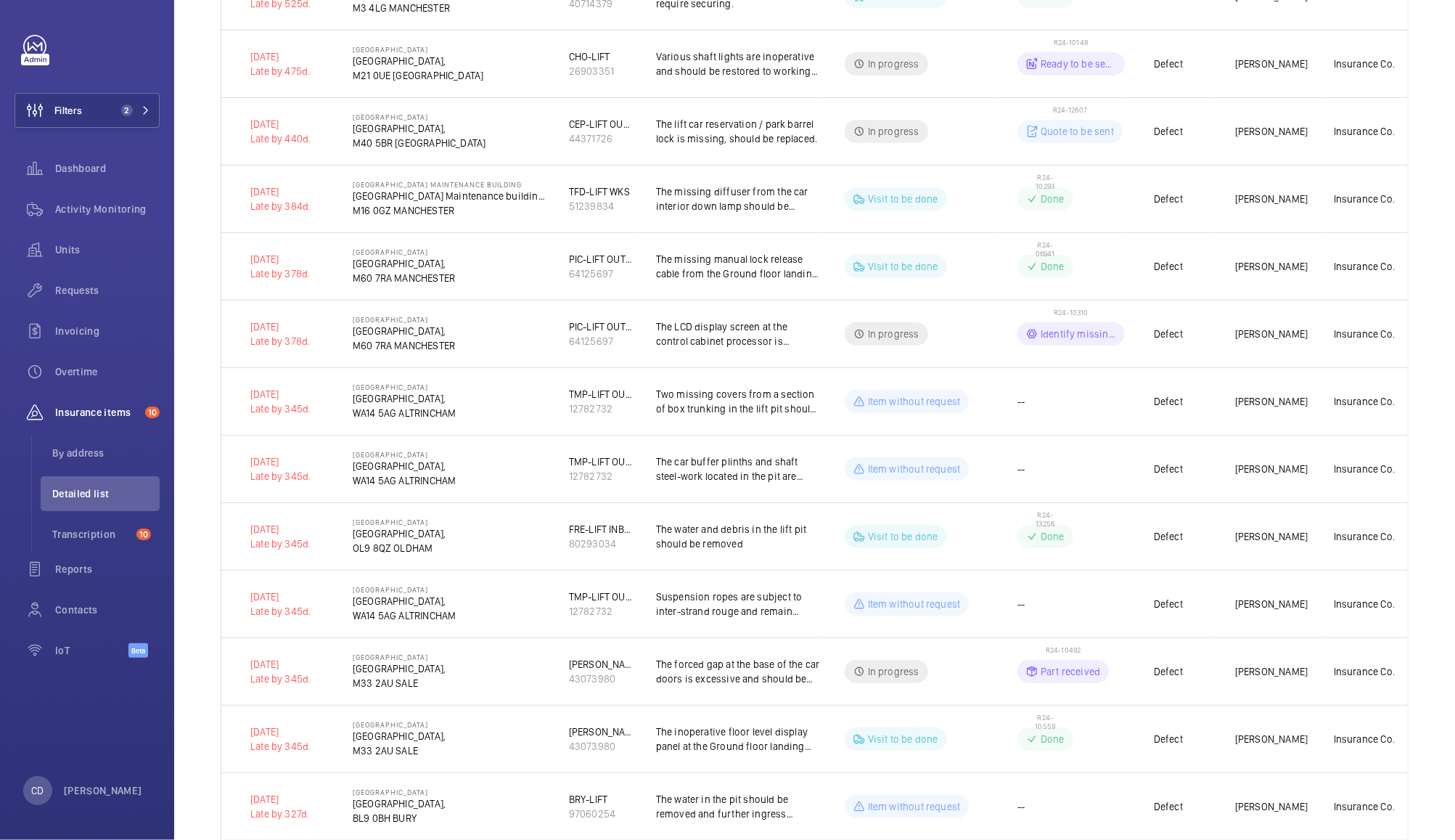
scroll to position [412, 0]
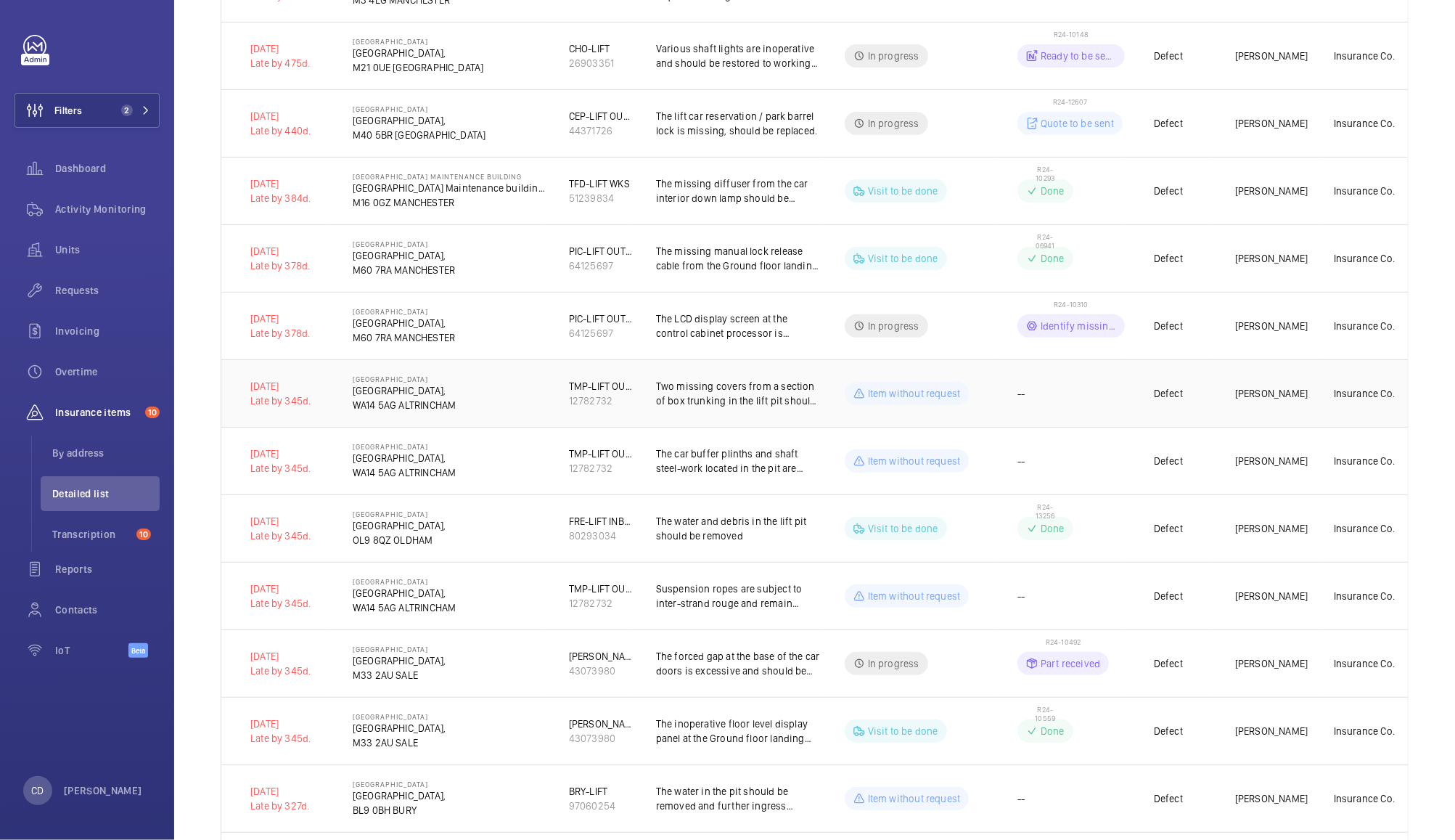
click at [1076, 388] on td "--" at bounding box center [1060, 392] width 130 height 67
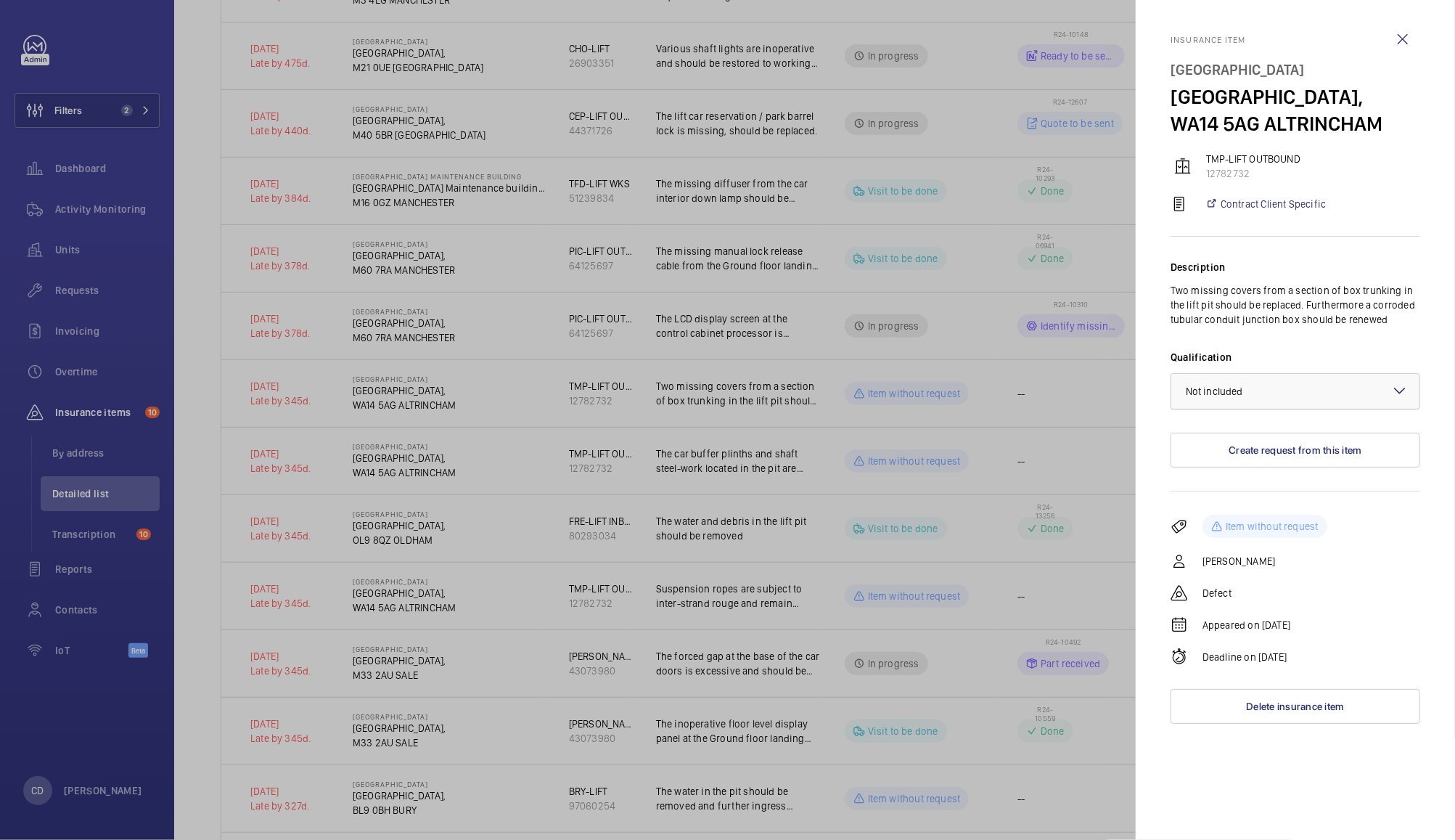
click at [1289, 384] on div at bounding box center [1296, 392] width 248 height 35
click at [1260, 508] on span "Not applicable" at bounding box center [1295, 506] width 219 height 14
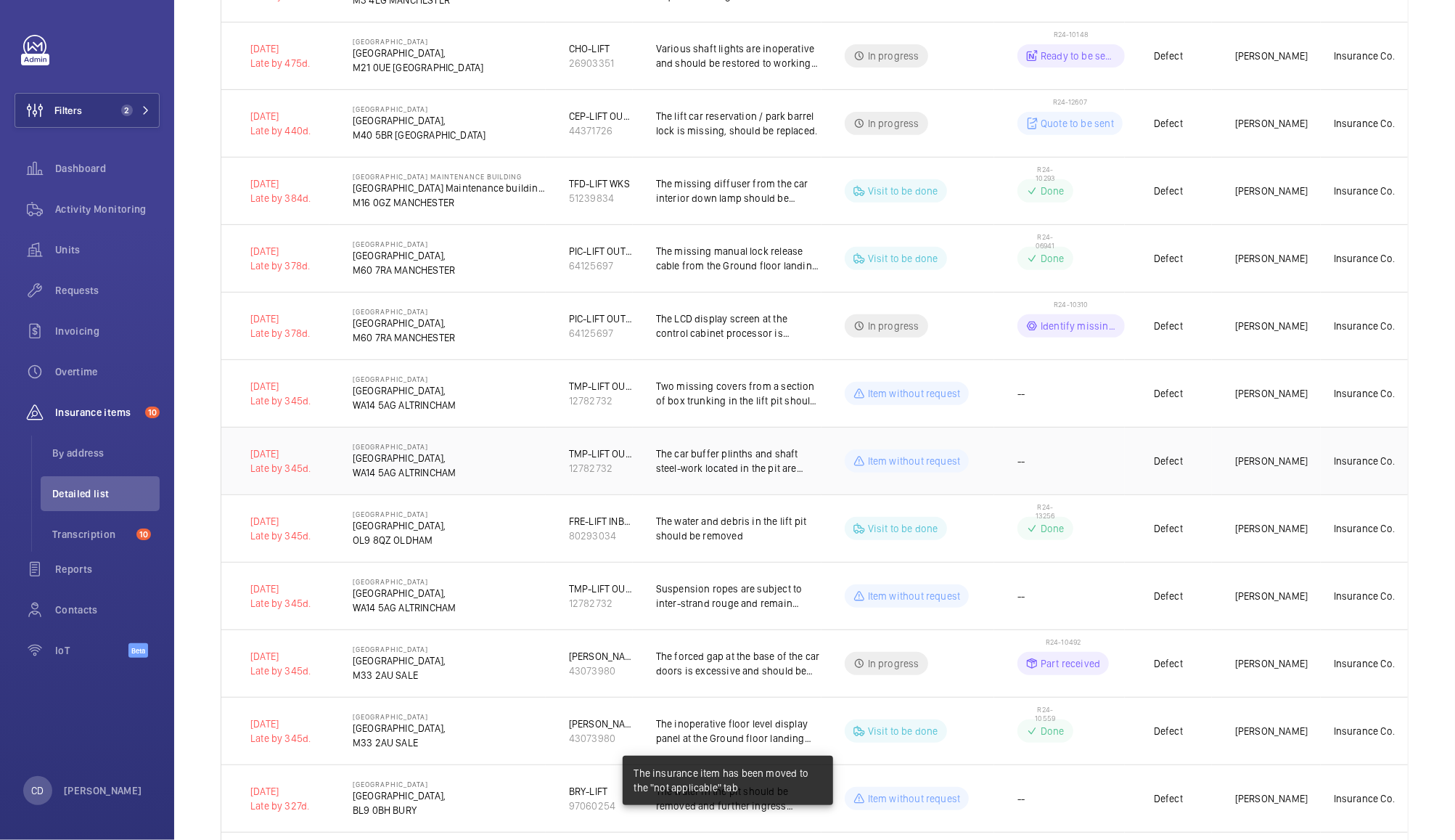
click at [1080, 459] on td "--" at bounding box center [1060, 460] width 130 height 67
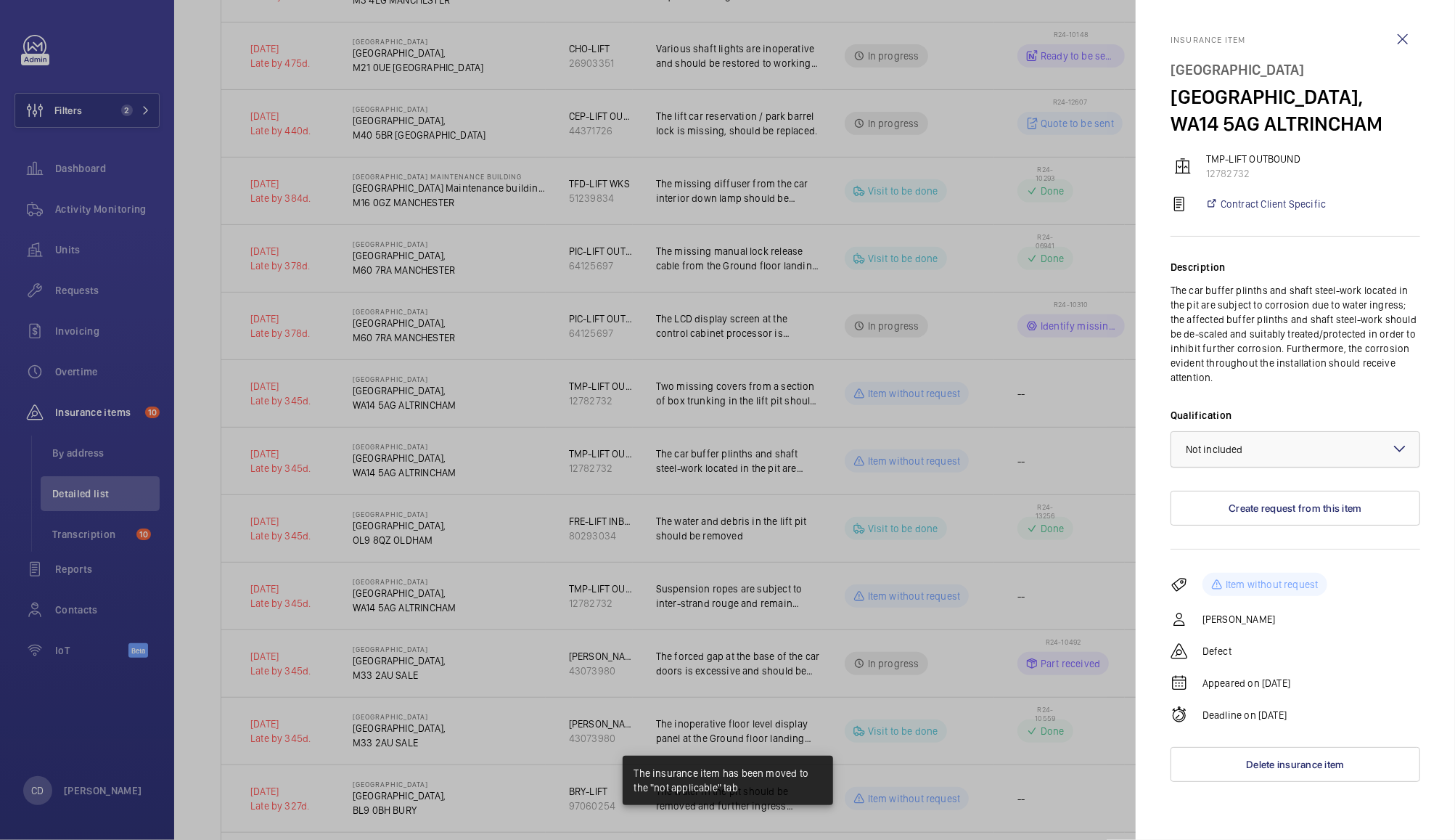
click at [1286, 444] on div at bounding box center [1296, 449] width 248 height 35
click at [1248, 564] on span "Not applicable" at bounding box center [1295, 564] width 219 height 14
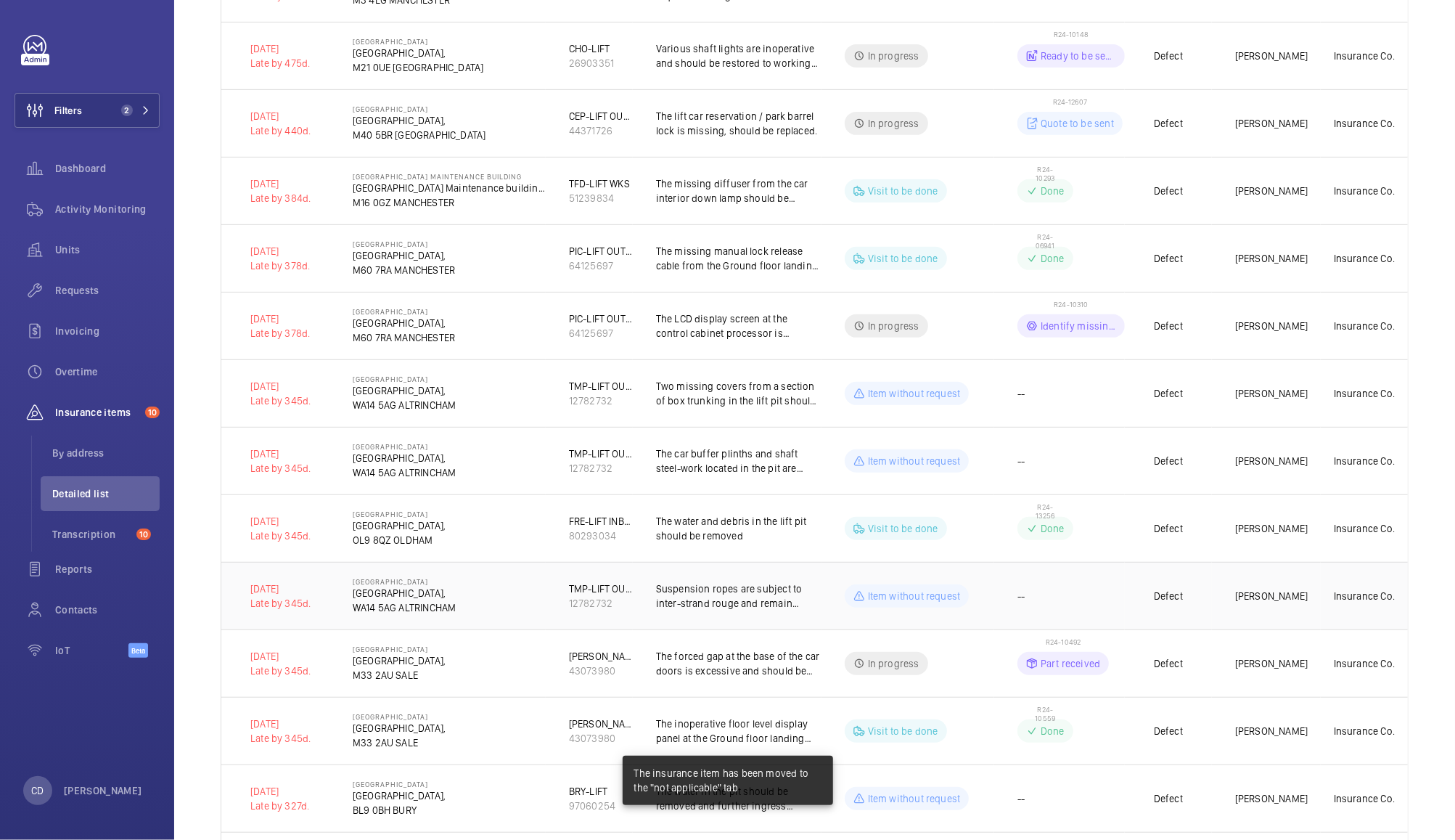
click at [1057, 601] on td "--" at bounding box center [1060, 595] width 130 height 67
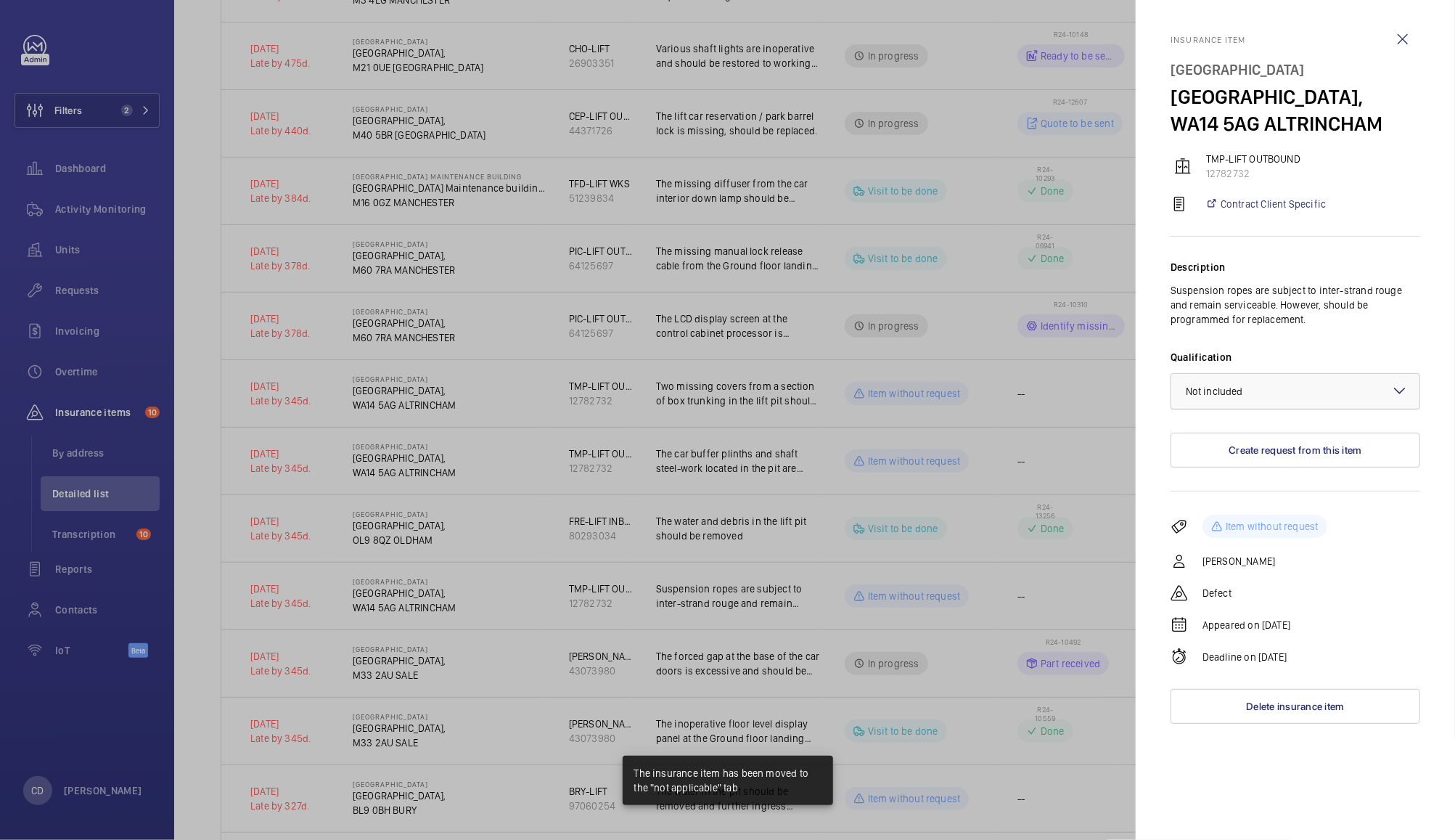
click at [1279, 389] on div at bounding box center [1296, 392] width 248 height 35
click at [1262, 503] on span "Not applicable" at bounding box center [1295, 506] width 219 height 14
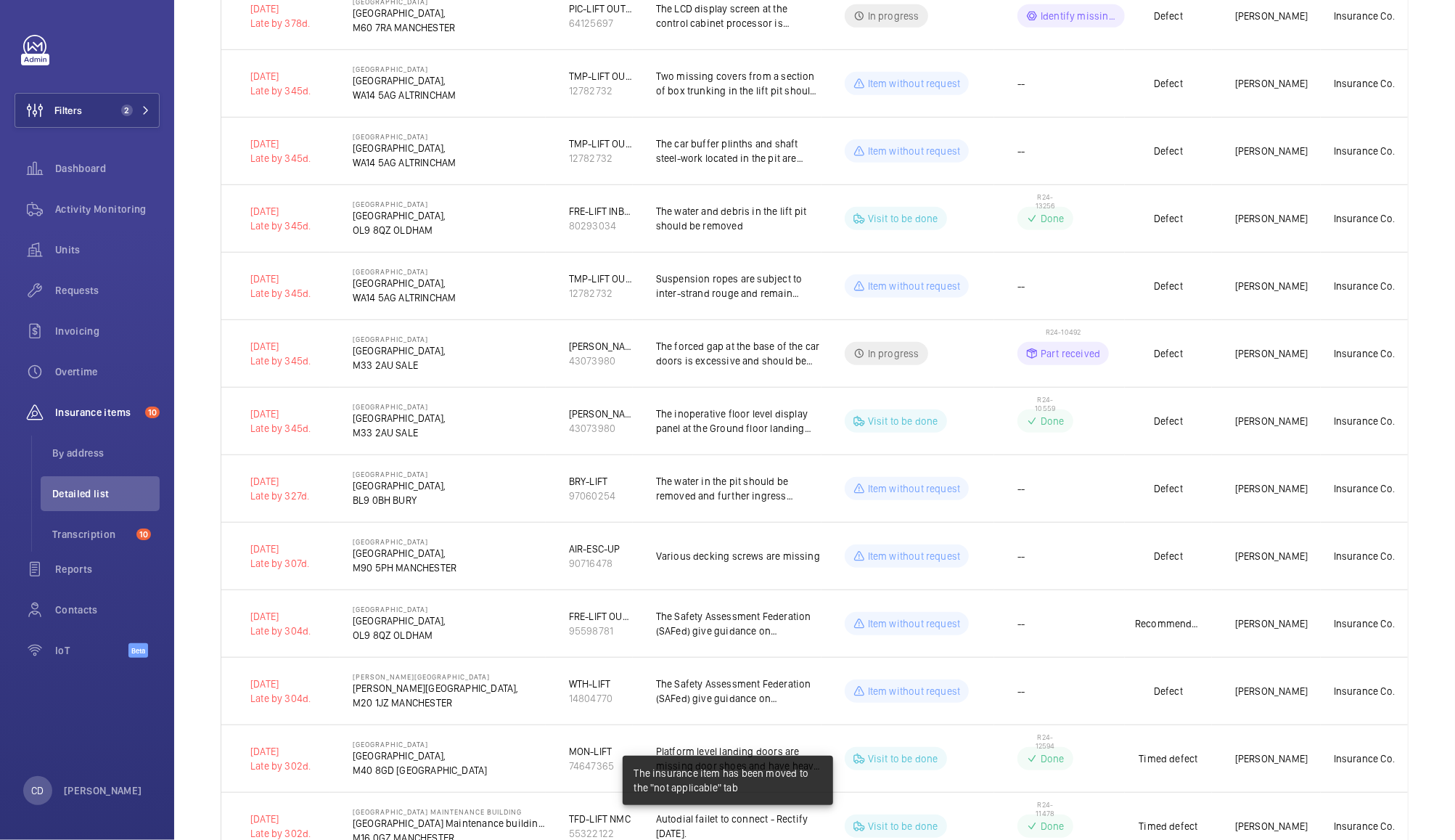
scroll to position [725, 0]
click at [1080, 489] on td "--" at bounding box center [1060, 485] width 130 height 67
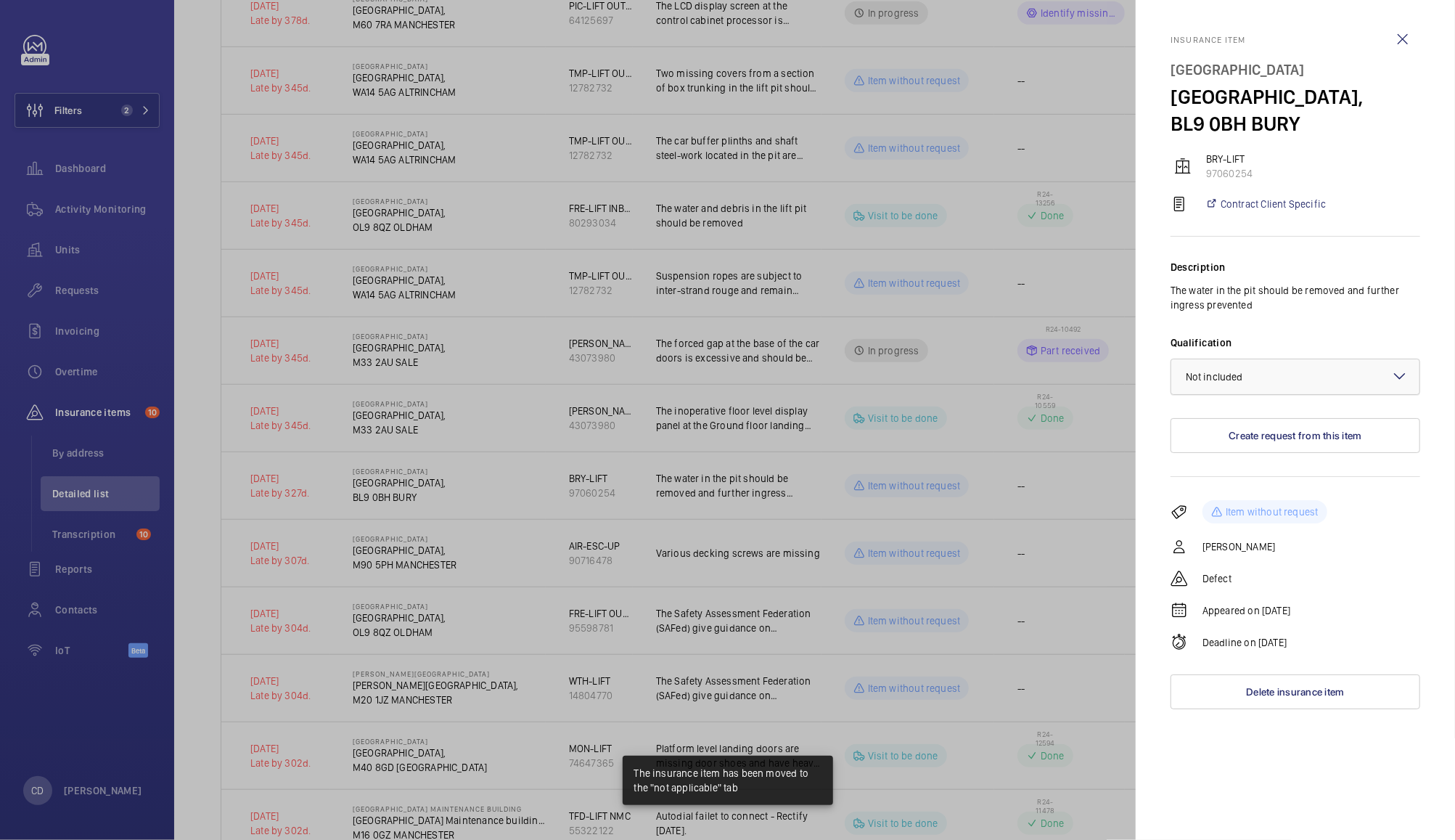
click at [1283, 377] on div at bounding box center [1296, 376] width 248 height 35
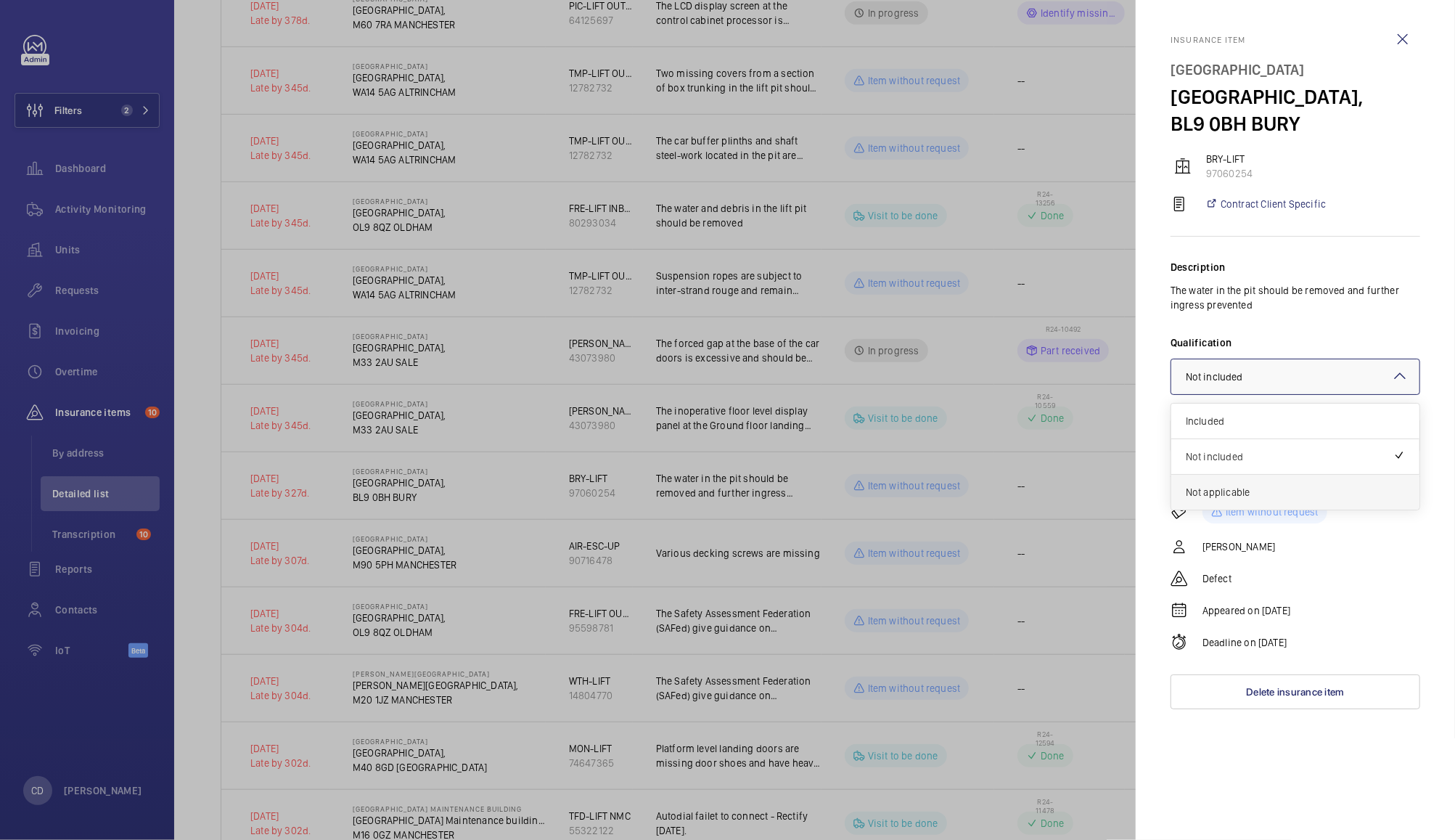
click at [1247, 490] on span "Not applicable" at bounding box center [1295, 492] width 219 height 14
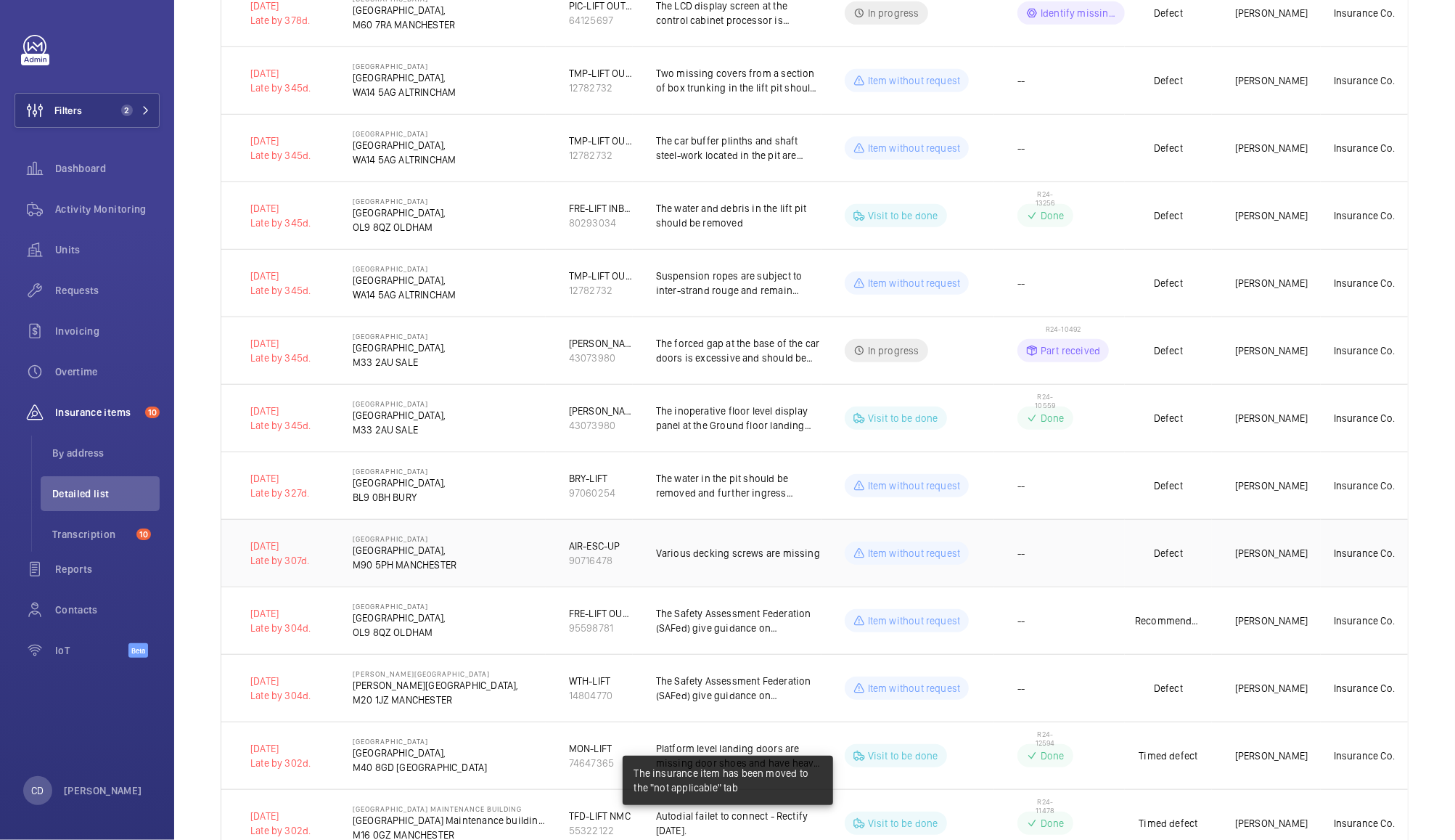
click at [1095, 566] on td "--" at bounding box center [1060, 552] width 130 height 67
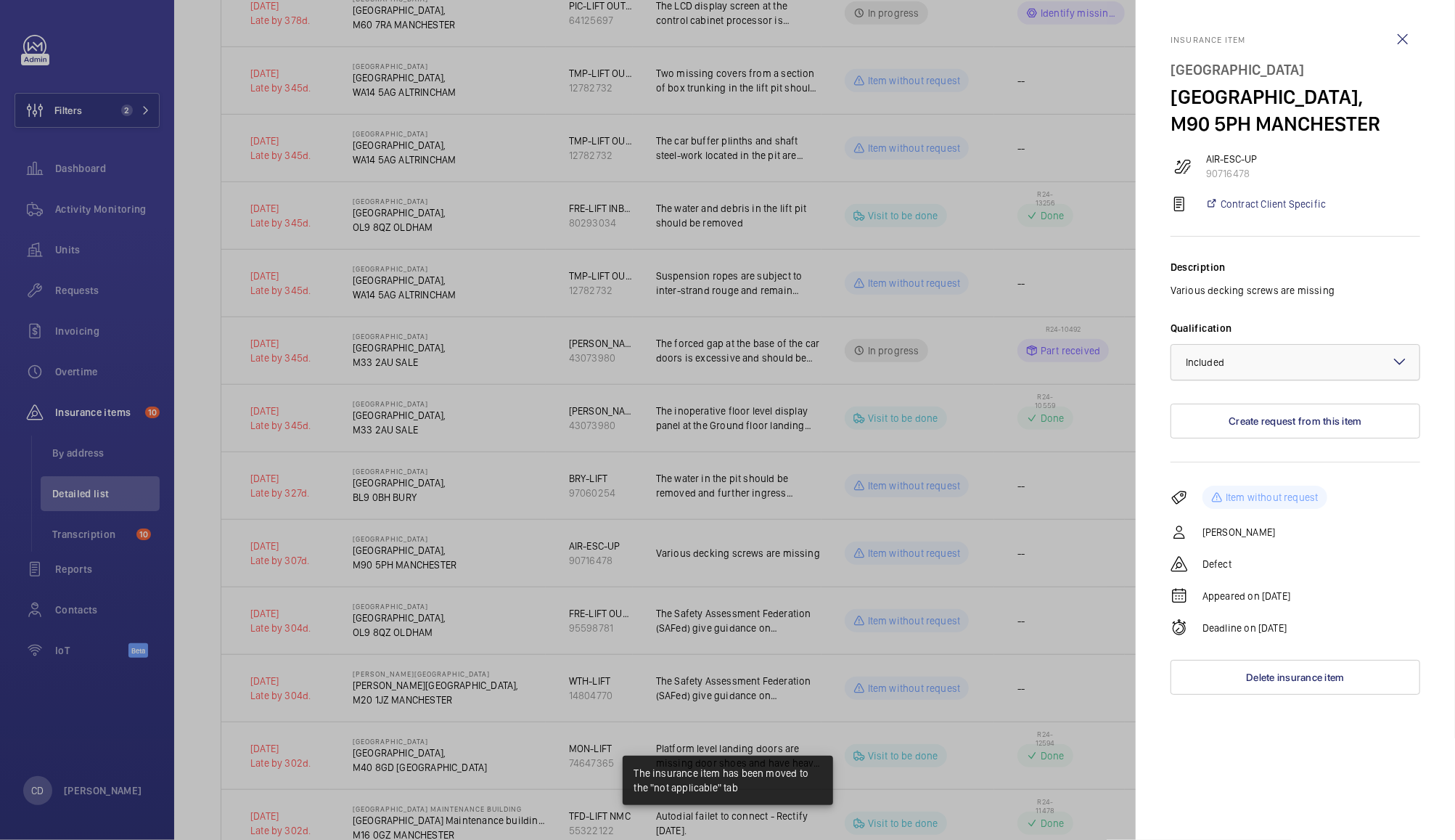
click at [1283, 379] on div at bounding box center [1296, 362] width 248 height 35
click at [1241, 485] on span "Not applicable" at bounding box center [1295, 477] width 219 height 14
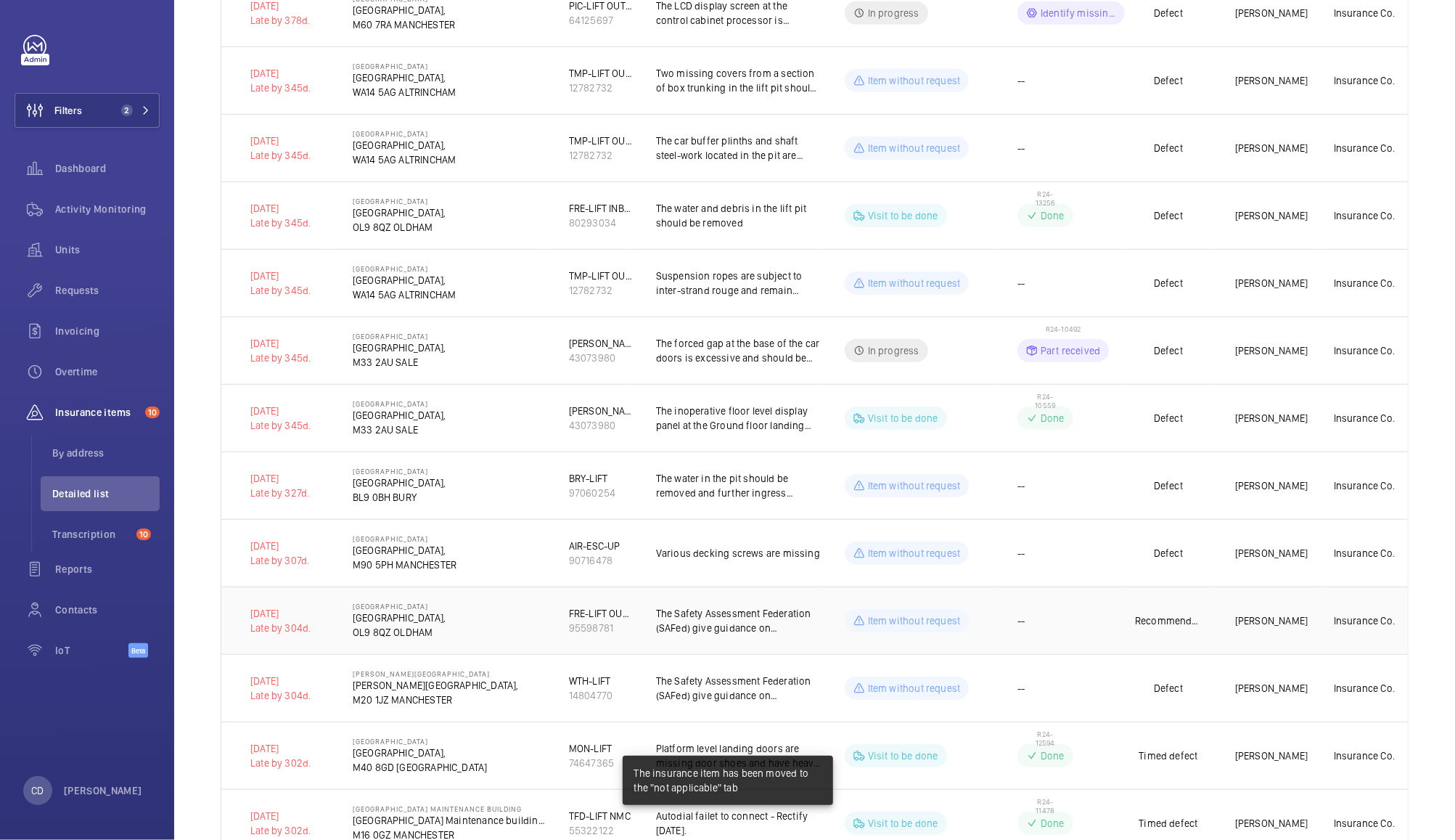
click at [1096, 651] on td "--" at bounding box center [1060, 620] width 130 height 67
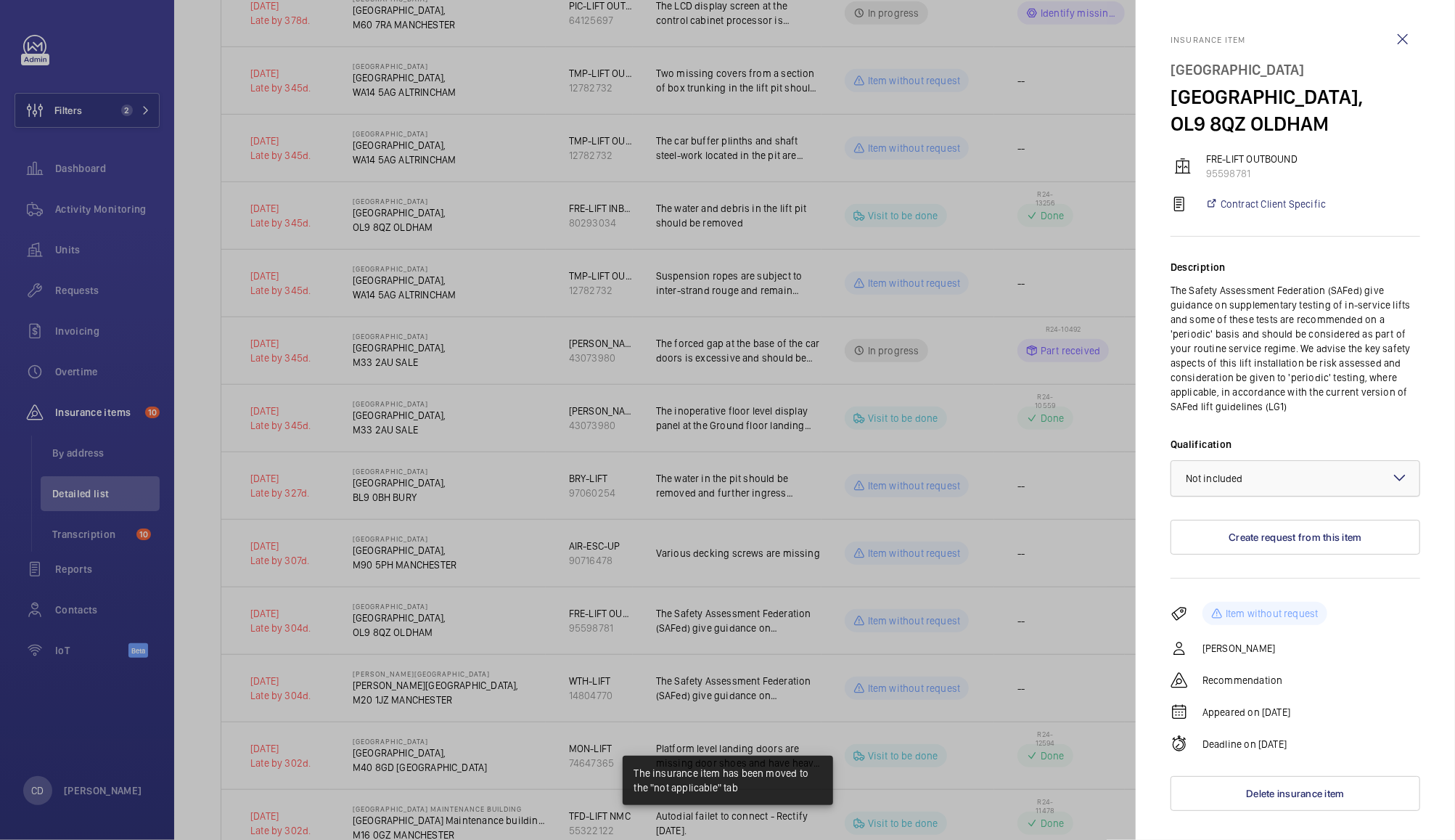
click at [1286, 473] on div at bounding box center [1296, 479] width 248 height 35
click at [1256, 594] on span "Not applicable" at bounding box center [1295, 593] width 219 height 14
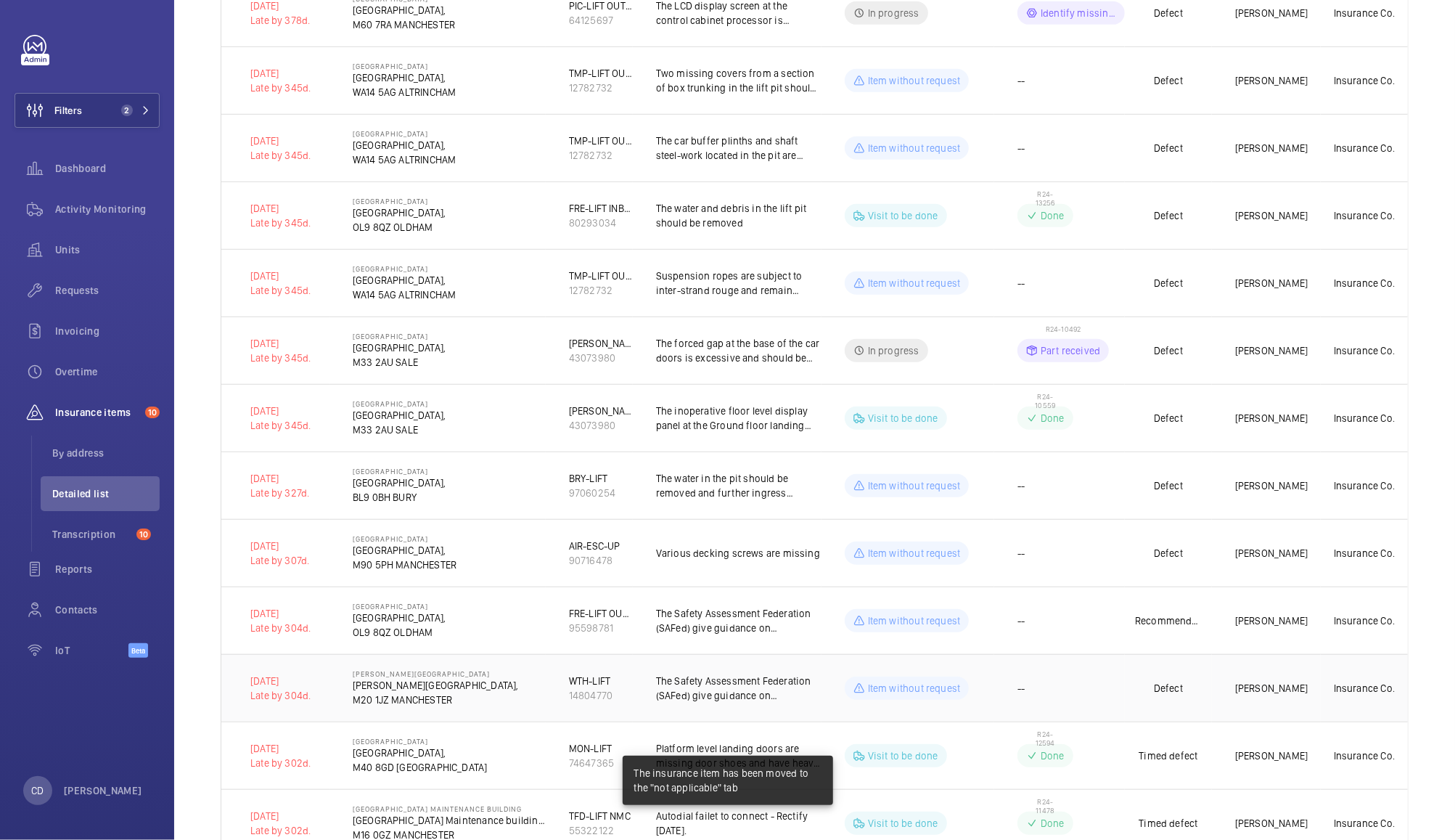
click at [1108, 694] on td "--" at bounding box center [1060, 687] width 130 height 67
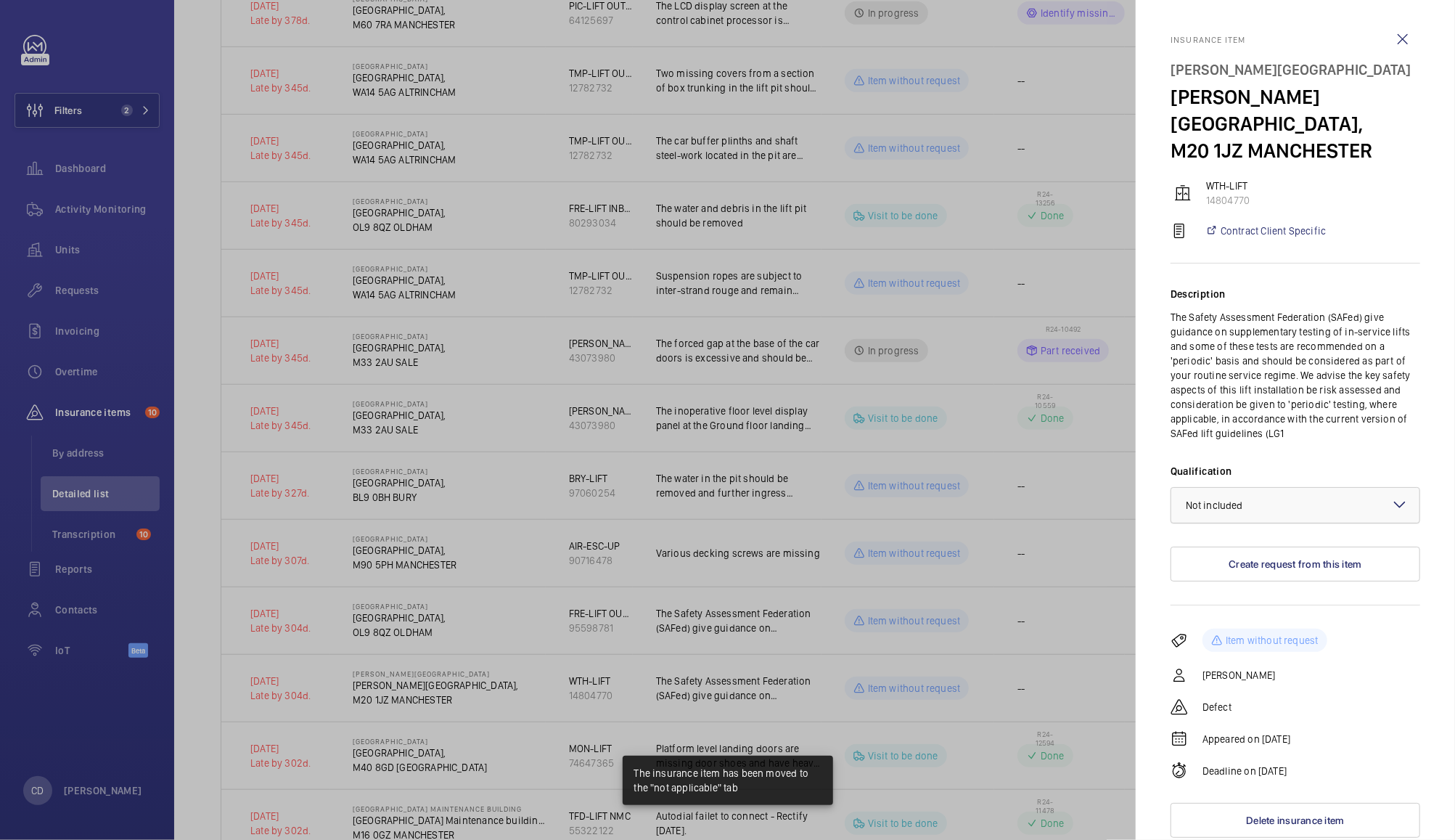
click at [1292, 488] on div at bounding box center [1296, 505] width 248 height 35
click at [1265, 614] on span "Not applicable" at bounding box center [1295, 620] width 219 height 14
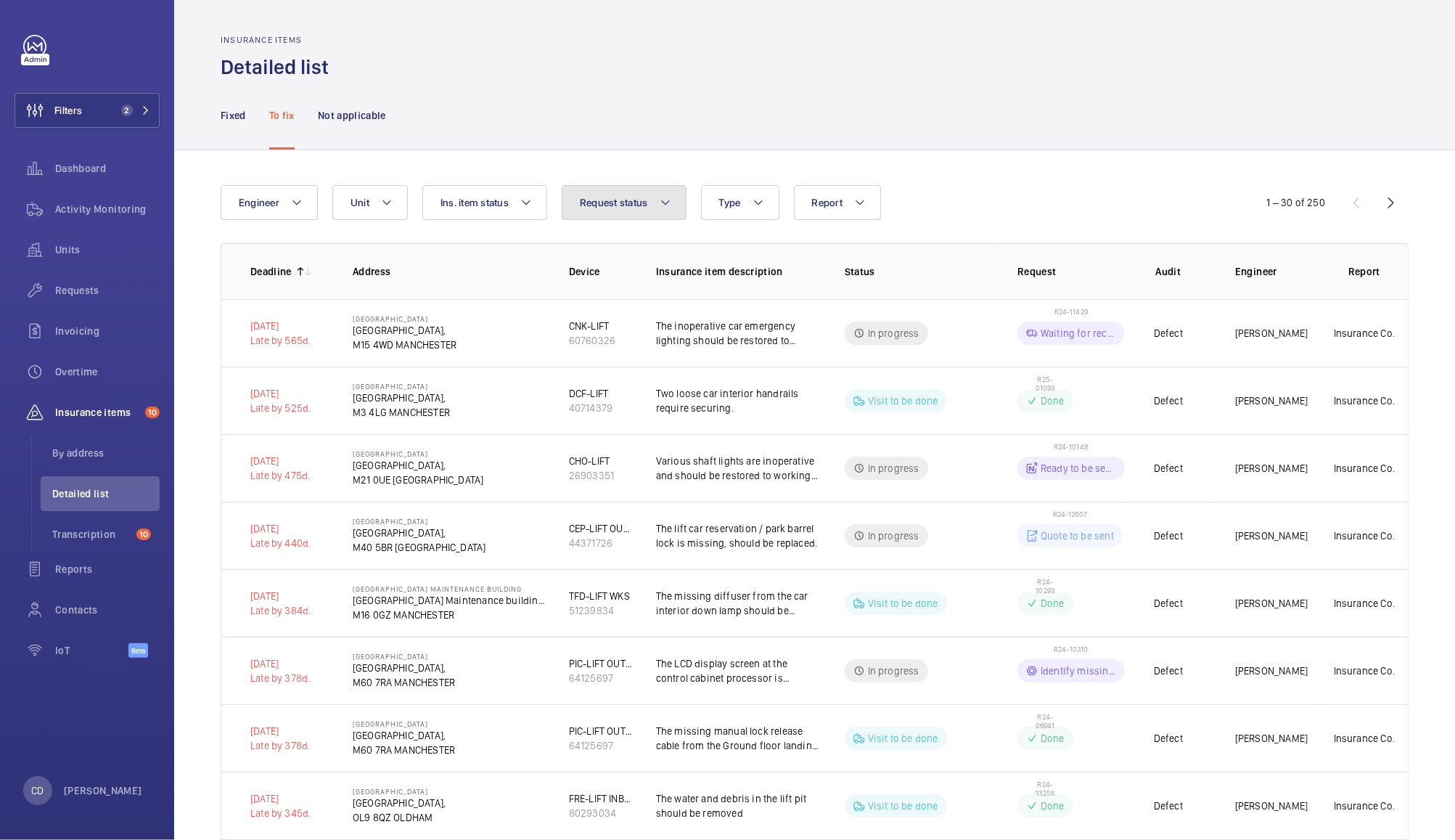
click at [641, 209] on button "Request status" at bounding box center [624, 202] width 125 height 35
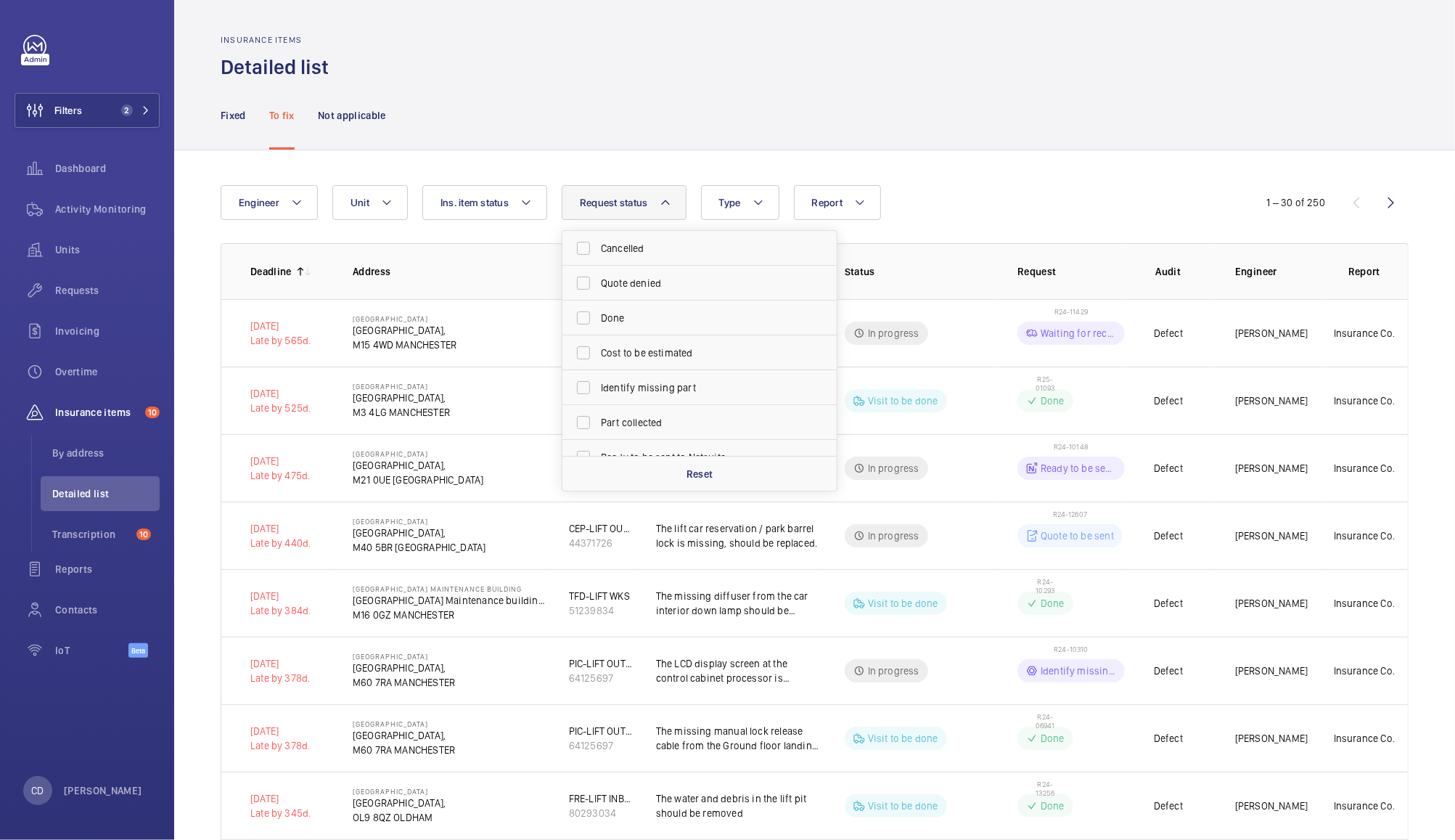
click at [994, 196] on div "Engineer Unit Report Request status Cancelled Quote denied Done Cost to be esti…" at bounding box center [727, 202] width 1014 height 35
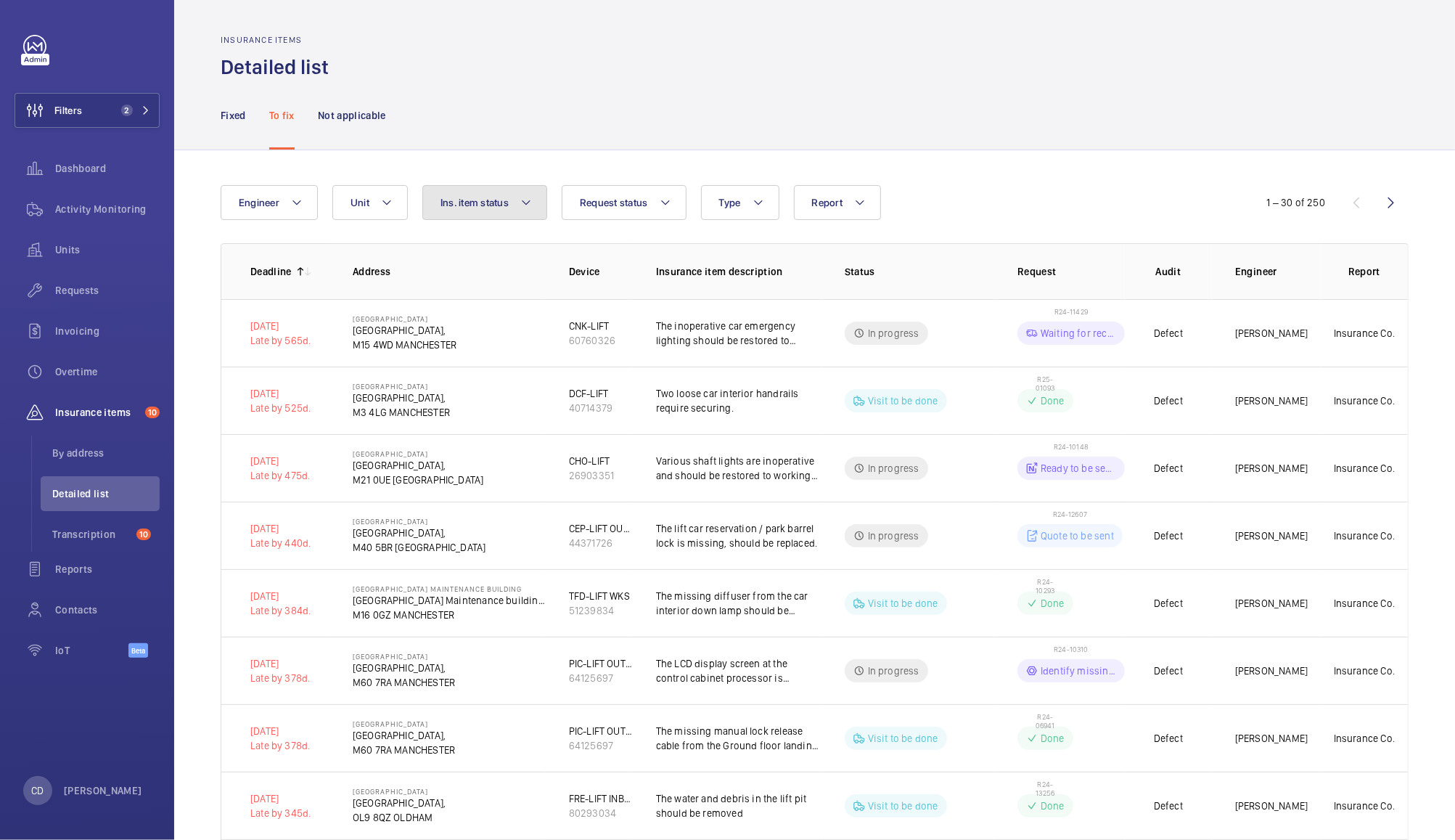
click at [444, 203] on span "Ins. item status" at bounding box center [475, 202] width 68 height 11
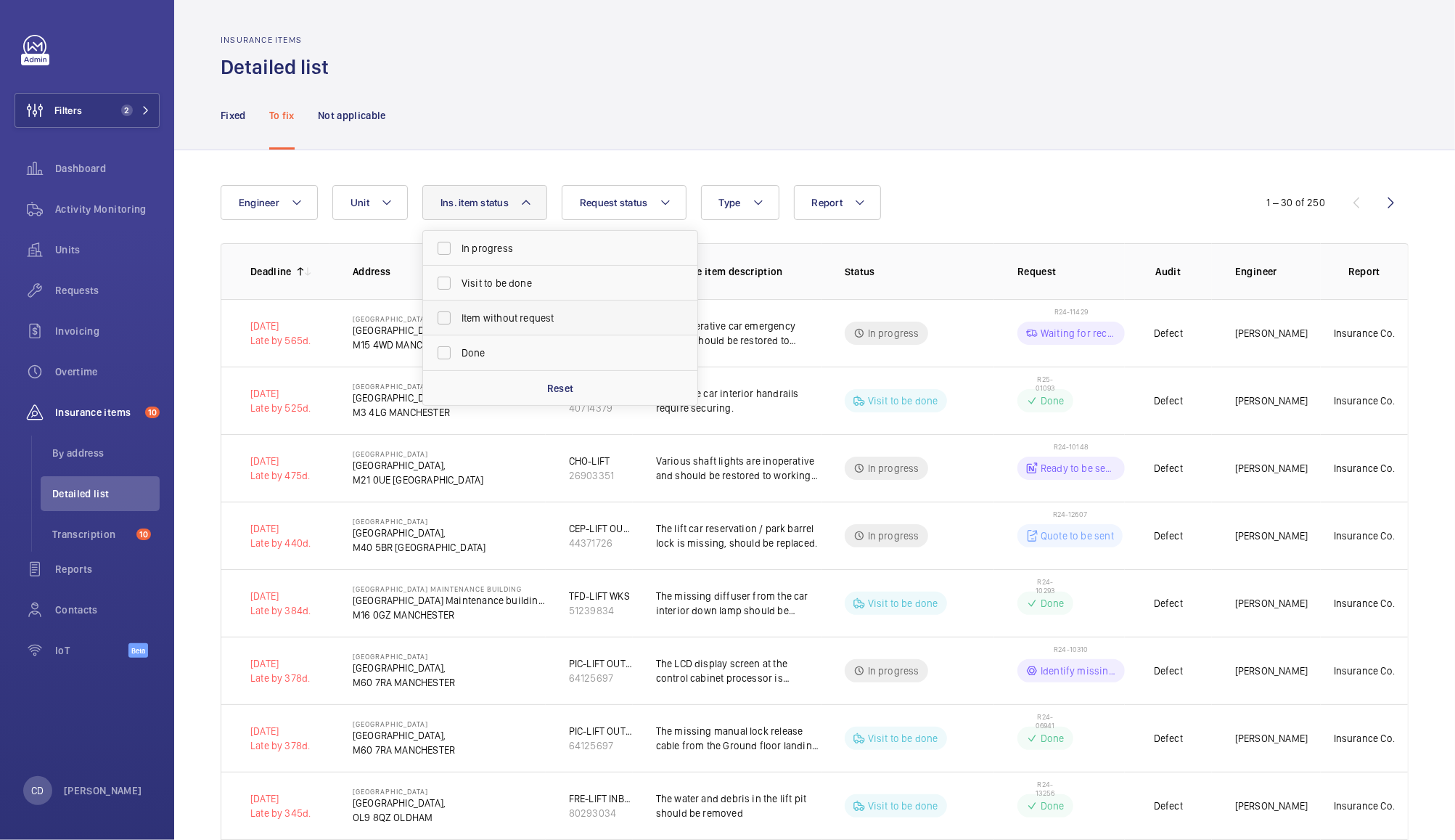
click at [439, 324] on label "Item without request" at bounding box center [549, 318] width 252 height 35
click at [439, 324] on input "Item without request" at bounding box center [444, 318] width 29 height 29
checkbox input "true"
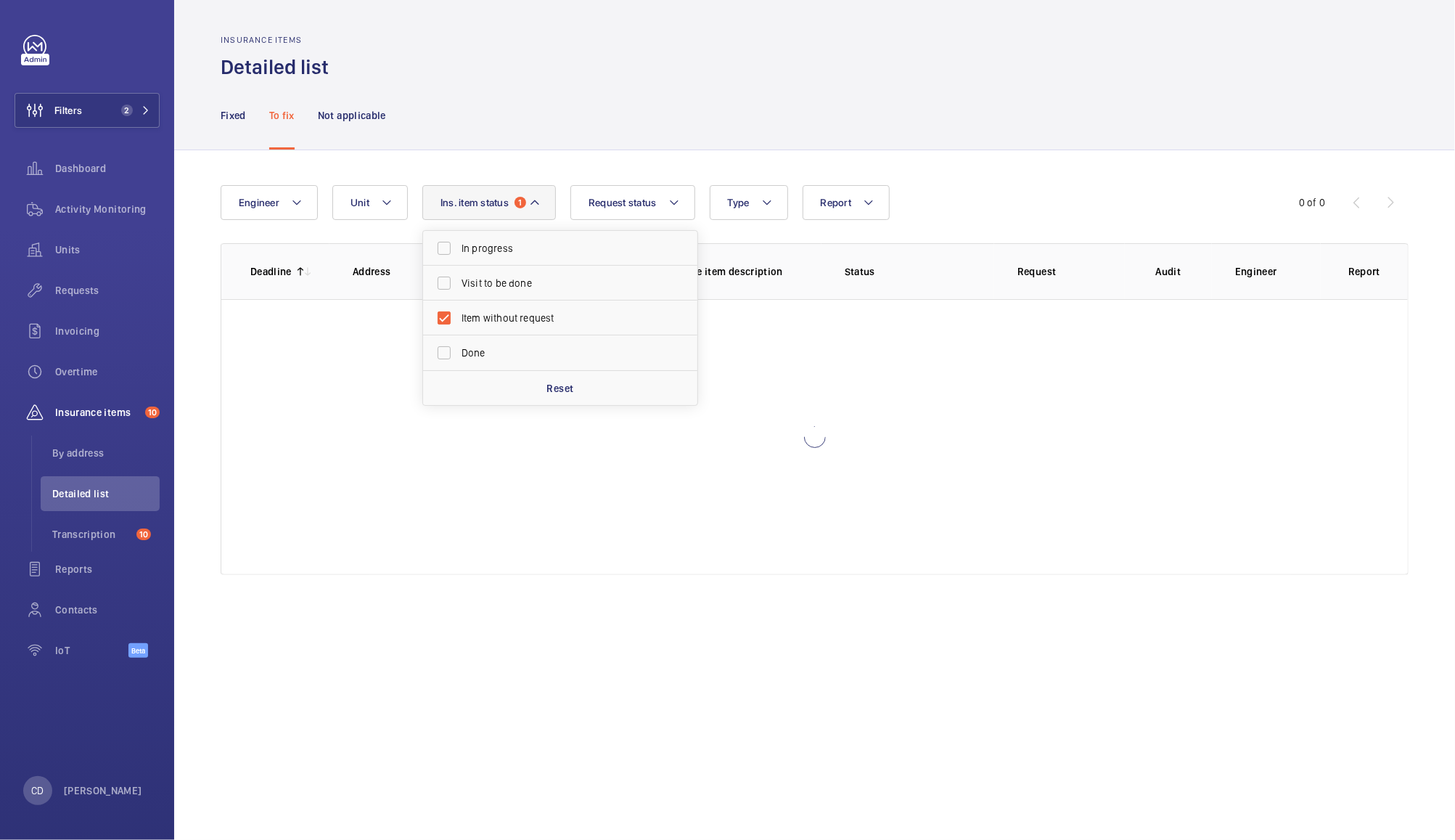
click at [1040, 130] on div "Fixed To fix Not applicable" at bounding box center [814, 114] width 1188 height 69
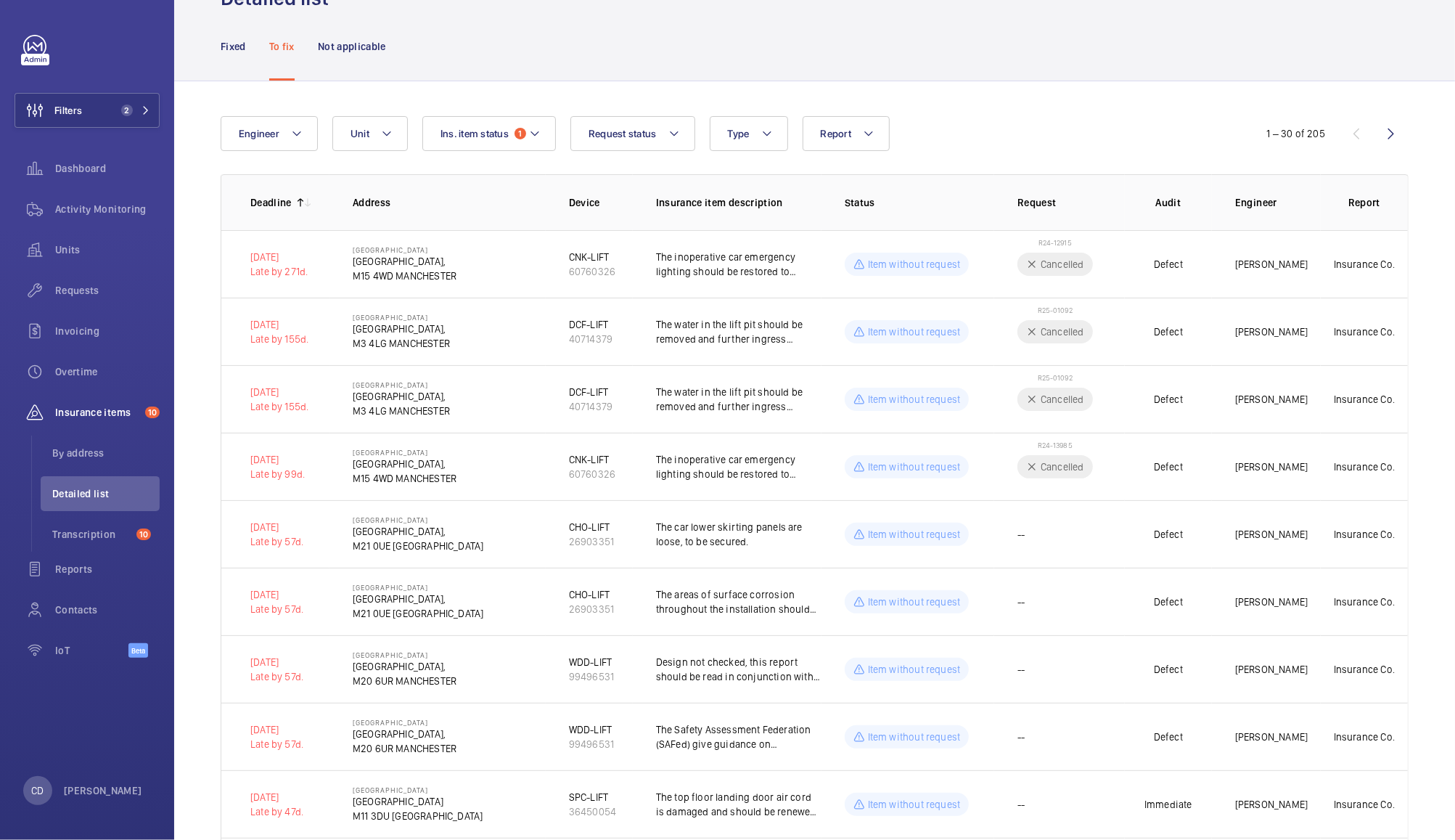
scroll to position [59, 0]
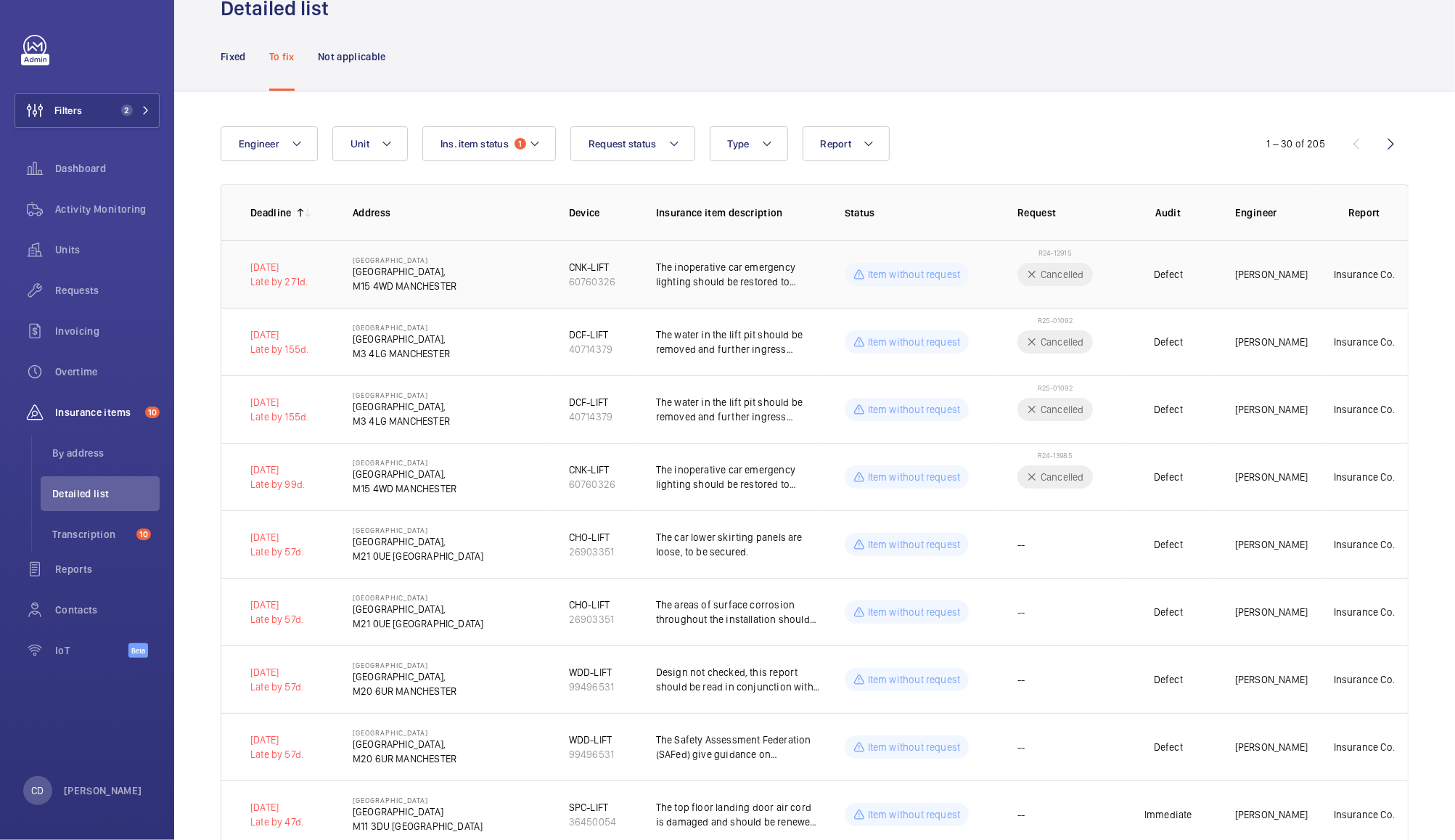
click at [1133, 265] on td "Defect" at bounding box center [1168, 273] width 87 height 67
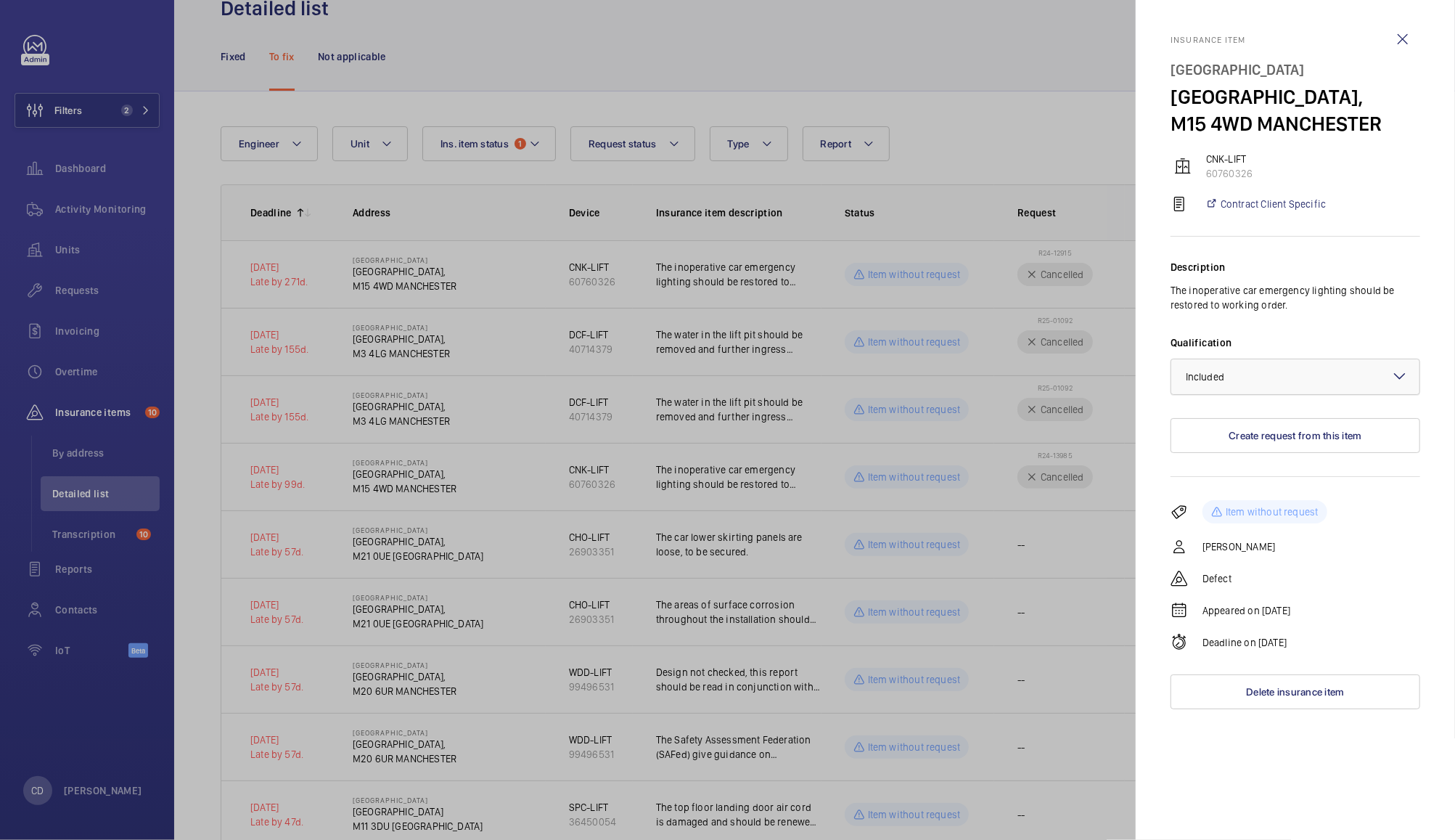
click at [1304, 382] on div at bounding box center [1296, 376] width 248 height 35
click at [1241, 495] on span "Not applicable" at bounding box center [1295, 492] width 219 height 14
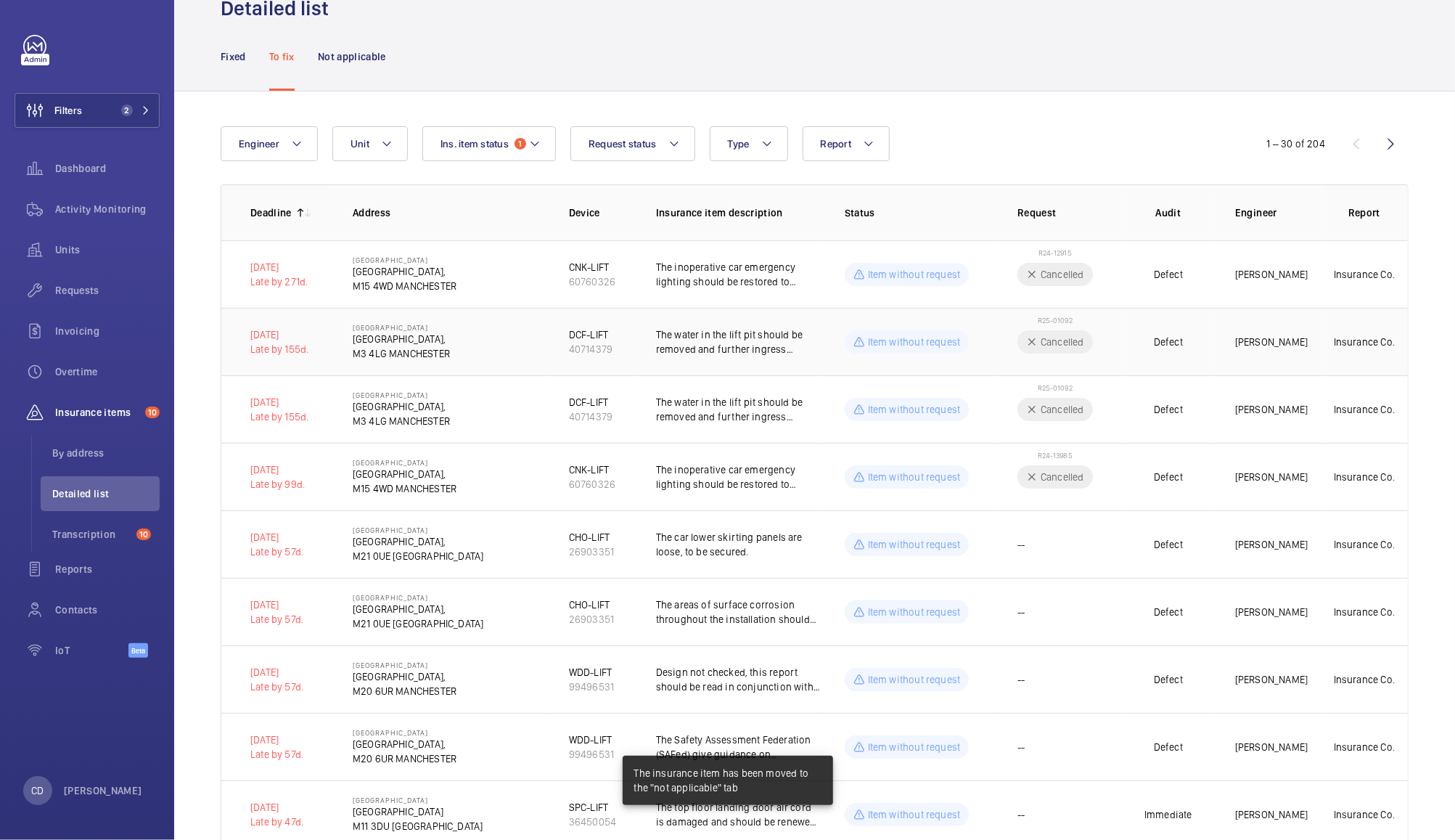
click at [1168, 338] on p "Defect" at bounding box center [1169, 342] width 29 height 14
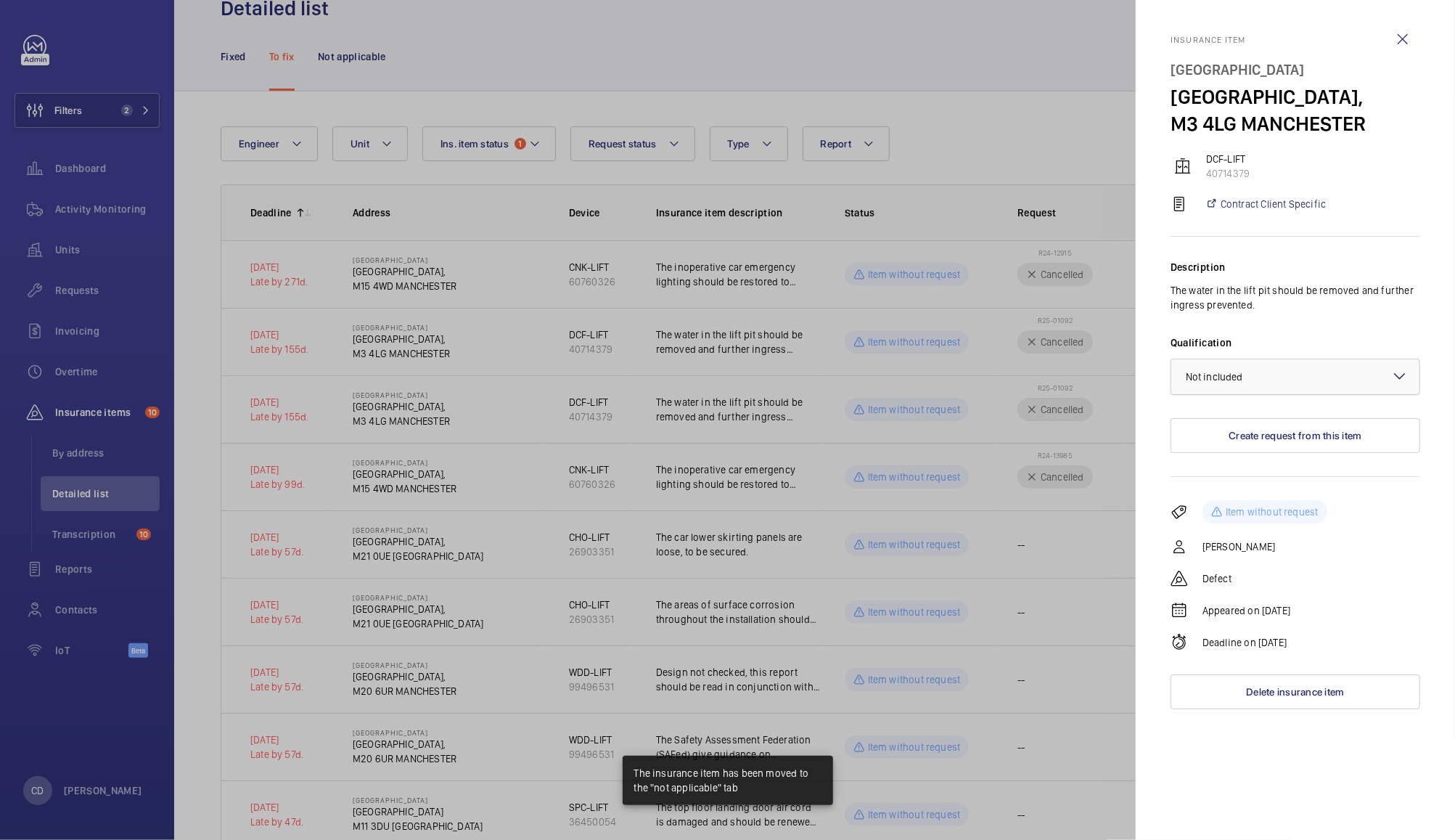
click at [1263, 384] on div "× Not included" at bounding box center [1233, 376] width 94 height 14
click at [1241, 499] on span "Not applicable" at bounding box center [1295, 492] width 219 height 14
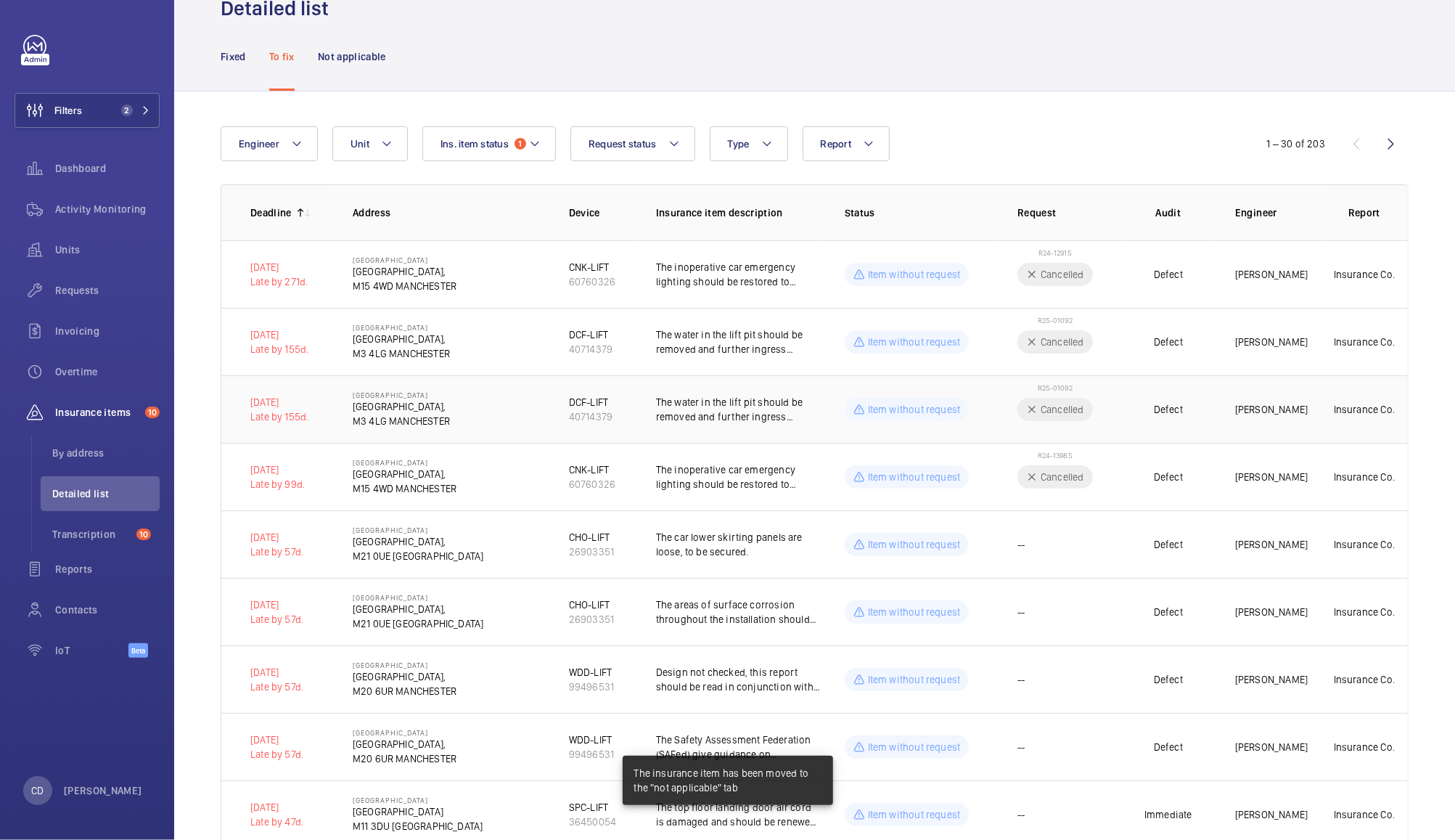
click at [1152, 398] on td "Defect" at bounding box center [1168, 408] width 87 height 67
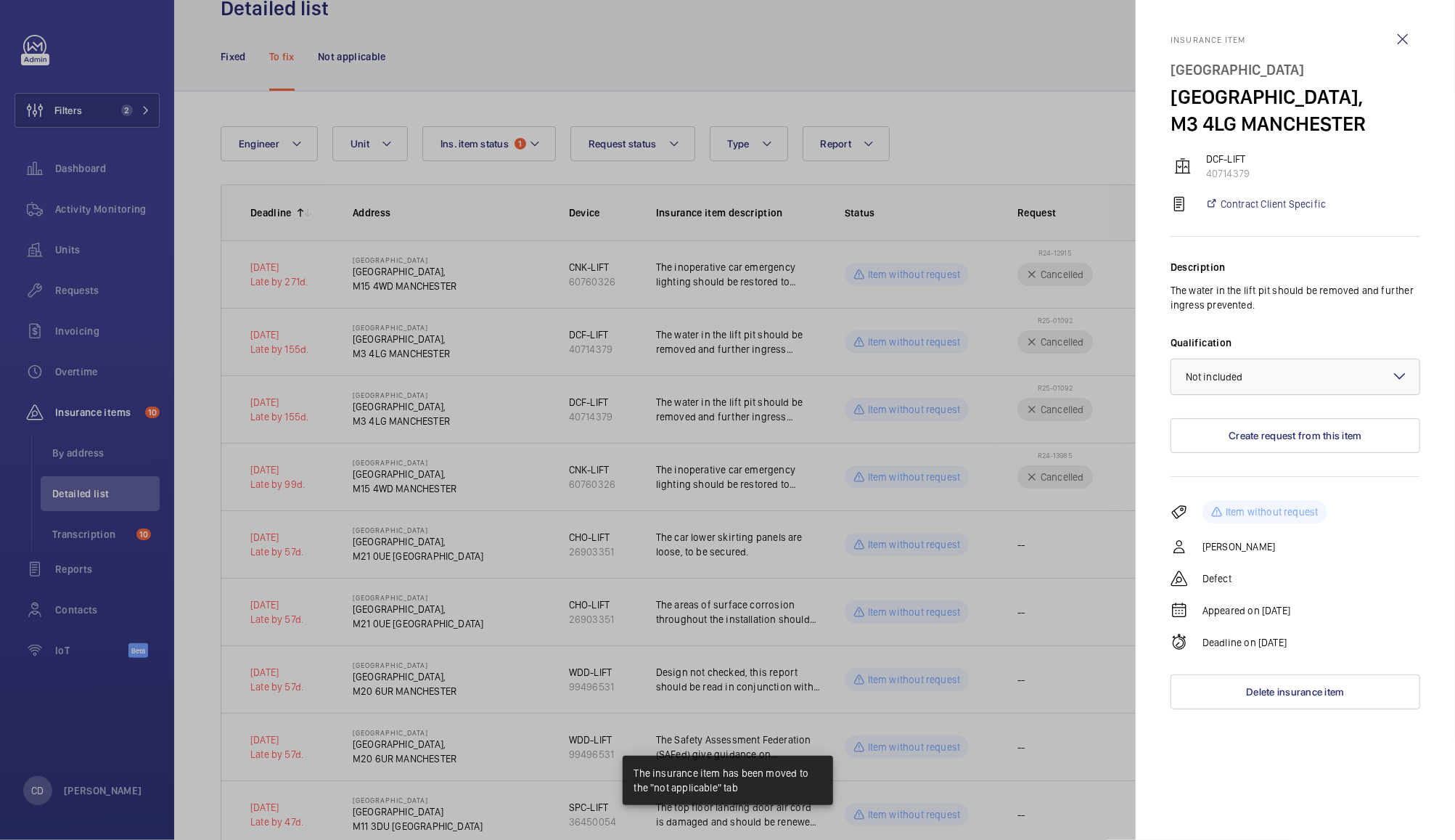
click at [1279, 394] on div at bounding box center [1296, 376] width 248 height 35
click at [1255, 510] on div "Not applicable" at bounding box center [1296, 492] width 248 height 35
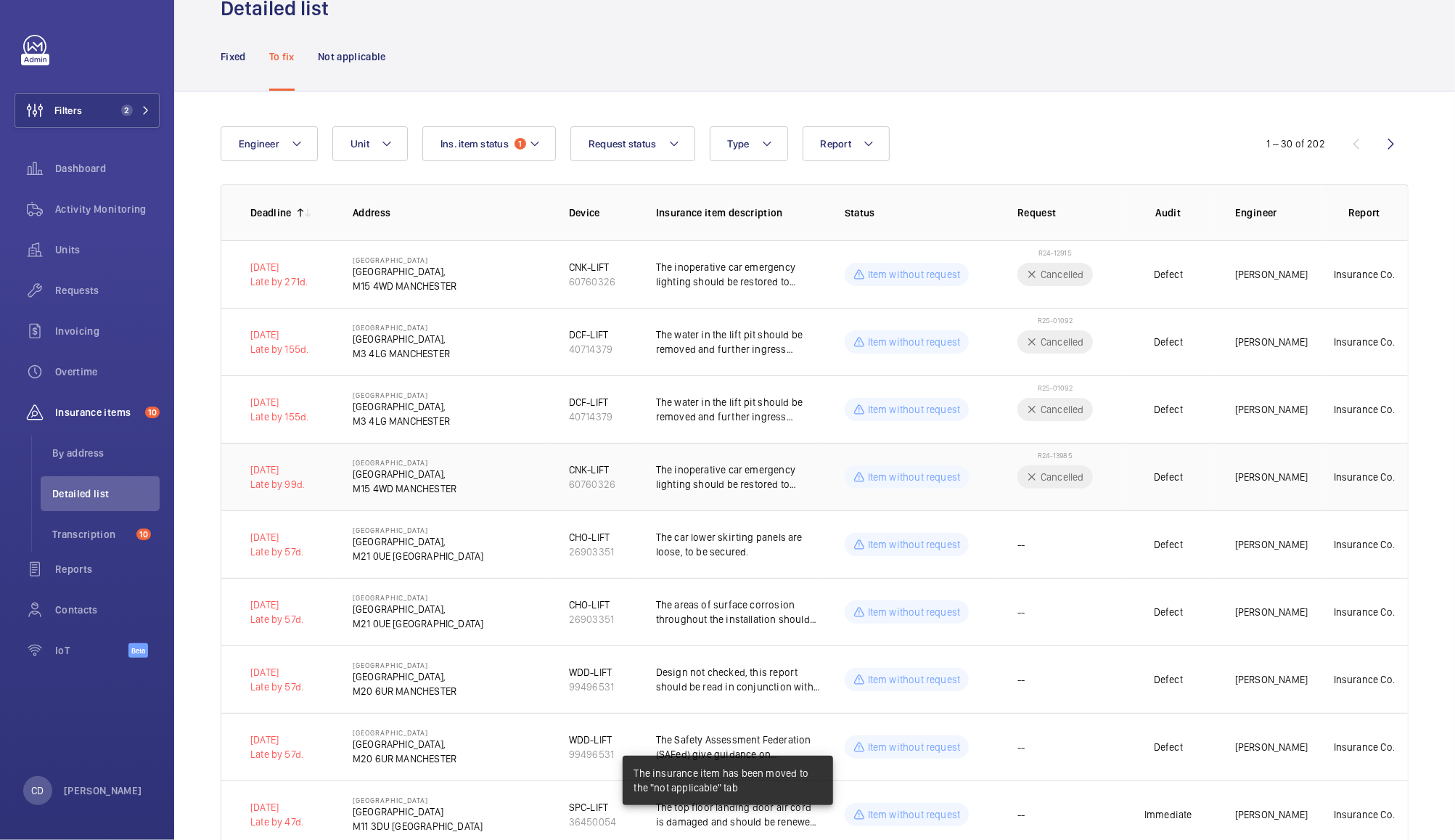
click at [1183, 473] on td "Defect" at bounding box center [1168, 476] width 87 height 67
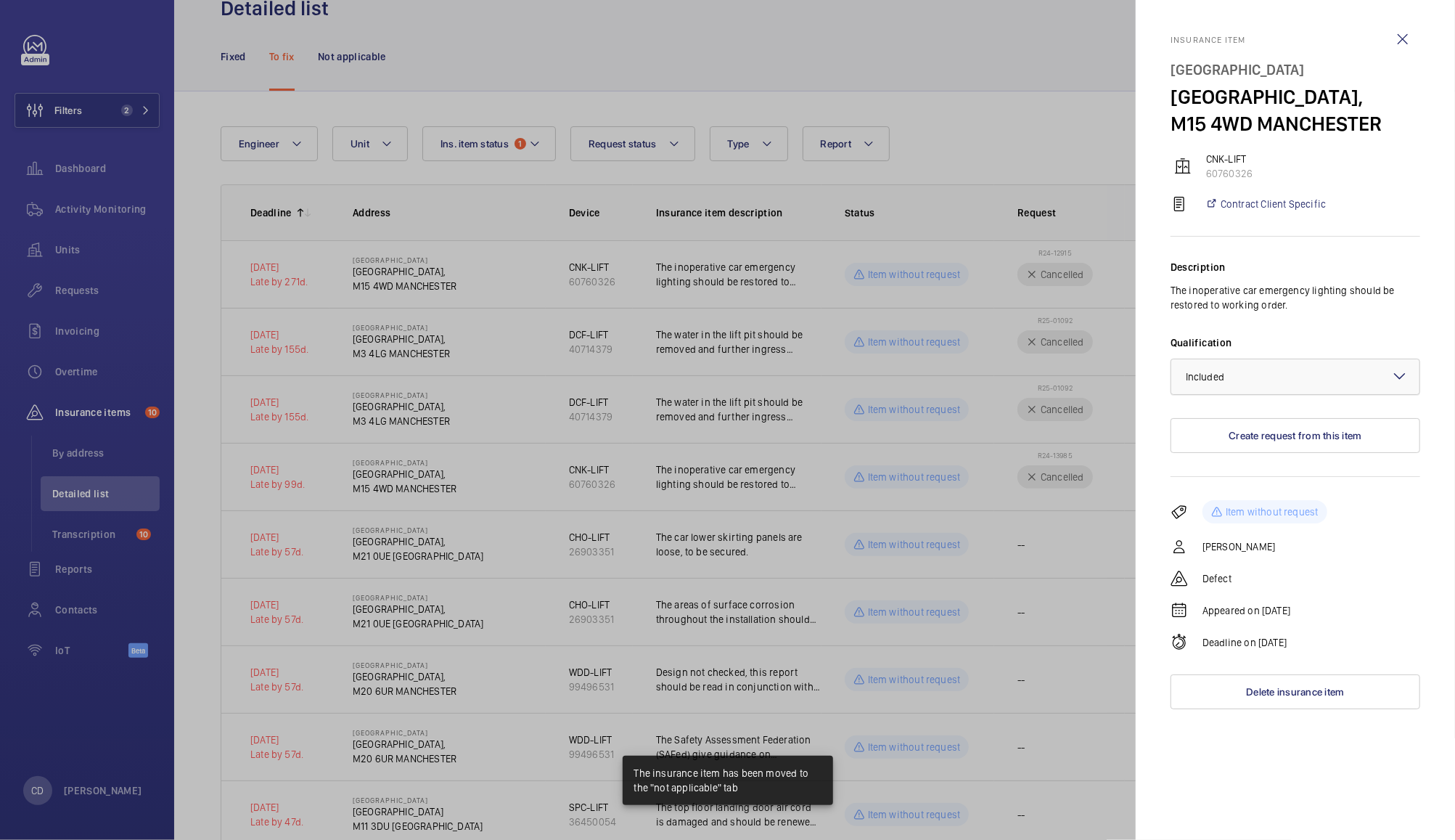
click at [1289, 379] on div at bounding box center [1296, 376] width 248 height 35
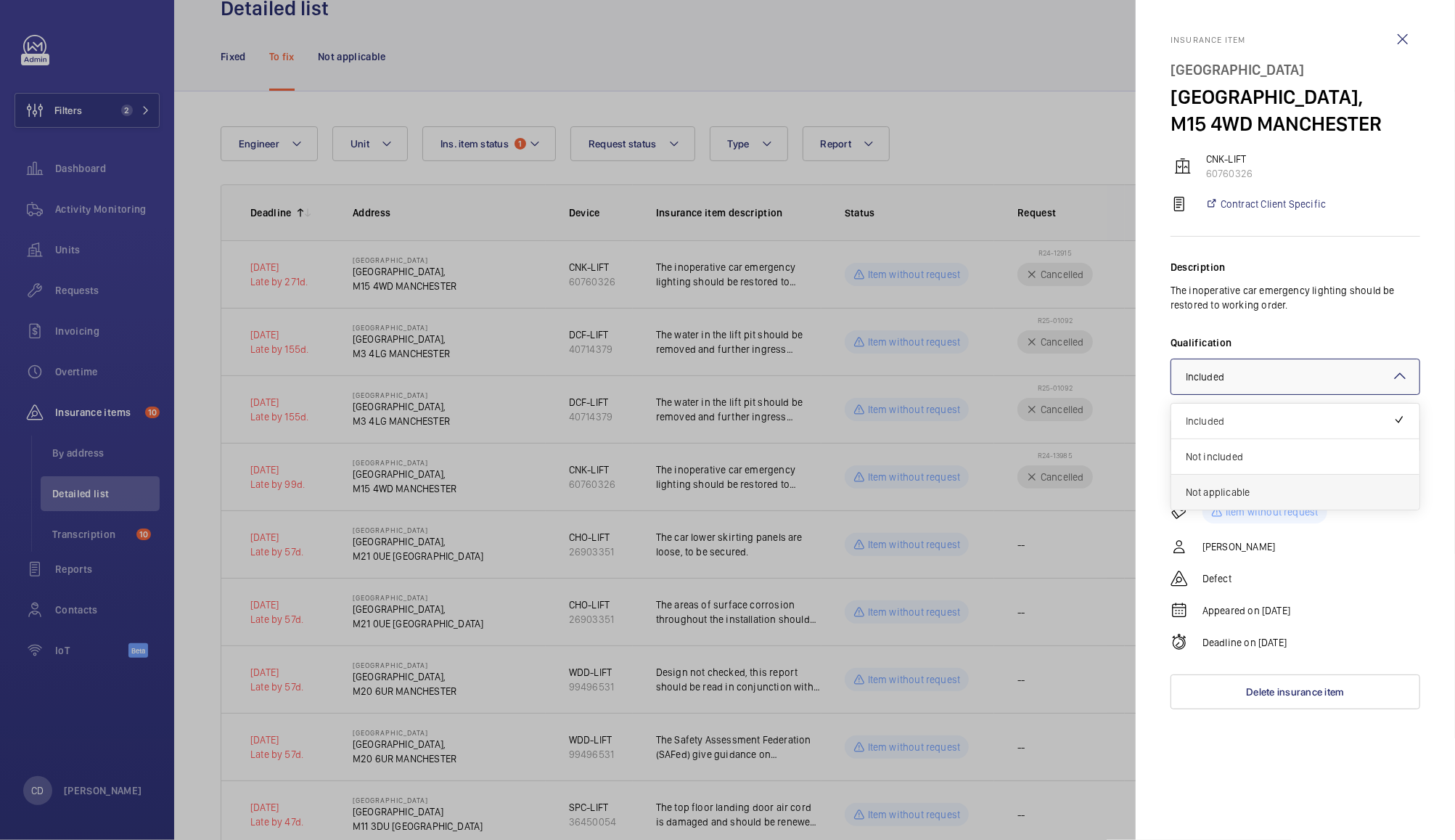
click at [1223, 496] on span "Not applicable" at bounding box center [1295, 492] width 219 height 14
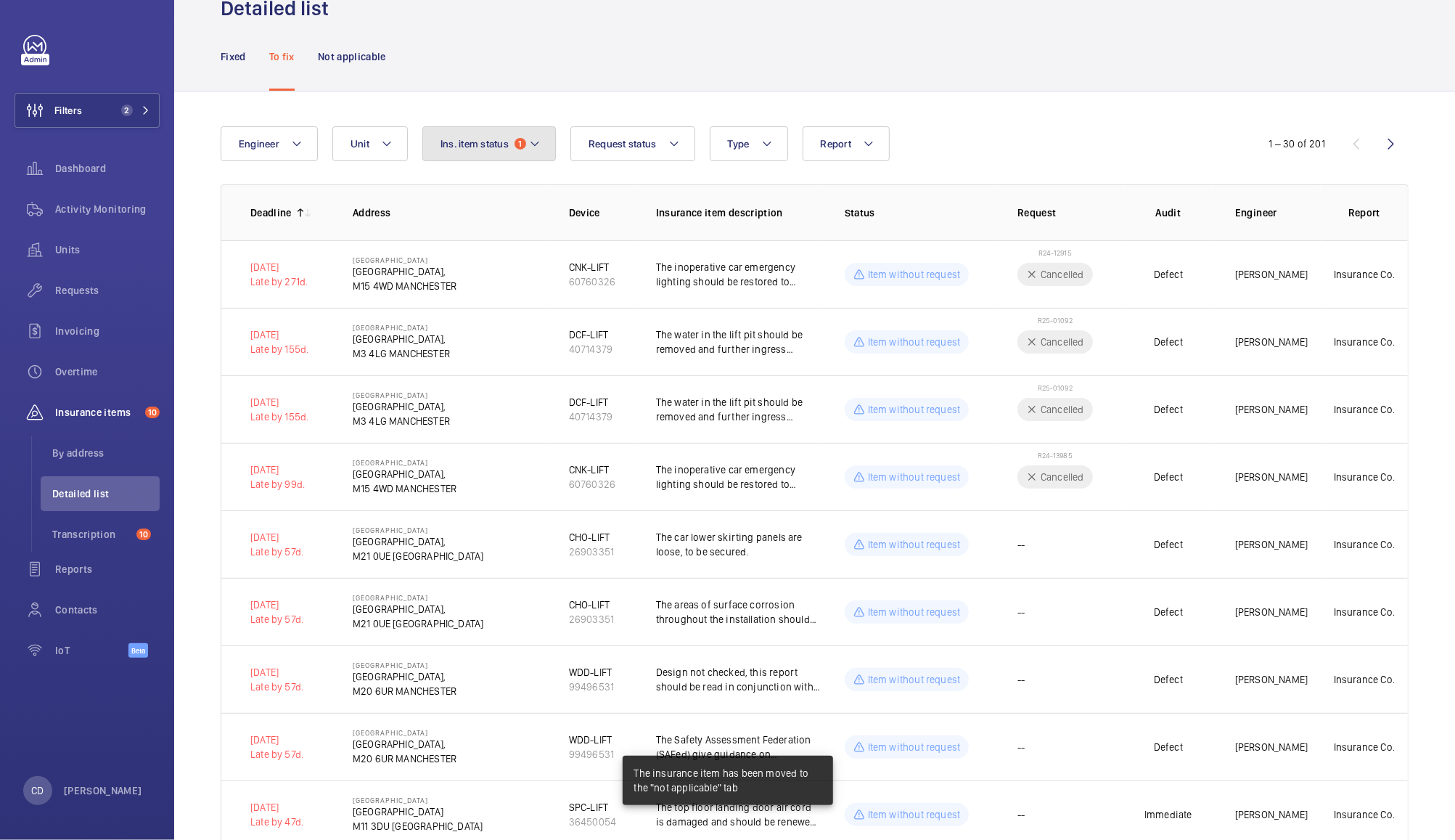
click at [478, 145] on span "Ins. item status" at bounding box center [475, 143] width 68 height 11
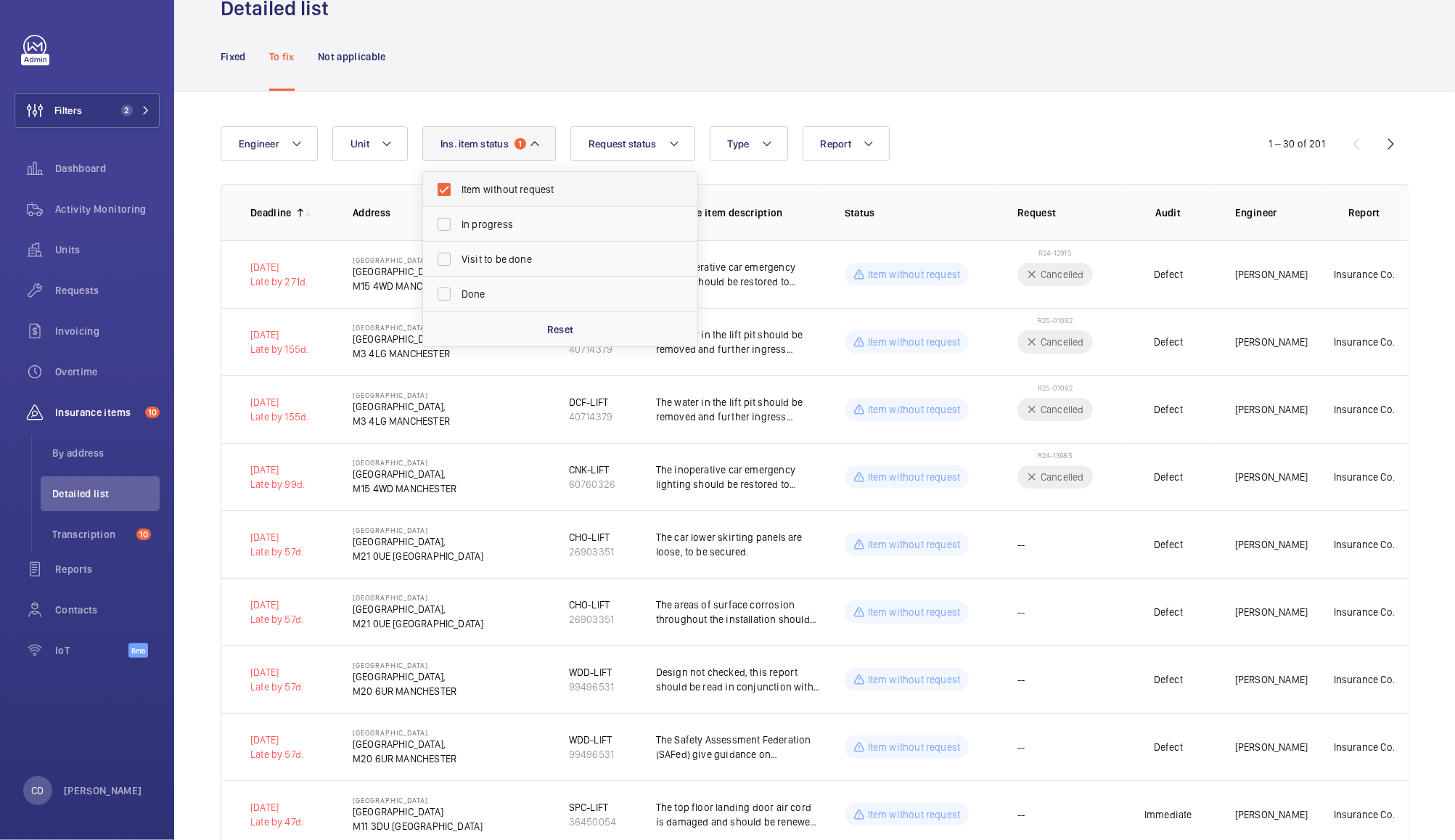
click at [526, 192] on span "Item without request" at bounding box center [561, 189] width 200 height 14
click at [459, 192] on input "Item without request" at bounding box center [444, 189] width 29 height 29
checkbox input "false"
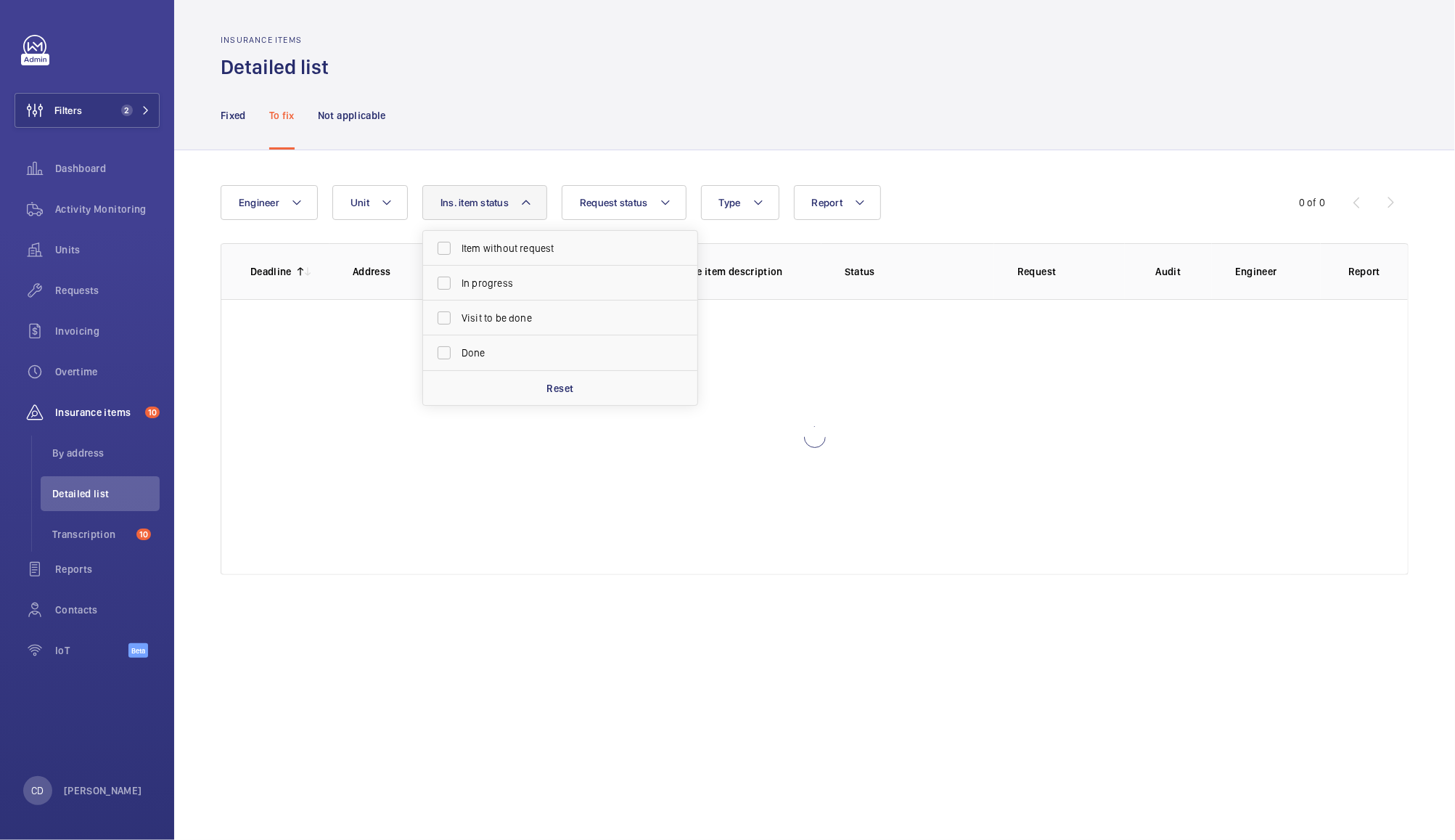
click at [723, 30] on wm-front-admin-header "Insurance items Detailed list" at bounding box center [814, 40] width 1281 height 80
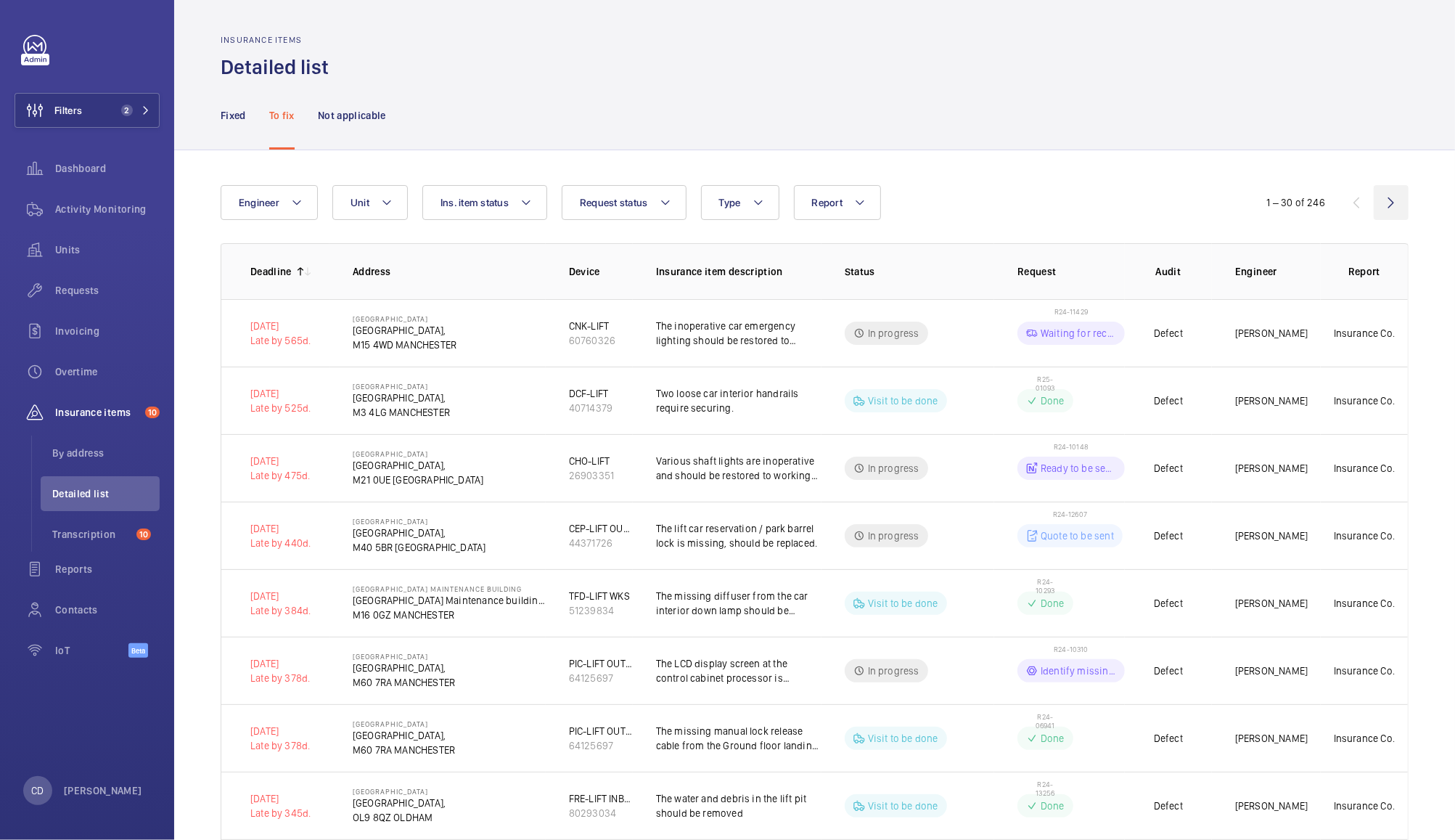
click at [1374, 202] on wm-front-icon-button at bounding box center [1391, 202] width 35 height 35
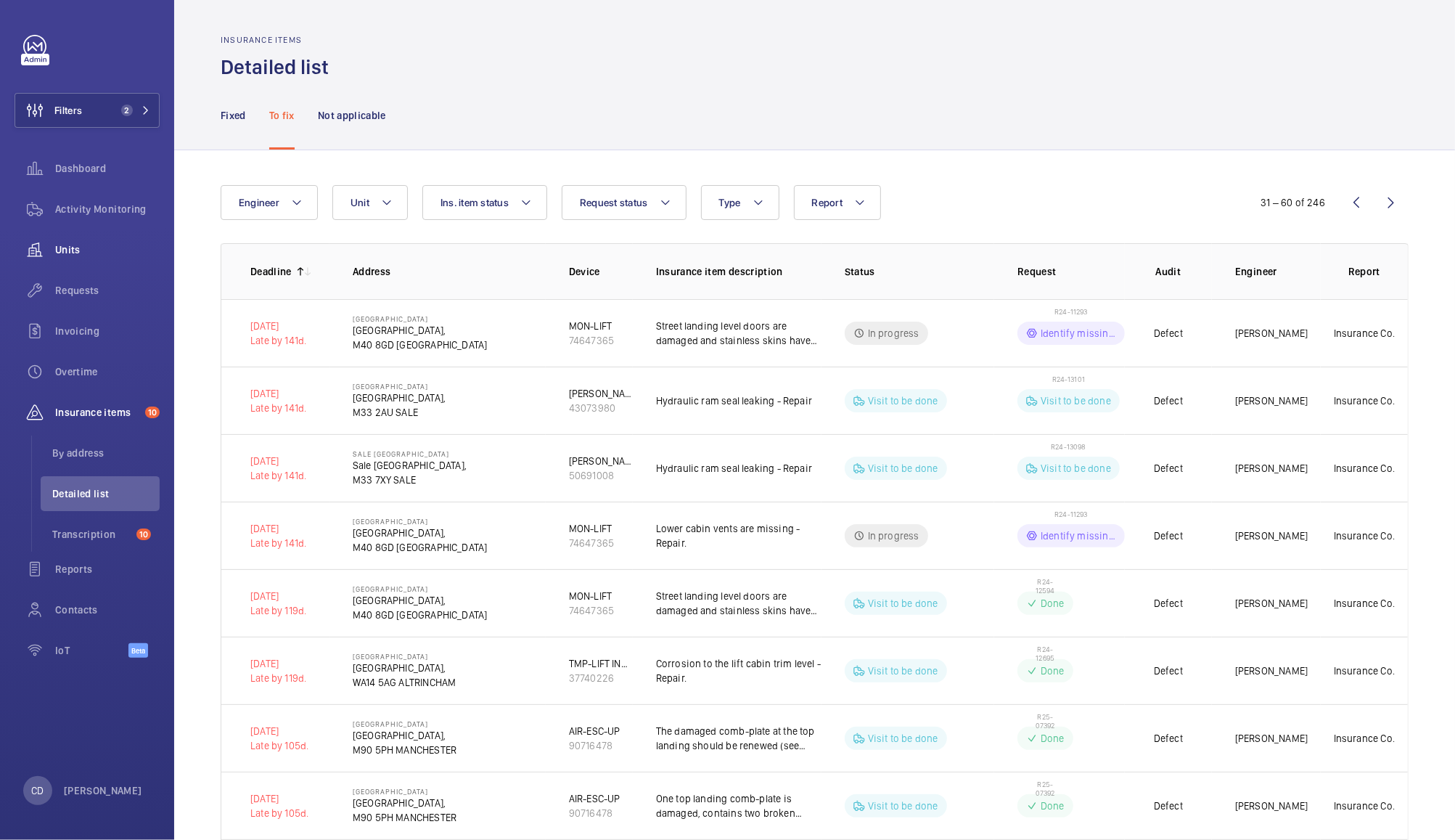
click at [76, 250] on span "Units" at bounding box center [108, 249] width 105 height 14
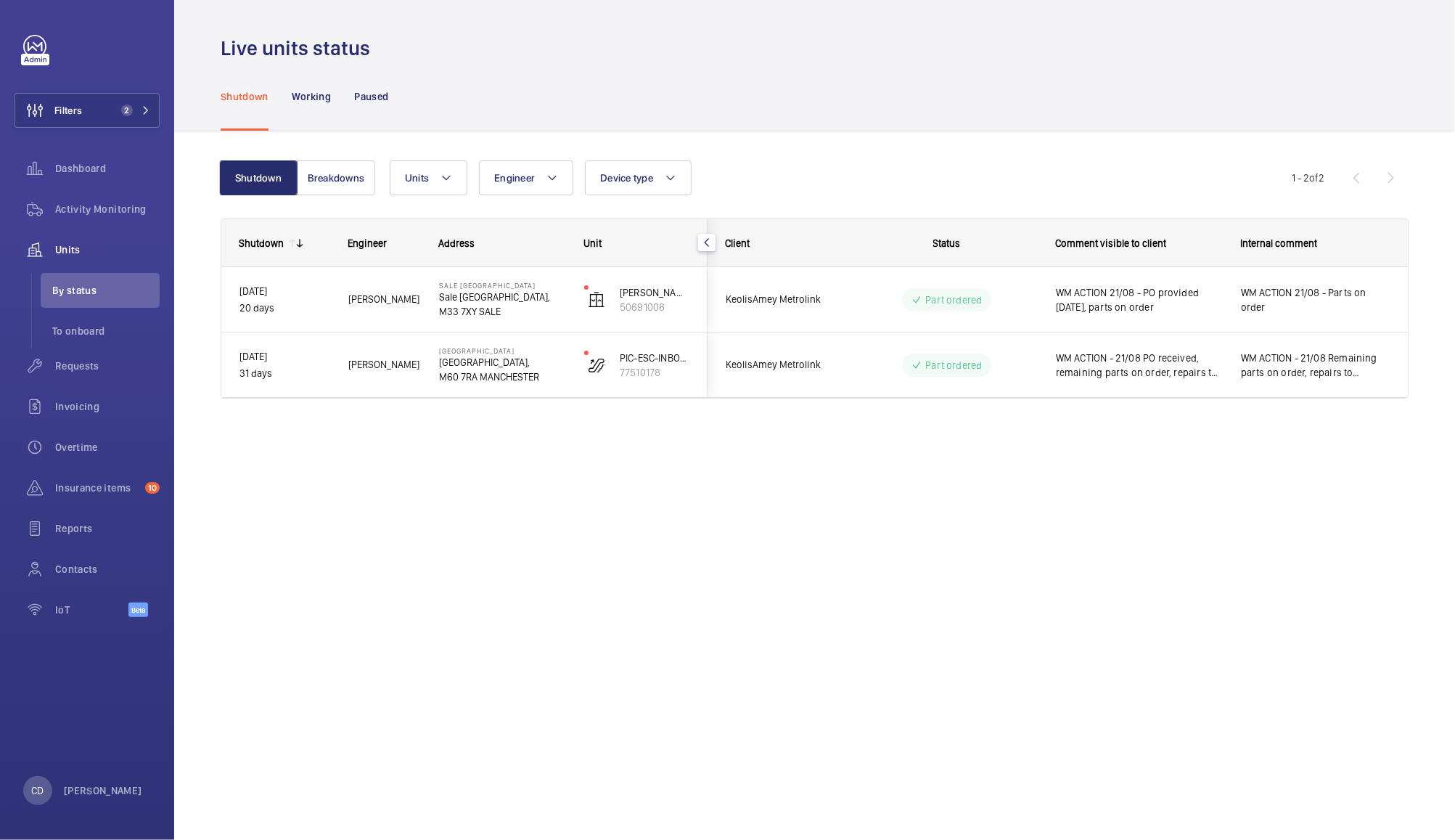
click at [1160, 290] on span "WM ACTION 21/08 - PO provided [DATE], parts on order" at bounding box center [1138, 300] width 166 height 29
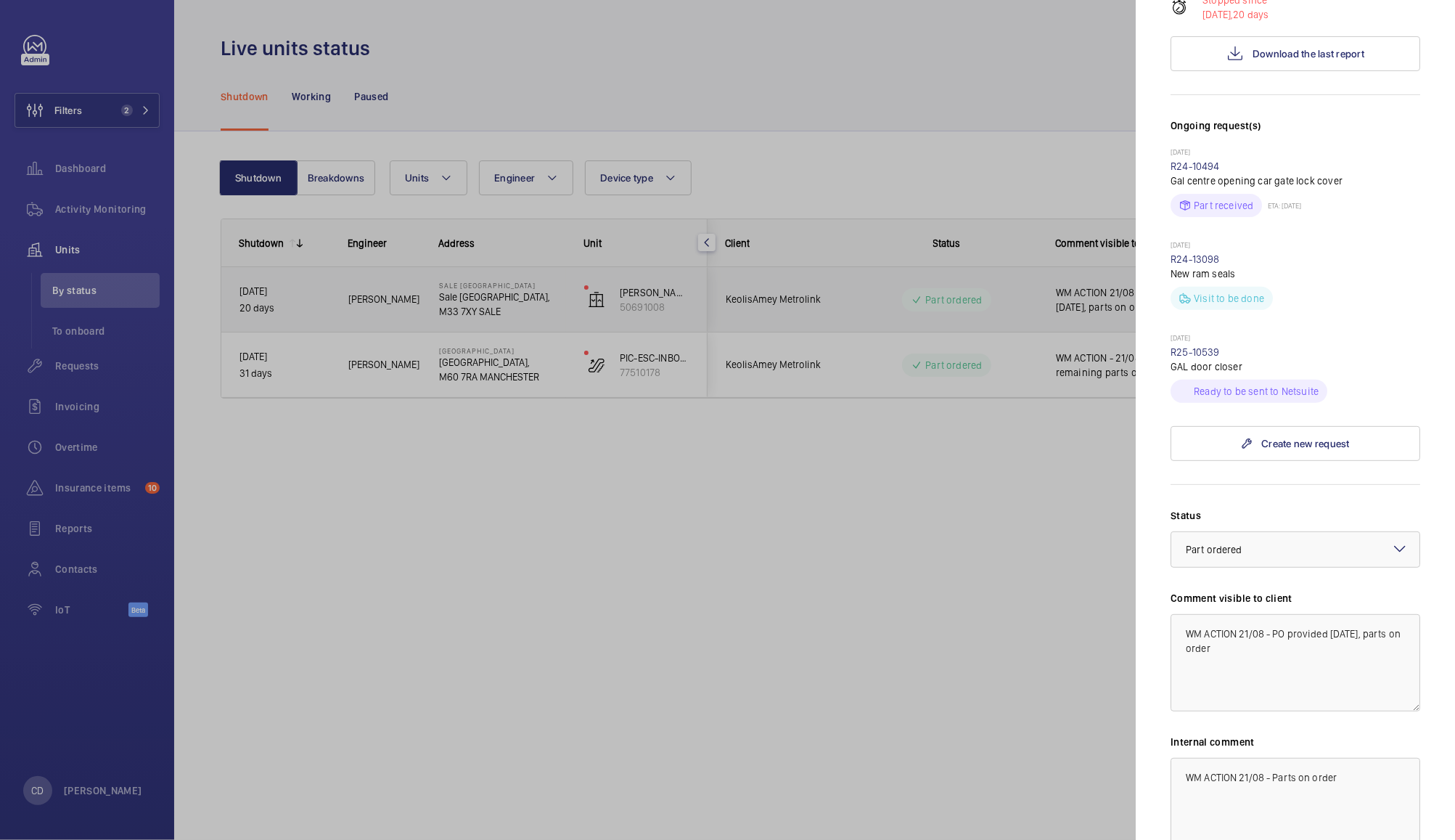
scroll to position [299, 0]
click at [1201, 354] on link "R25-10539" at bounding box center [1195, 352] width 49 height 11
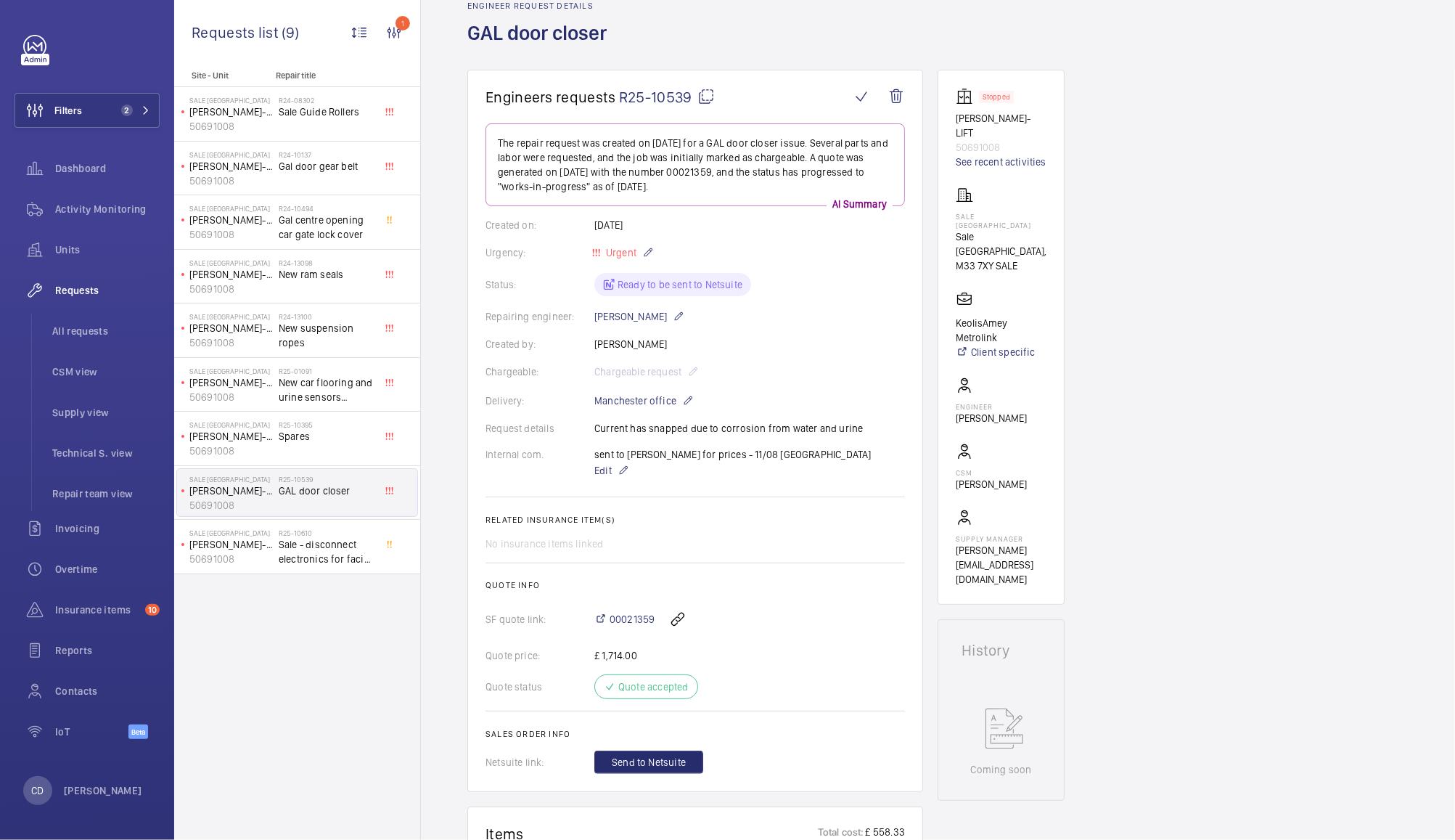
scroll to position [76, 0]
click at [89, 212] on span "Activity Monitoring" at bounding box center [108, 208] width 105 height 14
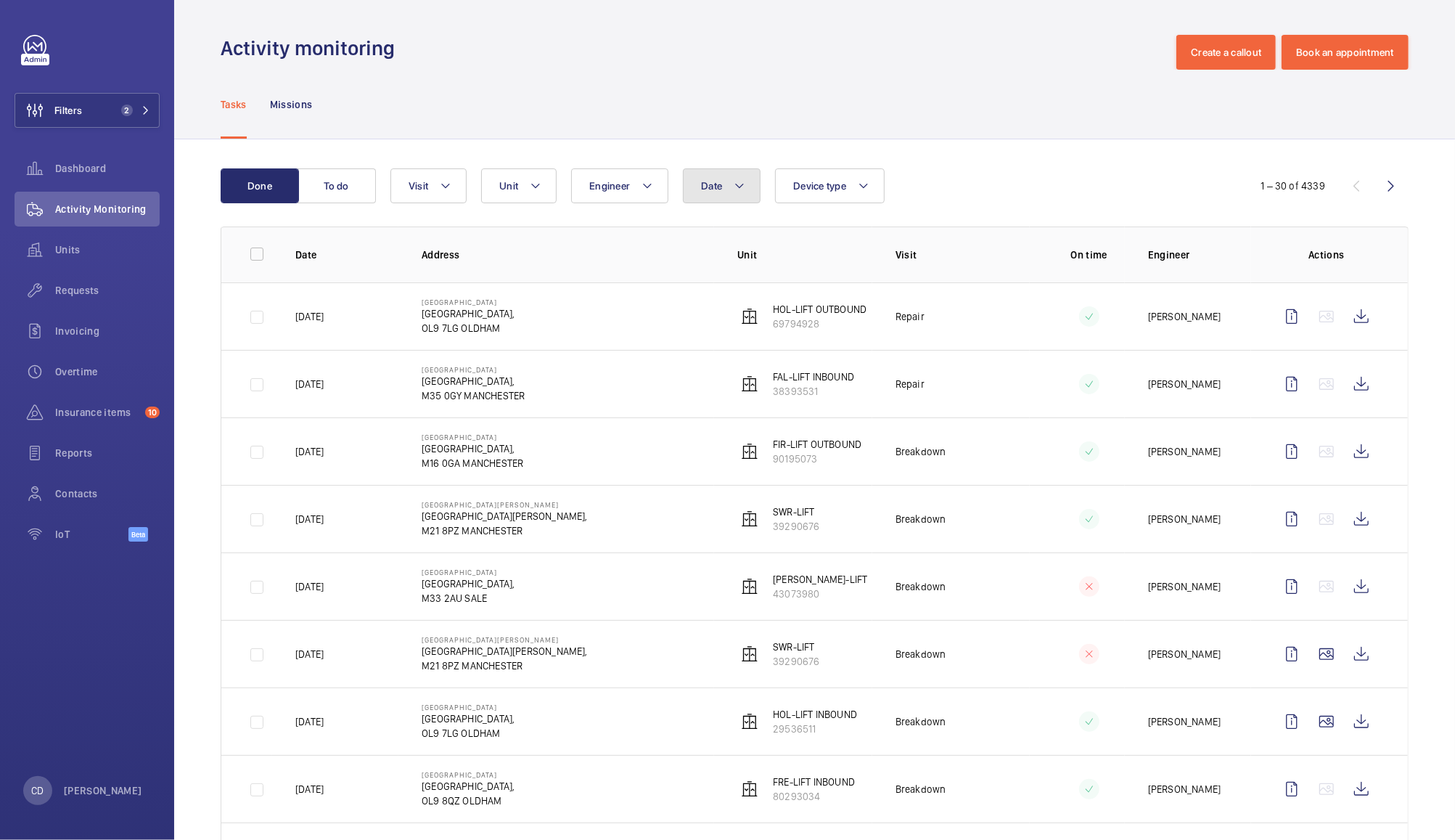
click at [728, 198] on button "Date" at bounding box center [722, 186] width 78 height 35
click at [721, 295] on mat-icon at bounding box center [721, 291] width 17 height 17
click at [735, 354] on span "1" at bounding box center [736, 353] width 28 height 28
type input "01/07/2025"
click at [801, 475] on span "31" at bounding box center [799, 479] width 28 height 28
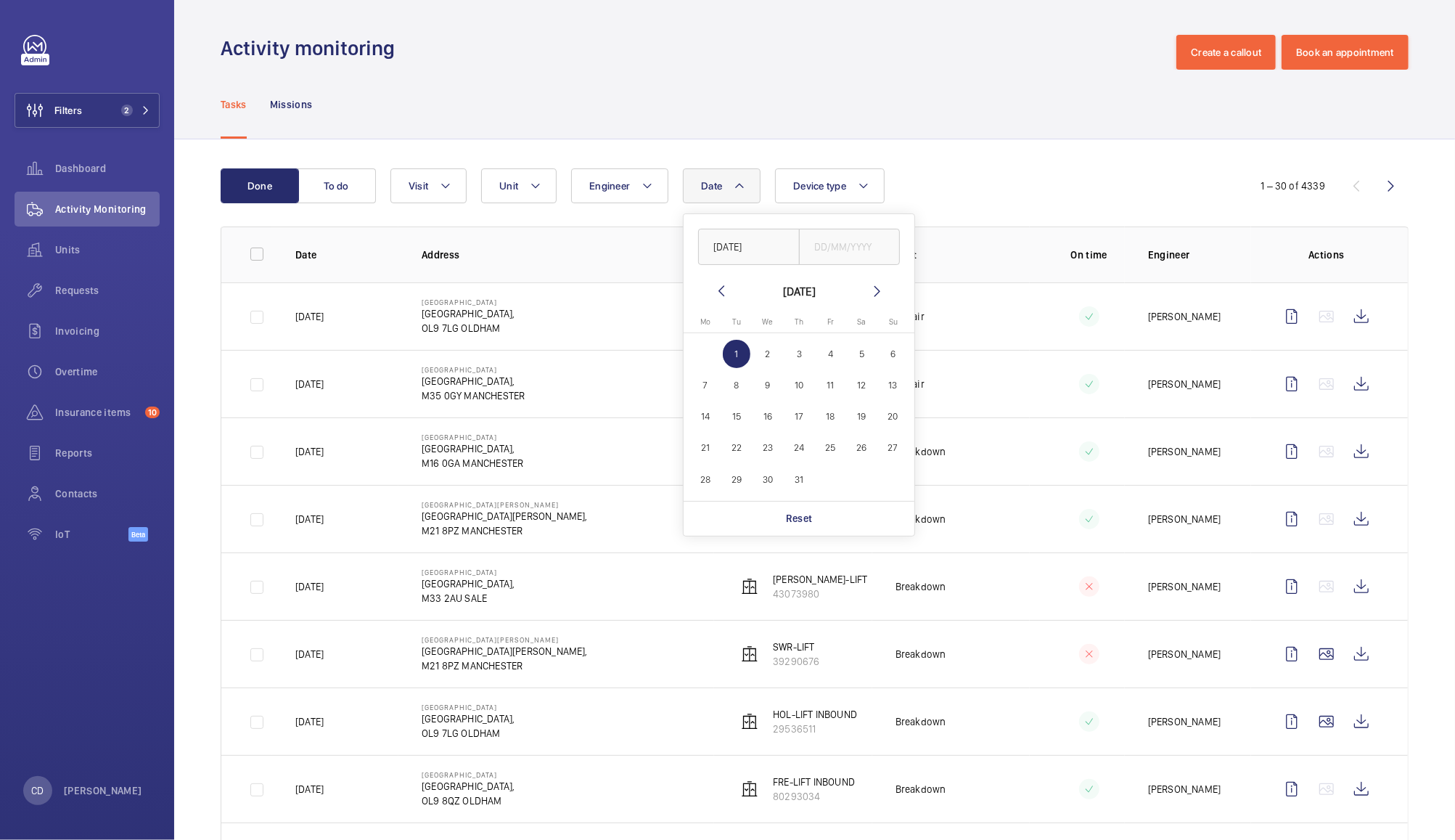
type input "[DATE]"
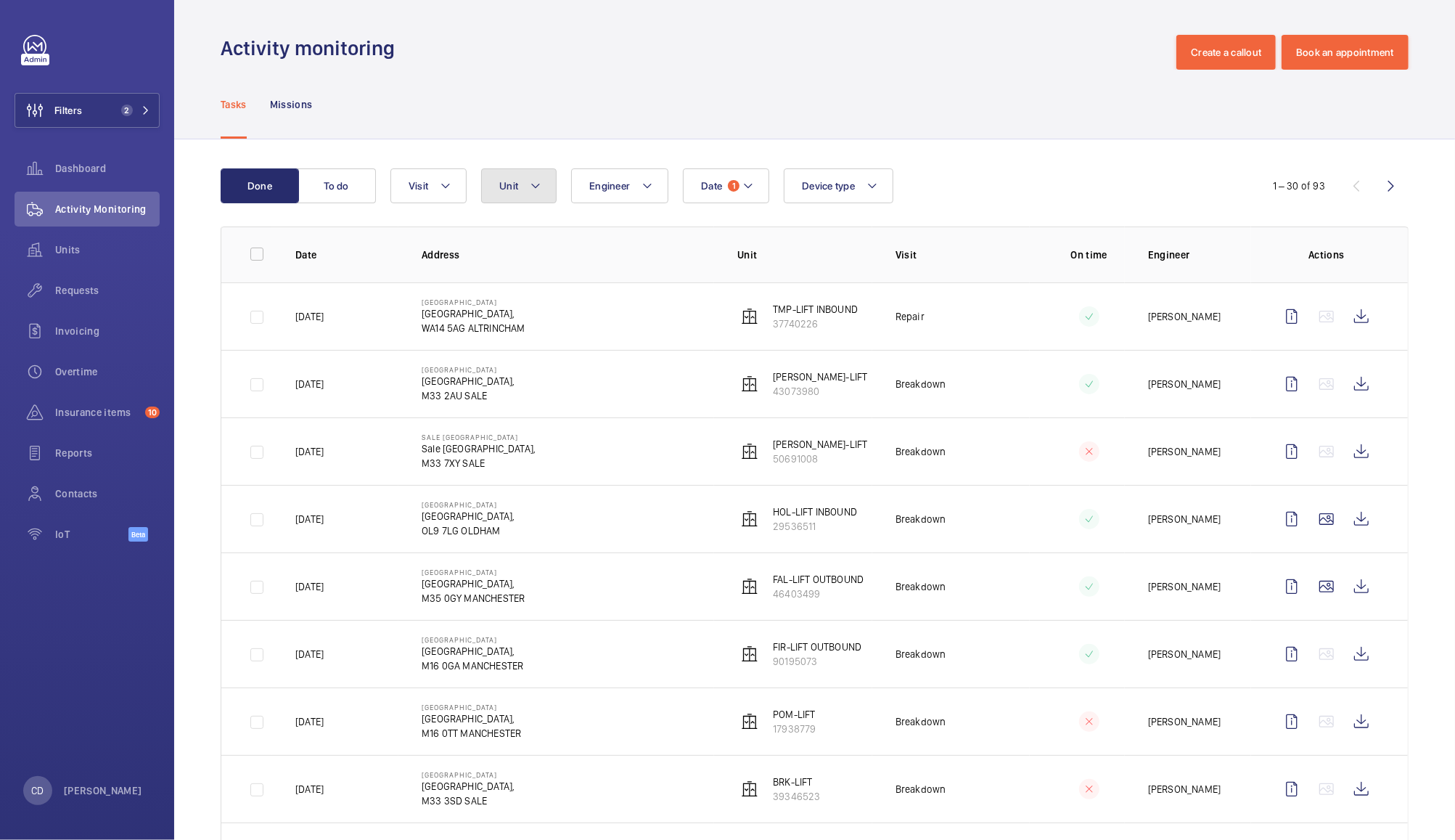
click at [503, 182] on span "Unit" at bounding box center [508, 186] width 19 height 11
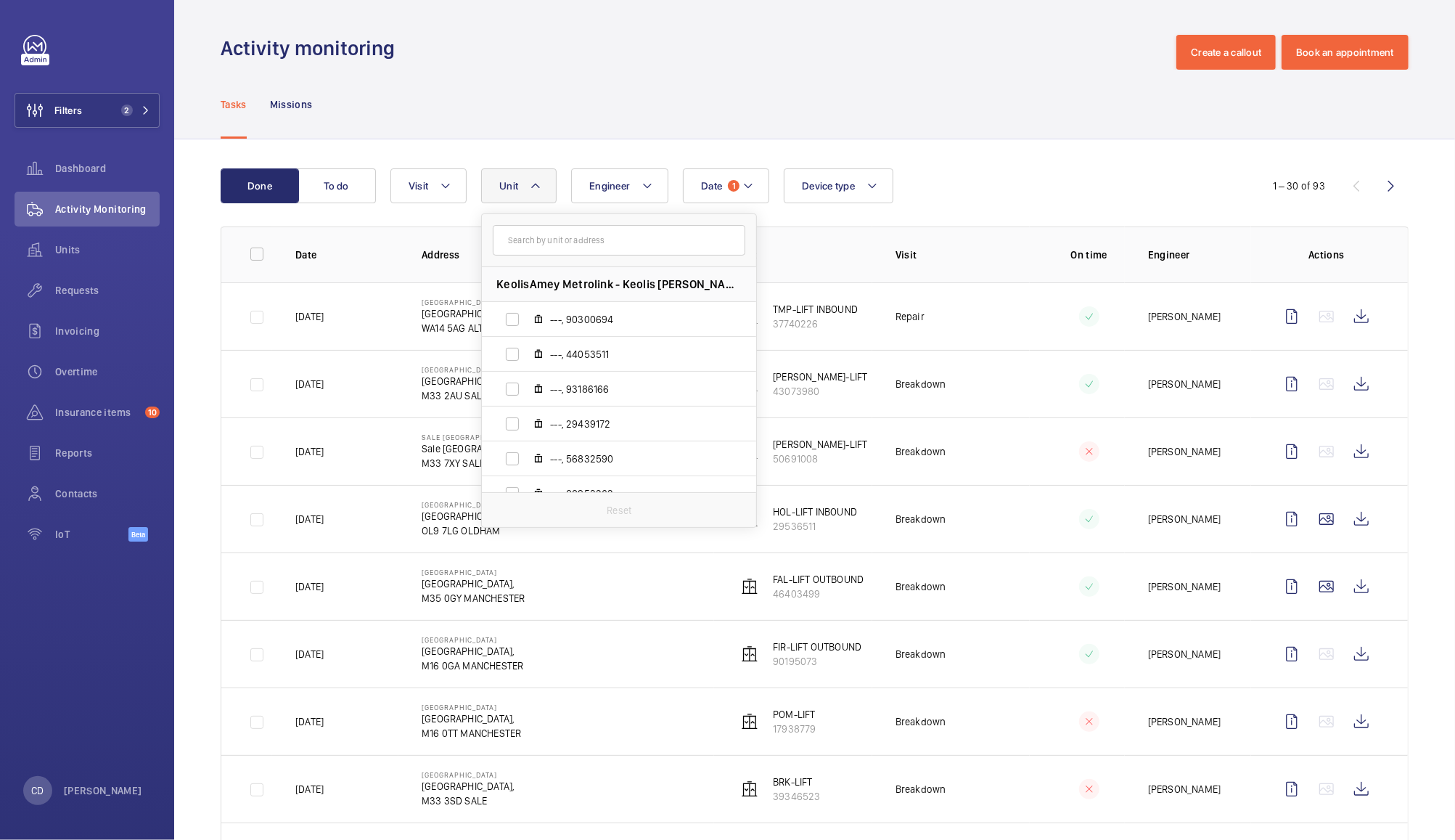
click at [535, 186] on mat-icon at bounding box center [535, 186] width 11 height 17
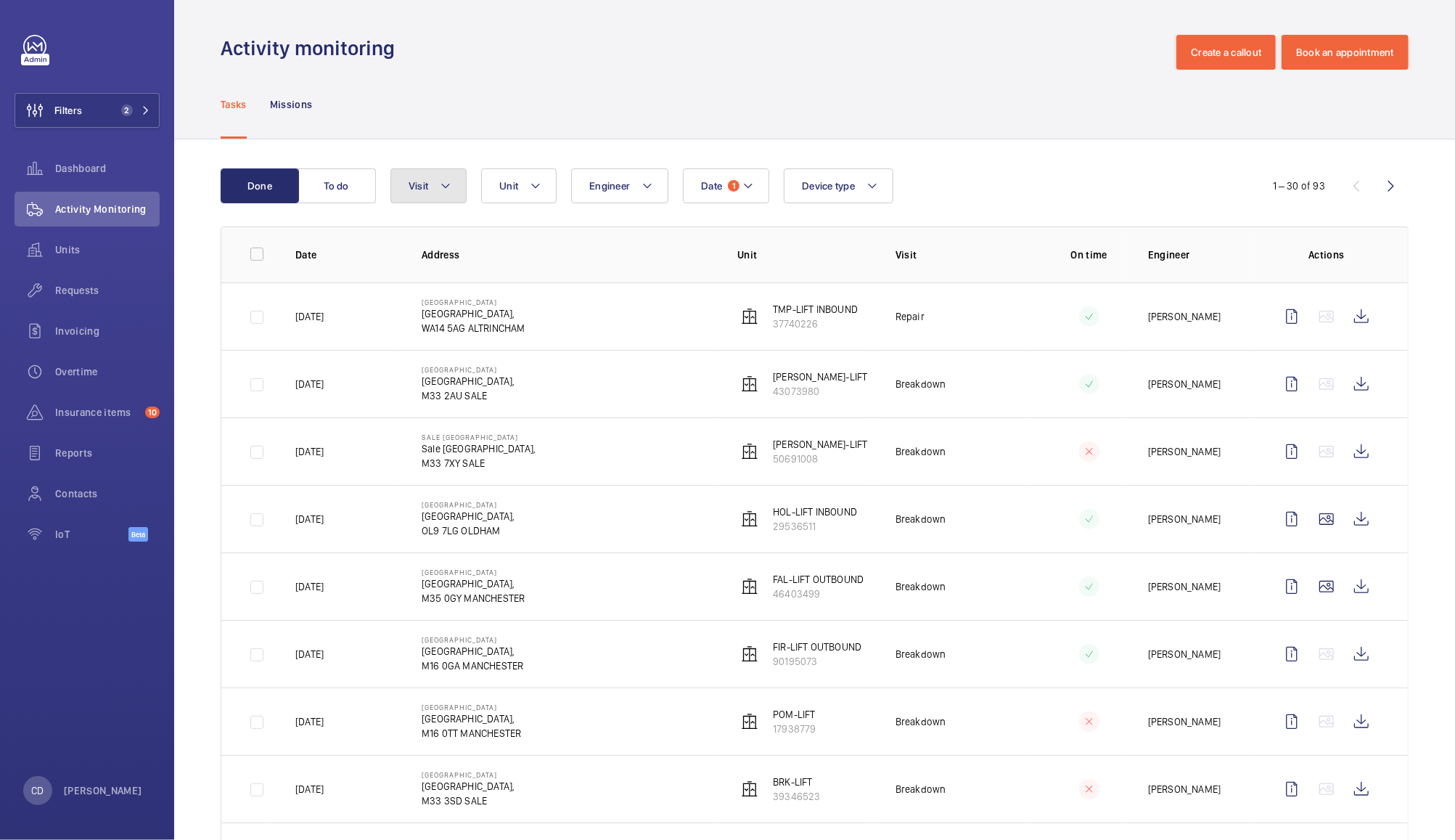
click at [442, 192] on mat-icon at bounding box center [445, 186] width 11 height 17
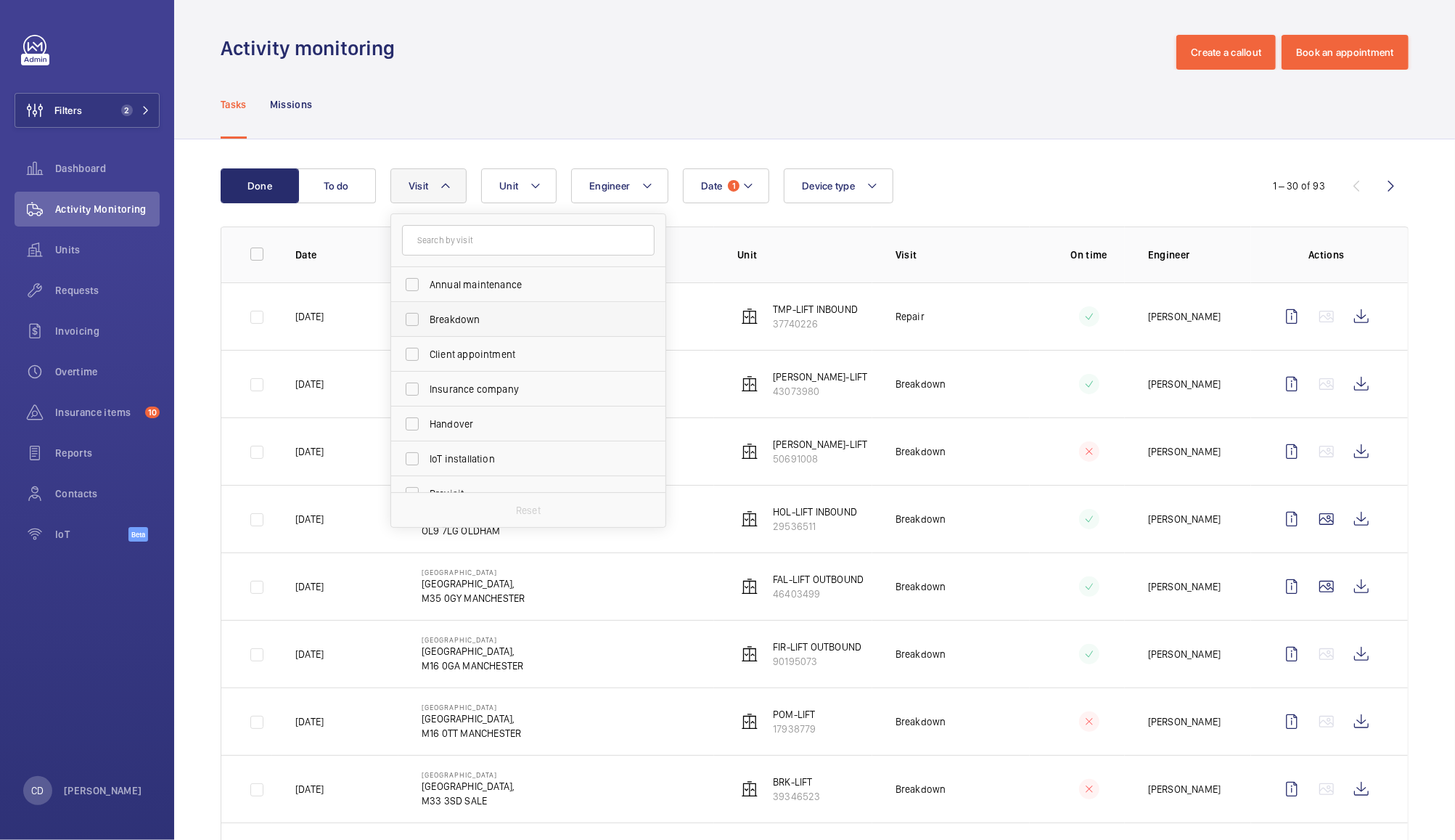
click at [490, 314] on span "Breakdown" at bounding box center [529, 319] width 200 height 14
click at [426, 314] on input "Breakdown" at bounding box center [412, 319] width 29 height 29
checkbox input "true"
click at [745, 83] on div "Tasks Missions" at bounding box center [814, 104] width 1188 height 69
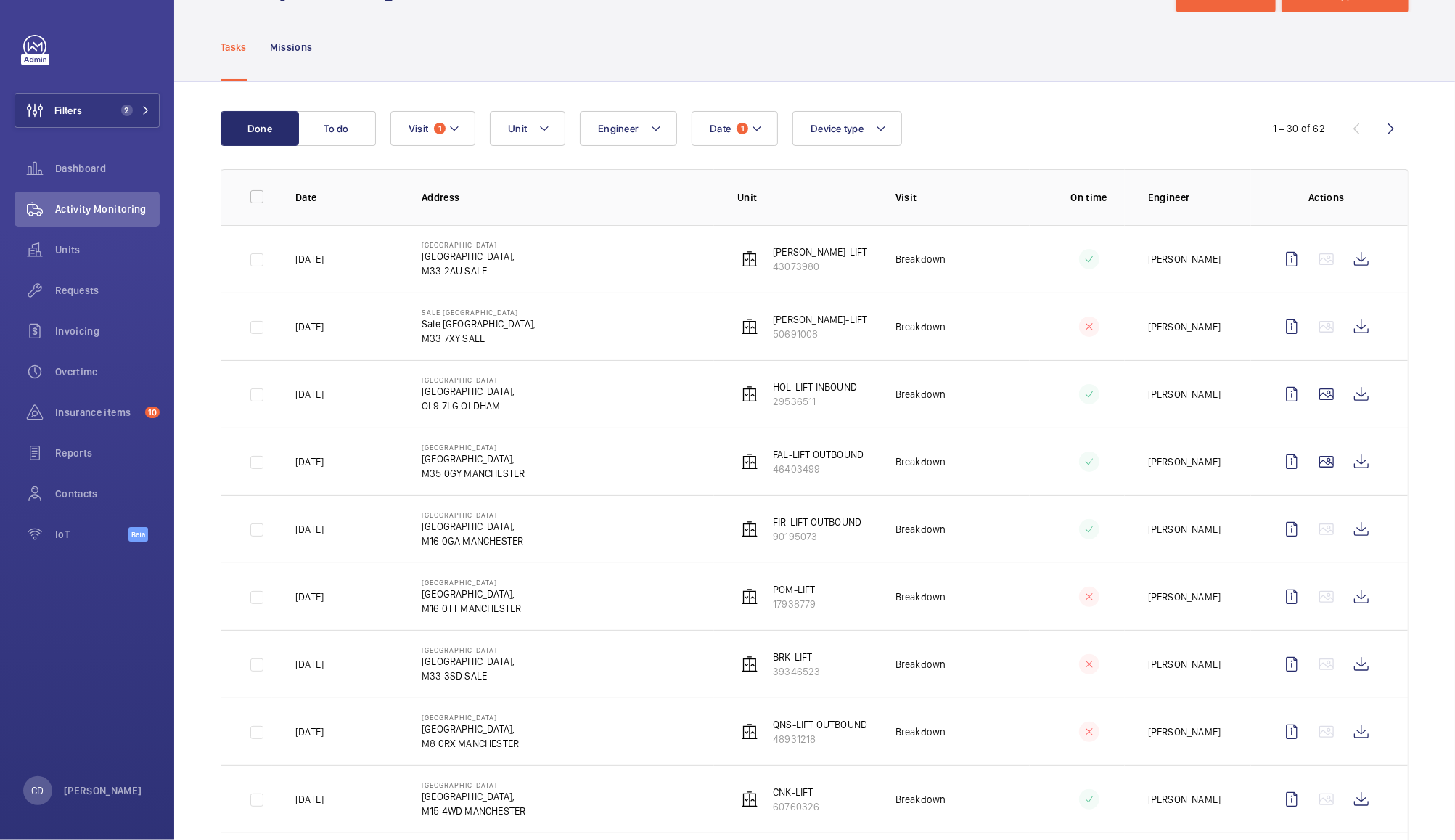
scroll to position [57, 0]
click at [743, 201] on p "Unit" at bounding box center [805, 198] width 135 height 14
click at [742, 129] on span "1" at bounding box center [742, 129] width 11 height 11
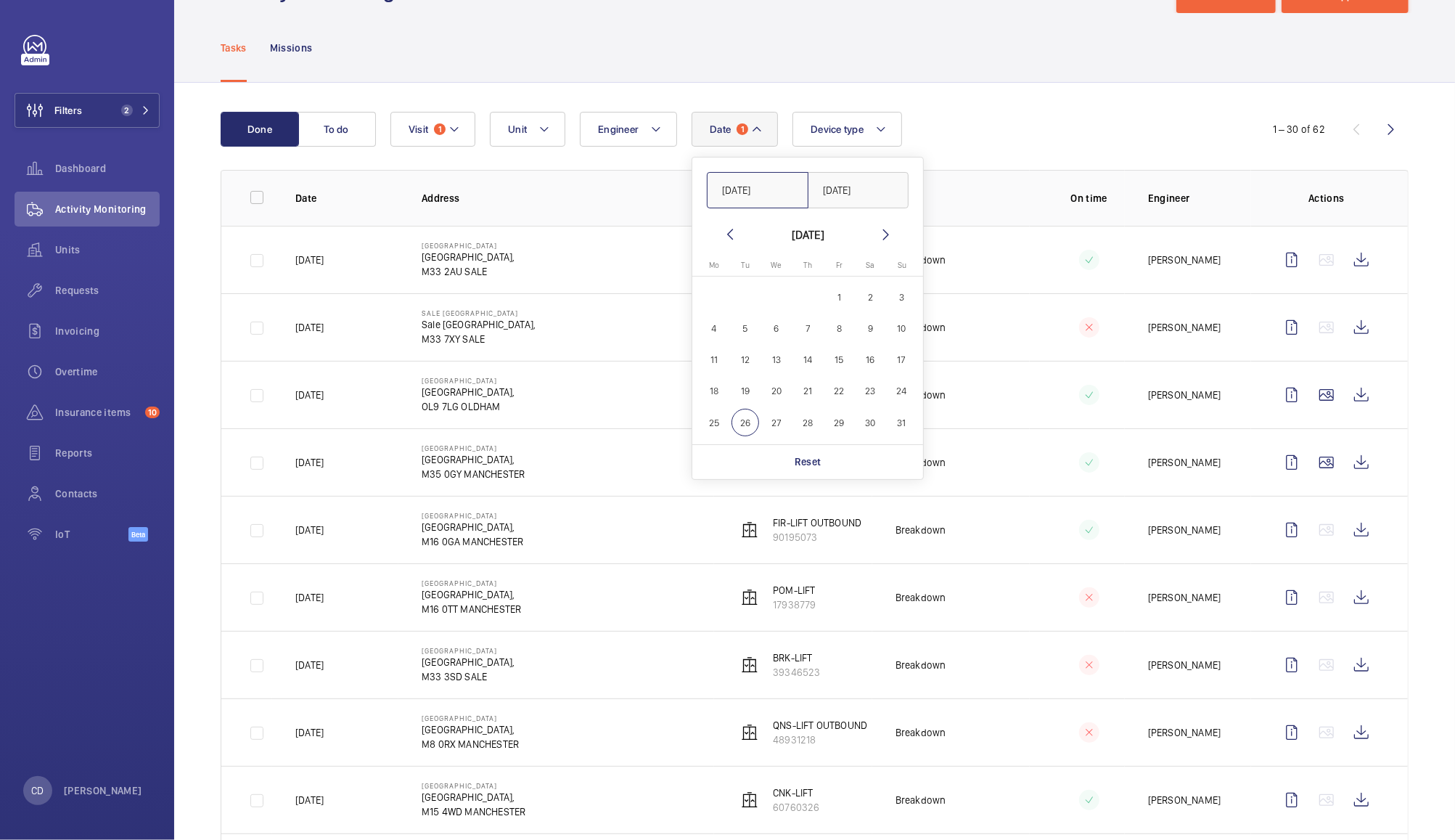
click at [737, 186] on input "01/07/2025" at bounding box center [757, 190] width 101 height 36
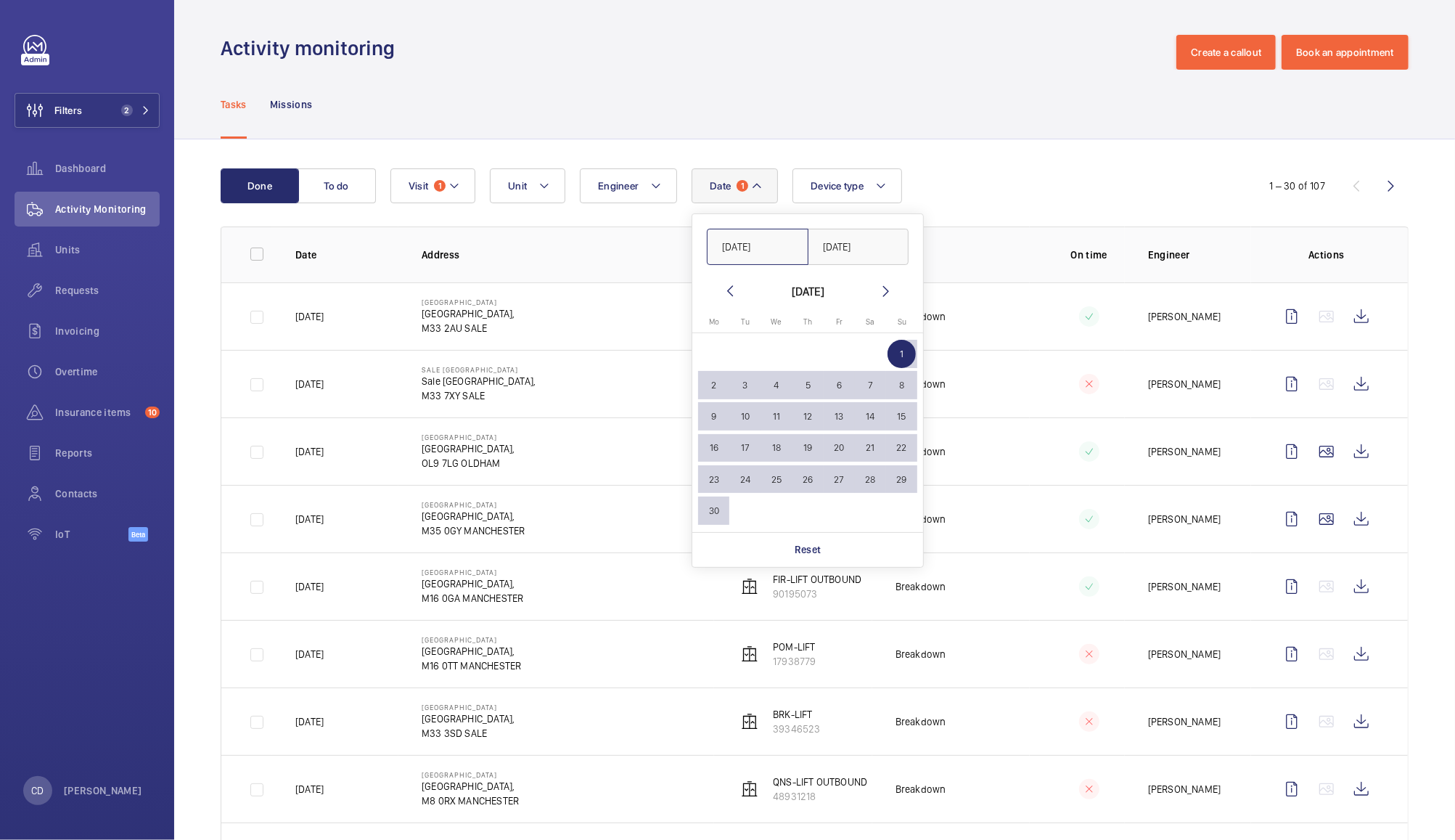
type input "01/06/2025"
type input "30/06/2025"
click at [997, 175] on div "Date 1 01/06/2025 30/06/2025 June 2025 Monday Mo Tuesday Tu Wednesday We Thursd…" at bounding box center [813, 186] width 845 height 35
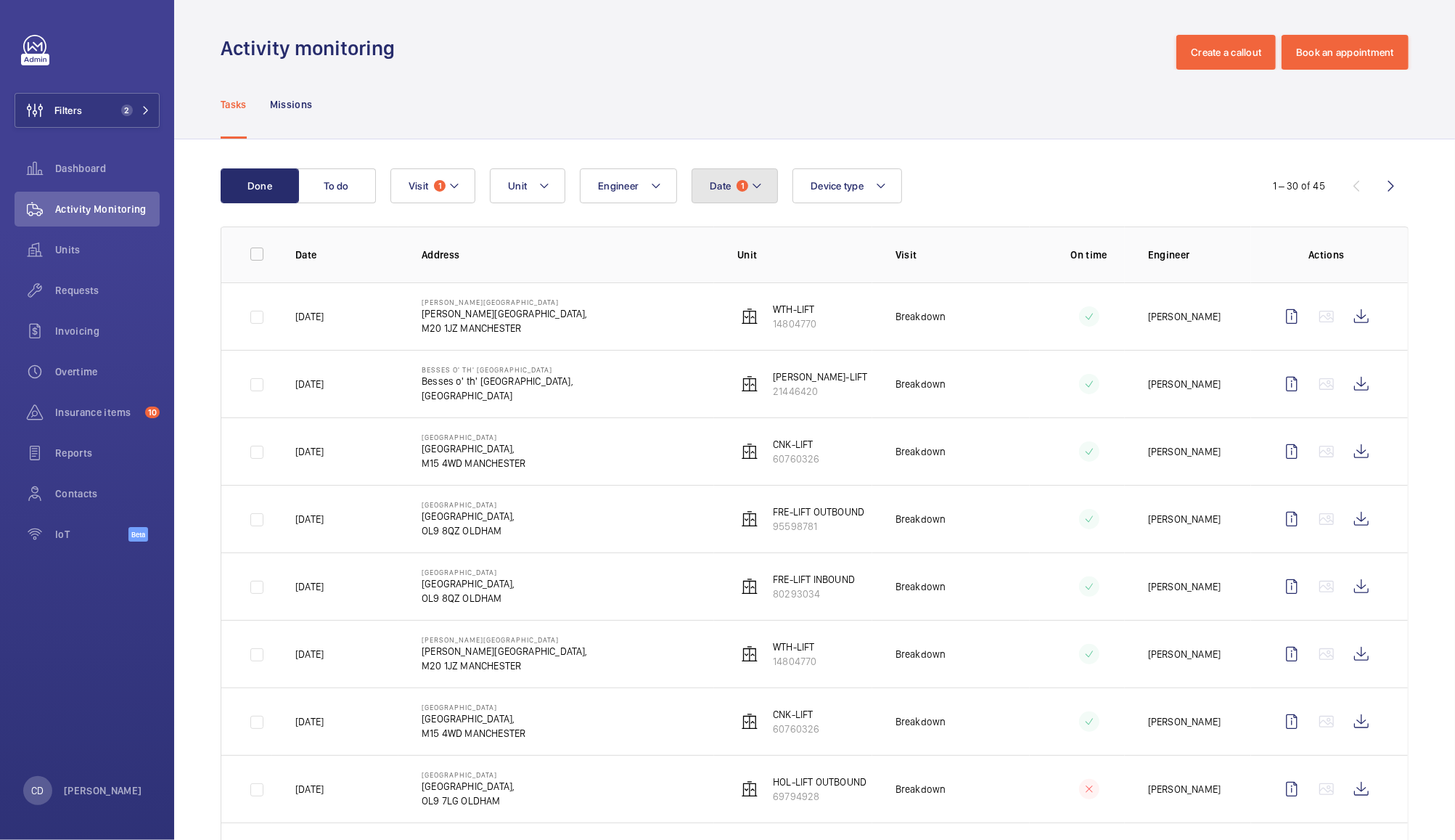
click at [742, 186] on span "1" at bounding box center [742, 186] width 11 height 11
click at [727, 291] on mat-icon at bounding box center [730, 291] width 17 height 17
click at [743, 353] on span "1" at bounding box center [745, 353] width 28 height 28
type input "01/07/2025"
click at [792, 483] on button "31" at bounding box center [807, 479] width 31 height 31
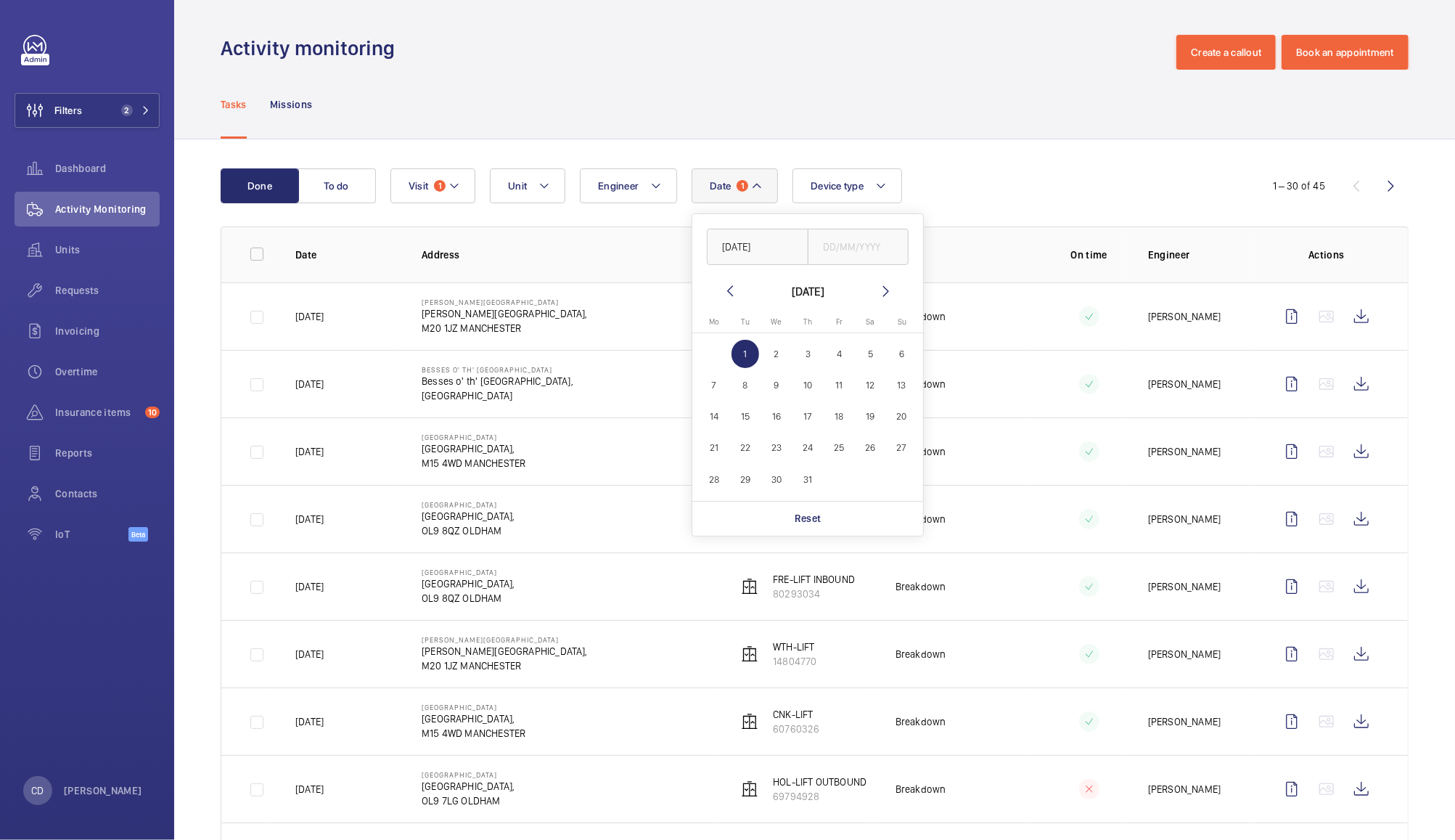
type input "[DATE]"
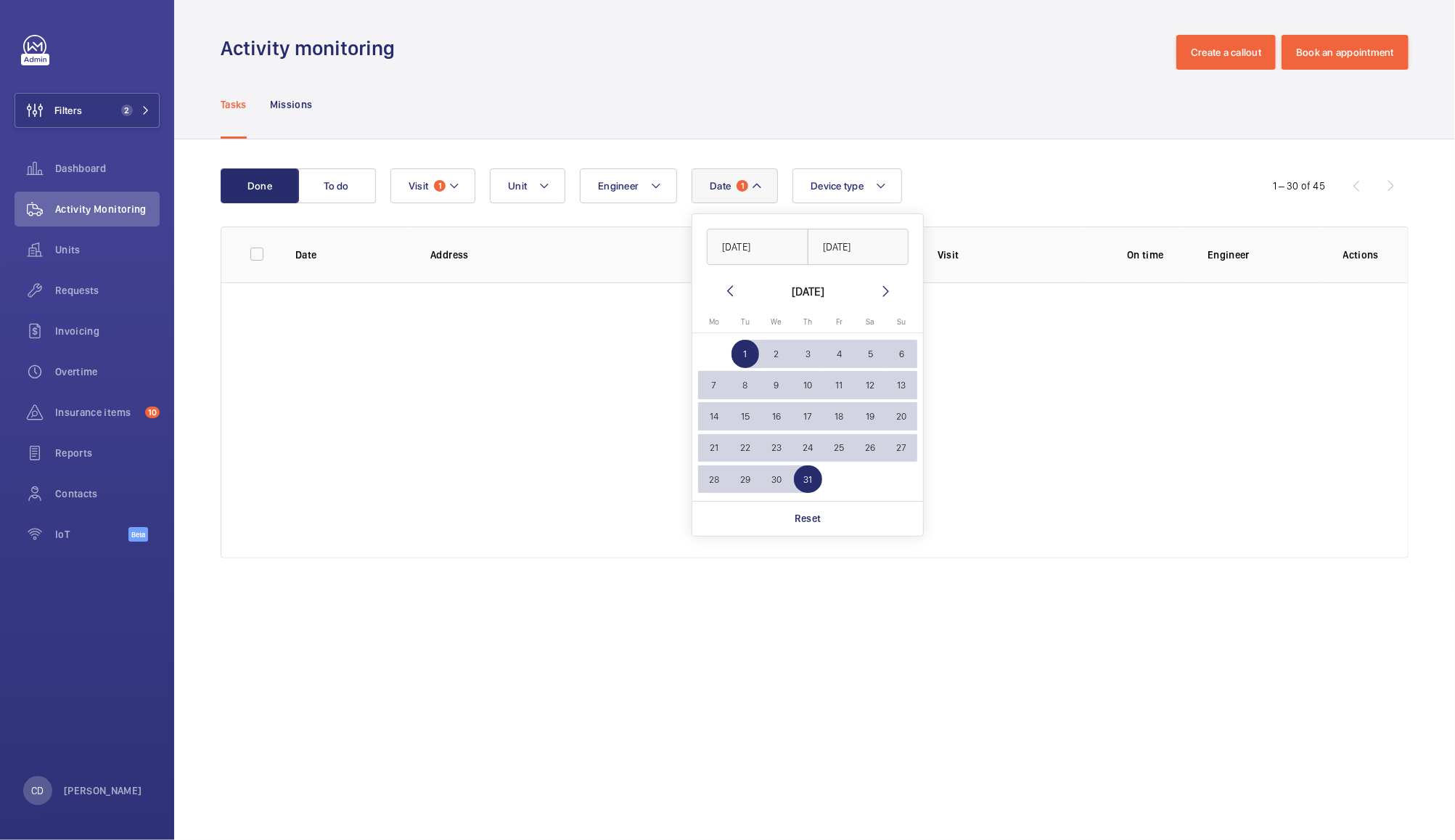
click at [993, 143] on div "Done To do Date 1 01/07/2025 31/07/2025 July 2025 Monday Mo Tuesday Tu Wednesda…" at bounding box center [814, 366] width 1281 height 454
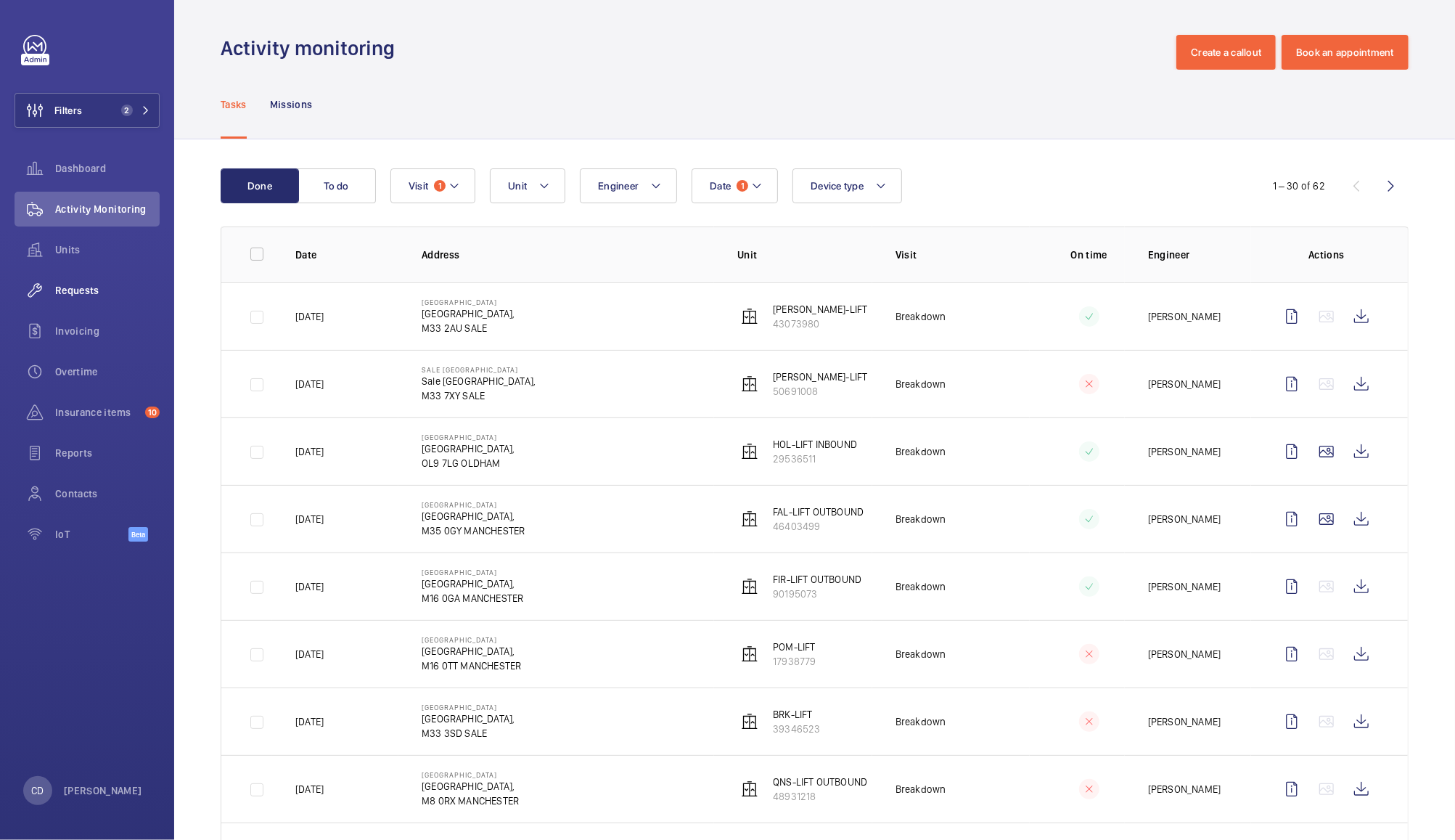
click at [51, 301] on wm-front-icon-button at bounding box center [35, 290] width 41 height 35
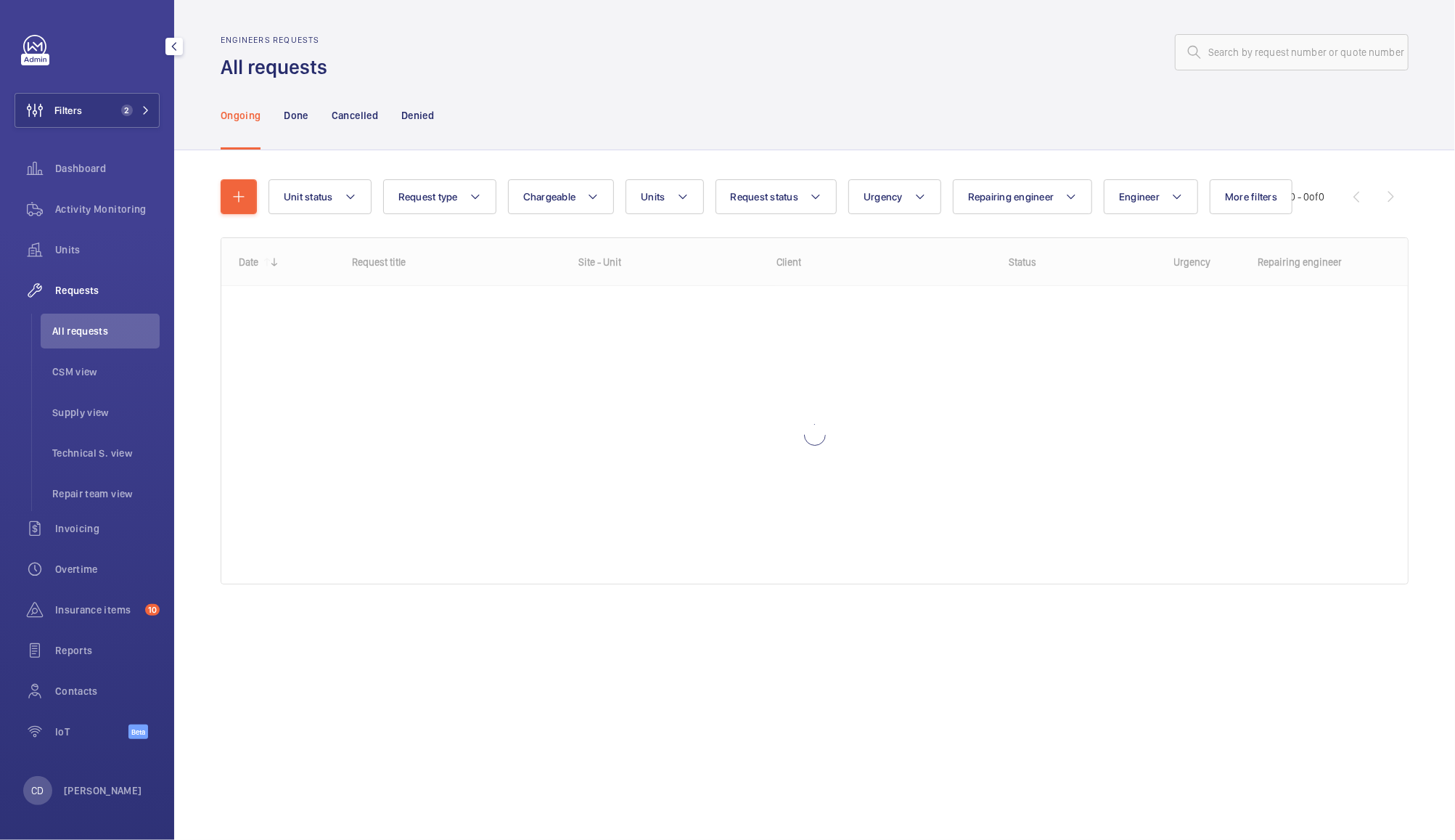
click at [83, 290] on span "Requests" at bounding box center [108, 290] width 105 height 14
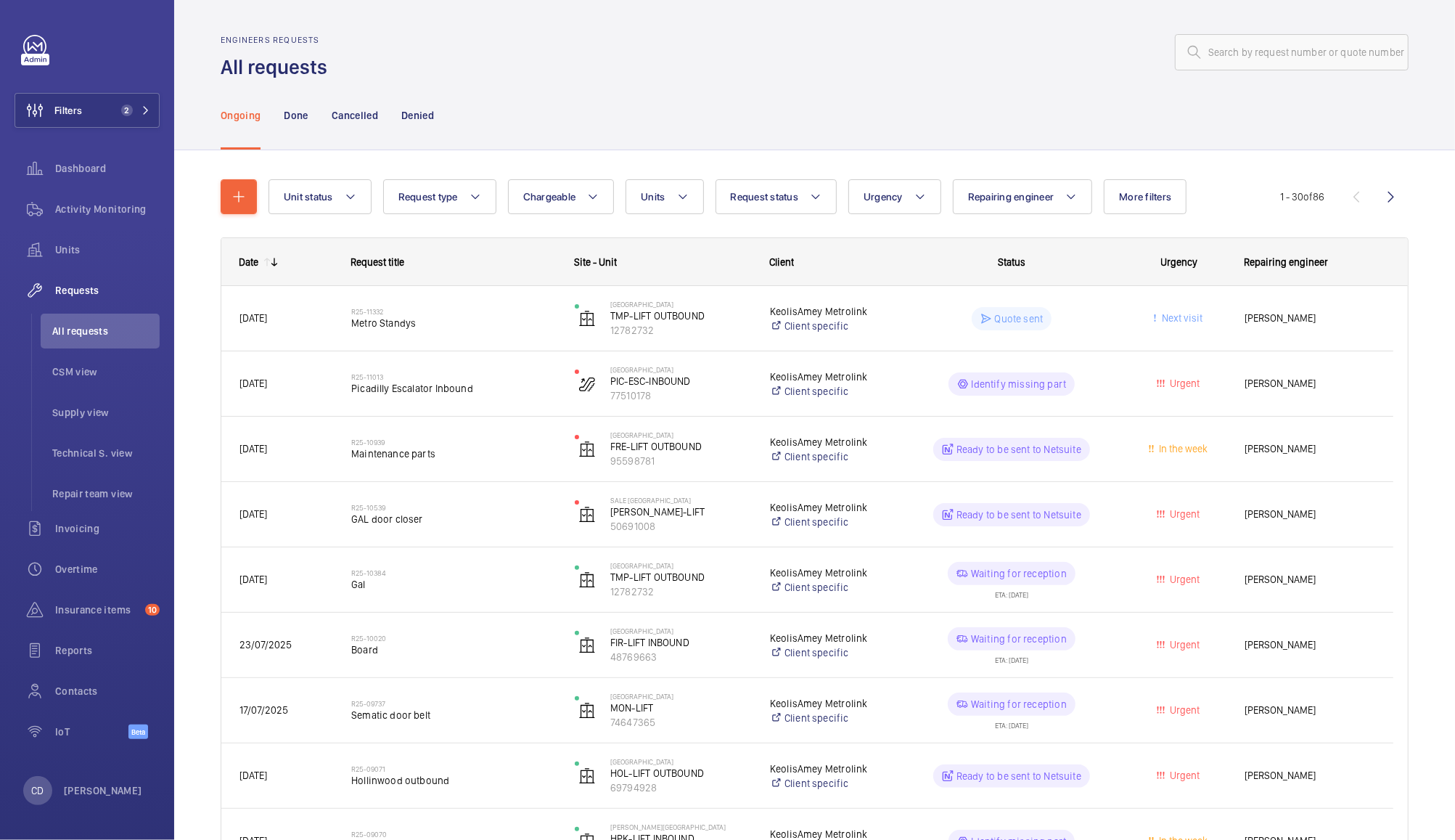
click at [1300, 384] on span "[PERSON_NAME]" at bounding box center [1310, 383] width 130 height 17
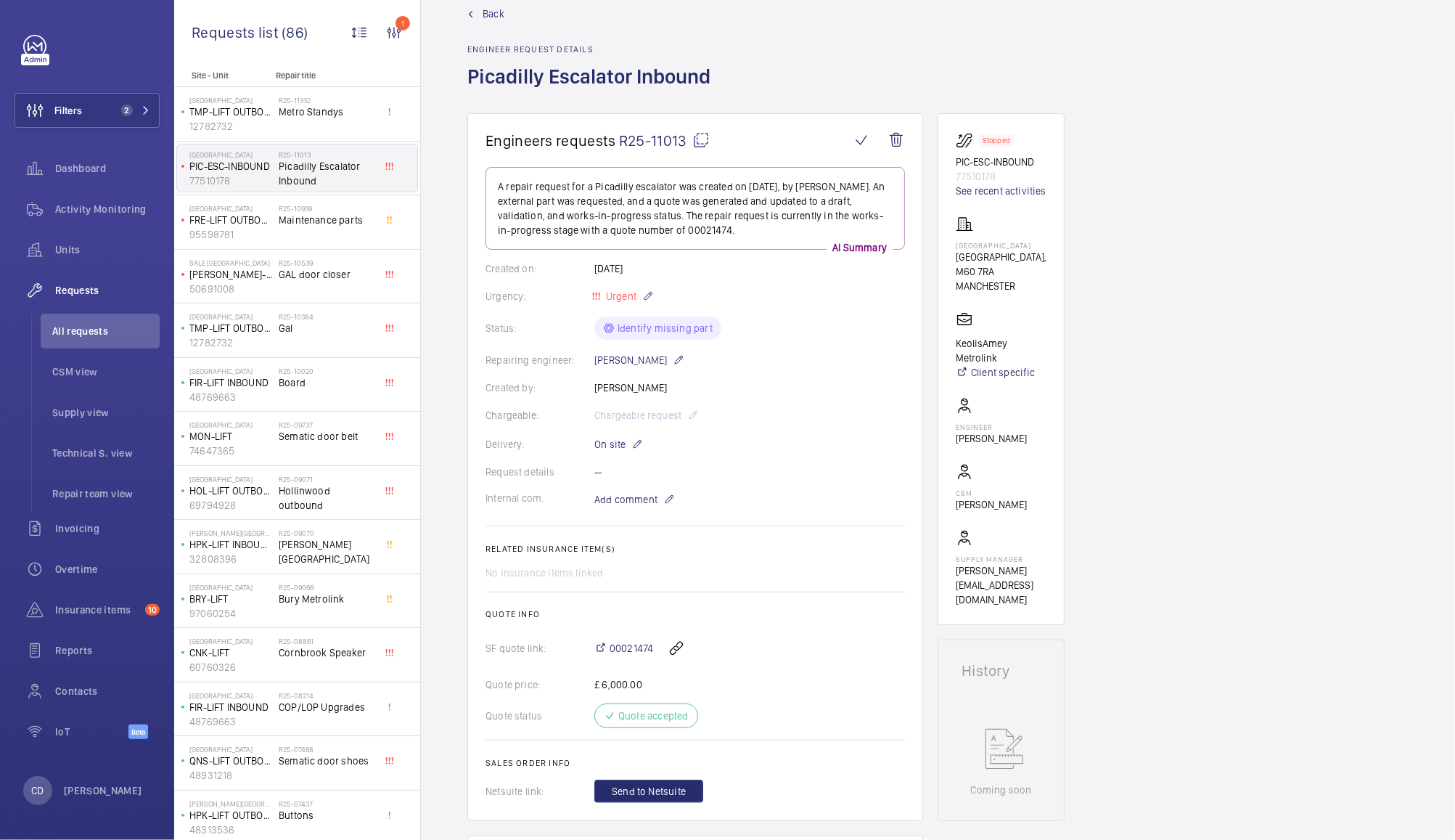
scroll to position [31, 0]
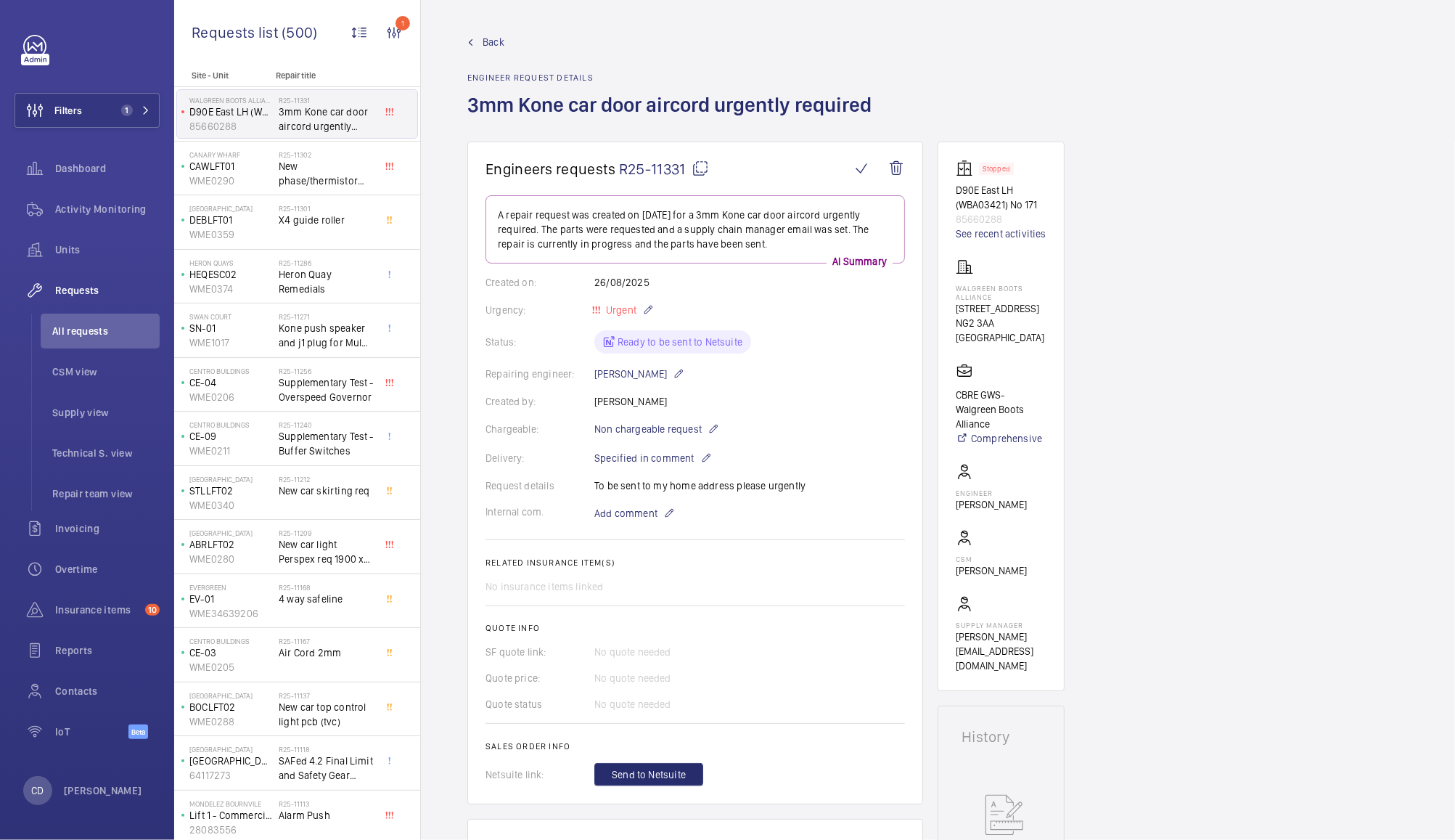
click at [697, 173] on mat-icon at bounding box center [700, 168] width 17 height 17
click at [65, 246] on span "Units" at bounding box center [108, 249] width 105 height 14
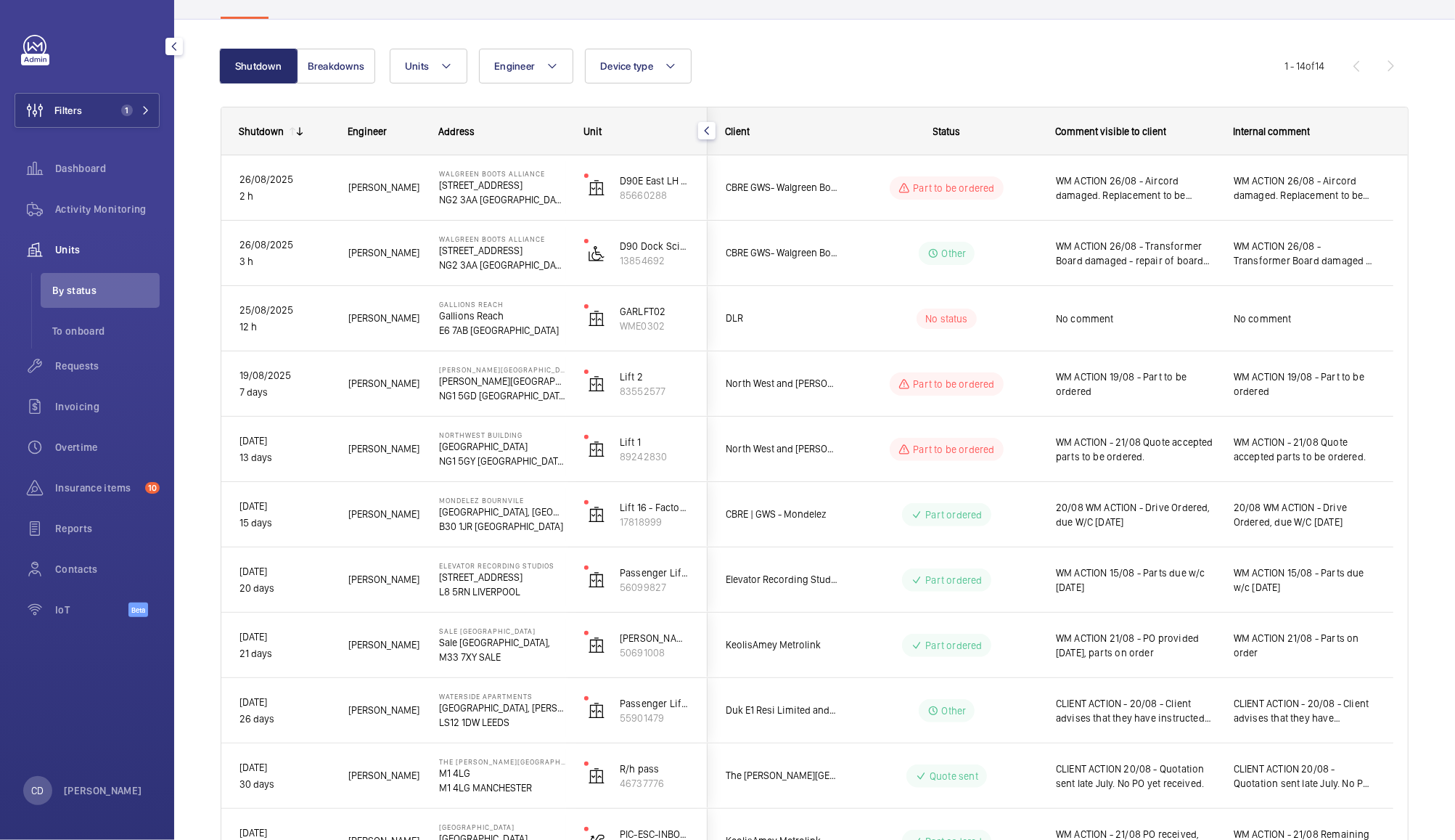
scroll to position [111, 0]
click at [999, 189] on div "Part to be ordered" at bounding box center [946, 189] width 113 height 23
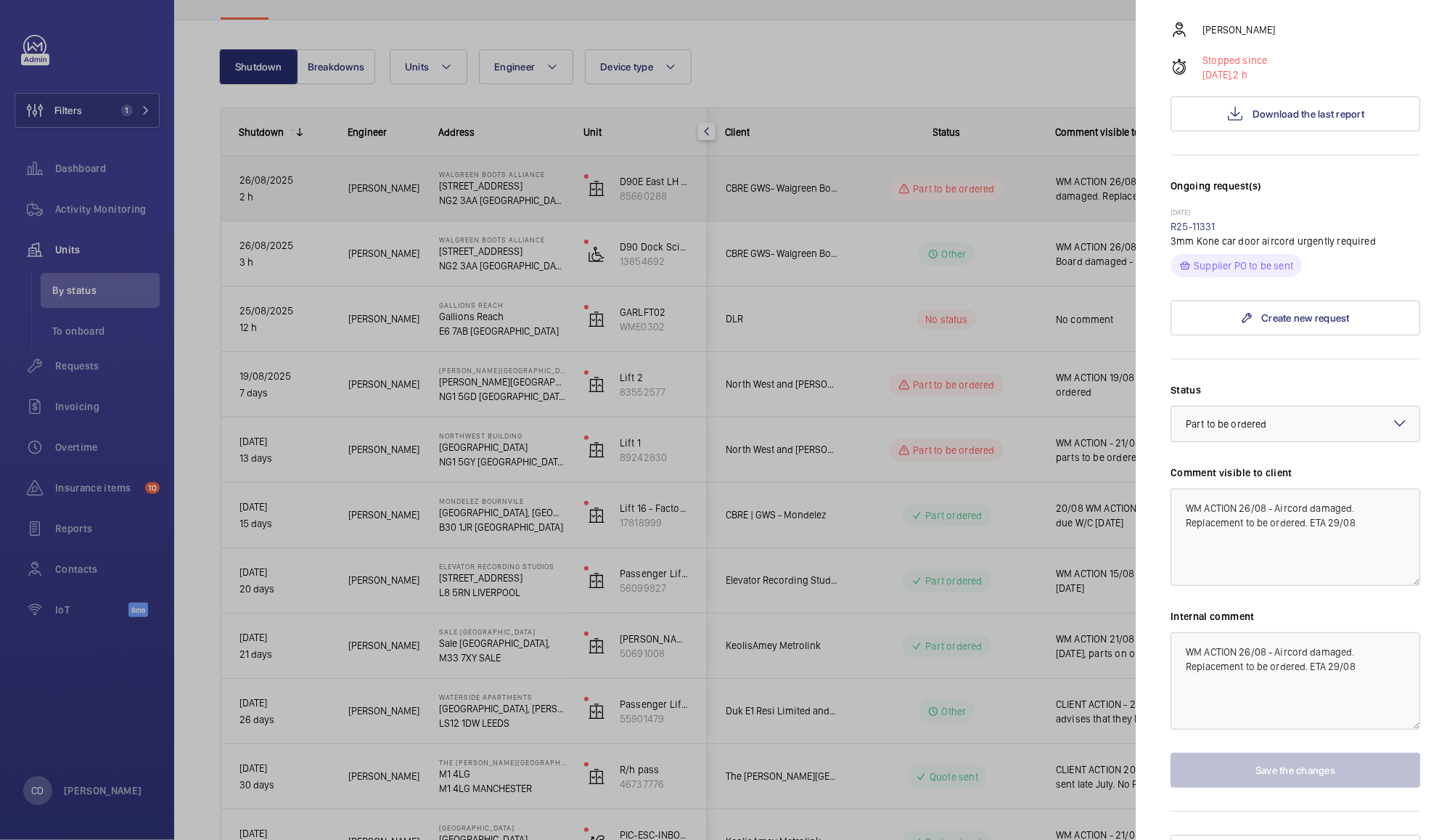
scroll to position [267, 0]
click at [1335, 411] on div at bounding box center [1296, 423] width 248 height 35
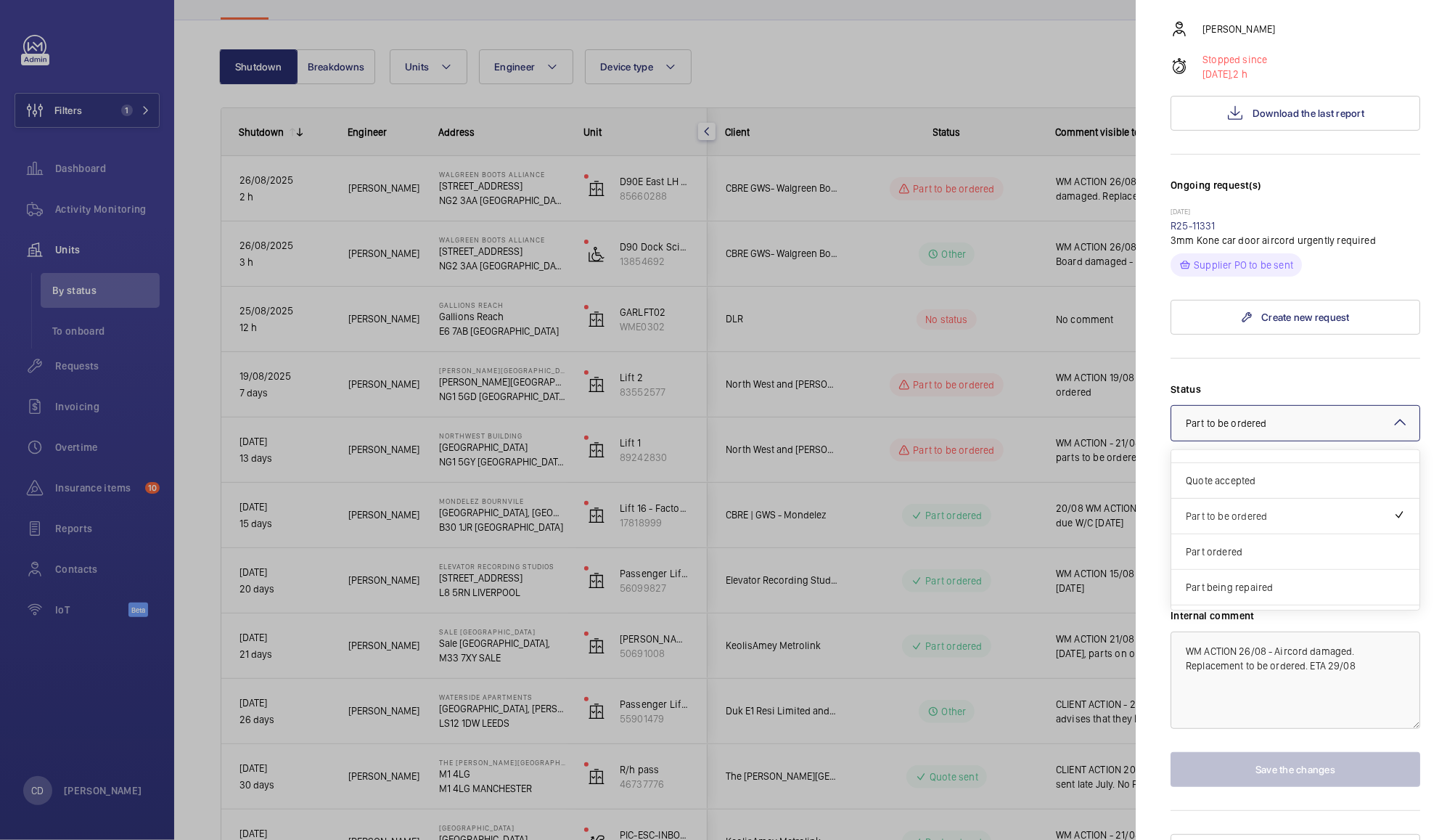
scroll to position [57, 0]
click at [1260, 546] on span "Part ordered" at bounding box center [1295, 553] width 219 height 14
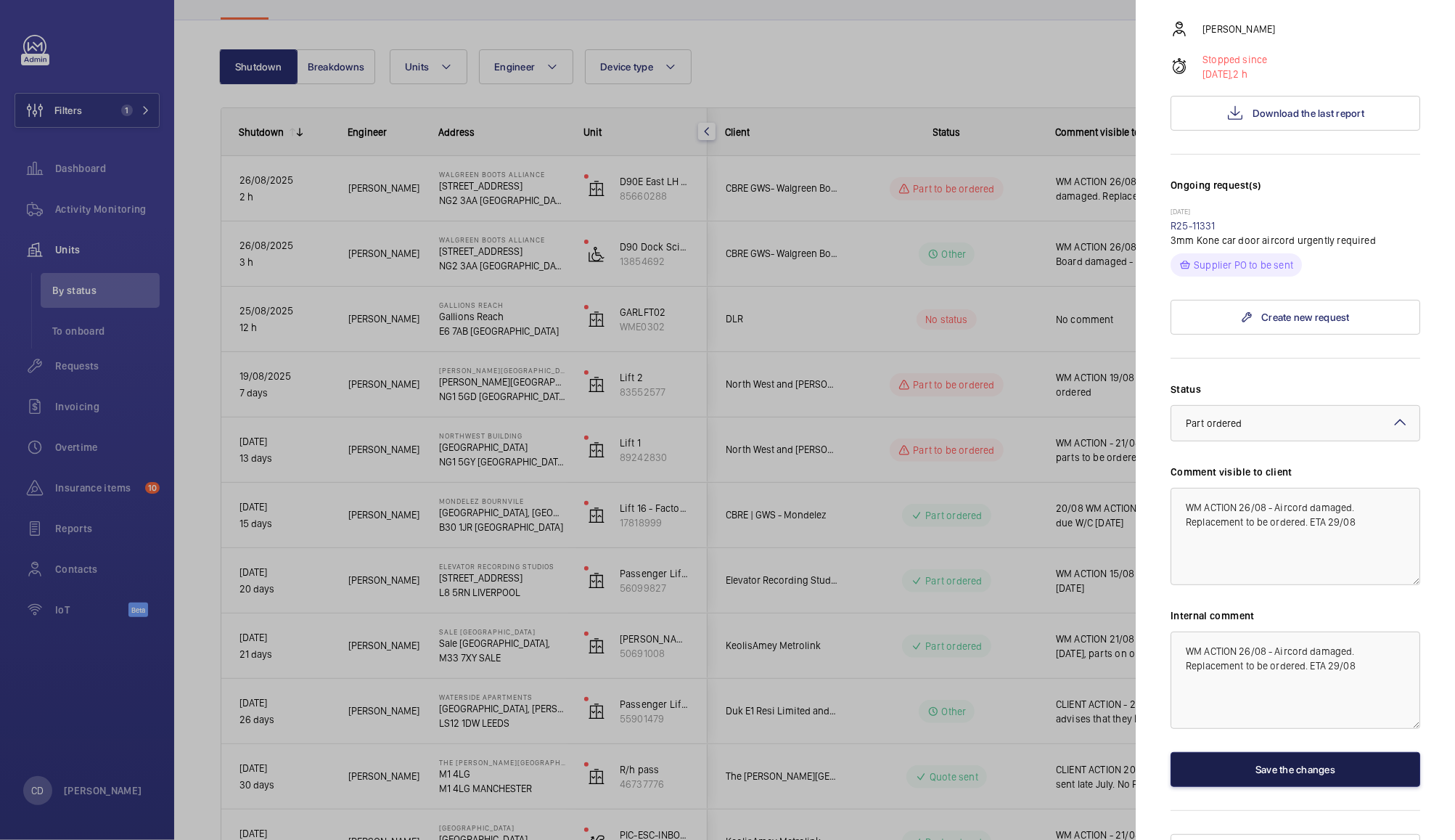
click at [1307, 760] on button "Save the changes" at bounding box center [1296, 770] width 250 height 35
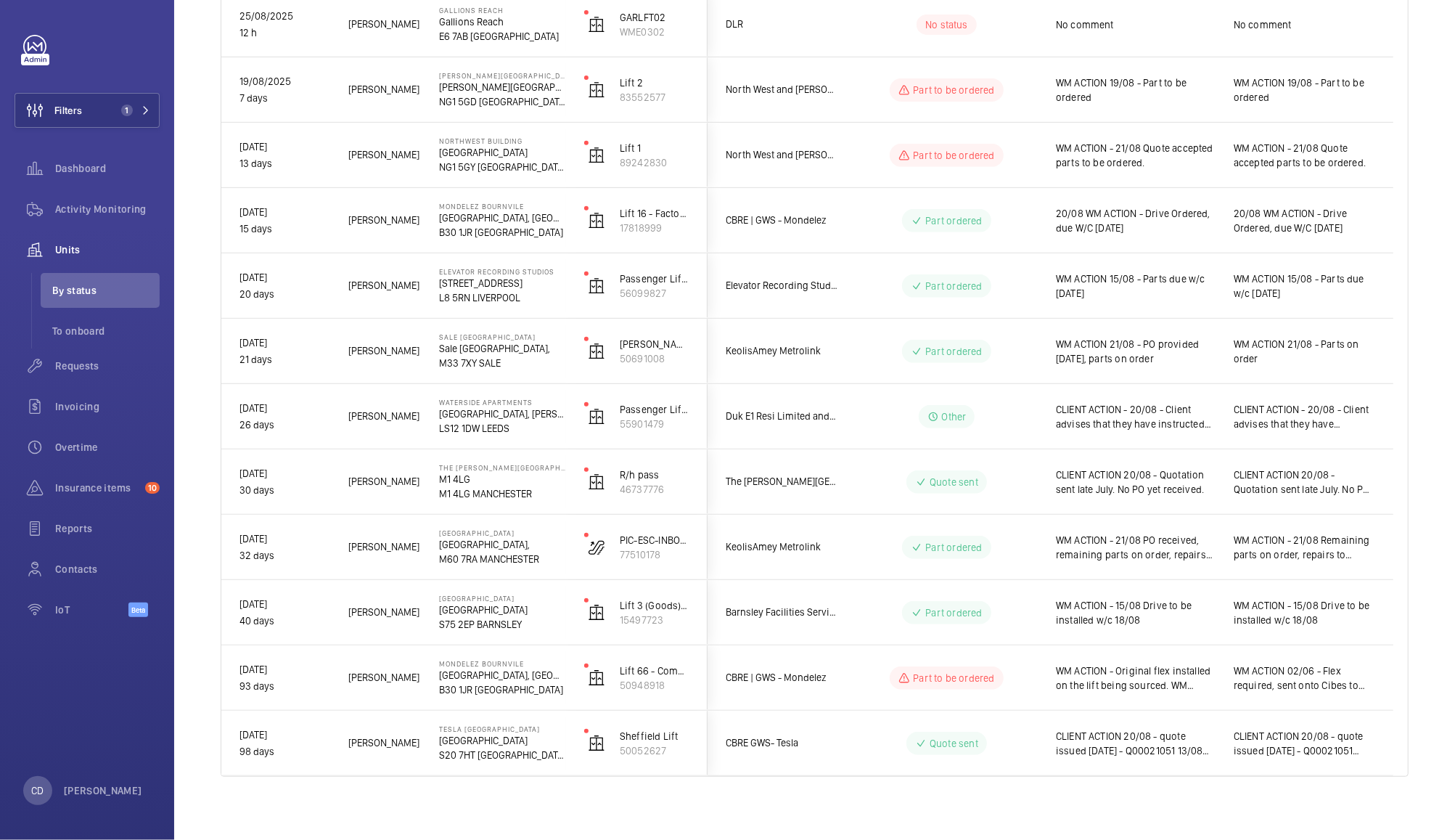
scroll to position [411, 0]
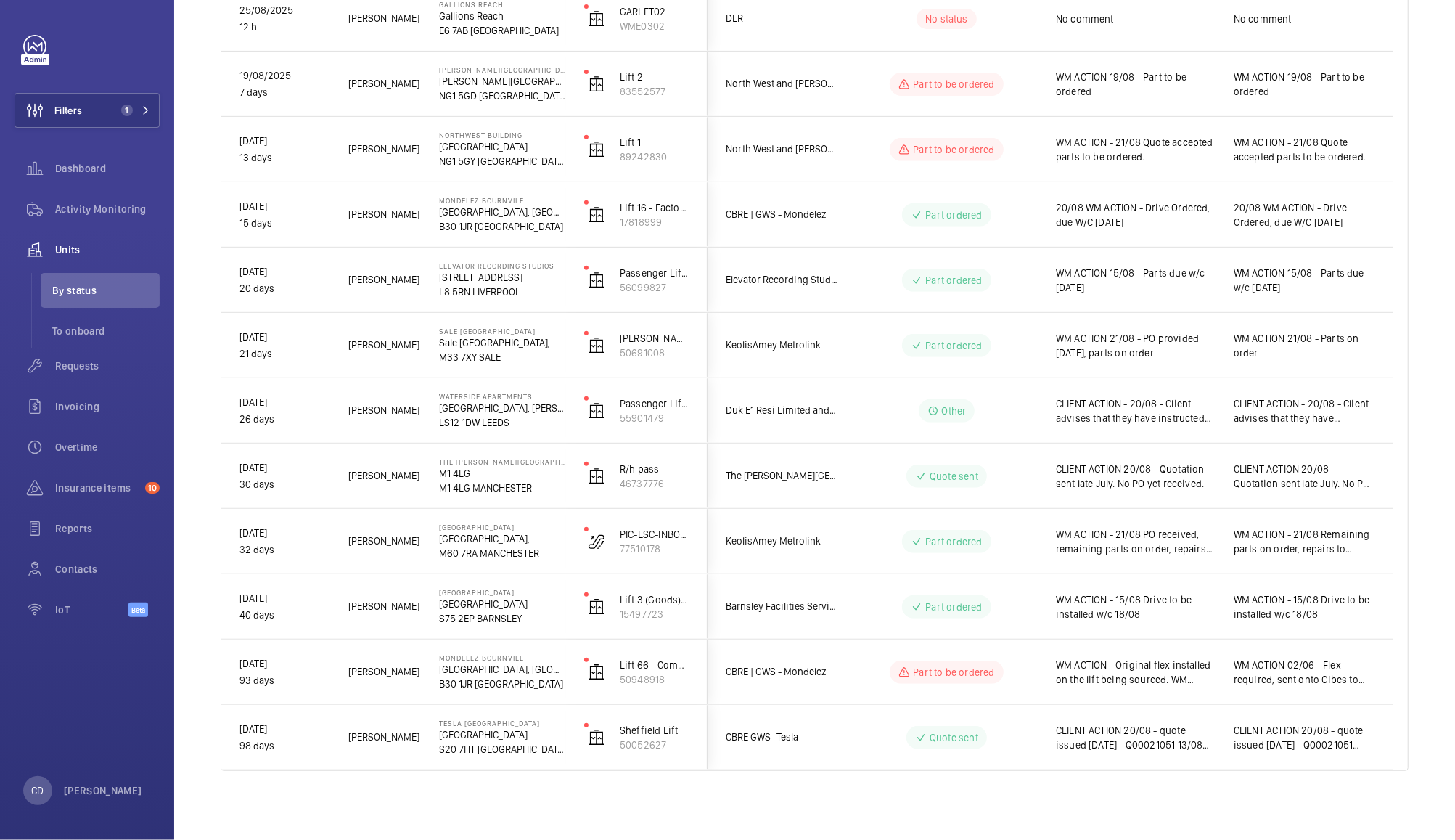
click at [1016, 350] on wm-front-pills-cell "Part ordered" at bounding box center [947, 345] width 181 height 23
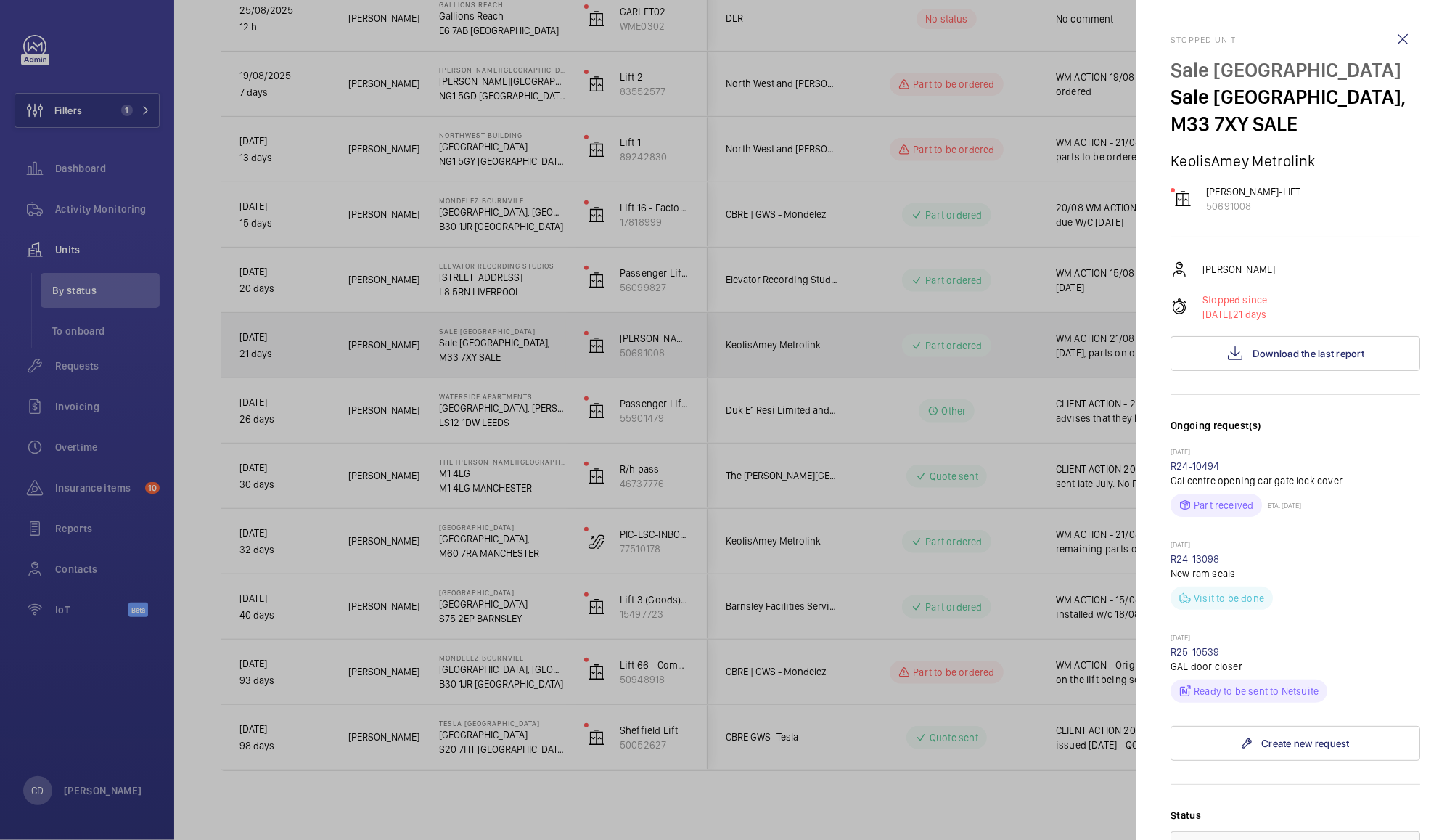
click at [1014, 351] on div at bounding box center [727, 420] width 1455 height 840
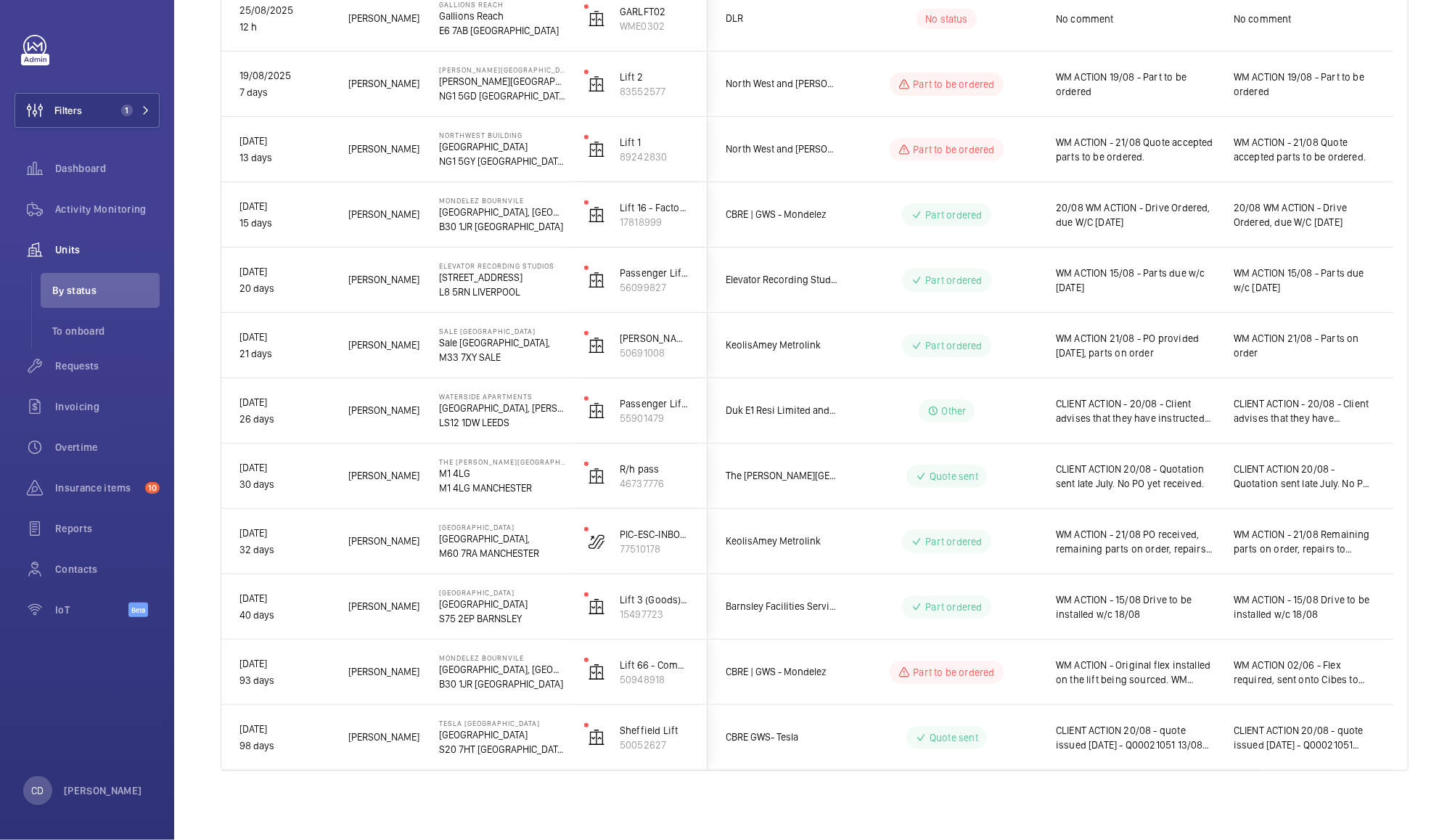
click at [1016, 349] on wm-front-pills-cell "Part ordered" at bounding box center [947, 345] width 181 height 23
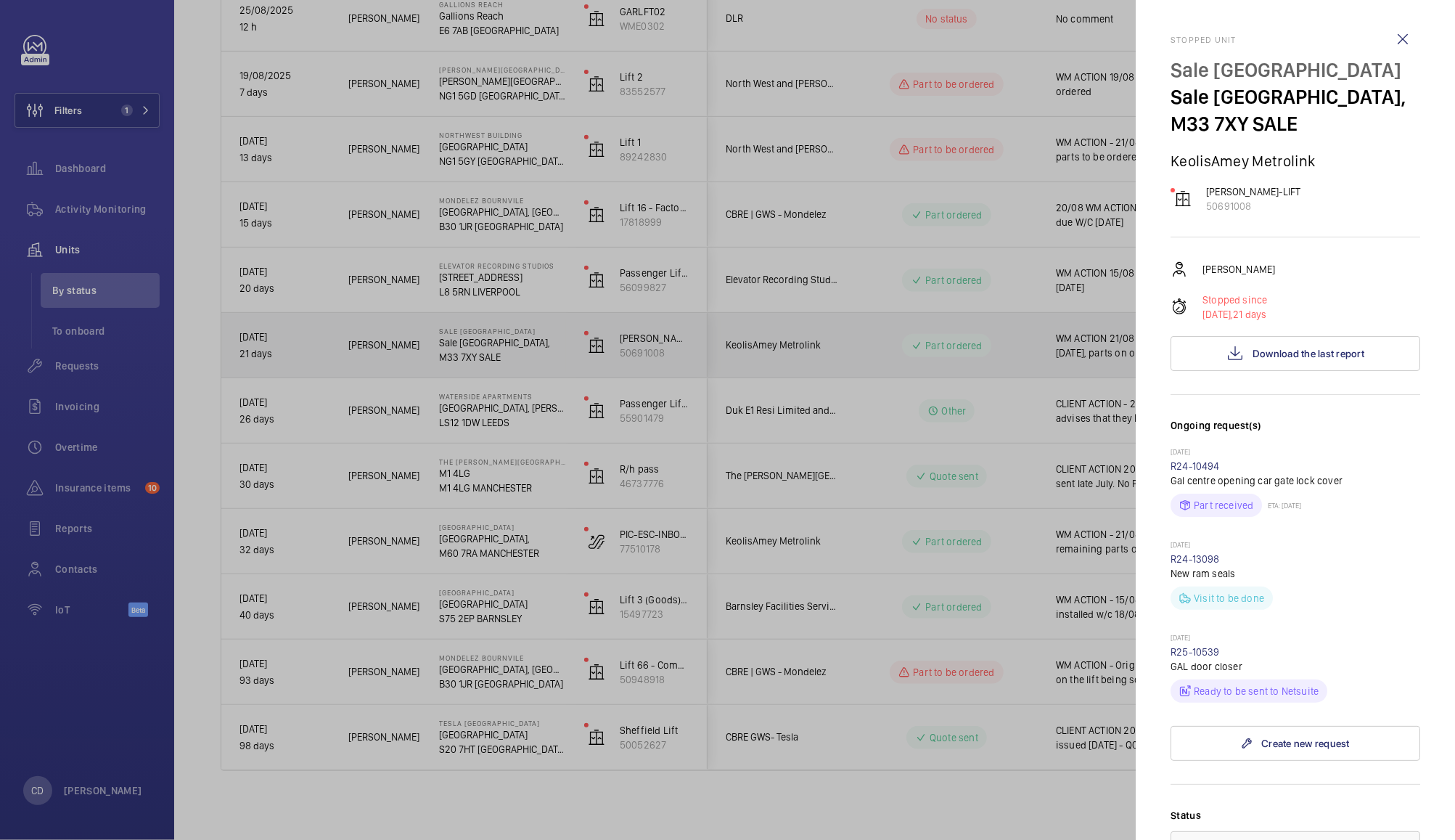
click at [991, 613] on div at bounding box center [727, 420] width 1455 height 840
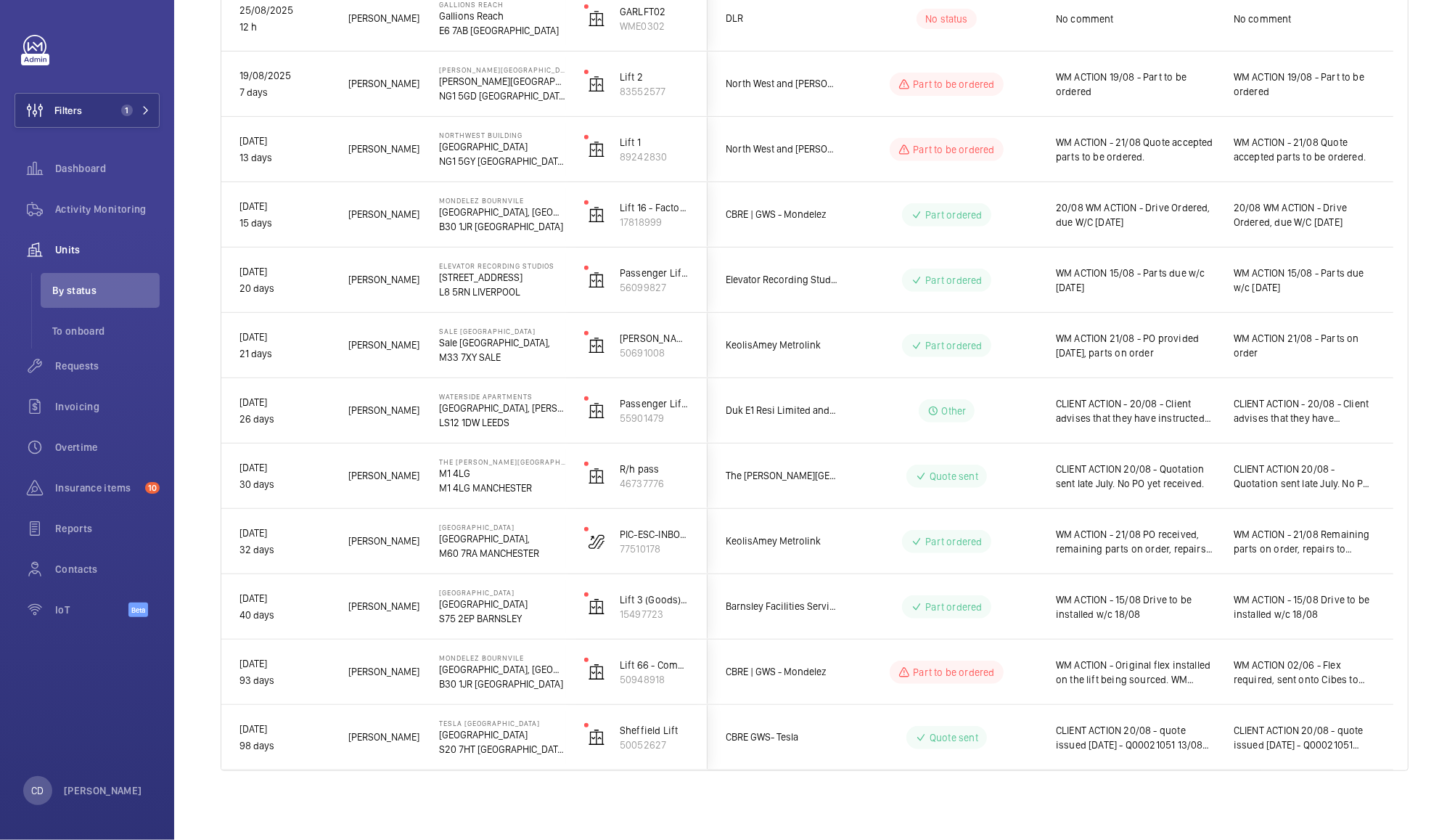
click at [1179, 607] on span "WM ACTION - 15/08 Drive to be installed w/c 18/08" at bounding box center [1135, 607] width 159 height 29
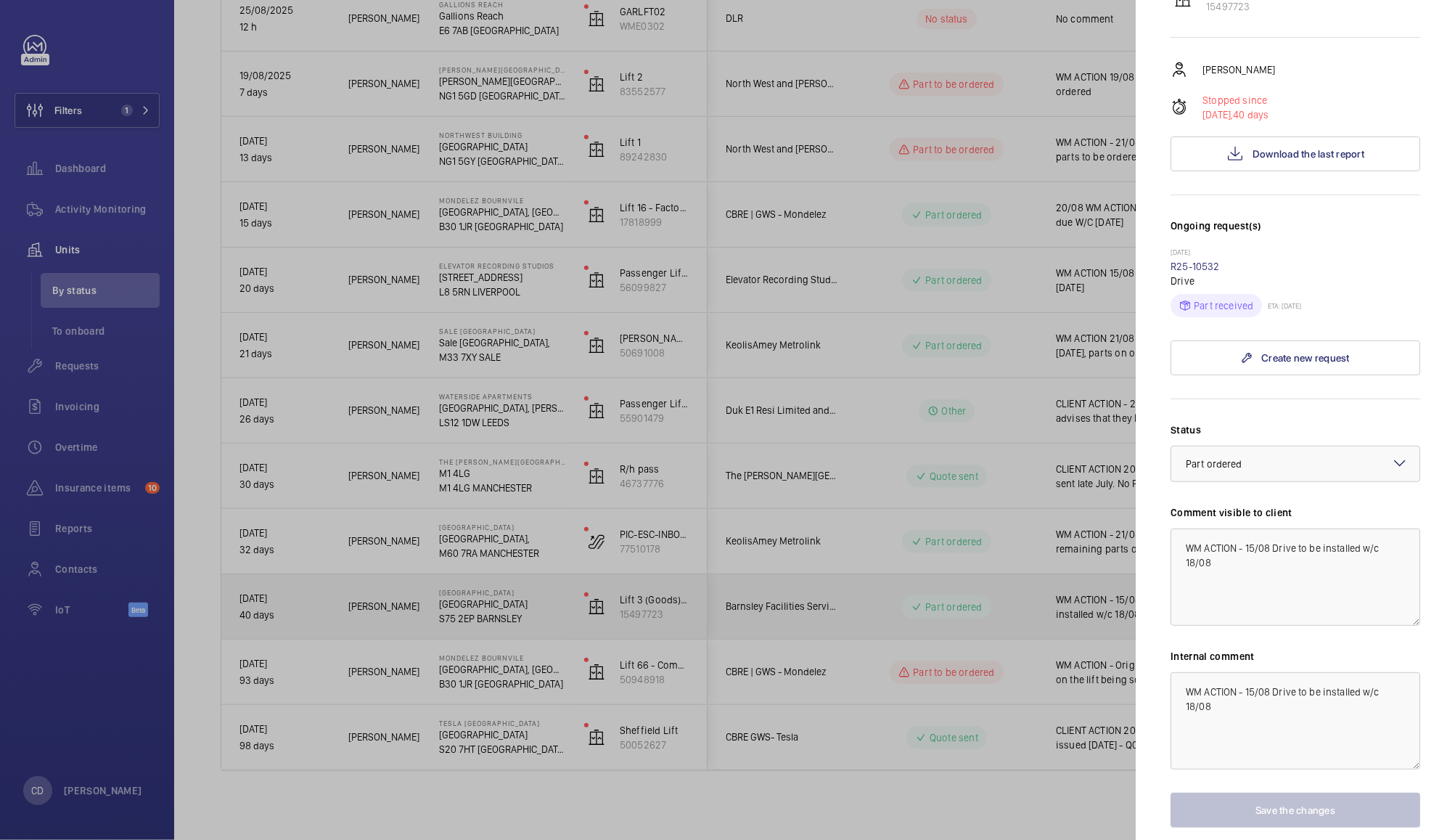
scroll to position [219, 0]
click at [1226, 306] on p "Part received" at bounding box center [1223, 304] width 60 height 14
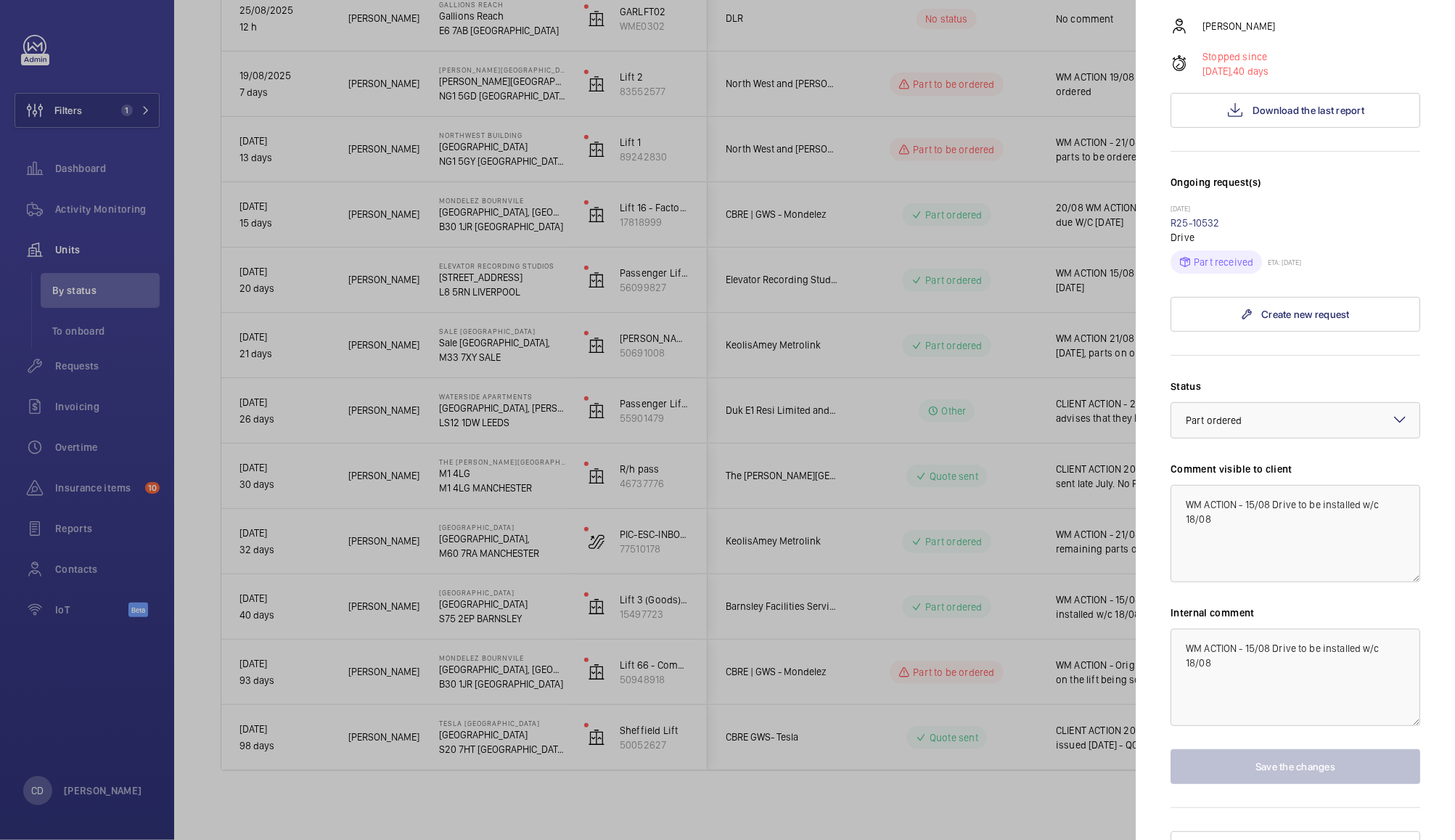
scroll to position [261, 0]
click at [1259, 505] on textarea "WM ACTION - 15/08 Drive to be installed w/c 18/08" at bounding box center [1296, 533] width 250 height 97
click at [1299, 525] on textarea "WM ACTION - 26/08 Drive to be installed w/c 18/08" at bounding box center [1296, 533] width 250 height 97
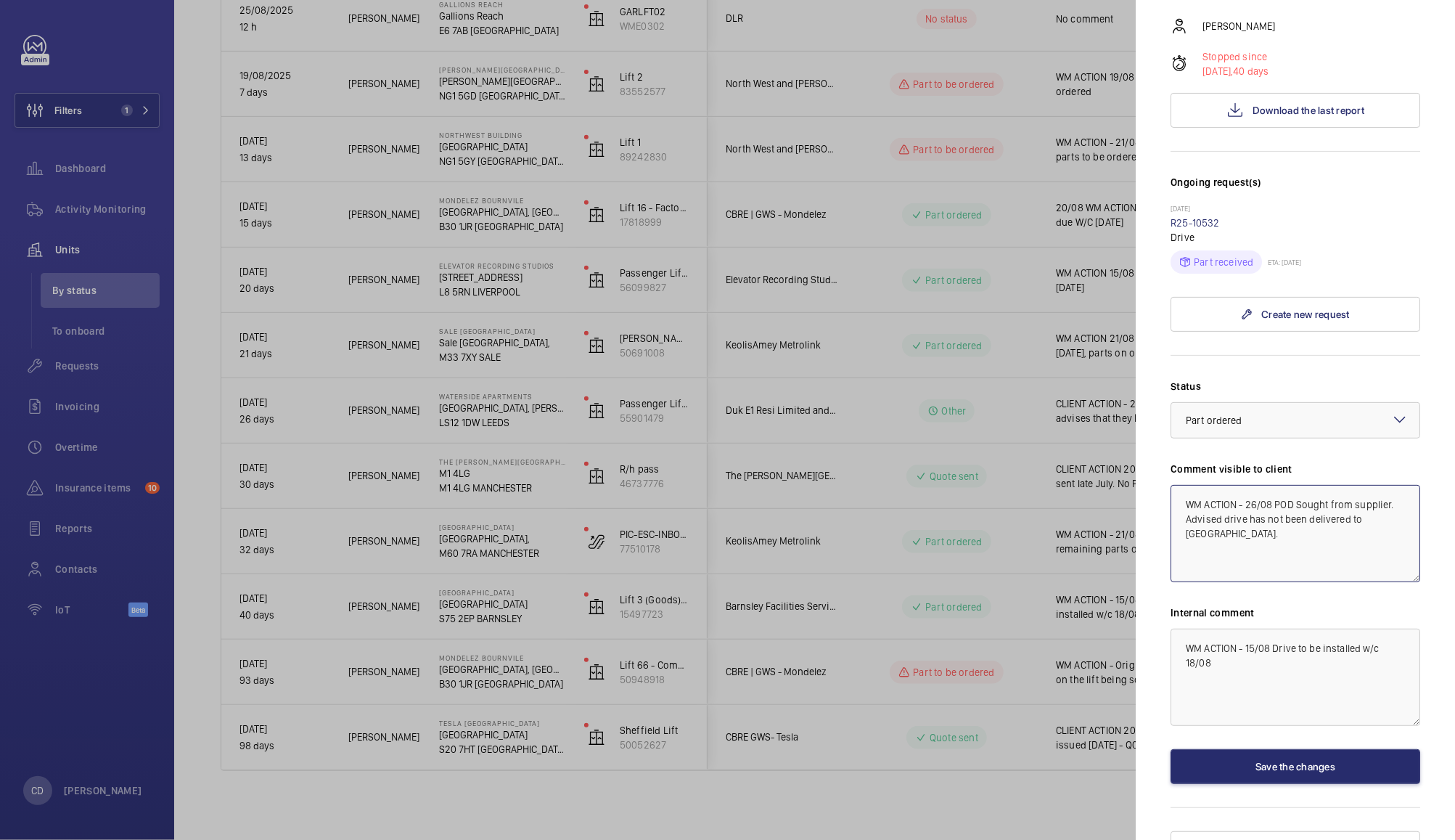
type textarea "WM ACTION - 26/08 POD Sought from supplier. Advised drive has not been delivere…"
paste textarea "26/08 POD Sought from supplier. Advised drive has not been delivered to Barnsle…"
drag, startPoint x: 1286, startPoint y: 684, endPoint x: 1185, endPoint y: 667, distance: 102.4
click at [1185, 667] on textarea "WM ACTION - 26/08 POD Sought from supplier. Advised drive has not been delivere…" at bounding box center [1296, 677] width 250 height 97
type textarea "WM ACTION - 26/08 POD Sought from supplier. Drive is at [GEOGRAPHIC_DATA] store…"
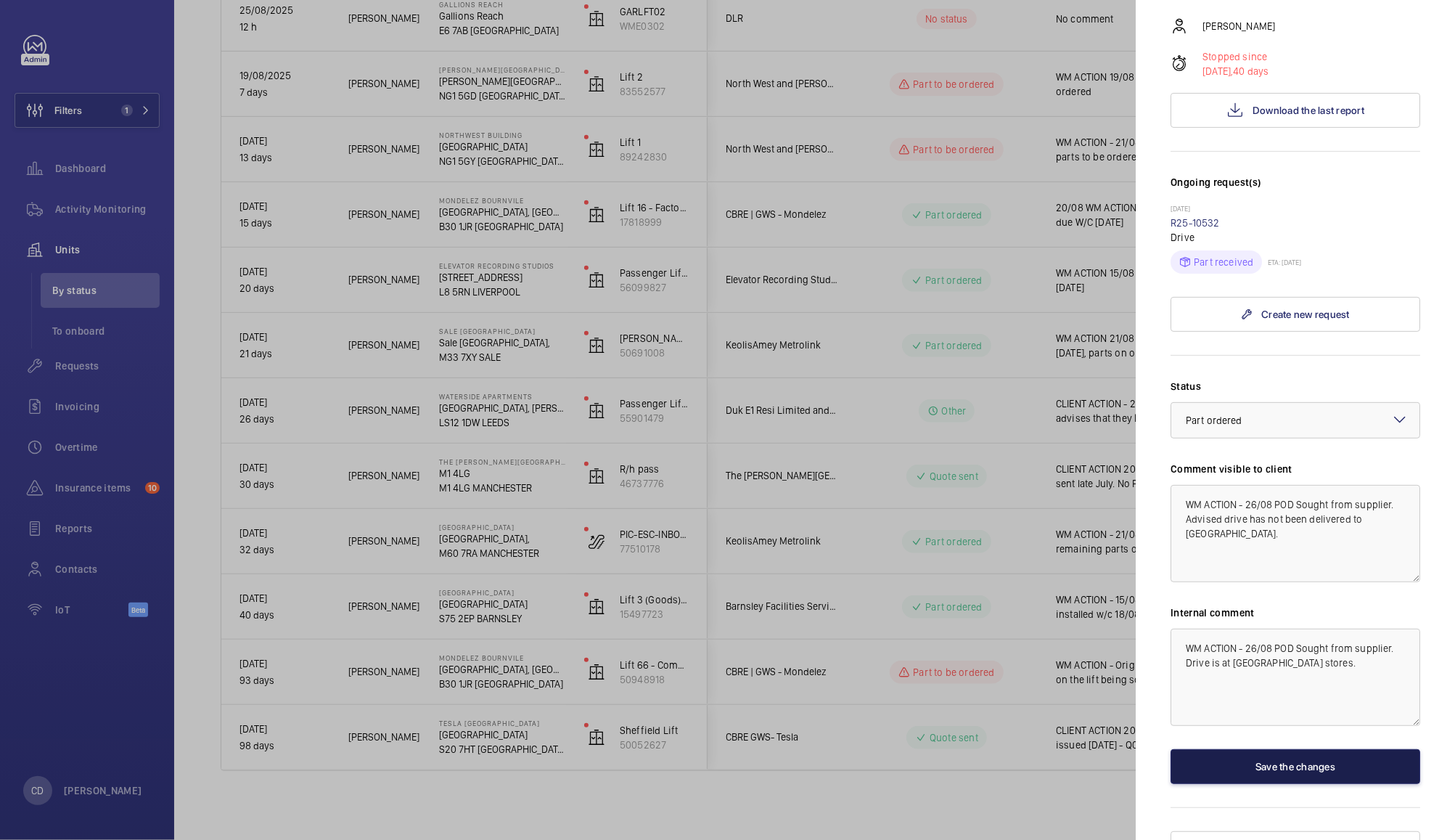
click at [1305, 769] on button "Save the changes" at bounding box center [1296, 767] width 250 height 35
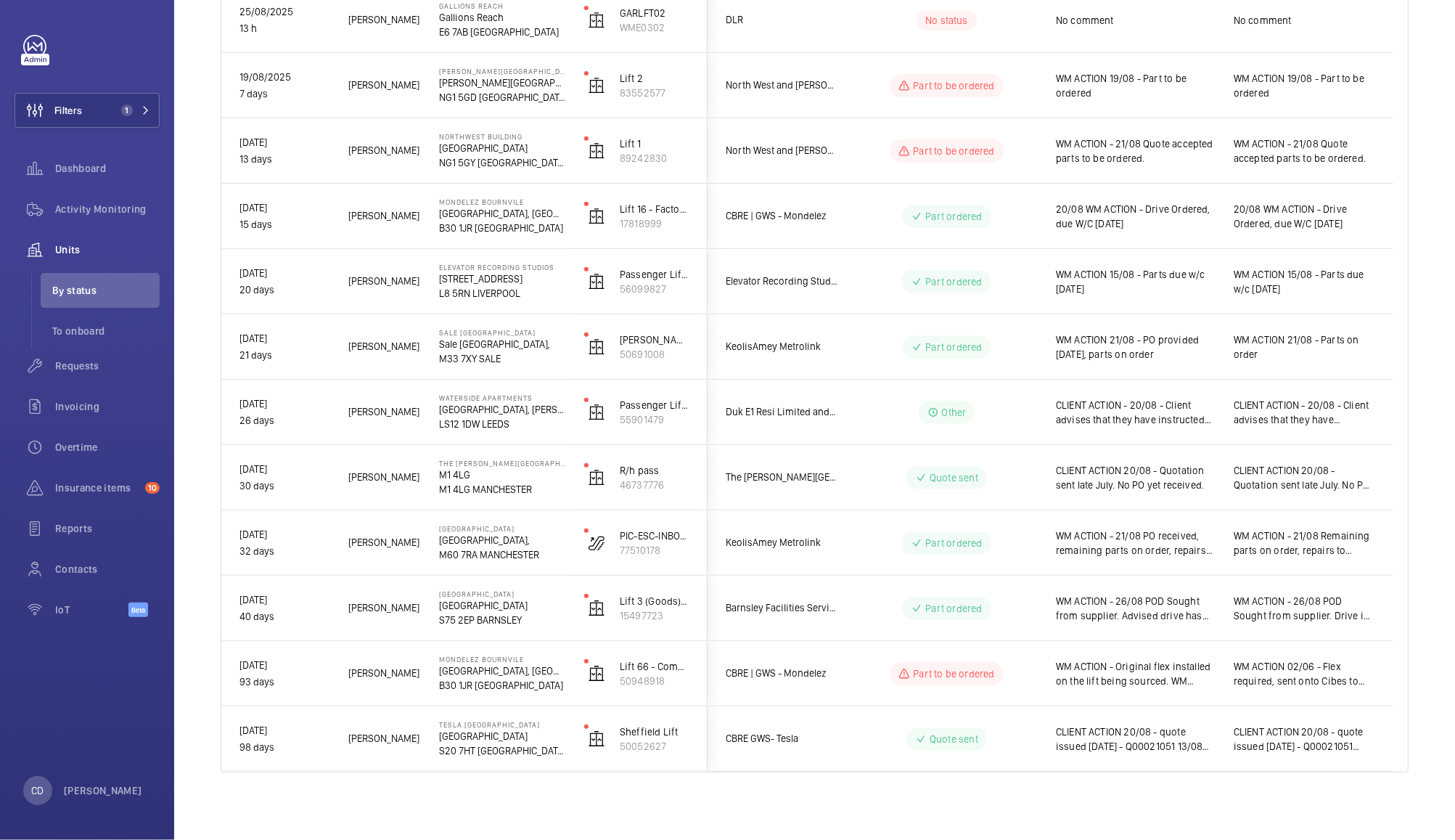
scroll to position [411, 0]
click at [1029, 417] on wm-front-pills-cell "Other" at bounding box center [947, 411] width 181 height 23
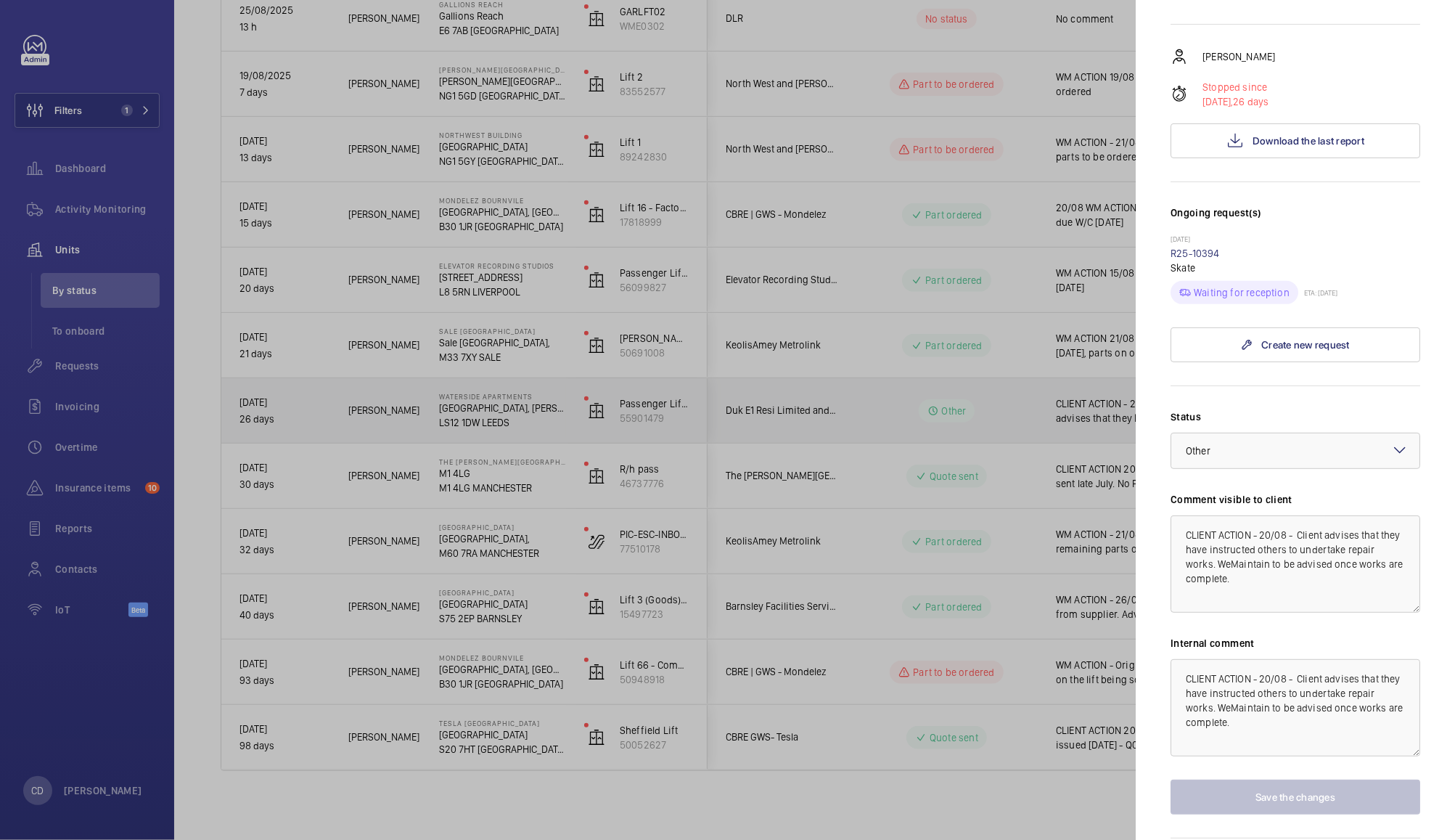
scroll to position [276, 0]
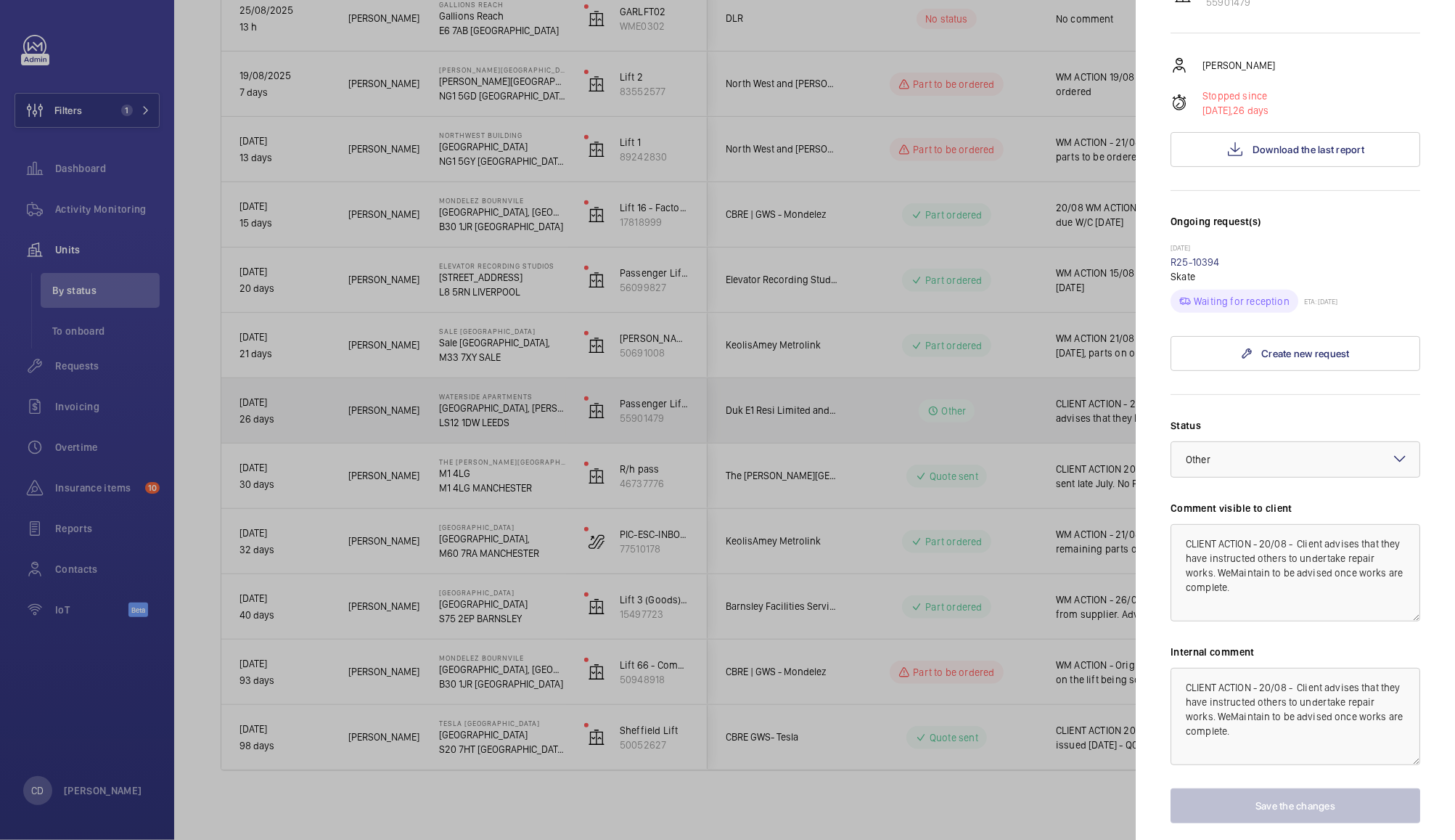
click at [1313, 622] on div "Status Select a status × Other × Comment visible to client CLIENT ACTION - 20/0…" at bounding box center [1296, 620] width 250 height 405
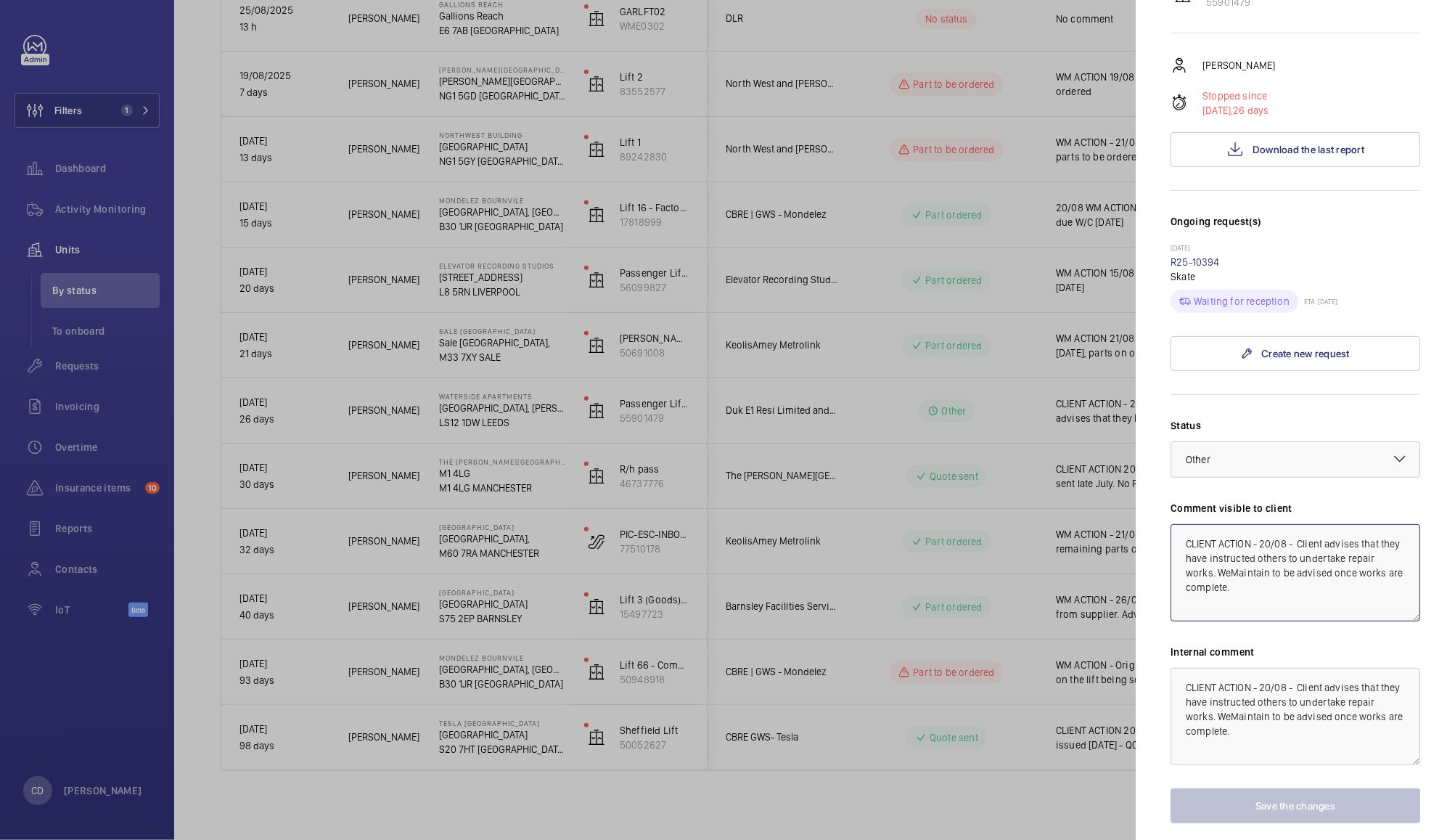
click at [1322, 604] on textarea "CLIENT ACTION - 20/08 - Client advises that they have instructed others to unde…" at bounding box center [1296, 573] width 250 height 97
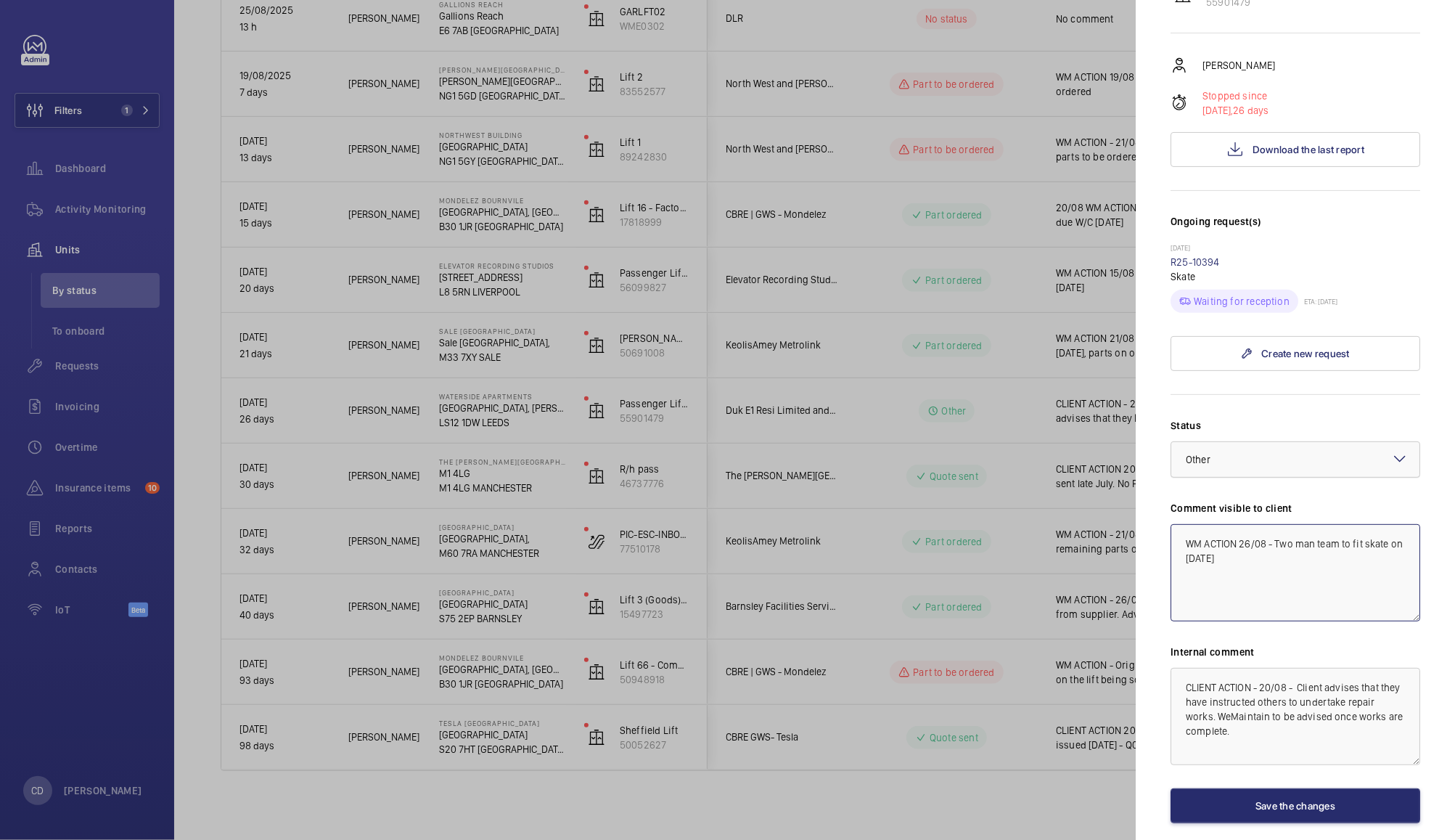
click at [1284, 442] on div at bounding box center [1296, 460] width 248 height 35
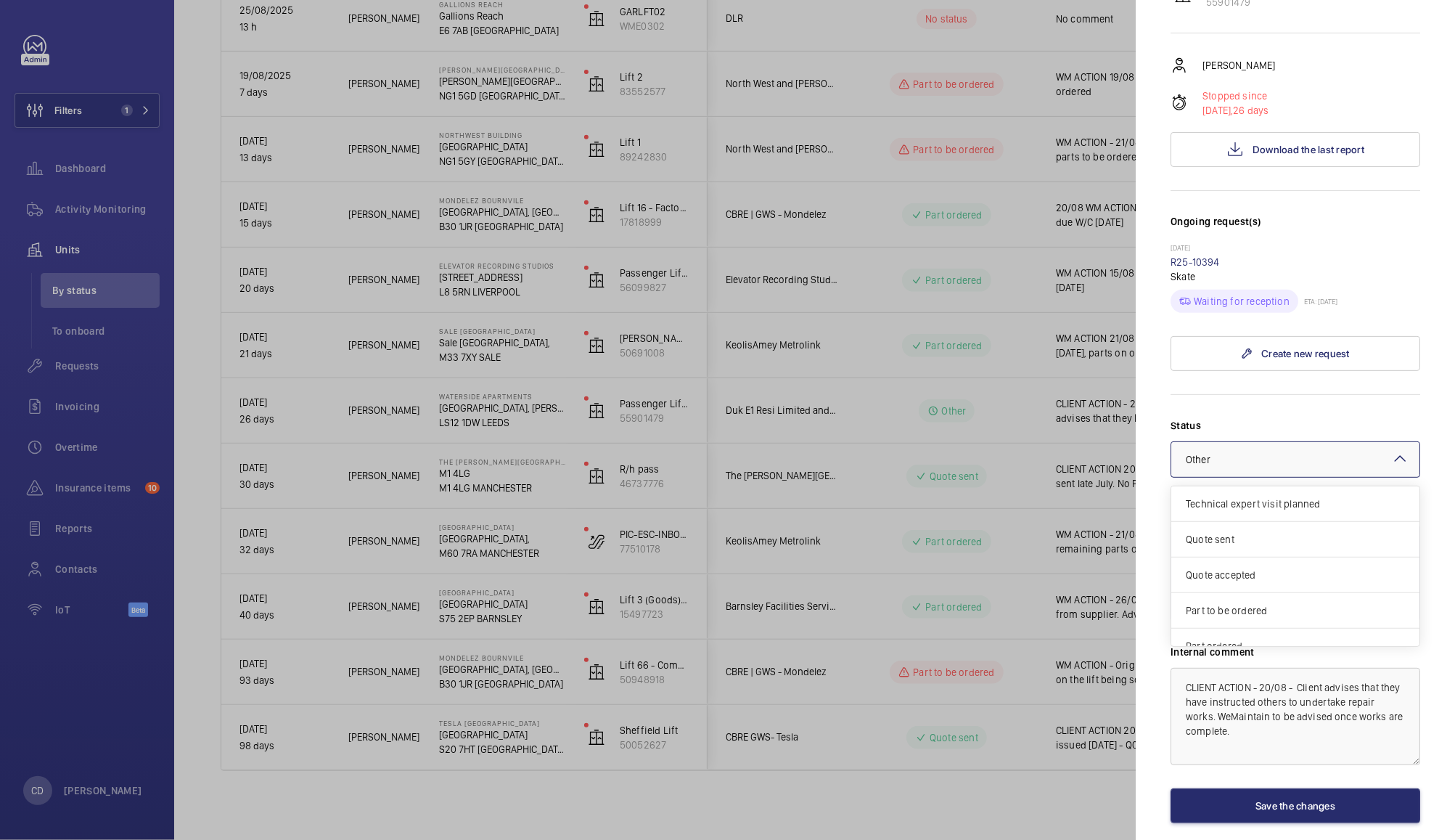
scroll to position [123, 0]
click at [1282, 589] on span "Visit planned" at bounding box center [1295, 594] width 219 height 14
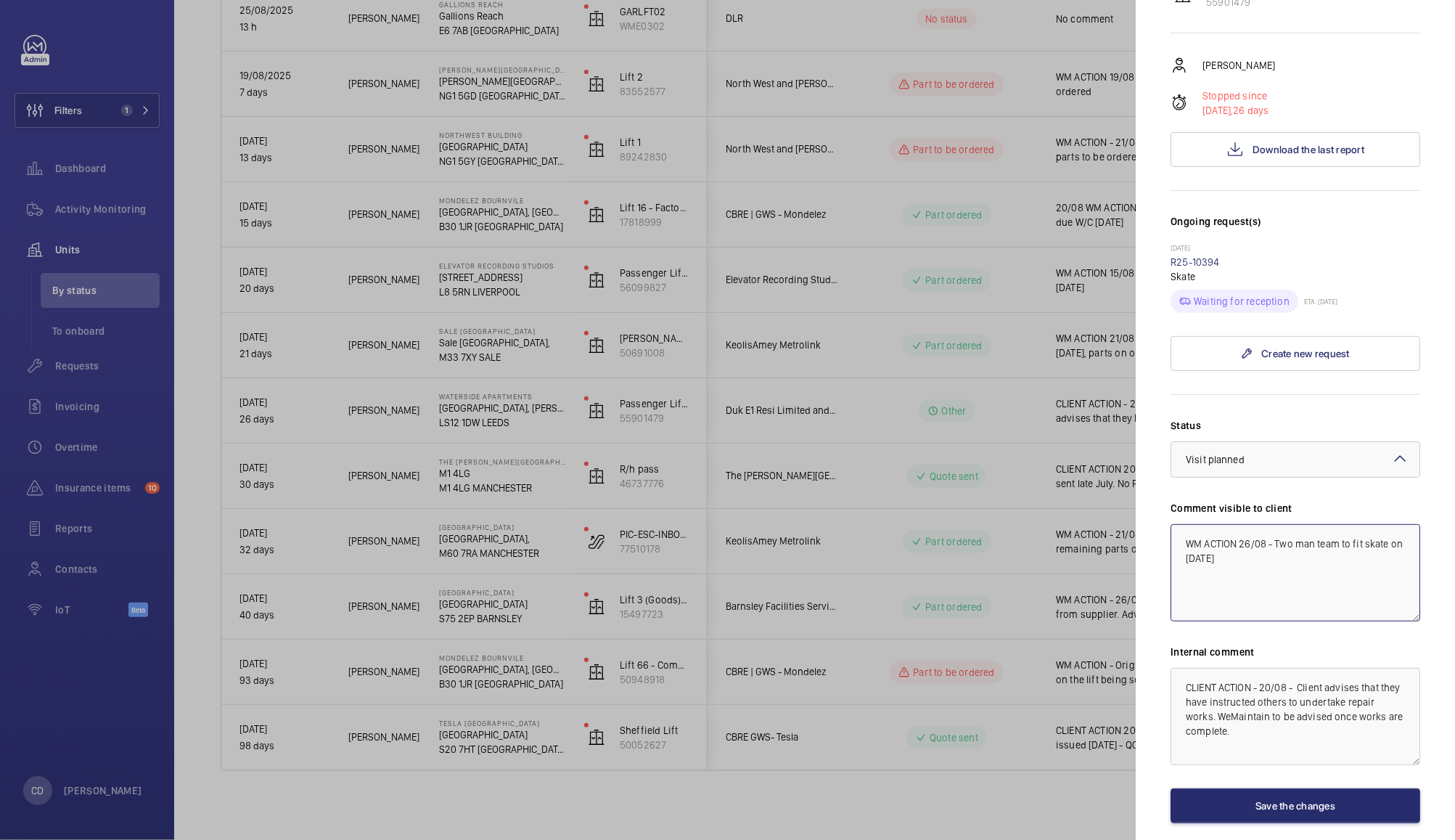
type textarea "WM ACTION 26/08 - Two man team to fit skate on [DATE]"
paste textarea "WM ACTION 26/08 - Two man team to fit skate on [DATE]"
type textarea "WM ACTION 26/08 - Two man team to fit skate on [DATE]"
click at [1335, 795] on button "Save the changes" at bounding box center [1296, 806] width 250 height 35
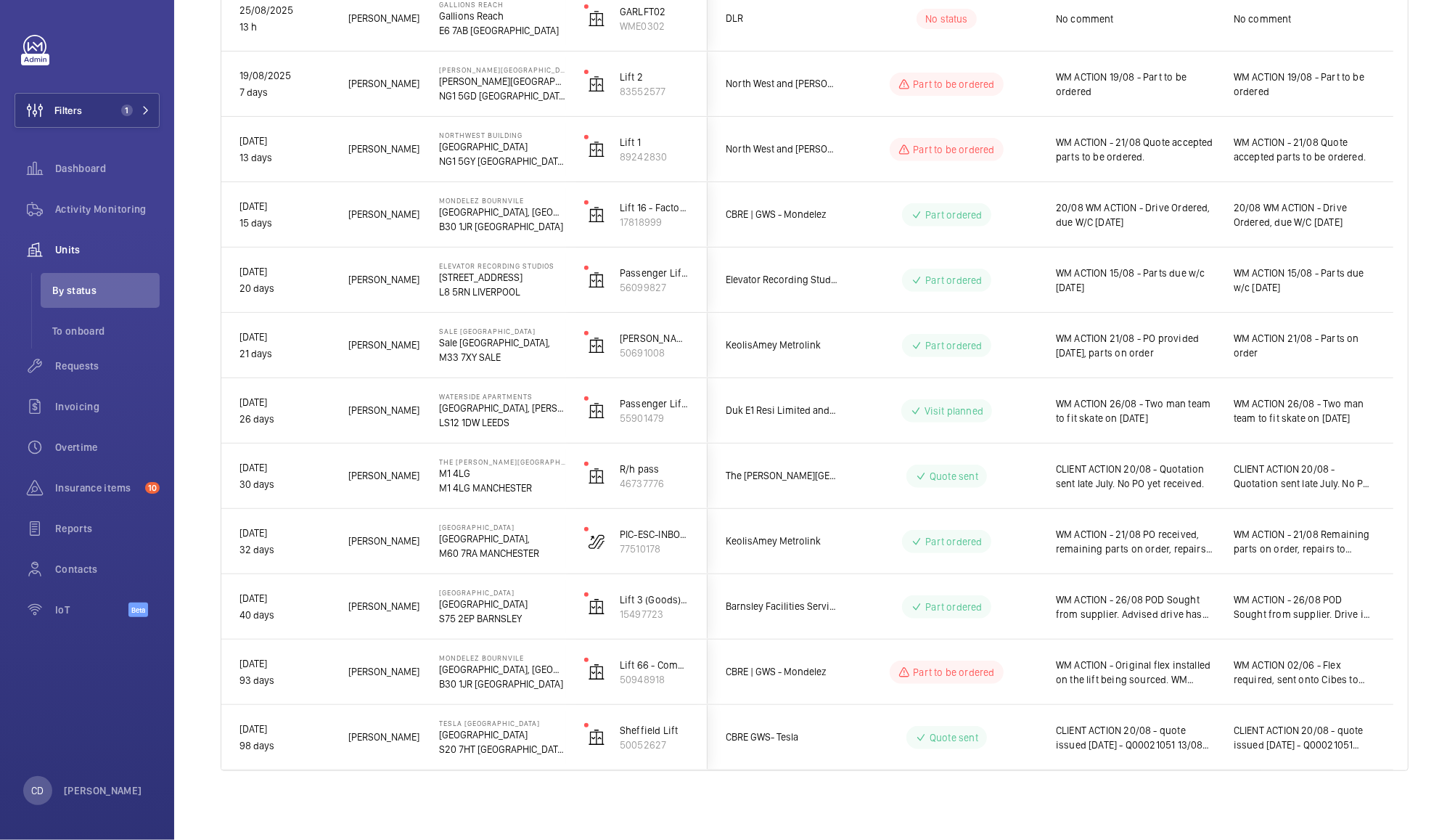
click at [1201, 283] on span "WM ACTION 15/08 - Parts due w/c [DATE]" at bounding box center [1135, 280] width 159 height 29
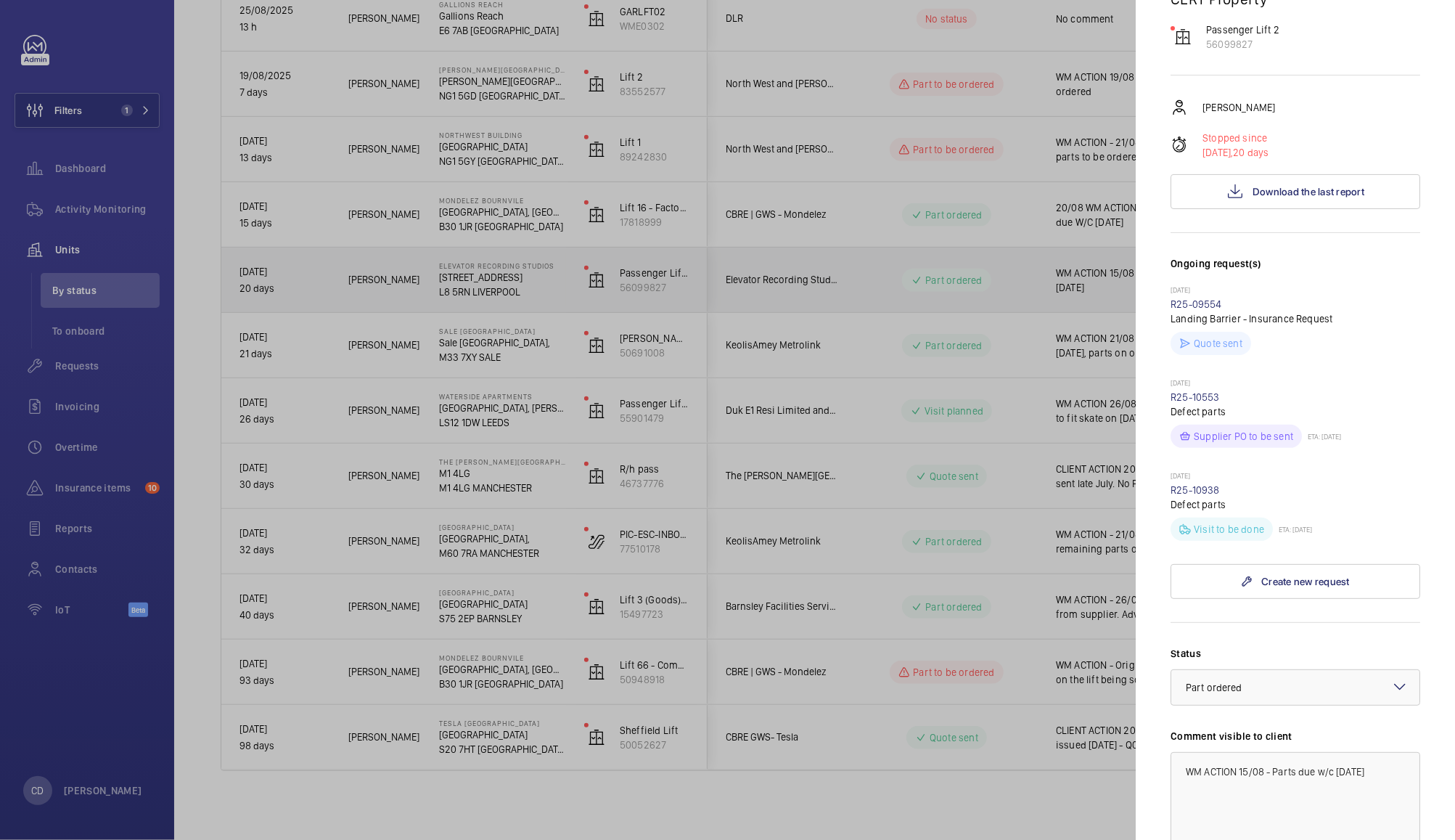
scroll to position [187, 0]
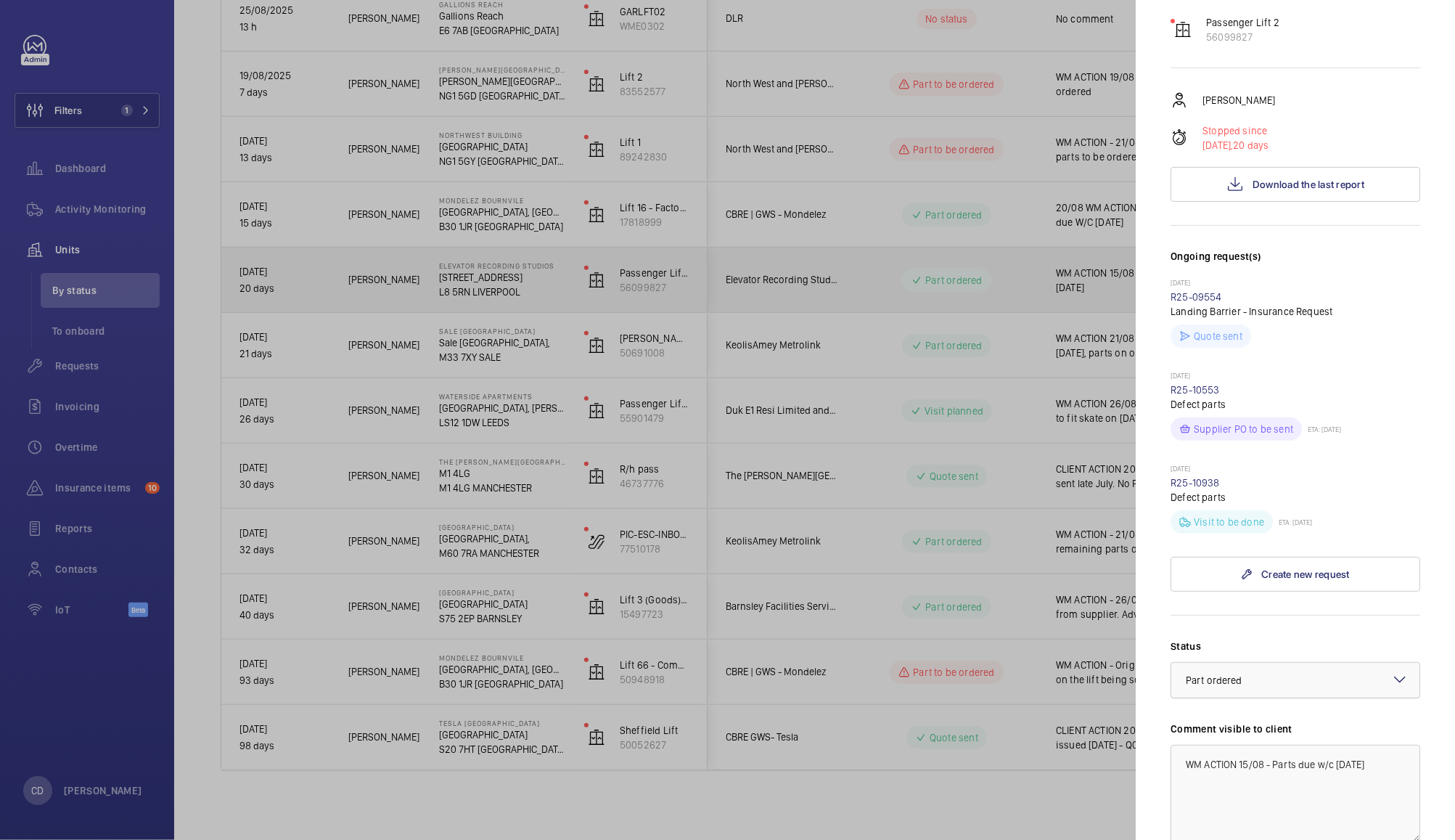
click at [1305, 698] on div at bounding box center [1296, 680] width 248 height 35
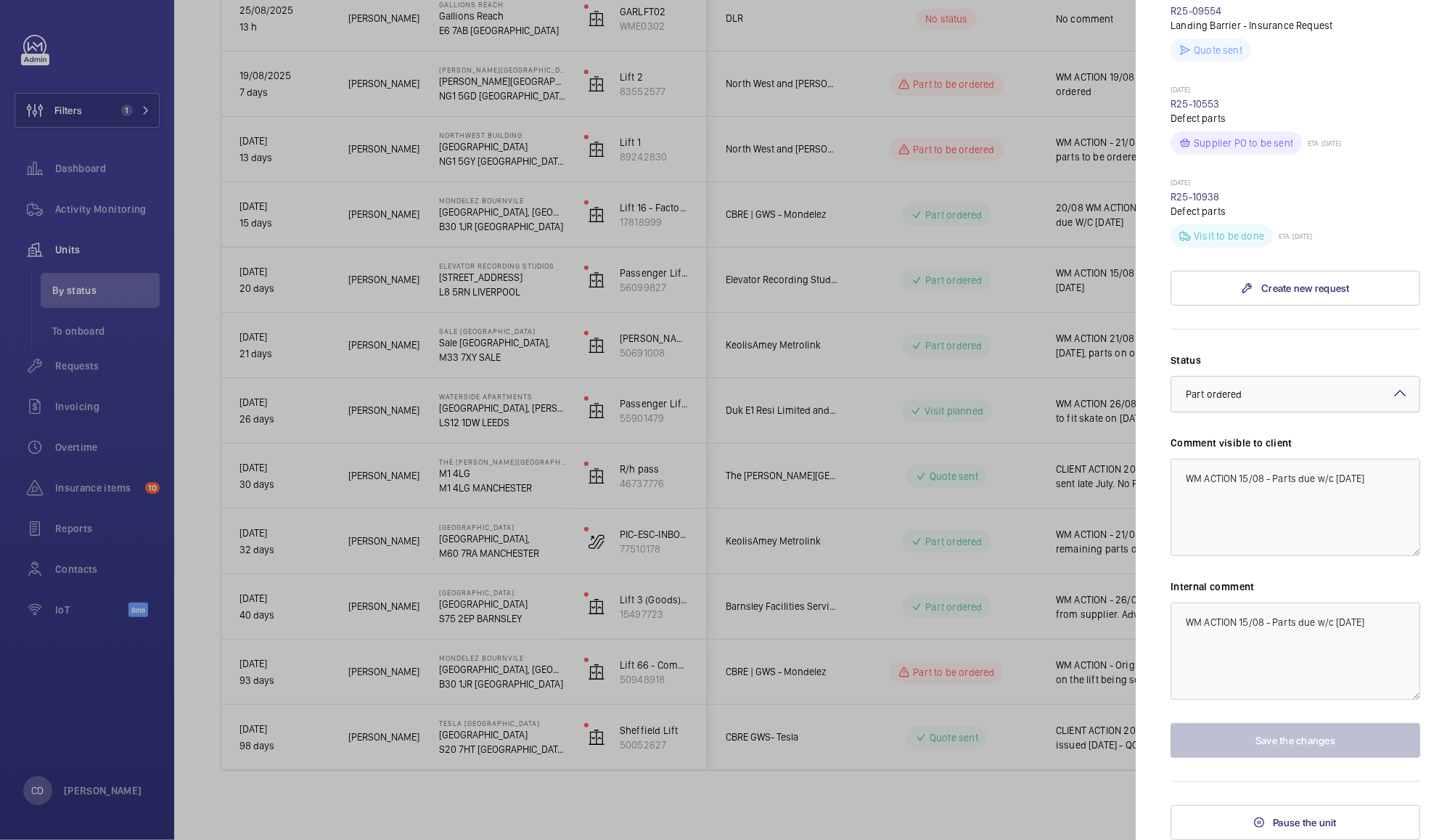
scroll to position [499, 0]
click at [1319, 391] on div at bounding box center [1296, 394] width 248 height 35
click at [1282, 524] on span "Visit planned" at bounding box center [1295, 529] width 219 height 14
drag, startPoint x: 1240, startPoint y: 474, endPoint x: 1454, endPoint y: 451, distance: 215.2
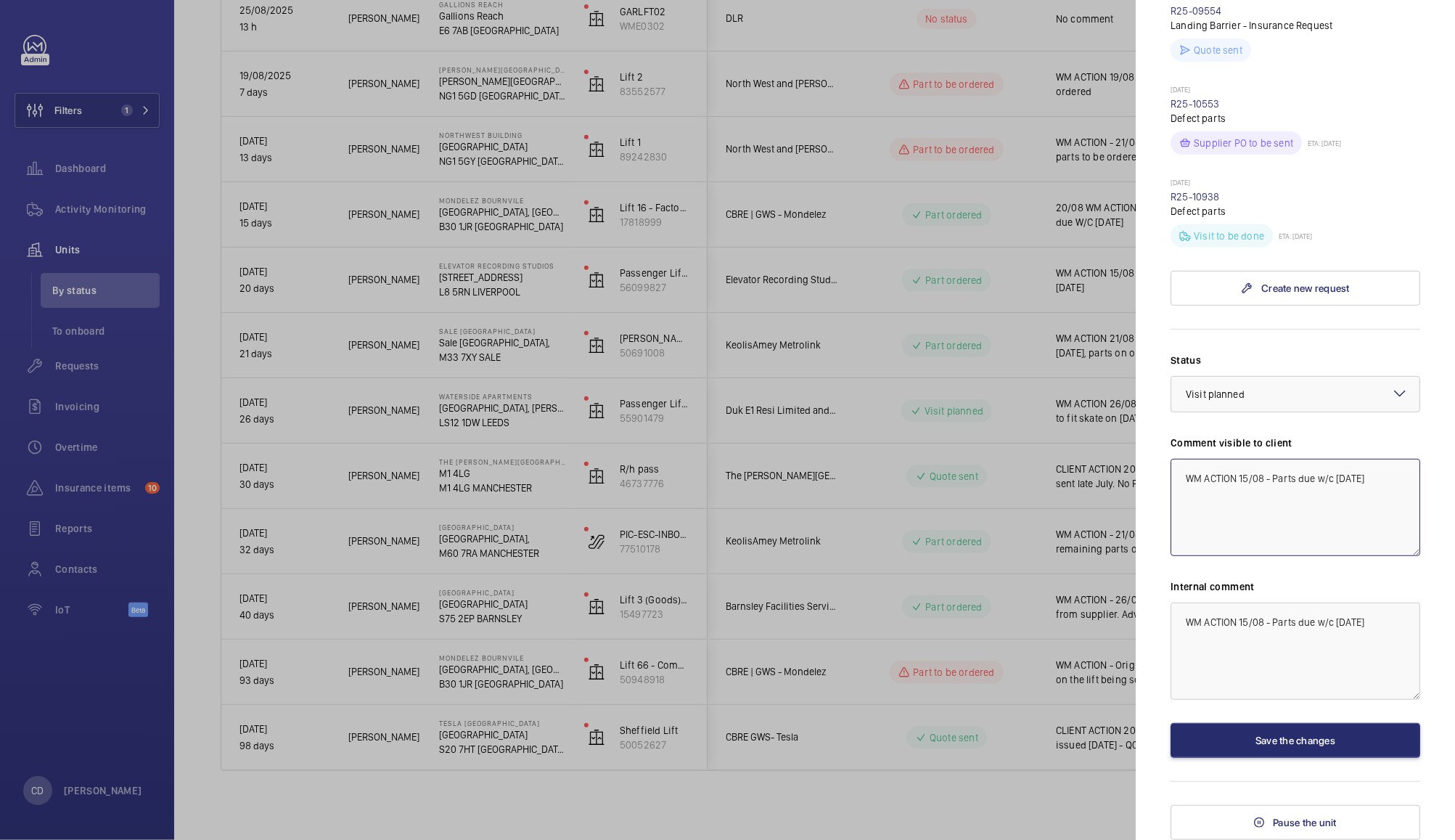
click at [1454, 451] on mat-sidenav "Stopped unit Elevator Recording Studios [STREET_ADDRESS] LIVERPOOL Elevator Rec…" at bounding box center [1296, 420] width 320 height 840
type textarea "WM ACTION 26/08 - Visit planned [DATE]"
paste textarea "26/08 - Visit planned 27"
type textarea "WM ACTION 26/08 - Visit planned [DATE]"
click at [1312, 740] on button "Save the changes" at bounding box center [1296, 740] width 250 height 35
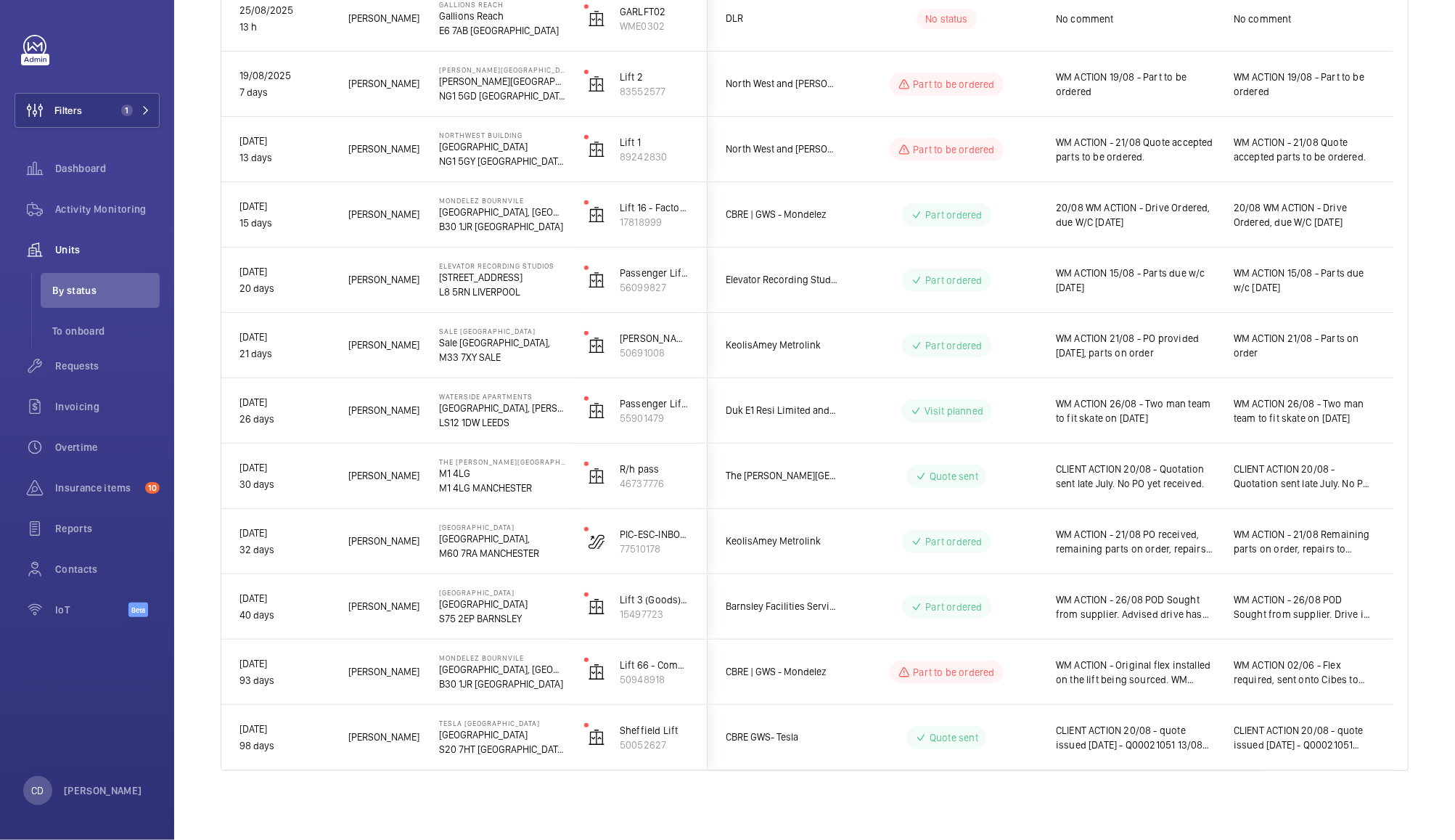
scroll to position [0, 0]
click at [1171, 539] on span "WM ACTION - 21/08 PO received, remaining parts on order, repairs to complete wo…" at bounding box center [1135, 542] width 159 height 29
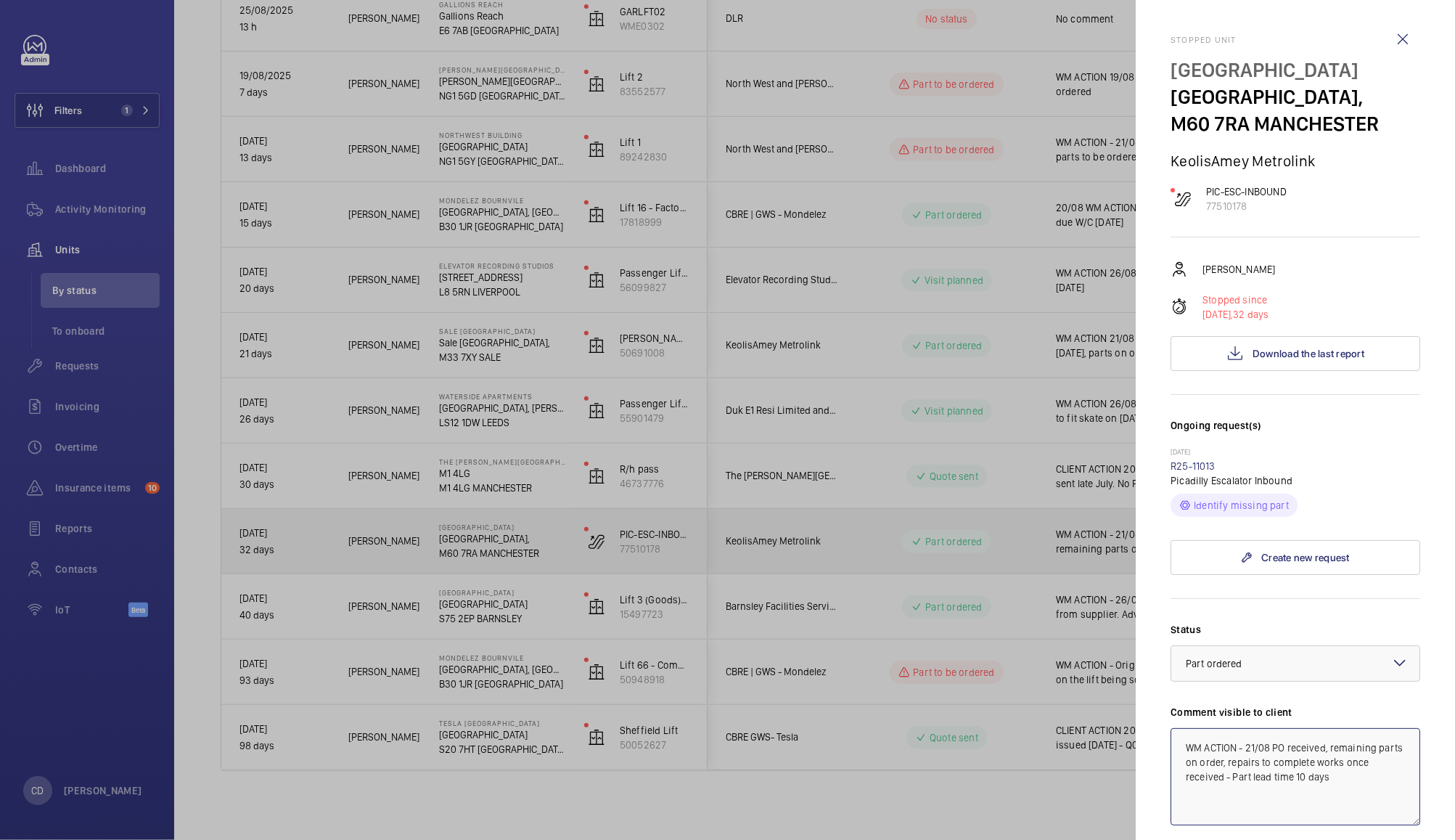
click at [1252, 774] on textarea "WM ACTION - 21/08 PO received, remaining parts on order, repairs to complete wo…" at bounding box center [1296, 776] width 250 height 97
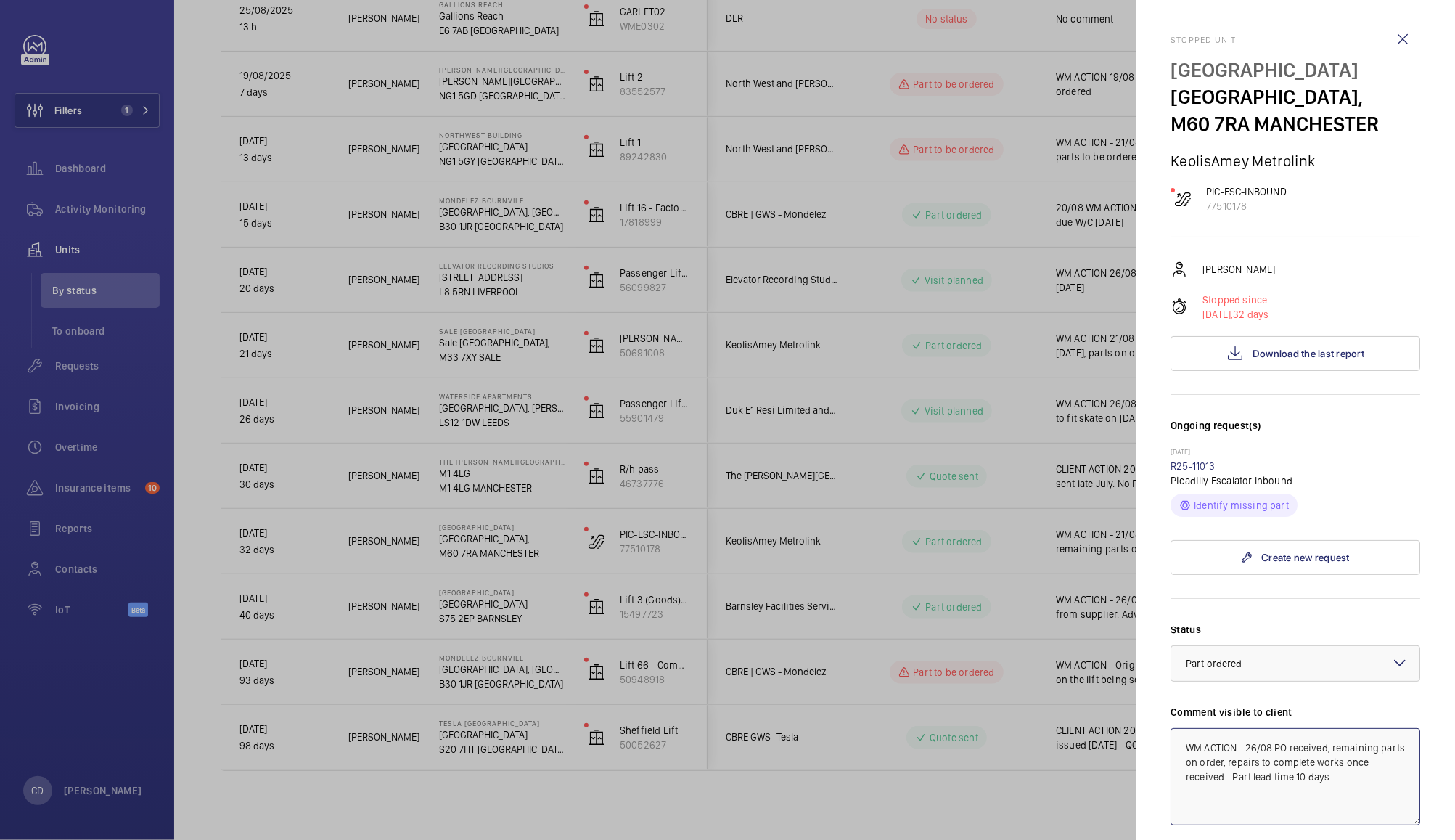
drag, startPoint x: 1336, startPoint y: 806, endPoint x: 1329, endPoint y: 765, distance: 41.6
click at [1329, 765] on textarea "WM ACTION - 26/08 PO received, remaining parts on order, repairs to complete wo…" at bounding box center [1296, 776] width 250 height 97
click at [1347, 789] on textarea "WM ACTION - 26/08 PO received - works expected to be complete w/c" at bounding box center [1296, 776] width 250 height 97
type textarea "WM ACTION - 26/08 [PERSON_NAME] received - works expected to be complete w/c 01…"
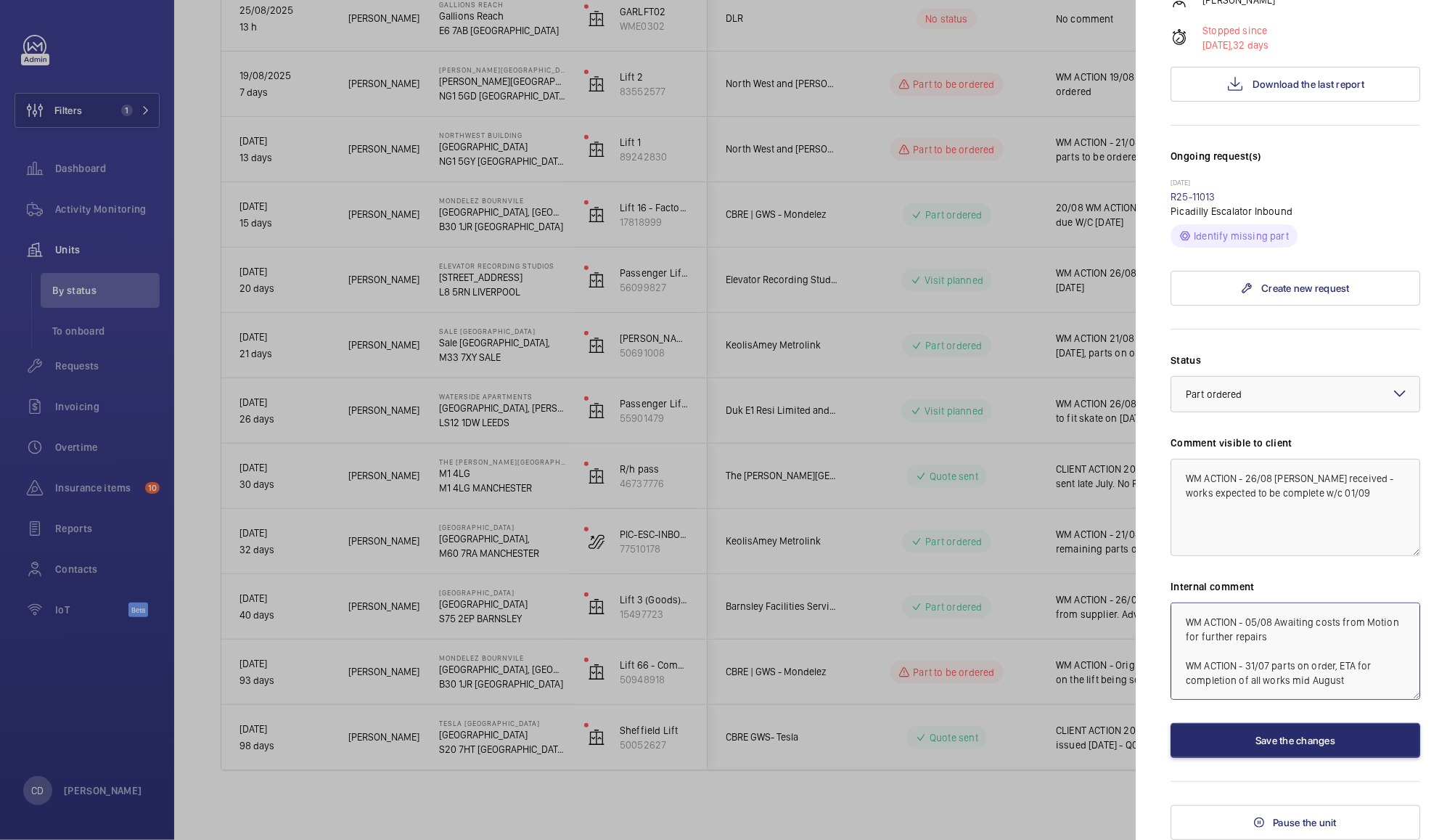
paste textarea "6/08 PO received - works expected to be complete w/c 01/09"
type textarea "WM ACTION - 26/08 [PERSON_NAME] received - works expected to be complete w/c 01…"
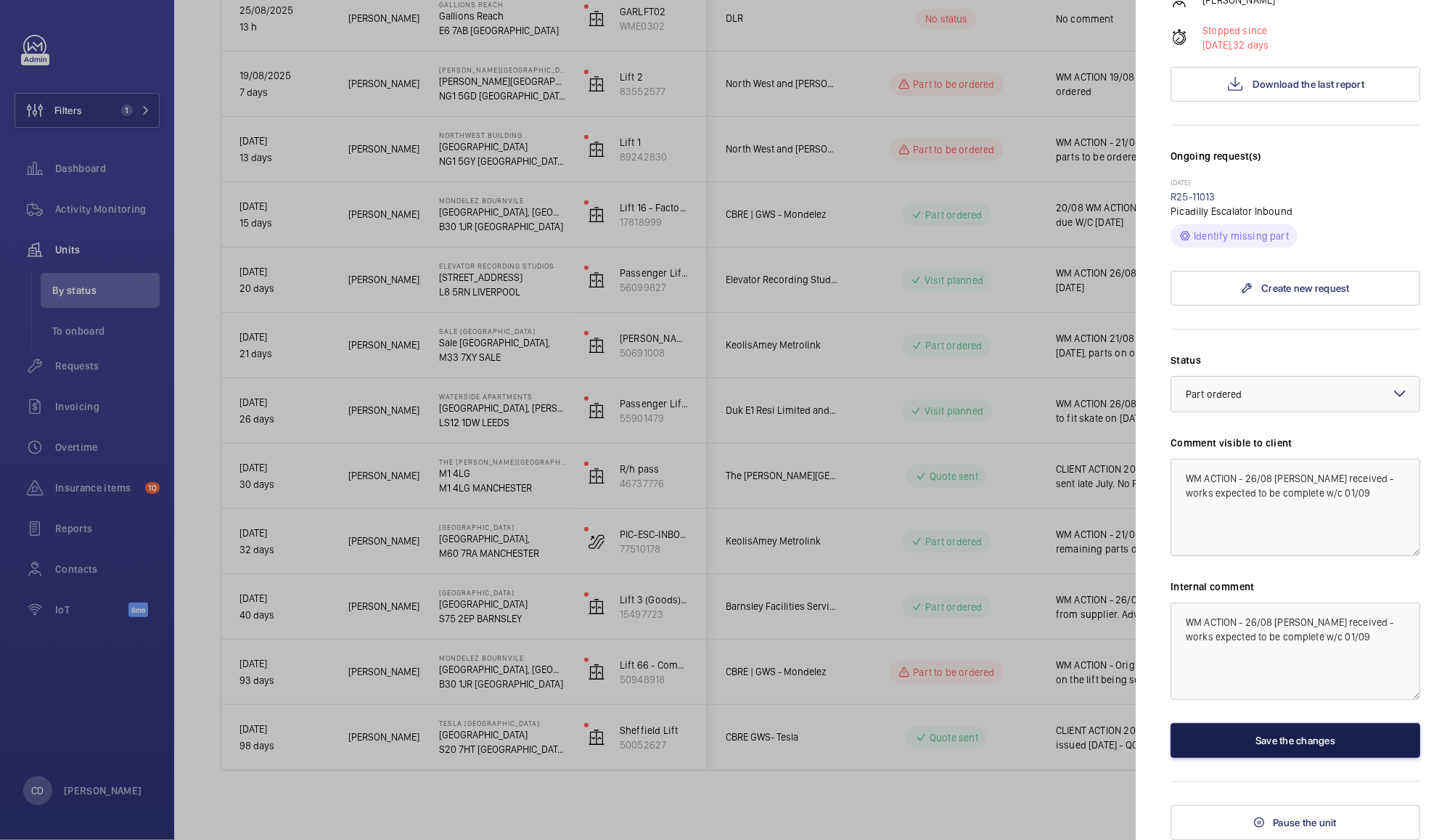
click at [1341, 731] on button "Save the changes" at bounding box center [1296, 740] width 250 height 35
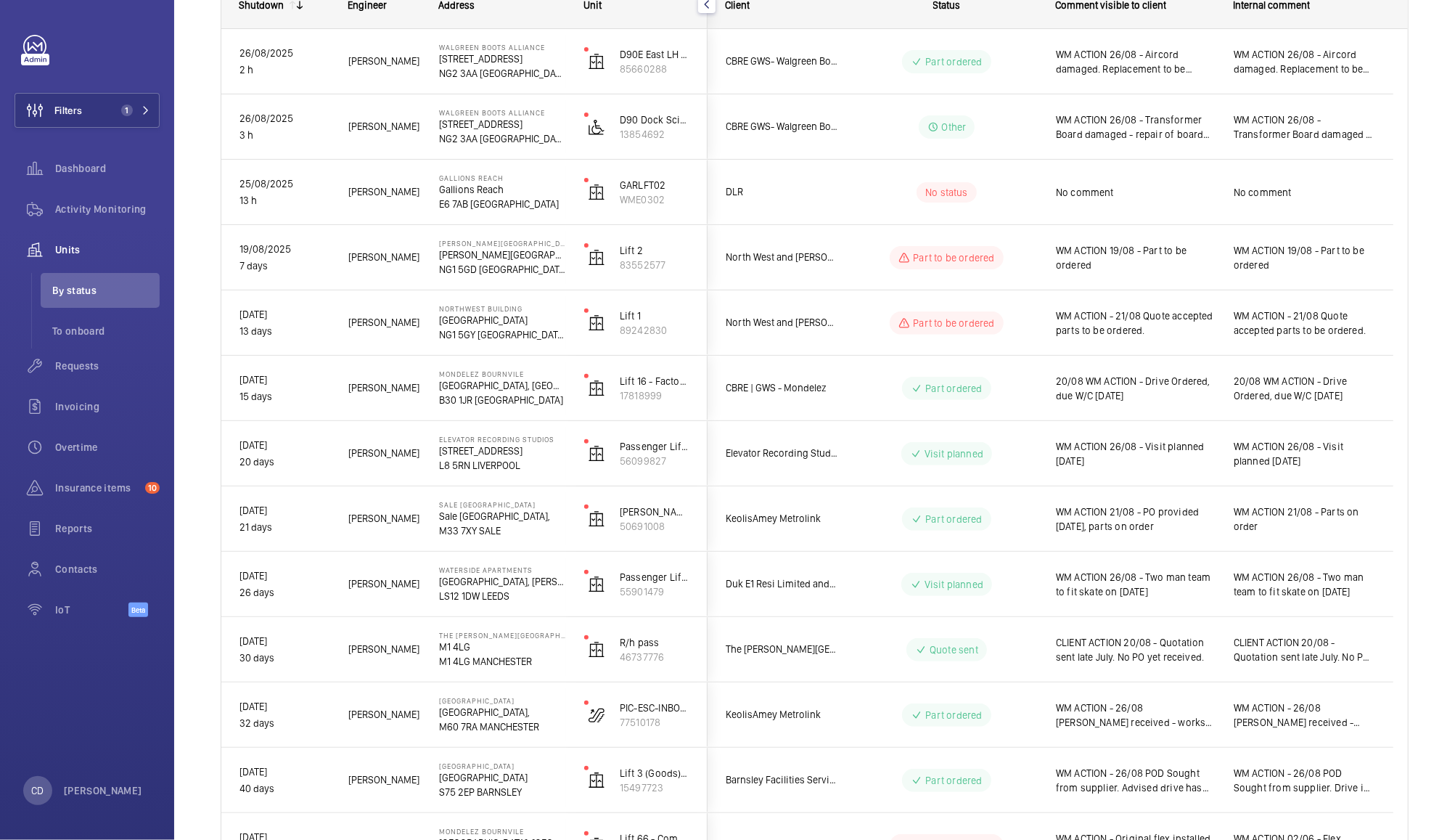
scroll to position [236, 0]
click at [999, 516] on wm-front-pills-cell "Part ordered" at bounding box center [947, 521] width 181 height 23
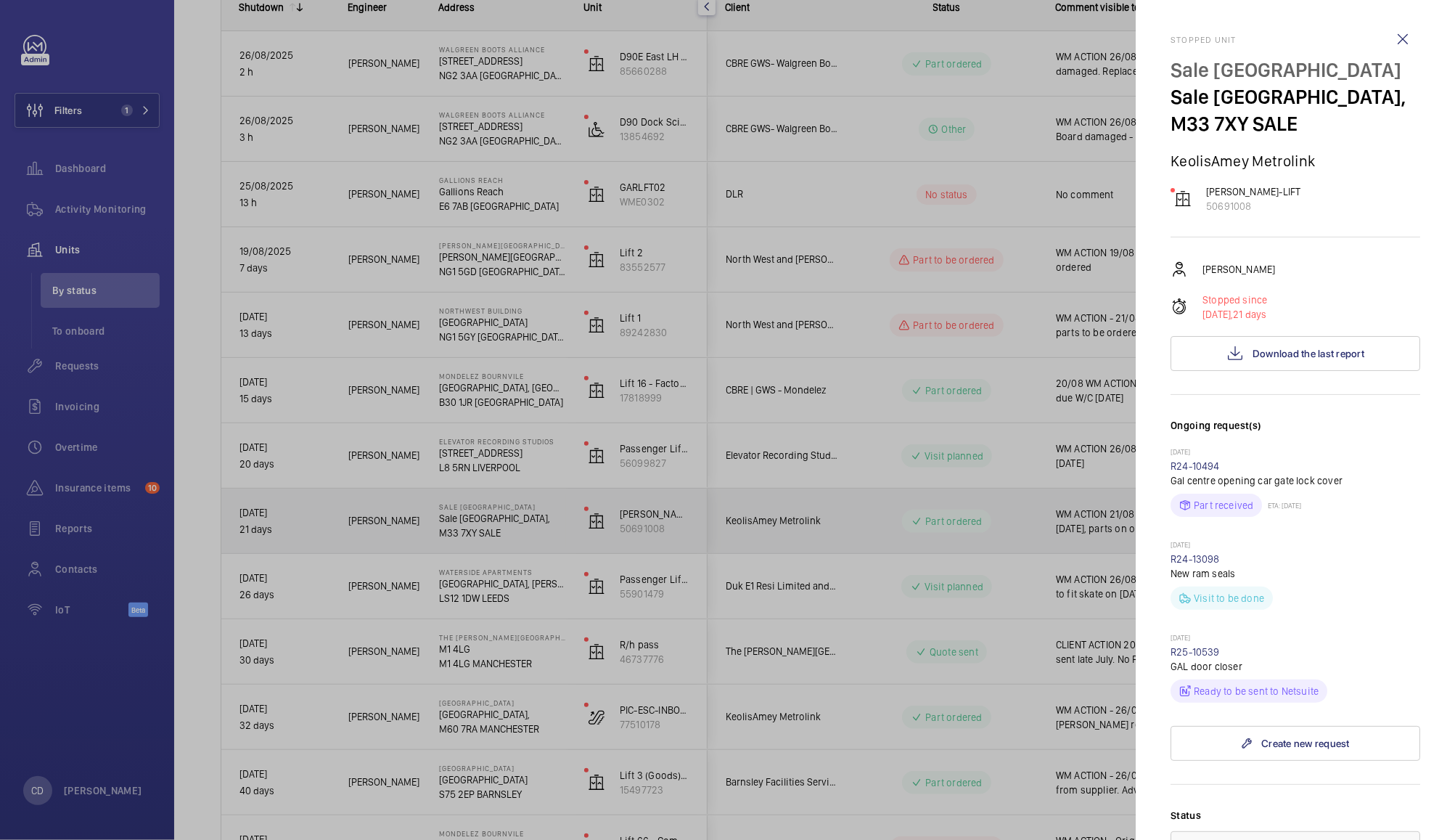
click at [1027, 529] on div at bounding box center [727, 420] width 1455 height 840
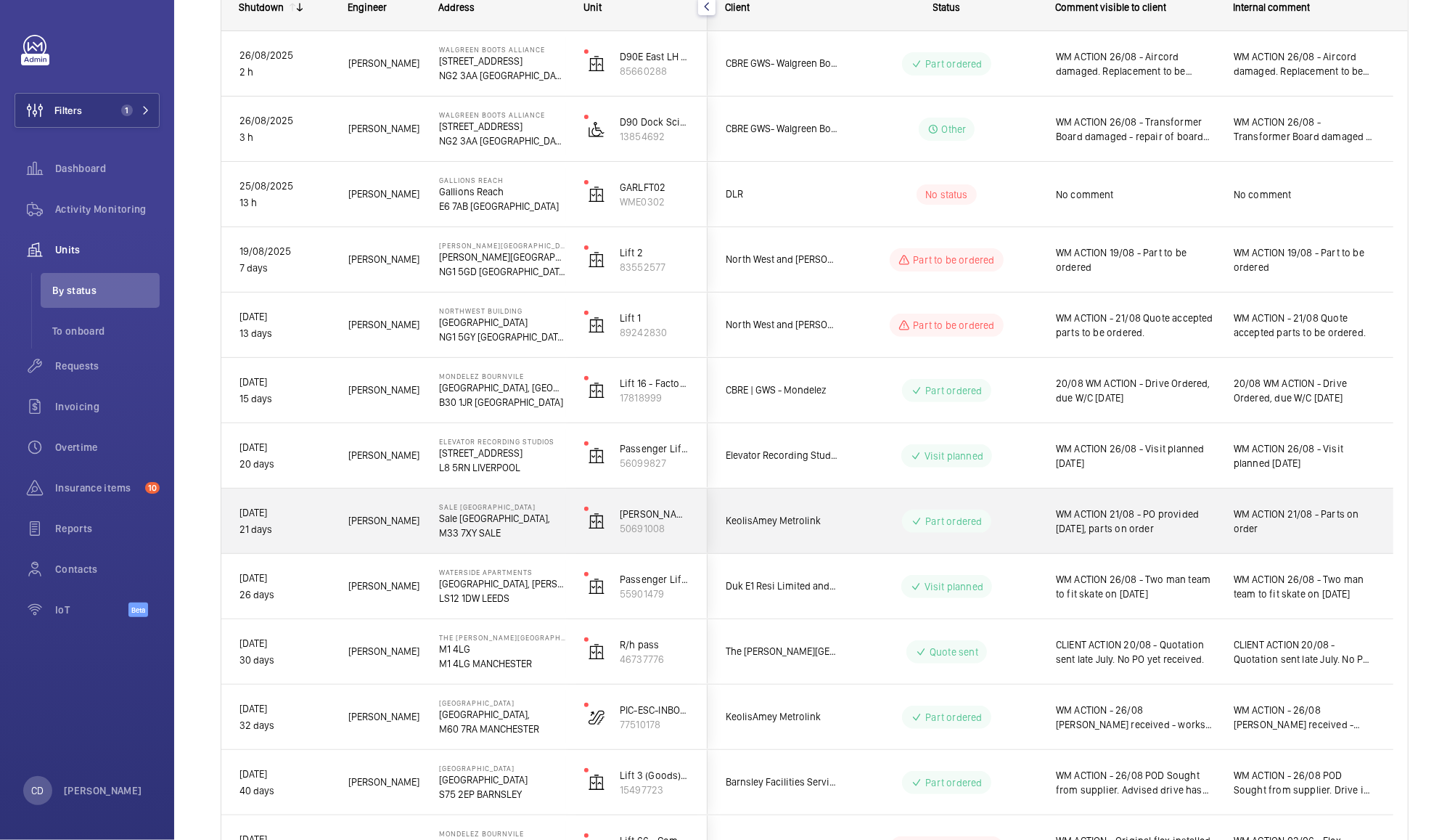
click at [1143, 542] on div "WM ACTION 21/08 - PO provided [DATE], parts on order" at bounding box center [1126, 521] width 176 height 62
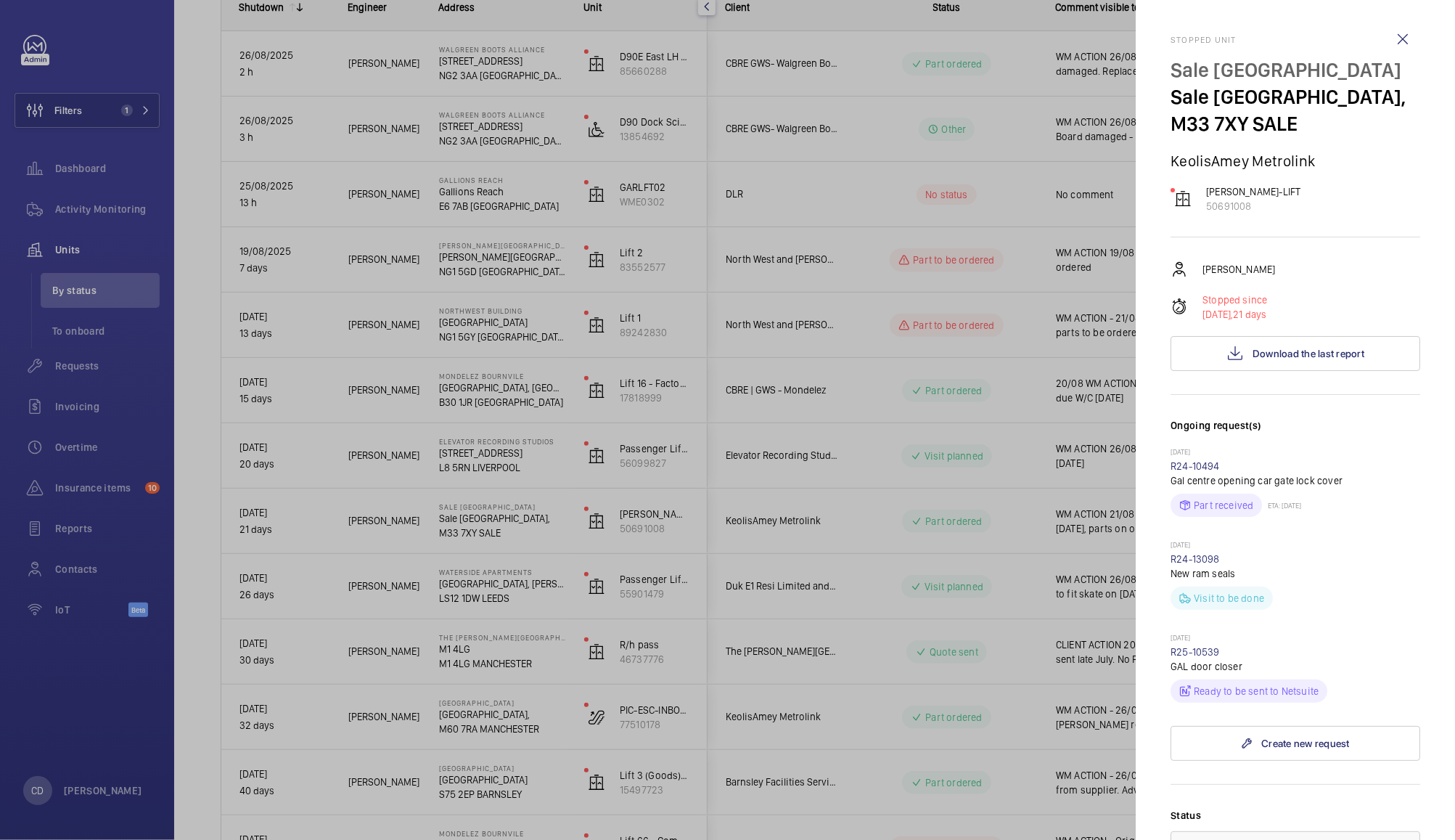
click at [1038, 721] on div at bounding box center [727, 420] width 1455 height 840
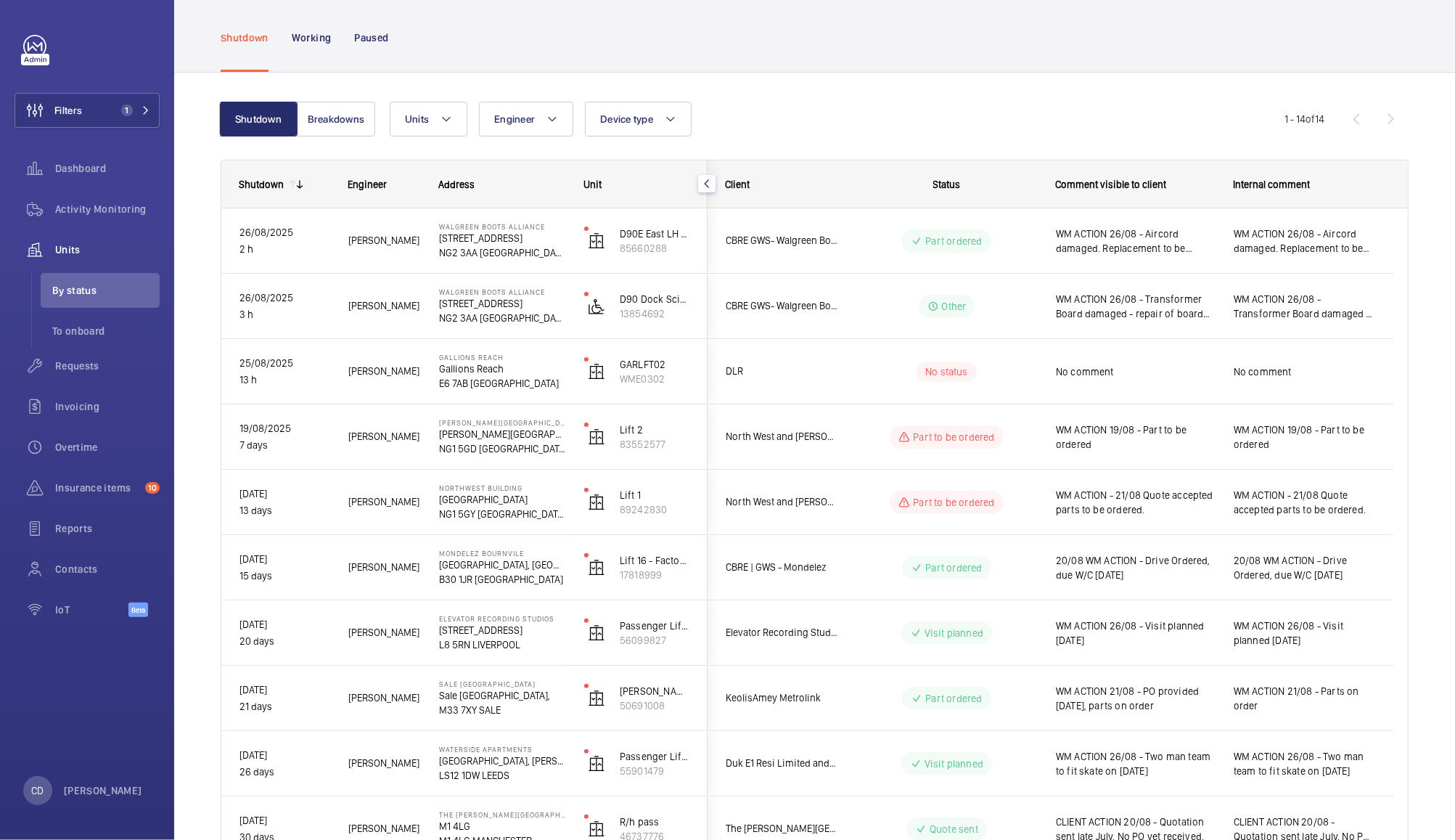
scroll to position [58, 0]
click at [1179, 501] on span "WM ACTION - 21/08 Quote accepted parts to be ordered." at bounding box center [1135, 503] width 159 height 29
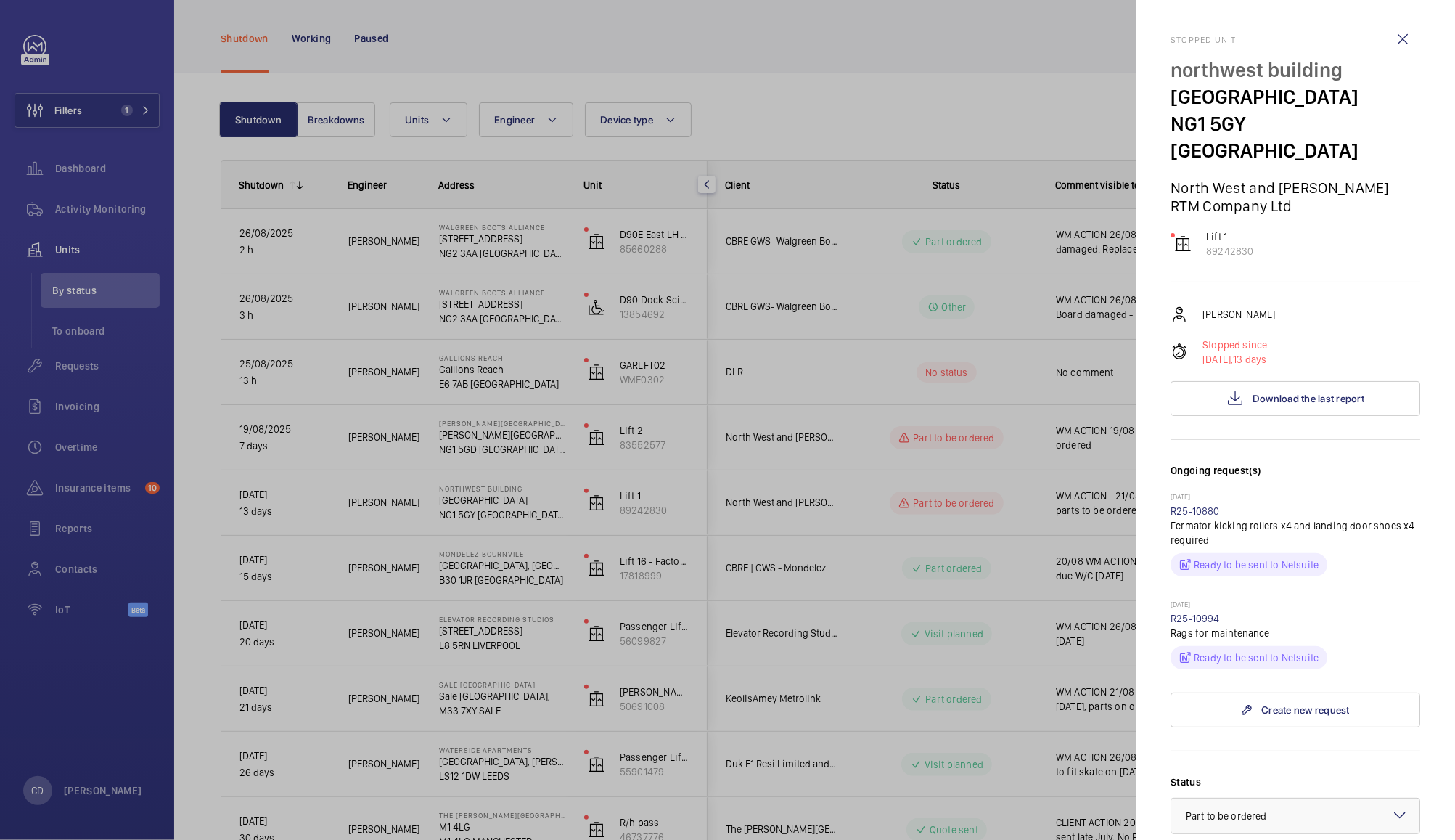
click at [1025, 443] on div at bounding box center [727, 420] width 1455 height 840
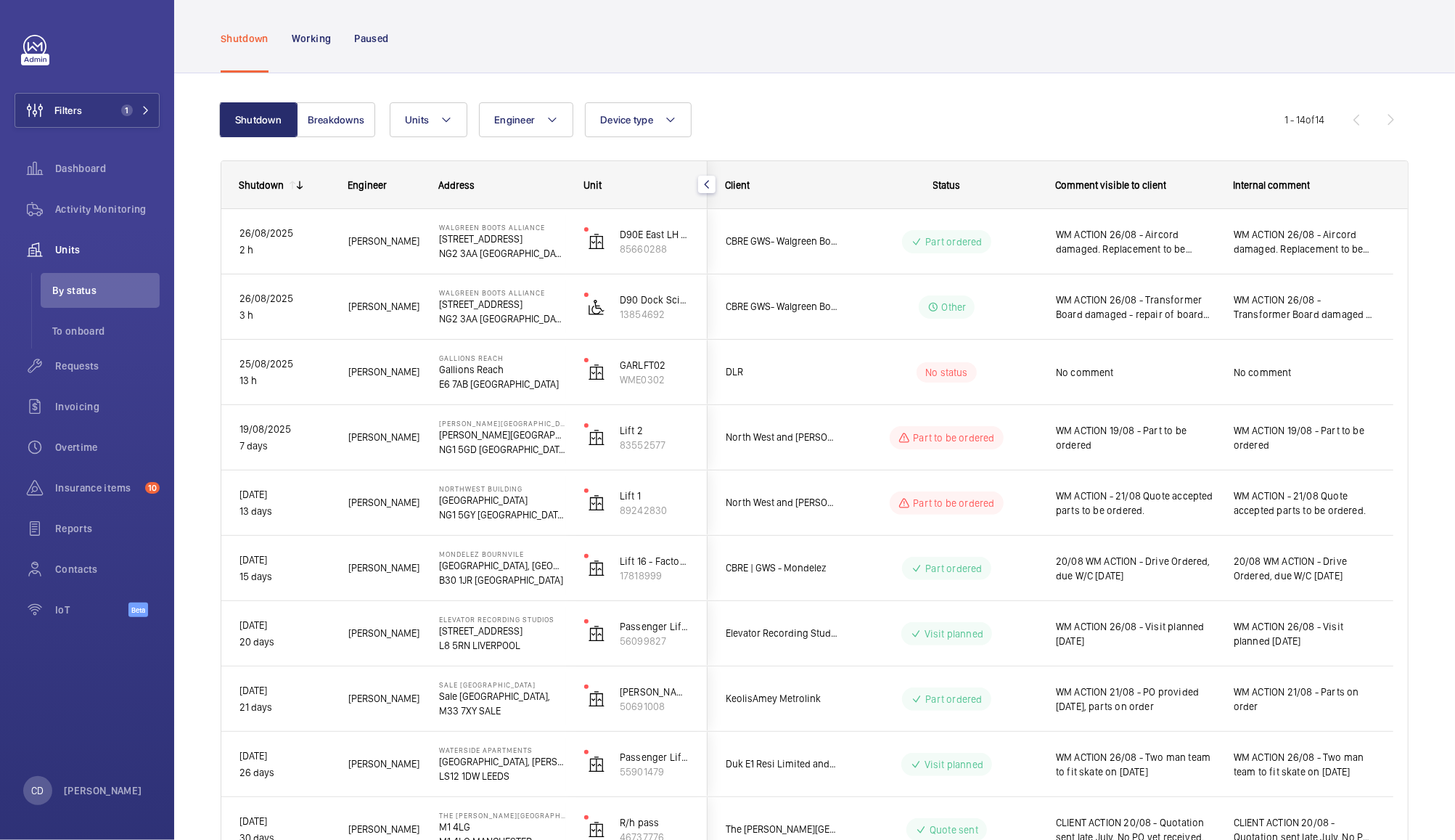
click at [1196, 448] on span "WM ACTION 19/08 - Part to be ordered" at bounding box center [1135, 438] width 159 height 29
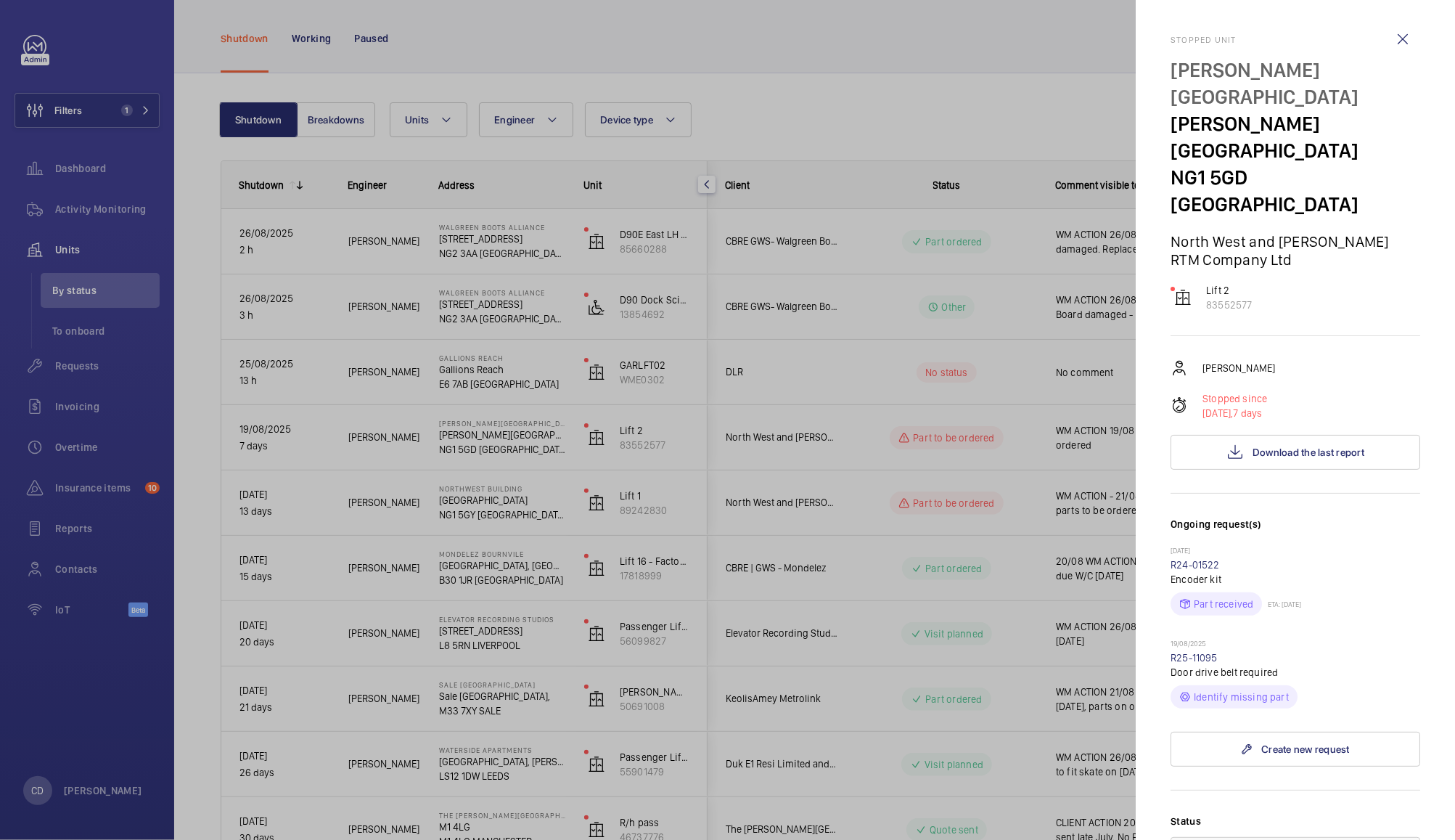
click at [1012, 521] on div at bounding box center [727, 420] width 1455 height 840
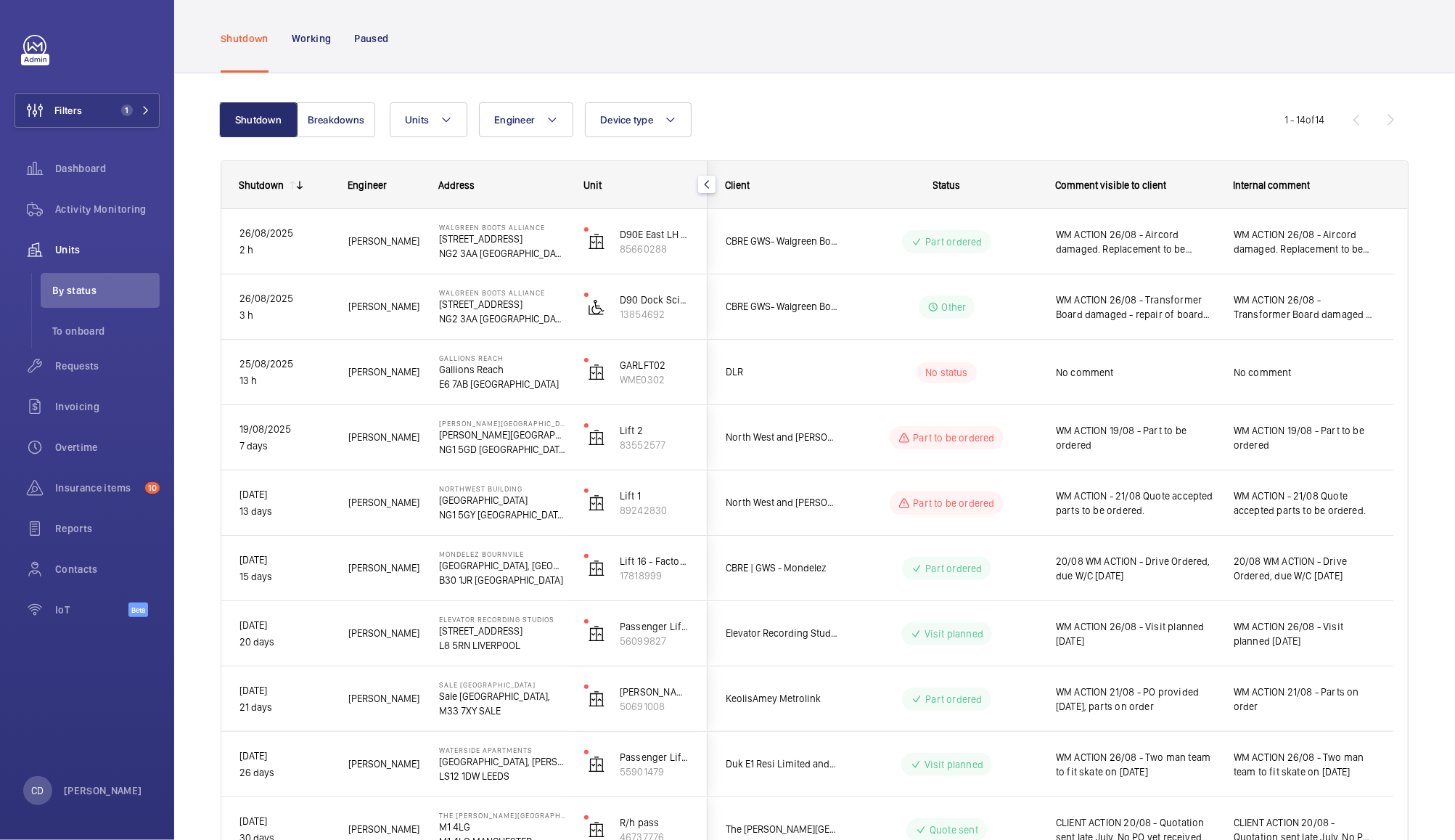
scroll to position [111, 0]
